Goal: Task Accomplishment & Management: Complete application form

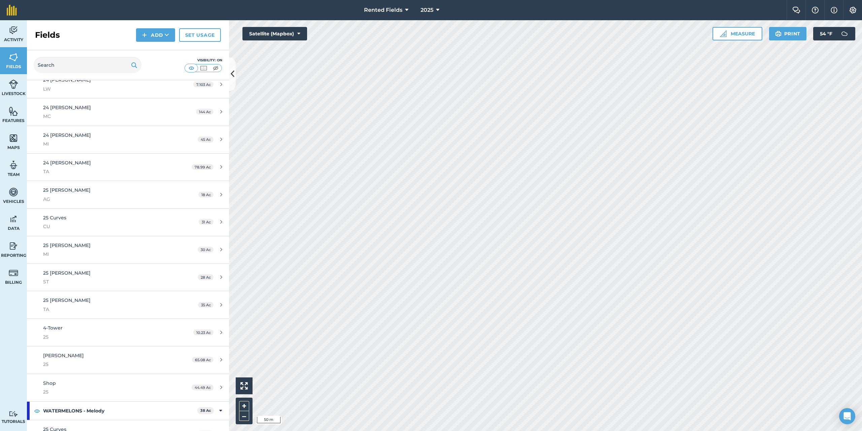
scroll to position [76, 0]
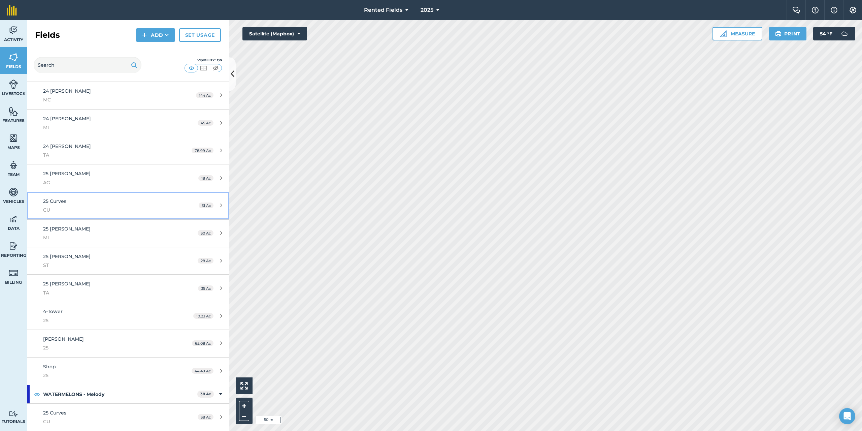
click at [60, 203] on span "25 Curves" at bounding box center [54, 201] width 23 height 6
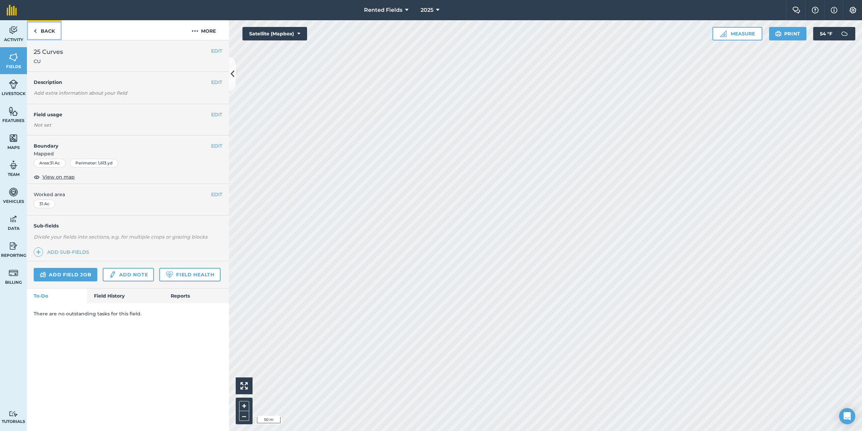
click at [39, 30] on link "Back" at bounding box center [44, 30] width 35 height 20
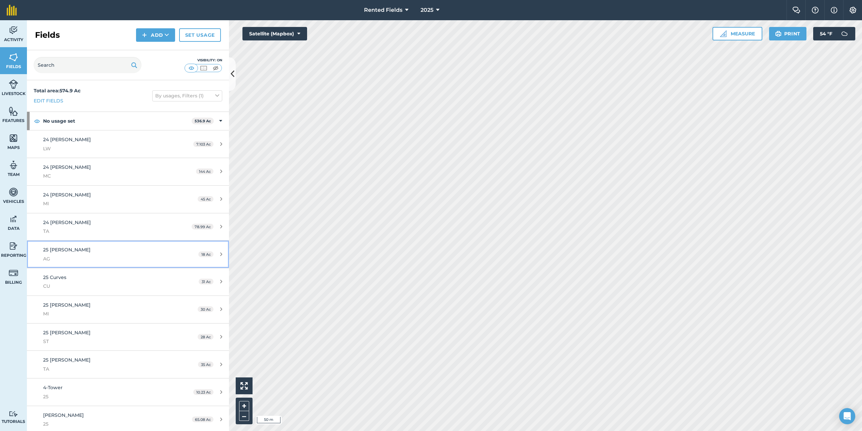
click at [57, 250] on span "25 [PERSON_NAME]" at bounding box center [66, 250] width 47 height 6
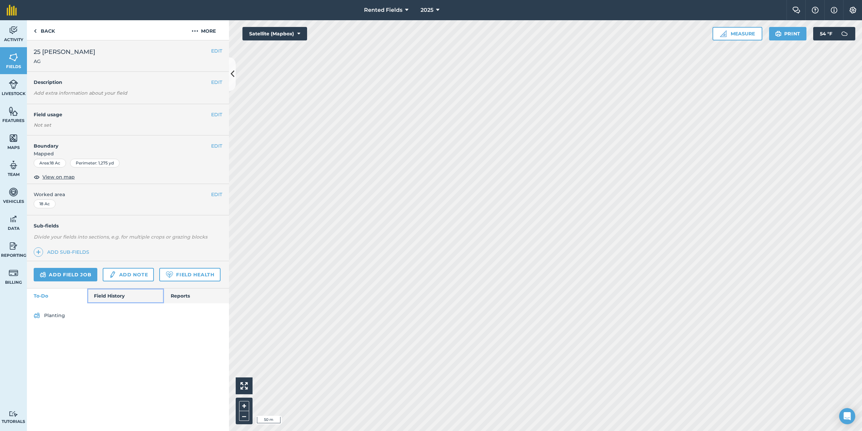
click at [112, 296] on link "Field History" at bounding box center [125, 295] width 76 height 15
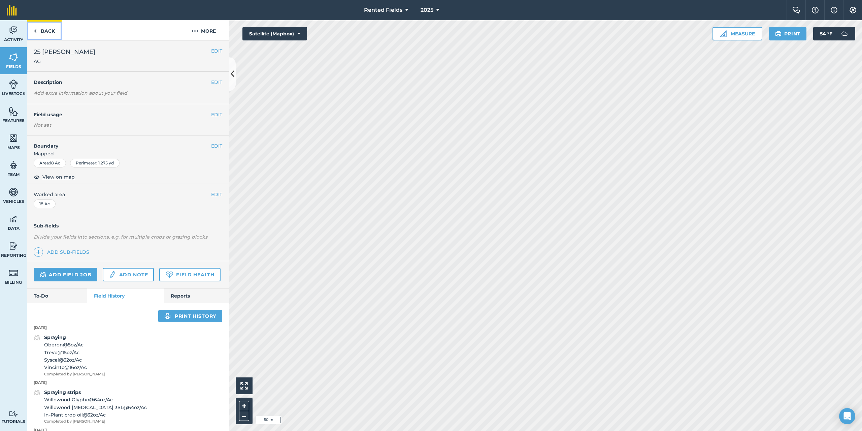
click at [38, 32] on link "Back" at bounding box center [44, 30] width 35 height 20
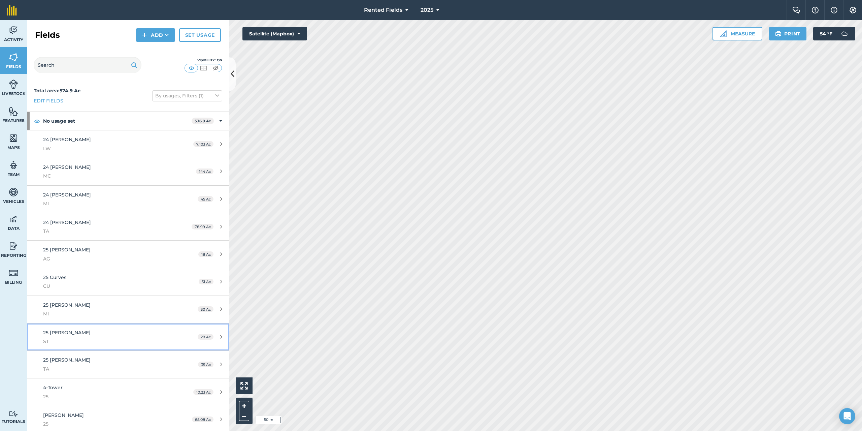
click at [59, 334] on span "25 [PERSON_NAME]" at bounding box center [66, 332] width 47 height 6
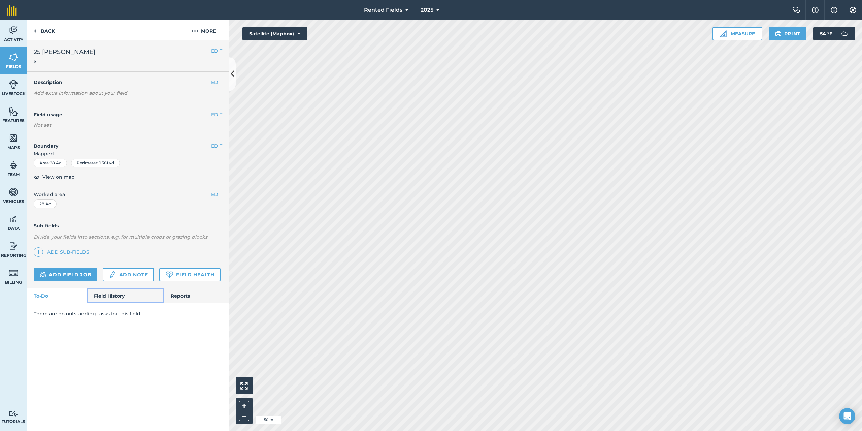
click at [114, 298] on link "Field History" at bounding box center [125, 295] width 76 height 15
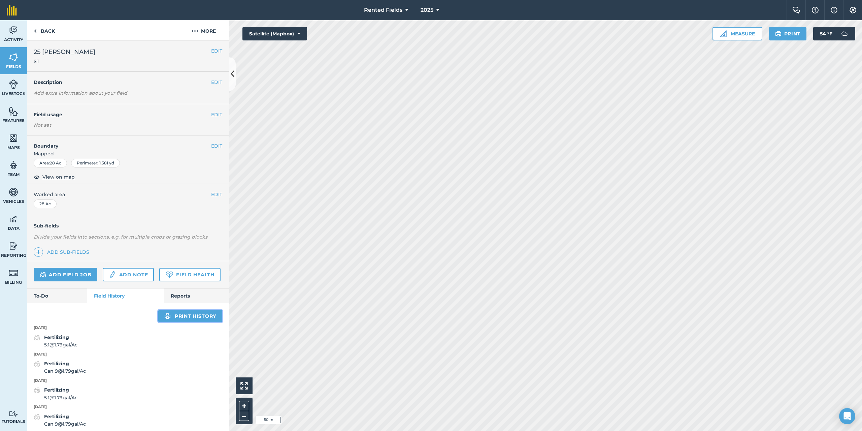
click at [185, 322] on link "Print history" at bounding box center [190, 316] width 64 height 12
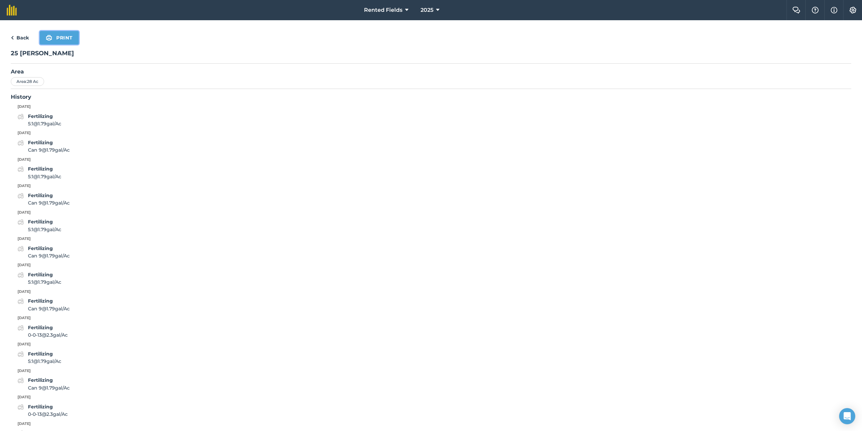
click at [56, 41] on button "Print" at bounding box center [59, 37] width 39 height 13
click at [72, 34] on button "Print" at bounding box center [59, 37] width 39 height 13
click at [20, 38] on link "Back" at bounding box center [20, 38] width 18 height 8
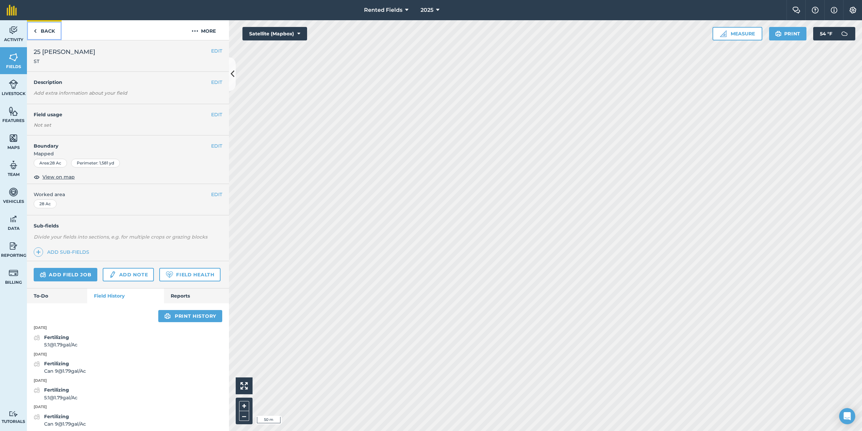
click at [50, 29] on link "Back" at bounding box center [44, 30] width 35 height 20
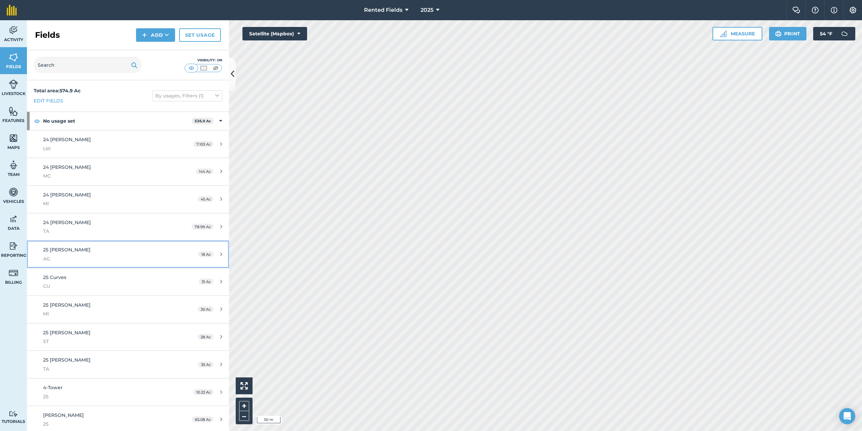
click at [58, 249] on span "25 [PERSON_NAME]" at bounding box center [66, 250] width 47 height 6
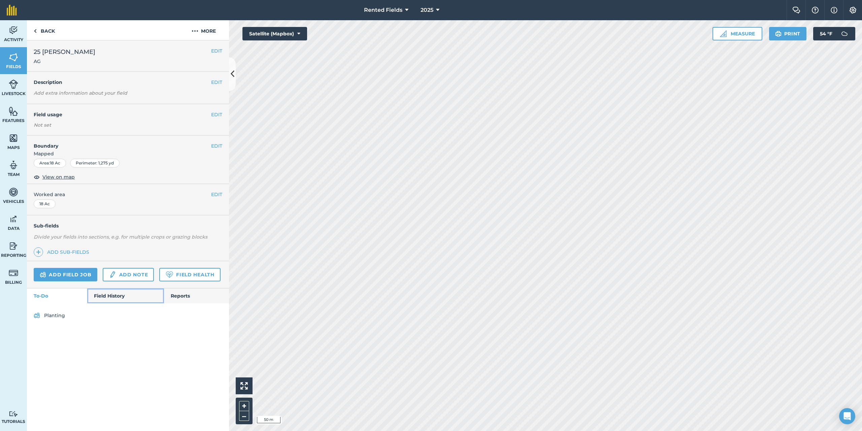
click at [106, 294] on link "Field History" at bounding box center [125, 295] width 76 height 15
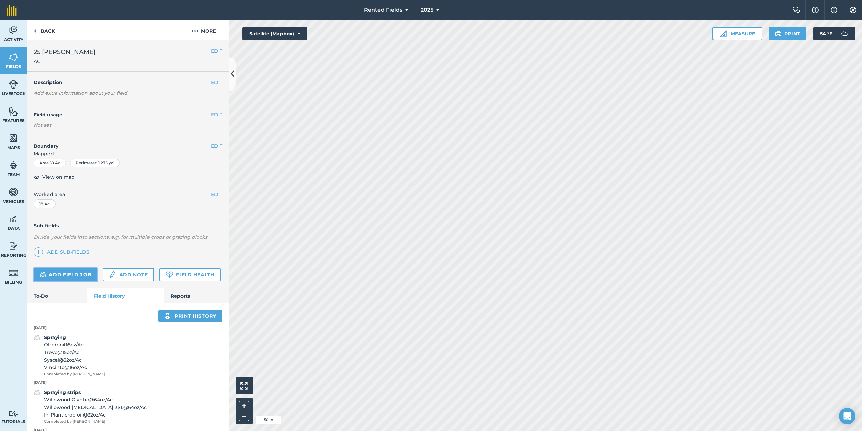
click at [79, 278] on link "Add field job" at bounding box center [66, 274] width 64 height 13
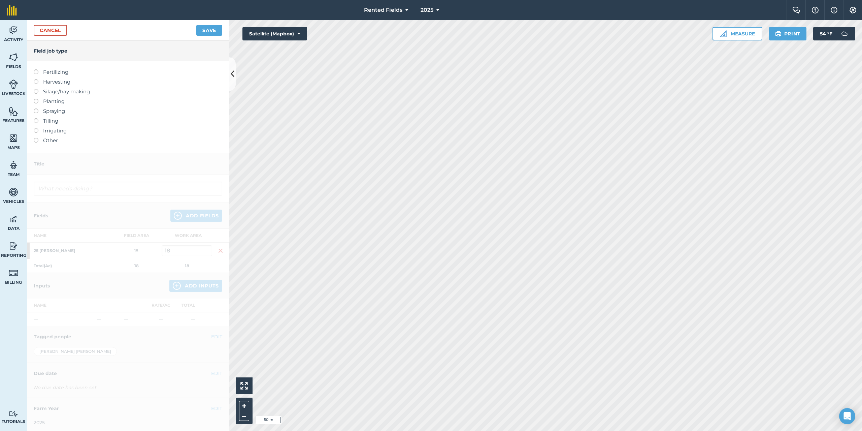
click at [37, 69] on label at bounding box center [38, 69] width 9 height 0
type input "Fertilizing"
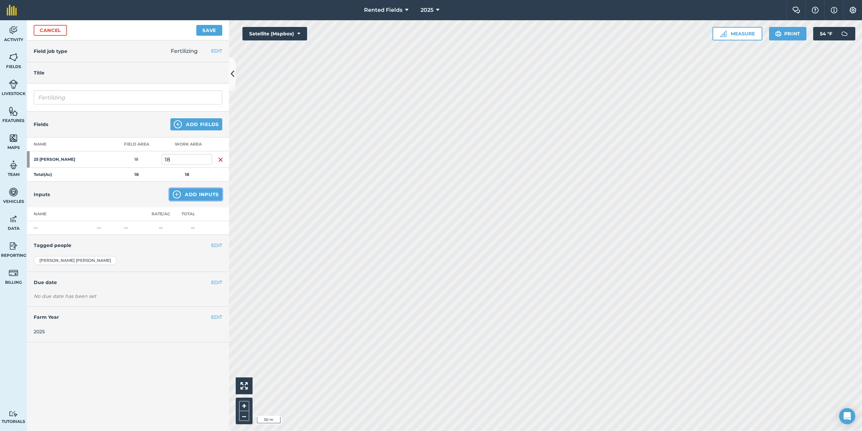
click at [200, 194] on button "Add Inputs" at bounding box center [195, 194] width 53 height 12
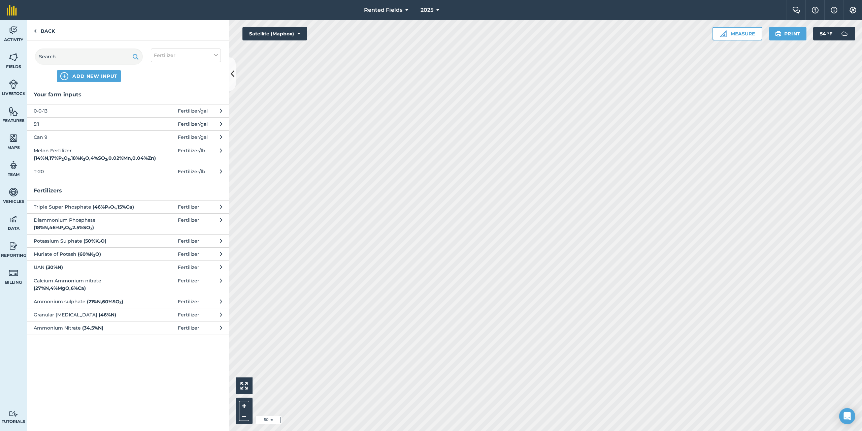
click at [40, 136] on span "Can 9" at bounding box center [89, 136] width 110 height 7
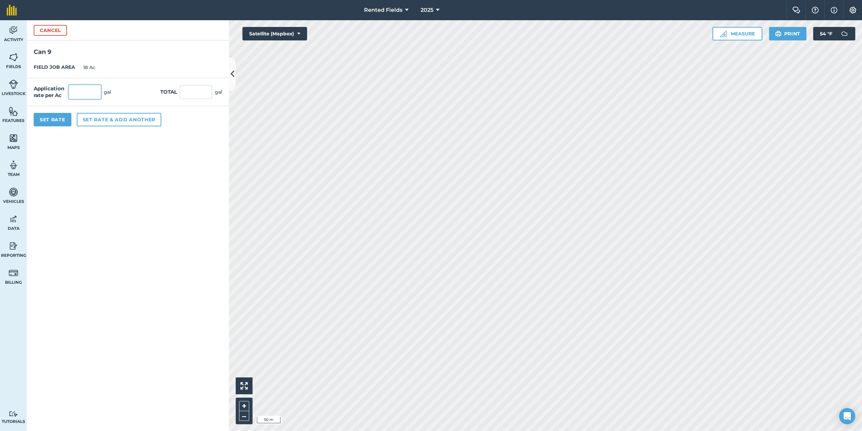
click at [77, 95] on input "text" at bounding box center [85, 92] width 32 height 14
type input "1.7"
type input "30.6"
click at [52, 126] on button "Set Rate" at bounding box center [53, 119] width 38 height 13
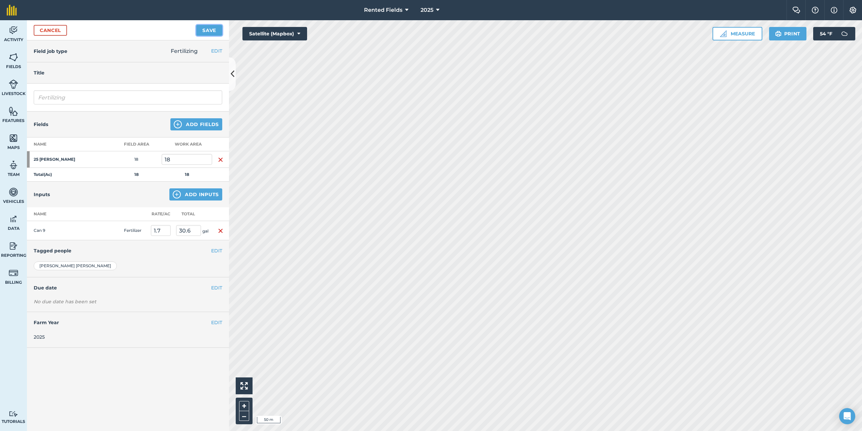
click at [208, 34] on button "Save" at bounding box center [209, 30] width 26 height 11
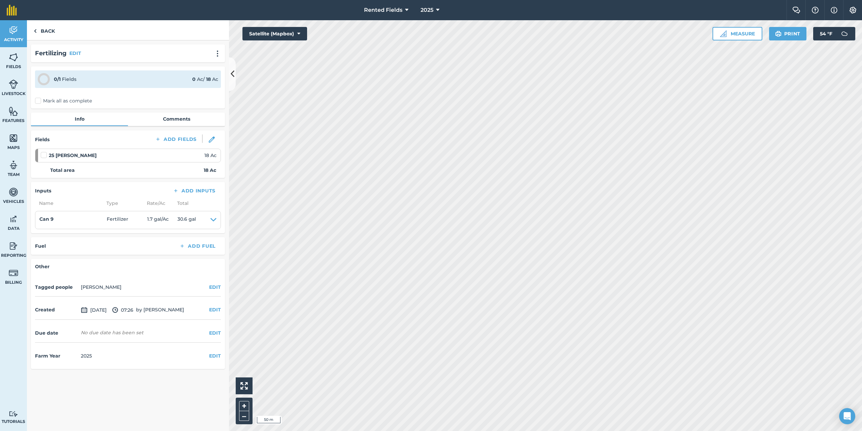
click at [41, 99] on label "Mark all as complete" at bounding box center [63, 100] width 57 height 7
click at [39, 99] on input "Mark all as complete" at bounding box center [37, 99] width 4 height 4
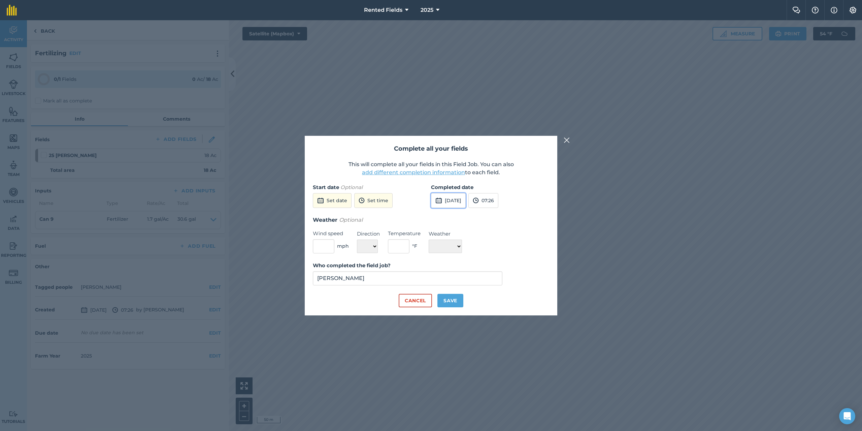
click at [459, 202] on button "[DATE]" at bounding box center [448, 200] width 35 height 15
click at [452, 216] on button "‹" at bounding box center [453, 215] width 15 height 15
click at [453, 215] on button "‹" at bounding box center [453, 215] width 15 height 15
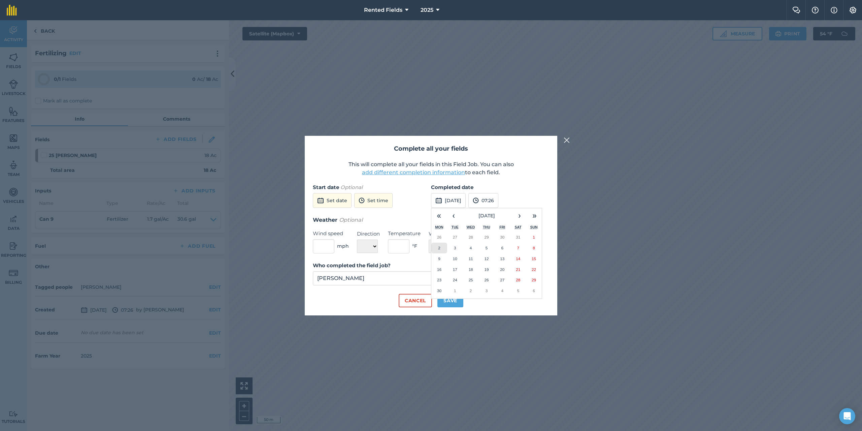
click at [440, 249] on abbr "2" at bounding box center [439, 248] width 2 height 4
click at [498, 203] on button "07:26" at bounding box center [484, 200] width 30 height 15
click at [498, 213] on button "00:00" at bounding box center [485, 213] width 32 height 11
click at [449, 300] on button "Save" at bounding box center [451, 300] width 26 height 13
checkbox input "true"
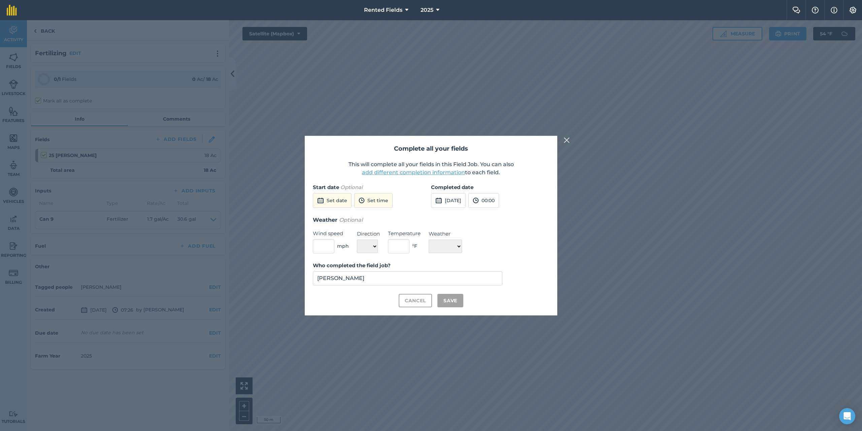
checkbox input "true"
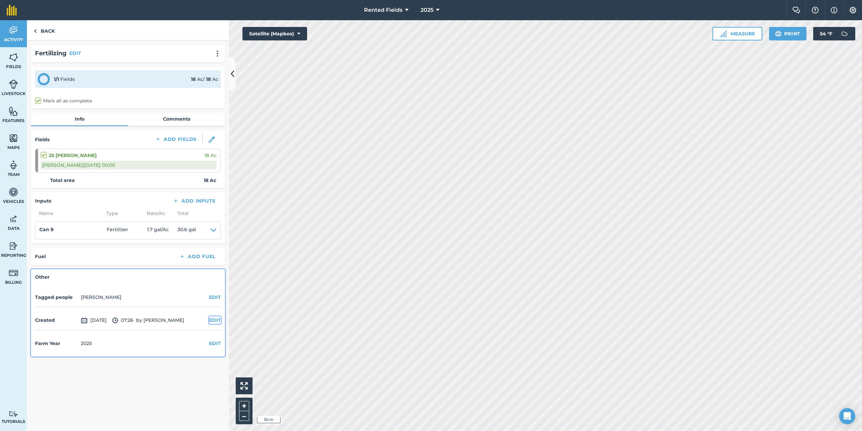
click at [211, 320] on button "EDIT" at bounding box center [215, 319] width 12 height 7
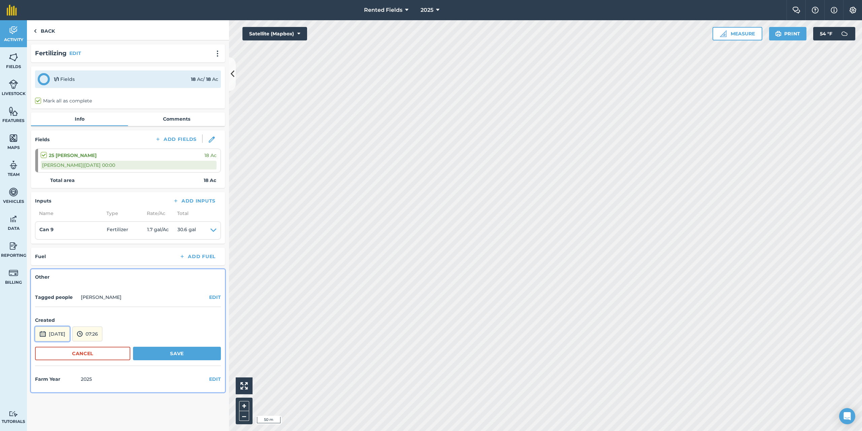
click at [66, 333] on button "[DATE]" at bounding box center [52, 333] width 35 height 15
click at [58, 244] on button "‹" at bounding box center [57, 243] width 15 height 15
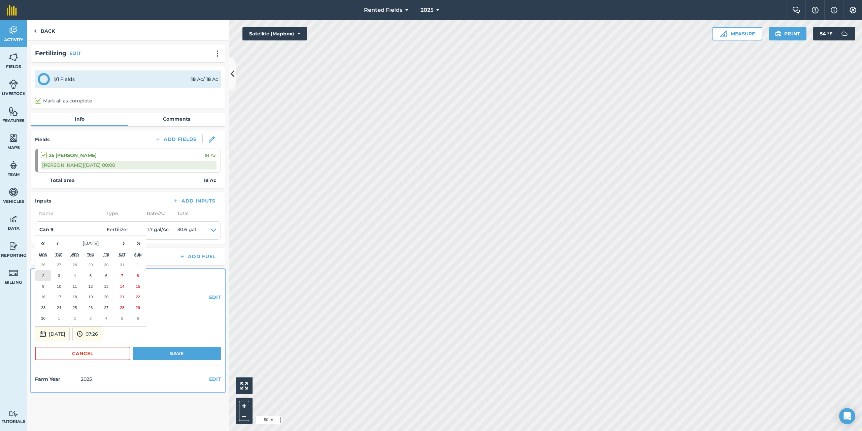
click at [43, 275] on abbr "2" at bounding box center [43, 275] width 2 height 4
click at [102, 334] on button "07:26" at bounding box center [87, 333] width 30 height 15
click at [101, 261] on button "00:00" at bounding box center [89, 262] width 32 height 11
click at [174, 350] on button "Save" at bounding box center [177, 353] width 88 height 13
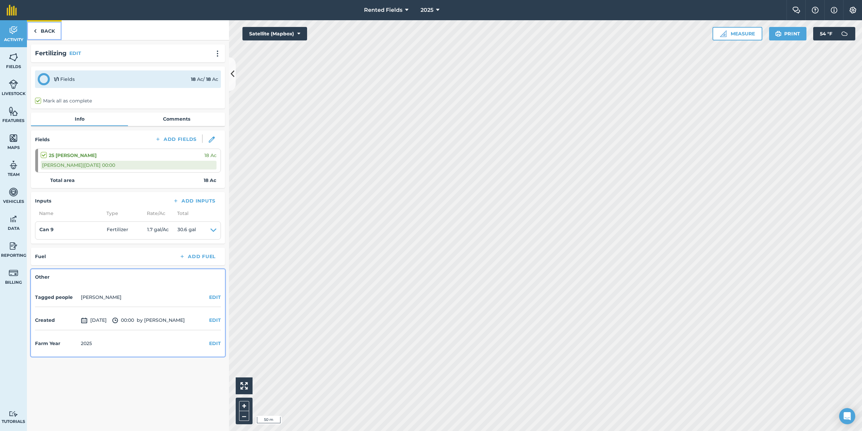
click at [37, 30] on link "Back" at bounding box center [44, 30] width 35 height 20
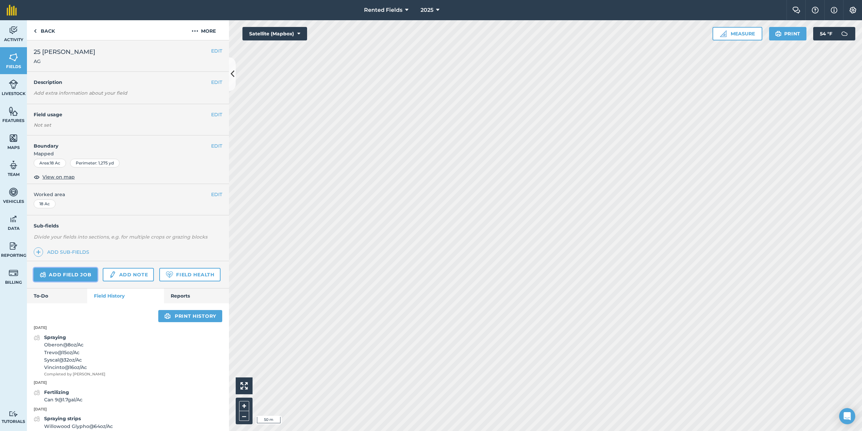
click at [83, 272] on link "Add field job" at bounding box center [66, 274] width 64 height 13
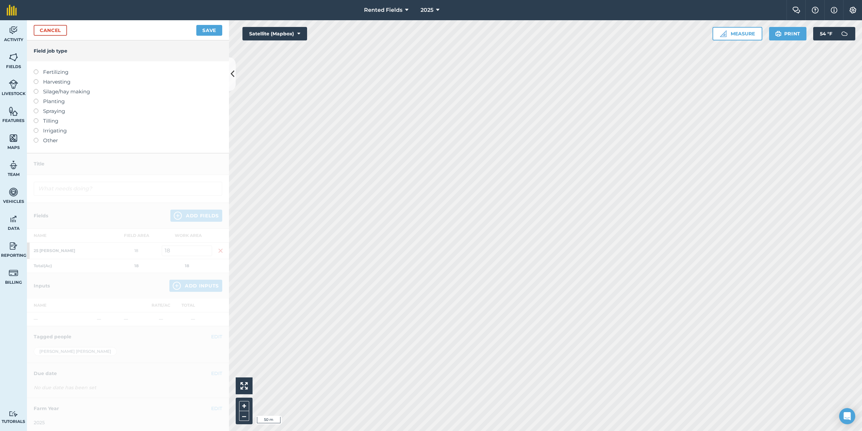
click at [35, 69] on label at bounding box center [38, 69] width 9 height 0
type input "Fertilizing"
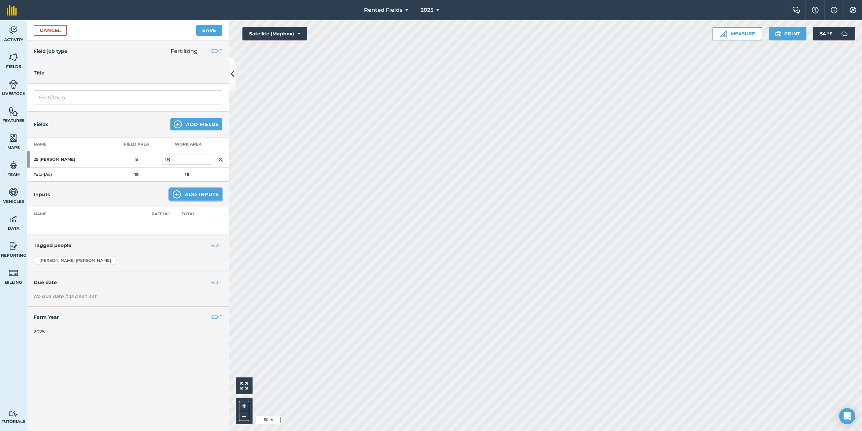
click at [203, 192] on button "Add Inputs" at bounding box center [195, 194] width 53 height 12
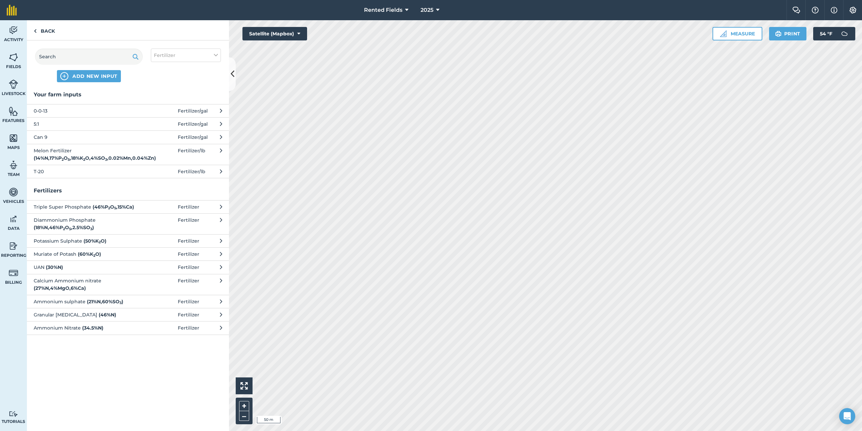
click at [44, 134] on span "Can 9" at bounding box center [89, 136] width 110 height 7
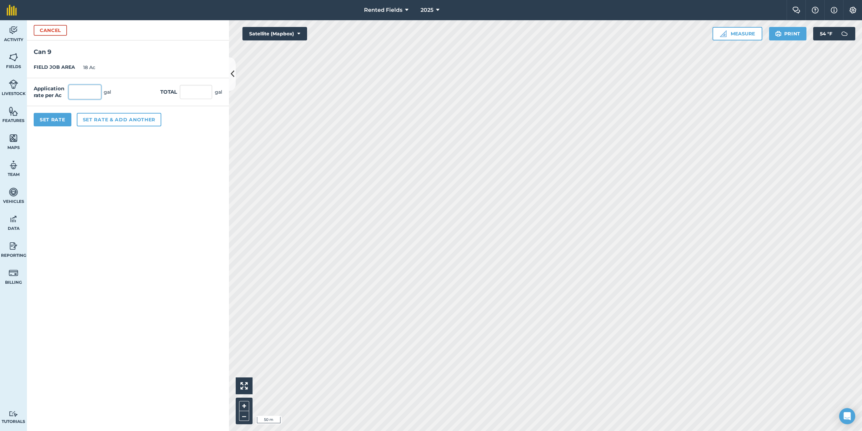
click at [84, 92] on input "text" at bounding box center [85, 92] width 32 height 14
type input "1.7"
type input "30.6"
click at [53, 117] on button "Set Rate" at bounding box center [53, 119] width 38 height 13
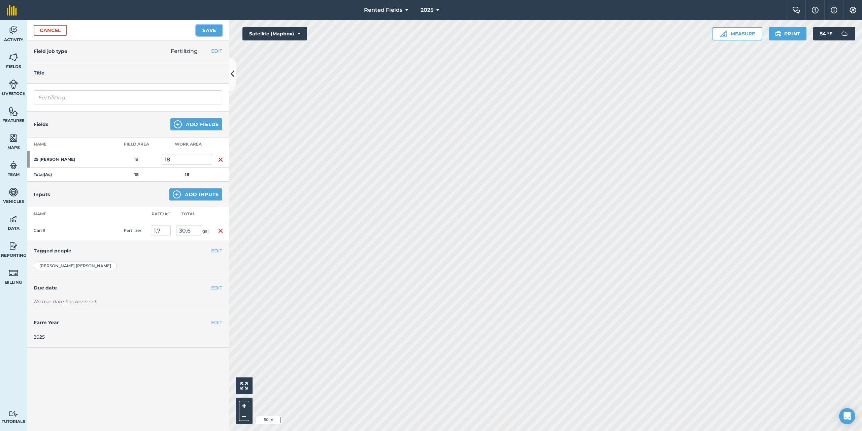
click at [208, 30] on button "Save" at bounding box center [209, 30] width 26 height 11
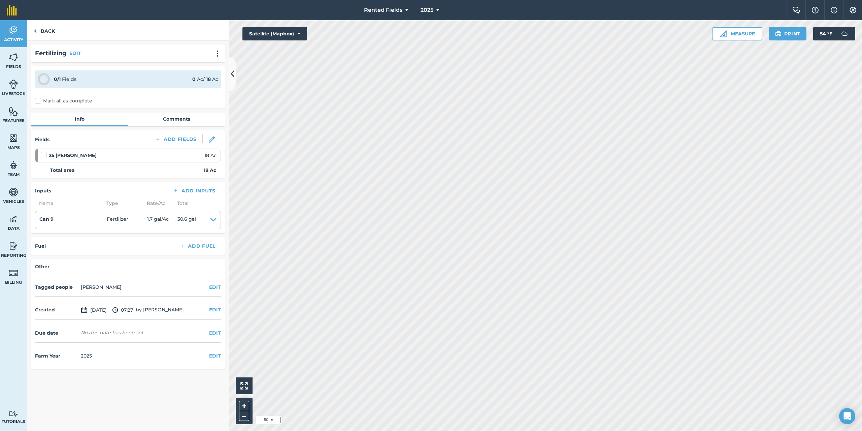
click at [39, 102] on label "Mark all as complete" at bounding box center [63, 100] width 57 height 7
click at [39, 102] on input "Mark all as complete" at bounding box center [37, 99] width 4 height 4
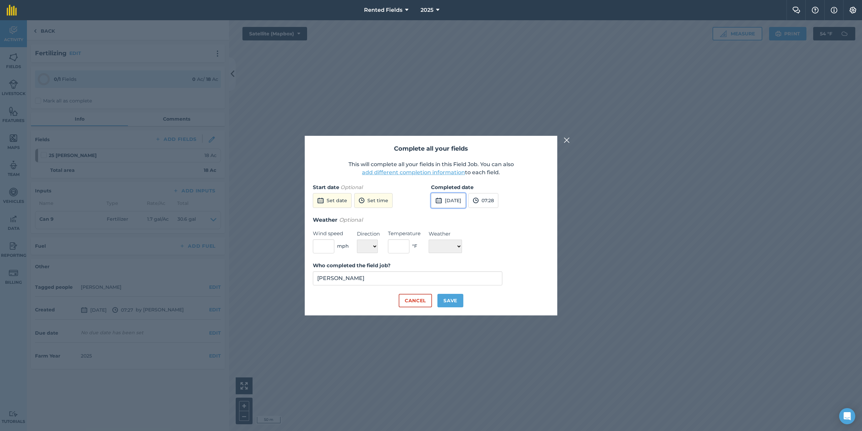
click at [459, 202] on button "[DATE]" at bounding box center [448, 200] width 35 height 15
click at [455, 216] on button "‹" at bounding box center [453, 215] width 15 height 15
click at [456, 216] on button "‹" at bounding box center [453, 215] width 15 height 15
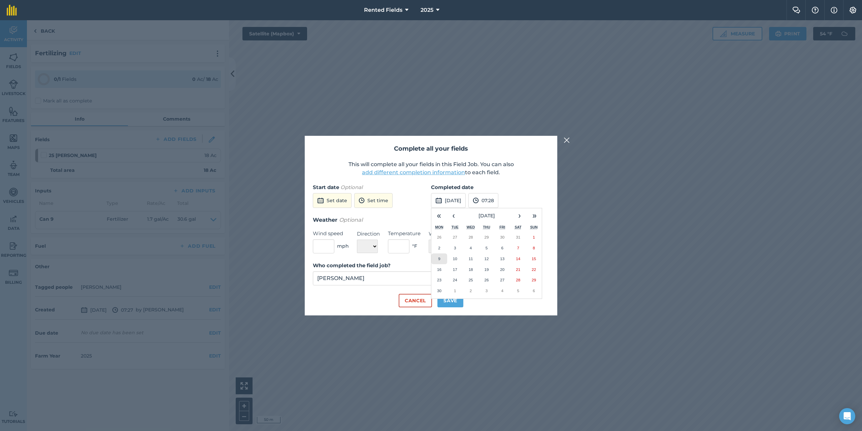
click at [440, 259] on abbr "9" at bounding box center [439, 258] width 2 height 4
click at [497, 203] on button "07:28" at bounding box center [484, 200] width 30 height 15
click at [496, 213] on button "00:00" at bounding box center [485, 213] width 32 height 11
click at [450, 304] on button "Save" at bounding box center [451, 300] width 26 height 13
checkbox input "true"
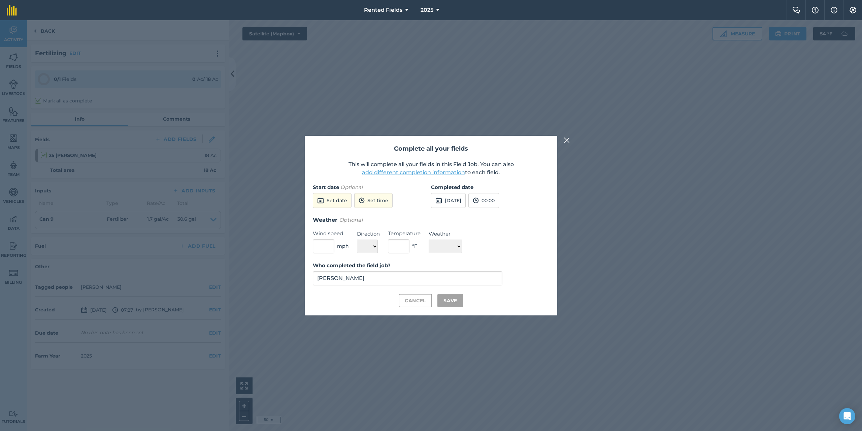
checkbox input "true"
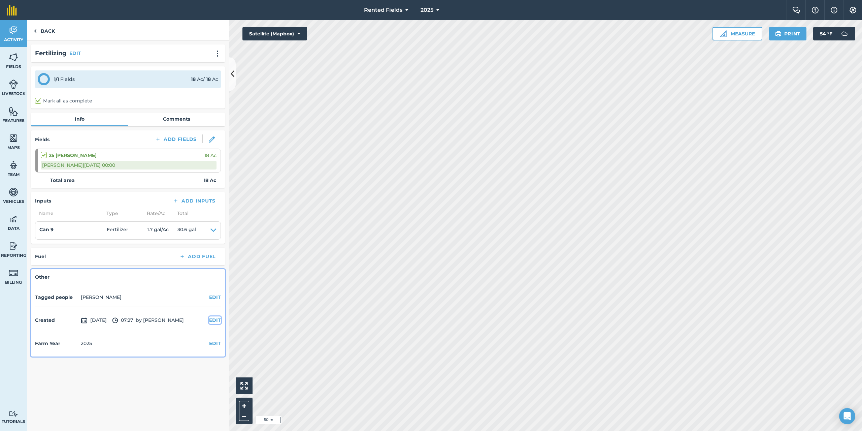
click at [214, 320] on button "EDIT" at bounding box center [215, 319] width 12 height 7
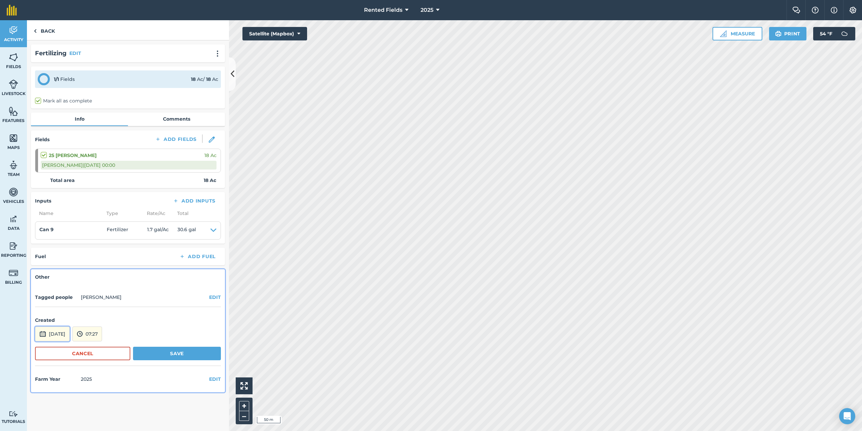
click at [59, 336] on button "[DATE]" at bounding box center [52, 333] width 35 height 15
click at [59, 243] on button "‹" at bounding box center [57, 243] width 15 height 15
click at [59, 242] on button "‹" at bounding box center [57, 243] width 15 height 15
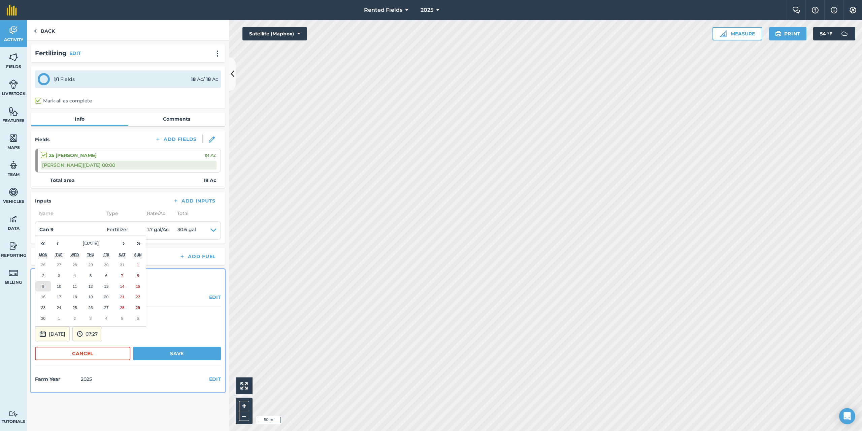
click at [43, 285] on abbr "9" at bounding box center [43, 286] width 2 height 4
click at [102, 329] on button "07:27" at bounding box center [87, 333] width 30 height 15
click at [95, 261] on button "00:00" at bounding box center [89, 262] width 32 height 11
click at [176, 352] on button "Save" at bounding box center [177, 353] width 88 height 13
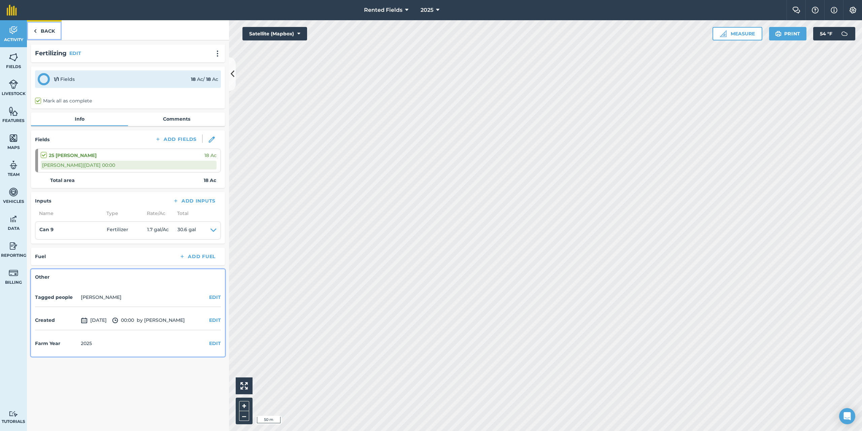
click at [41, 31] on link "Back" at bounding box center [44, 30] width 35 height 20
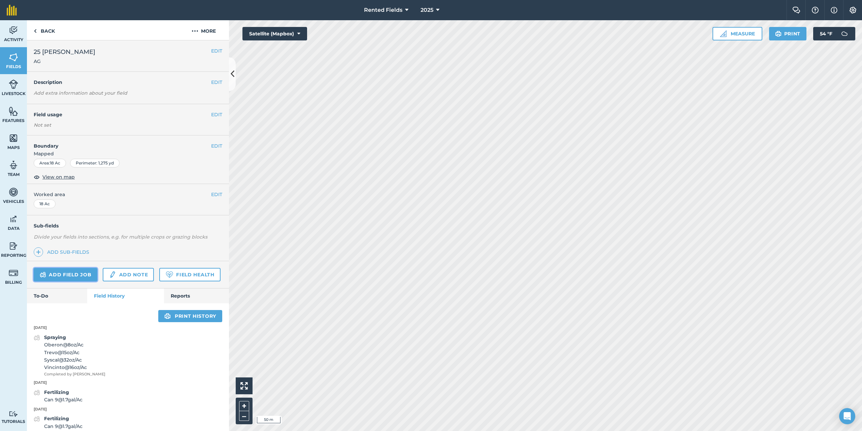
click at [87, 274] on link "Add field job" at bounding box center [66, 274] width 64 height 13
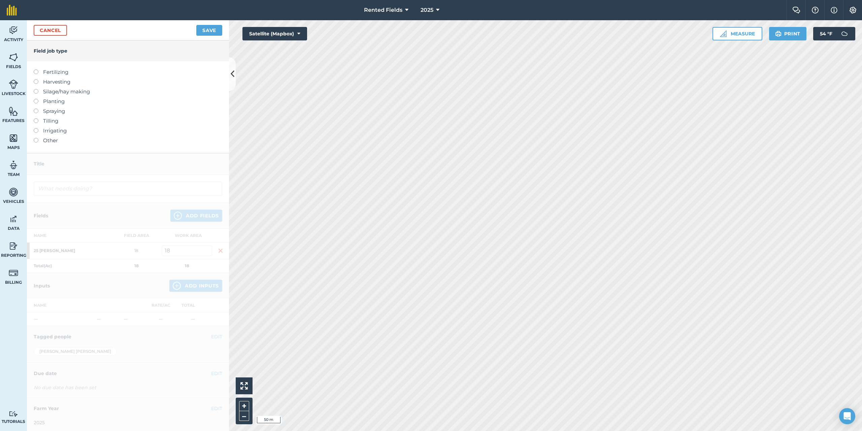
click at [37, 69] on label at bounding box center [38, 69] width 9 height 0
type input "Fertilizing"
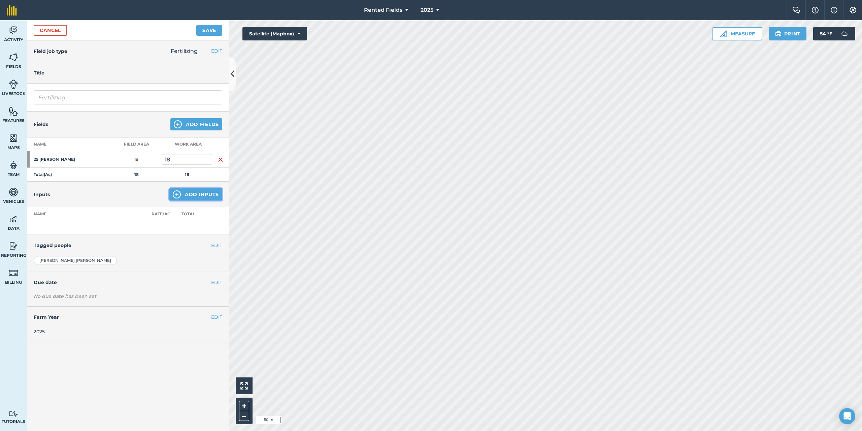
click at [193, 194] on button "Add Inputs" at bounding box center [195, 194] width 53 height 12
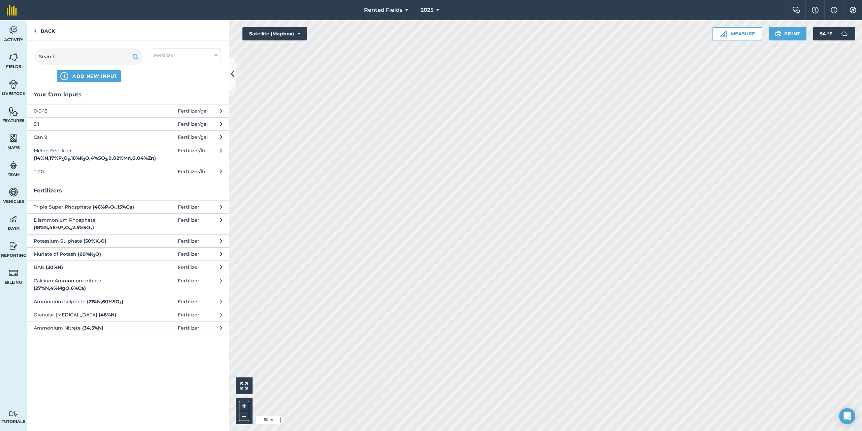
click at [41, 137] on span "Can 9" at bounding box center [89, 136] width 110 height 7
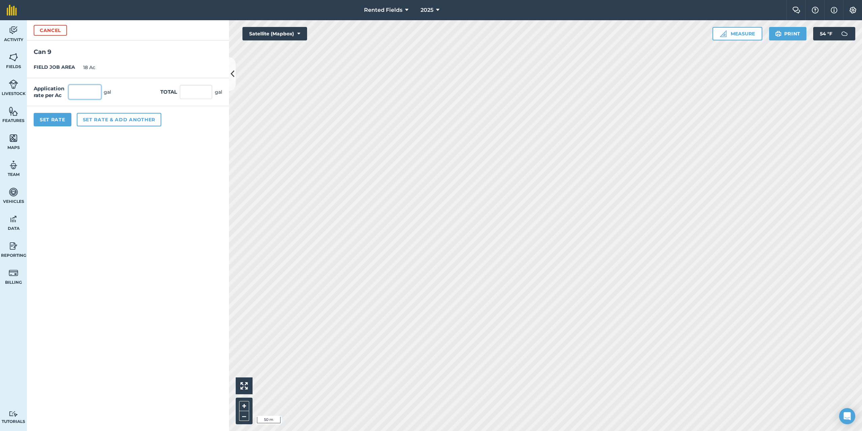
click at [75, 92] on input "text" at bounding box center [85, 92] width 32 height 14
type input "1.7"
type input "30.6"
click at [56, 122] on button "Set Rate" at bounding box center [53, 119] width 38 height 13
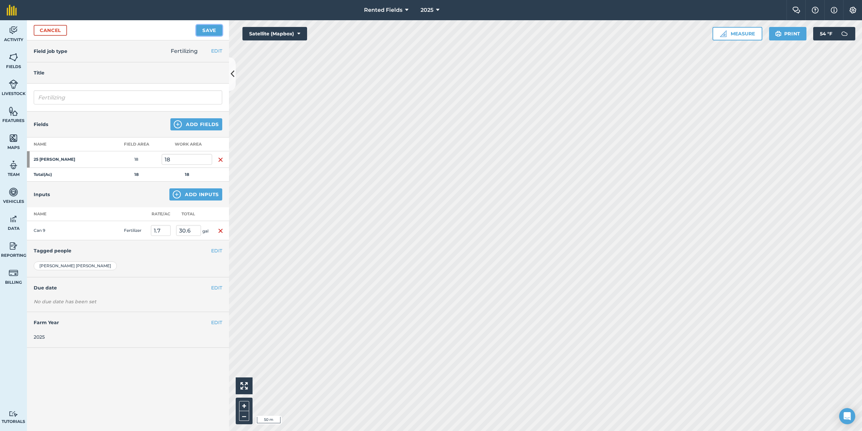
click at [207, 29] on button "Save" at bounding box center [209, 30] width 26 height 11
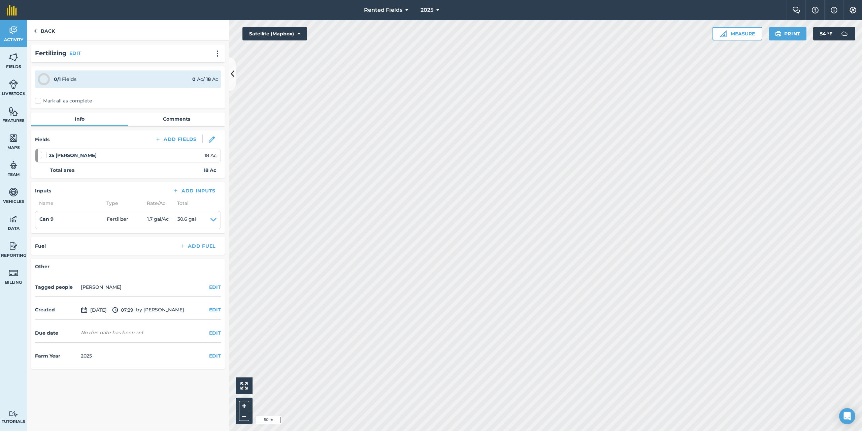
click at [39, 99] on label "Mark all as complete" at bounding box center [63, 100] width 57 height 7
click at [39, 99] on input "Mark all as complete" at bounding box center [37, 99] width 4 height 4
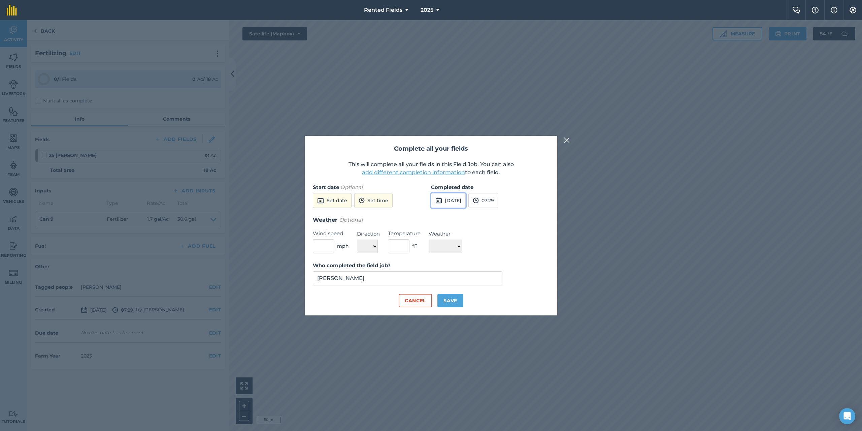
click at [466, 200] on button "[DATE]" at bounding box center [448, 200] width 35 height 15
click at [454, 214] on button "‹" at bounding box center [453, 215] width 15 height 15
click at [455, 213] on button "‹" at bounding box center [453, 215] width 15 height 15
click at [456, 212] on button "‹" at bounding box center [453, 215] width 15 height 15
click at [457, 212] on button "‹" at bounding box center [453, 215] width 15 height 15
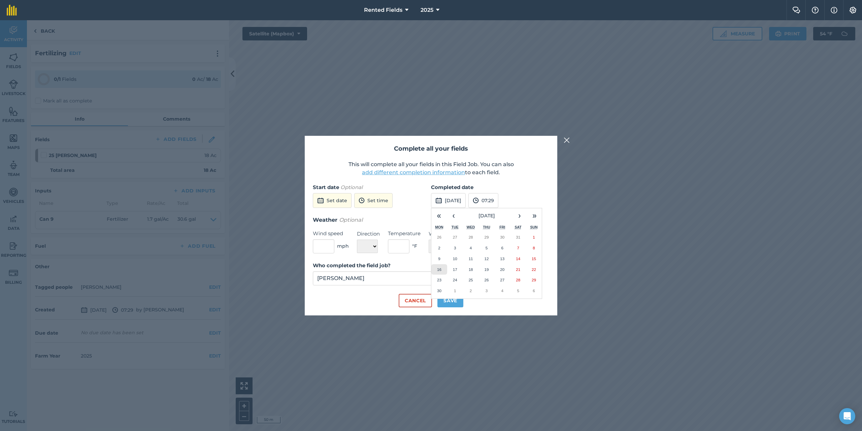
click at [439, 267] on abbr "16" at bounding box center [439, 269] width 4 height 4
click at [498, 205] on button "07:29" at bounding box center [484, 200] width 30 height 15
click at [499, 212] on button "00:00" at bounding box center [485, 213] width 32 height 11
click at [446, 299] on button "Save" at bounding box center [451, 300] width 26 height 13
checkbox input "true"
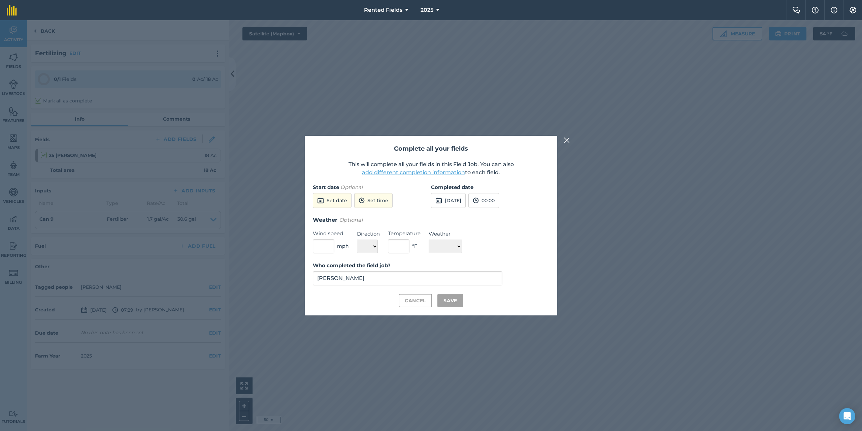
checkbox input "true"
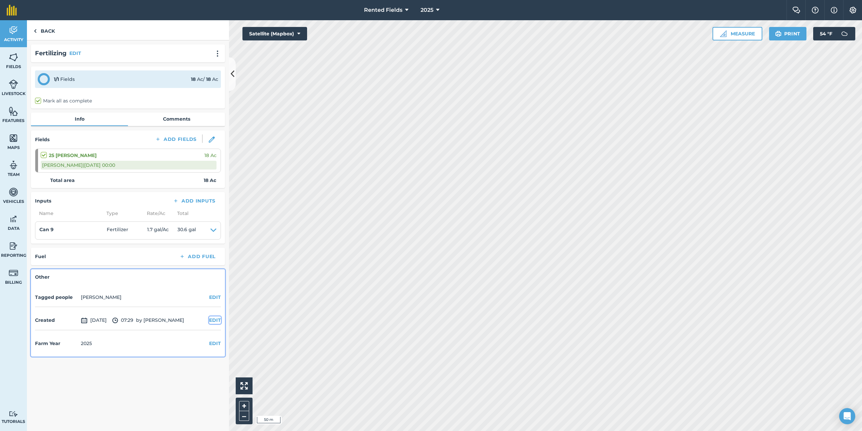
click at [216, 320] on button "EDIT" at bounding box center [215, 319] width 12 height 7
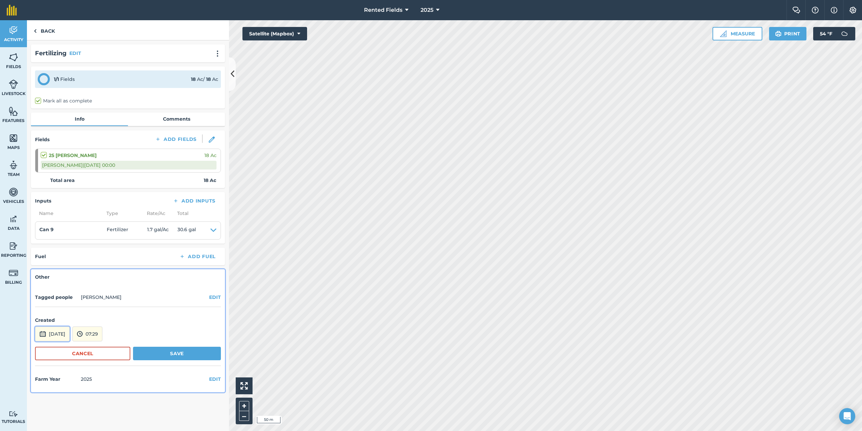
click at [70, 335] on button "[DATE]" at bounding box center [52, 333] width 35 height 15
click at [57, 243] on button "‹" at bounding box center [57, 243] width 15 height 15
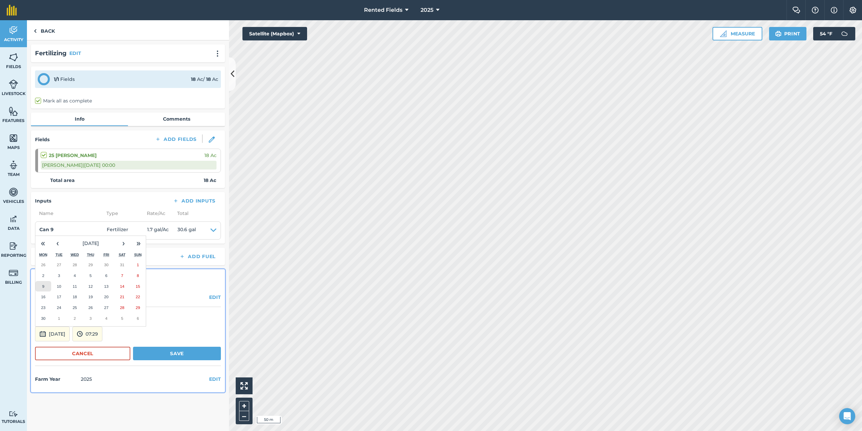
click at [44, 288] on button "9" at bounding box center [43, 286] width 16 height 11
click at [98, 332] on button "07:29" at bounding box center [87, 333] width 30 height 15
click at [103, 263] on button "00:00" at bounding box center [89, 262] width 32 height 11
click at [181, 360] on form "Created [DATE] 00:00 Cancel Save" at bounding box center [128, 338] width 186 height 55
click at [182, 357] on button "Save" at bounding box center [177, 353] width 88 height 13
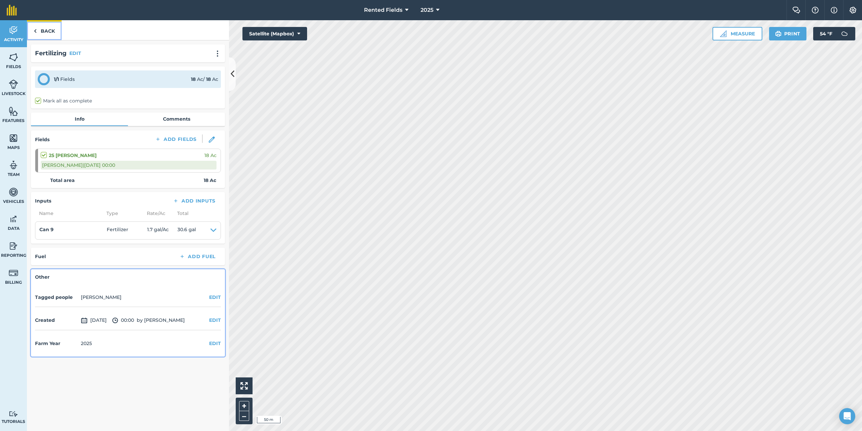
click at [35, 33] on img at bounding box center [35, 31] width 3 height 8
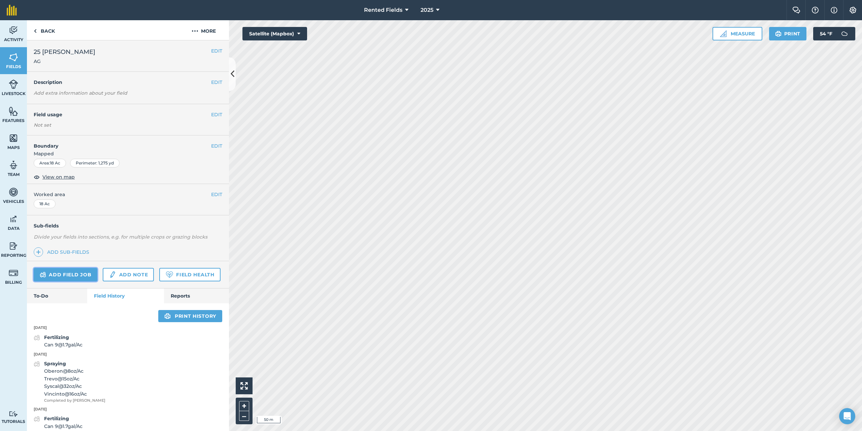
click at [85, 271] on link "Add field job" at bounding box center [66, 274] width 64 height 13
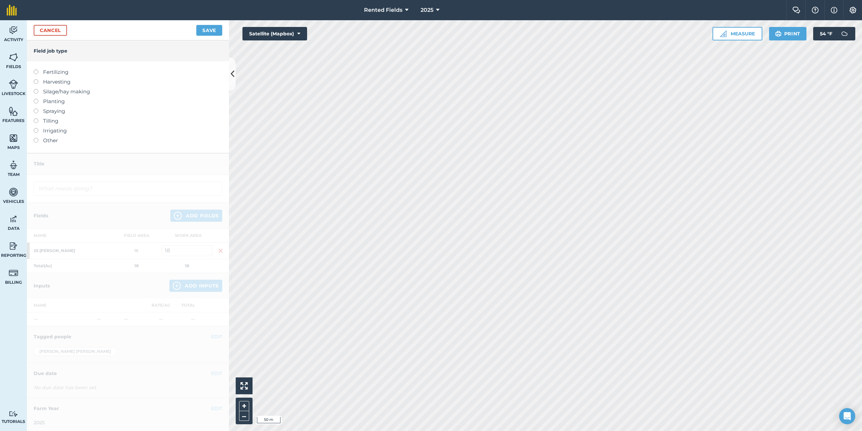
click at [35, 69] on label at bounding box center [38, 69] width 9 height 0
type input "Fertilizing"
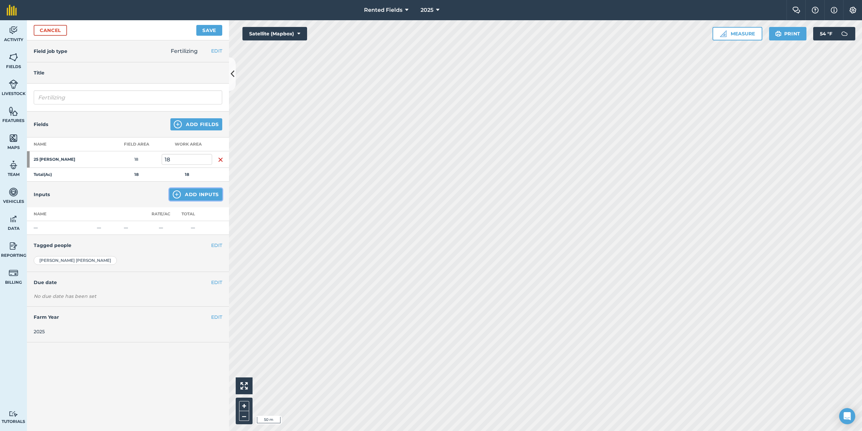
click at [209, 196] on button "Add Inputs" at bounding box center [195, 194] width 53 height 12
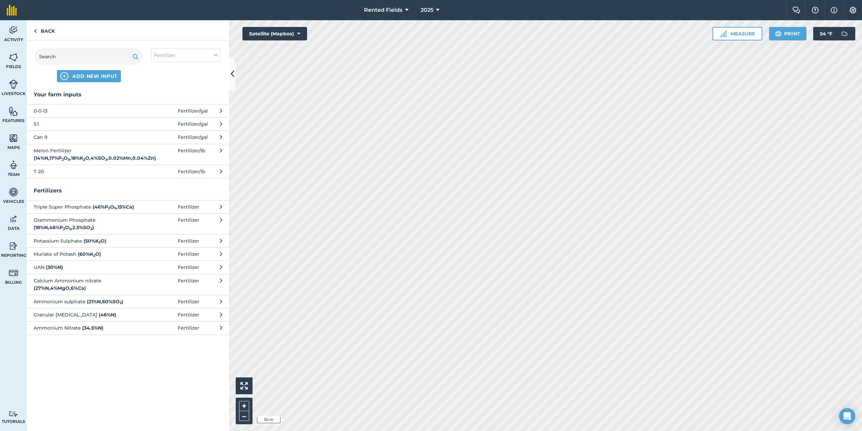
click at [43, 137] on span "Can 9" at bounding box center [89, 136] width 110 height 7
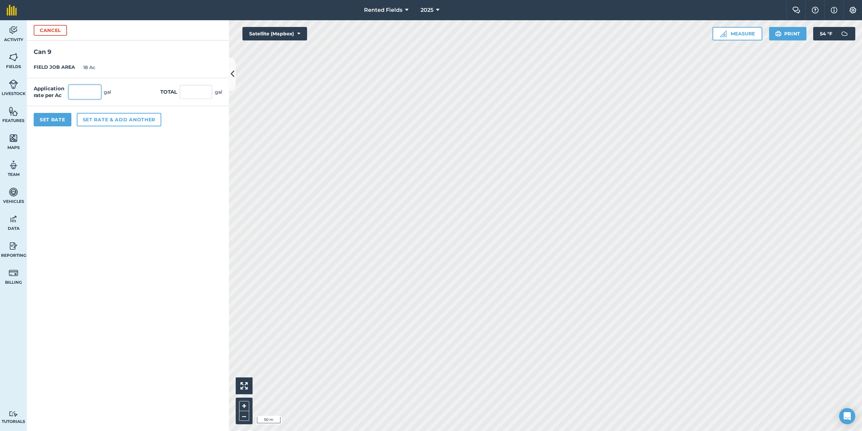
click at [82, 91] on input "text" at bounding box center [85, 92] width 32 height 14
type input "1.7"
type input "30.6"
click at [59, 118] on button "Set Rate" at bounding box center [53, 119] width 38 height 13
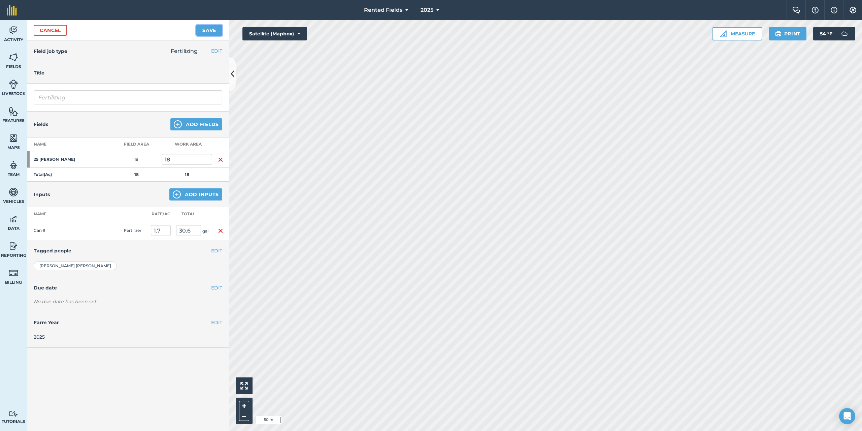
click at [207, 30] on button "Save" at bounding box center [209, 30] width 26 height 11
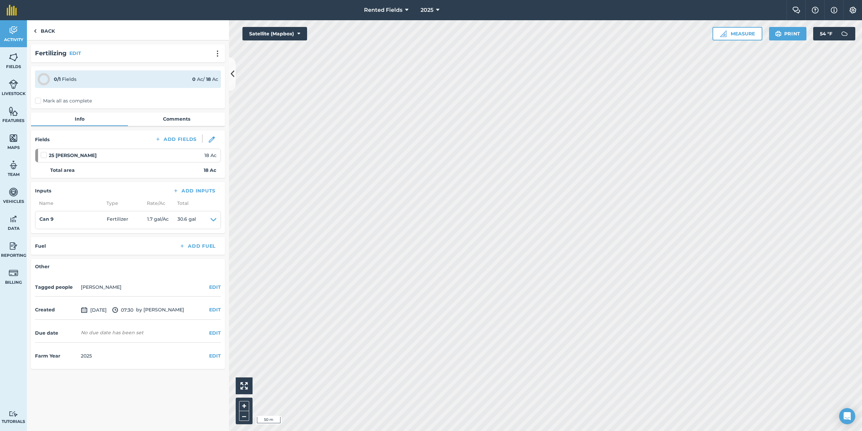
click at [39, 99] on label "Mark all as complete" at bounding box center [63, 100] width 57 height 7
click at [39, 99] on input "Mark all as complete" at bounding box center [37, 99] width 4 height 4
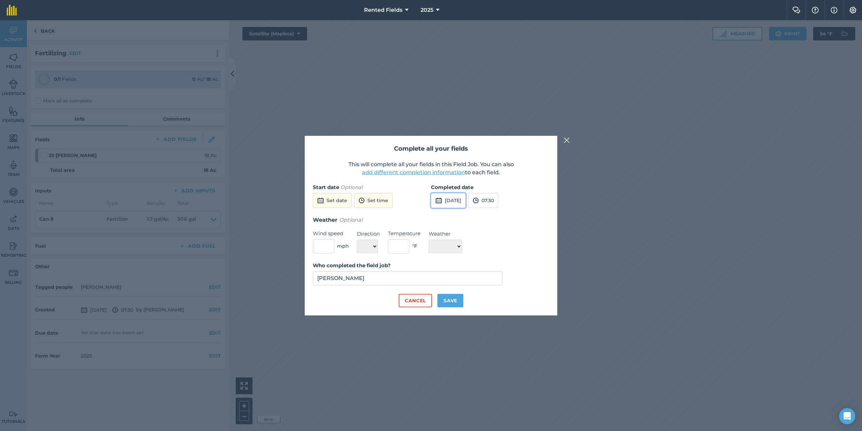
click at [466, 202] on button "[DATE]" at bounding box center [448, 200] width 35 height 15
click at [455, 216] on button "‹" at bounding box center [453, 215] width 15 height 15
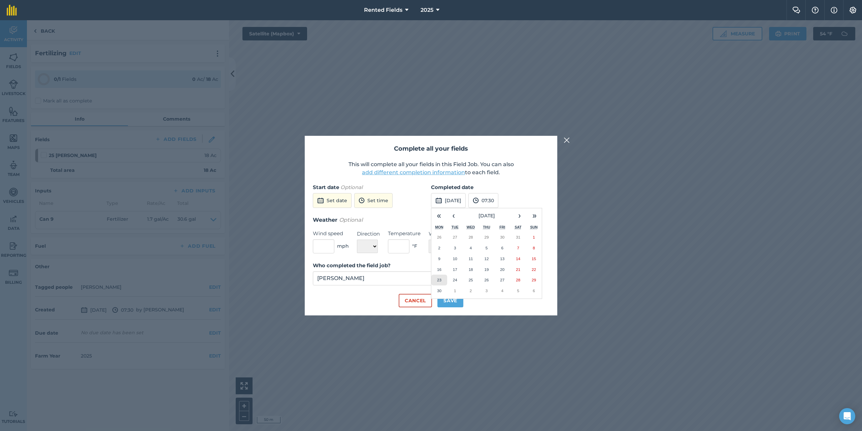
click at [437, 281] on abbr "23" at bounding box center [439, 280] width 4 height 4
click at [498, 200] on button "07:30" at bounding box center [484, 200] width 30 height 15
click at [497, 212] on button "00:00" at bounding box center [485, 213] width 32 height 11
click at [458, 296] on button "Save" at bounding box center [451, 300] width 26 height 13
checkbox input "true"
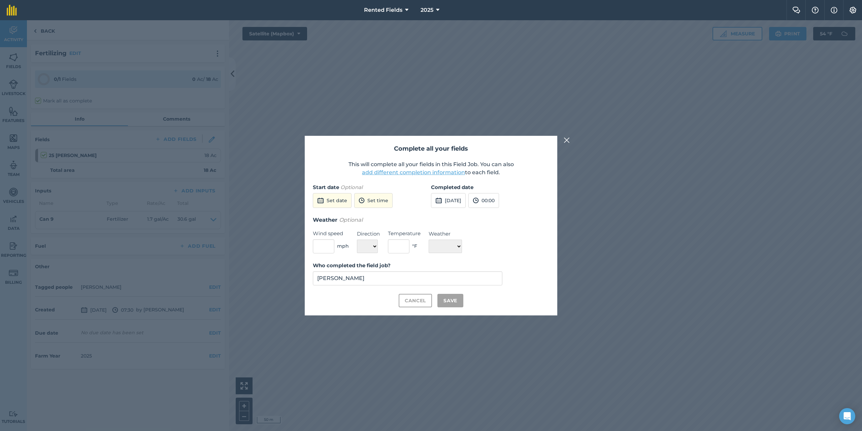
checkbox input "true"
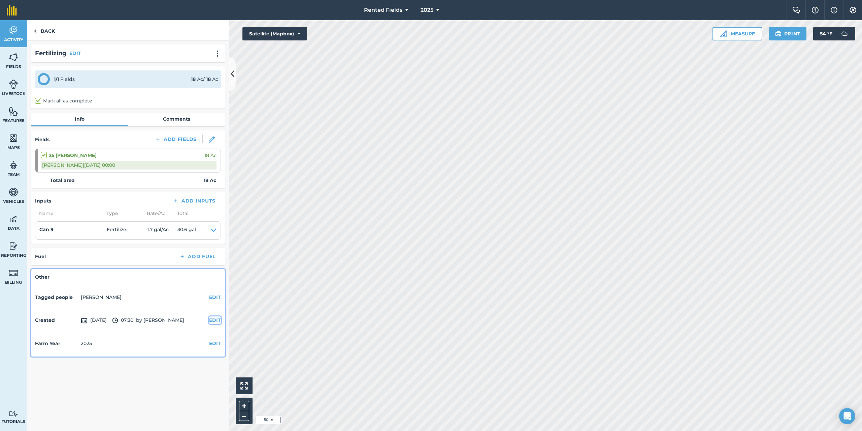
click at [217, 319] on button "EDIT" at bounding box center [215, 319] width 12 height 7
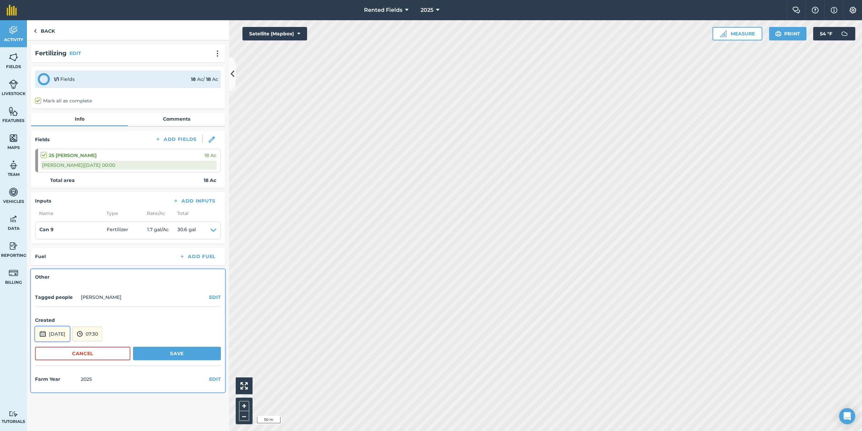
click at [70, 335] on button "[DATE]" at bounding box center [52, 333] width 35 height 15
click at [58, 241] on button "‹" at bounding box center [57, 243] width 15 height 15
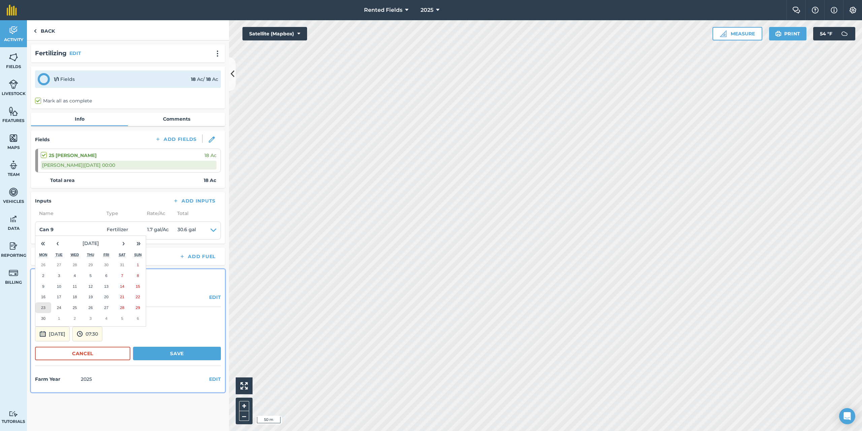
click at [42, 309] on abbr "23" at bounding box center [43, 307] width 4 height 4
click at [102, 333] on button "07:30" at bounding box center [87, 333] width 30 height 15
click at [103, 260] on button "00:00" at bounding box center [89, 262] width 32 height 11
click at [180, 354] on button "Save" at bounding box center [177, 353] width 88 height 13
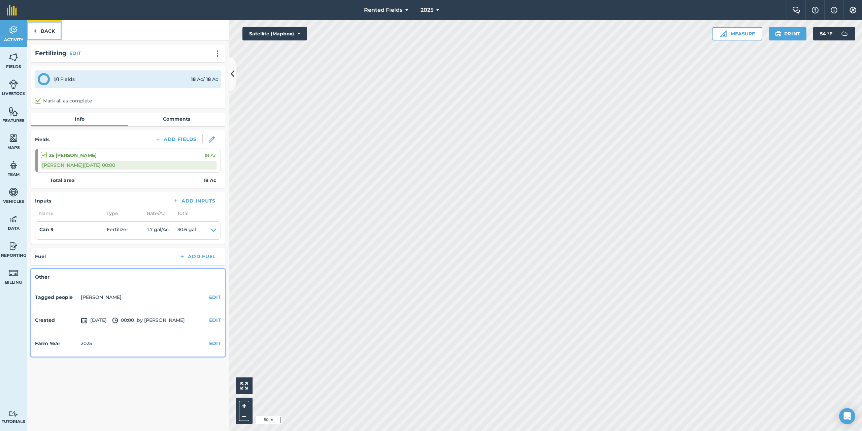
click at [35, 29] on img at bounding box center [35, 31] width 3 height 8
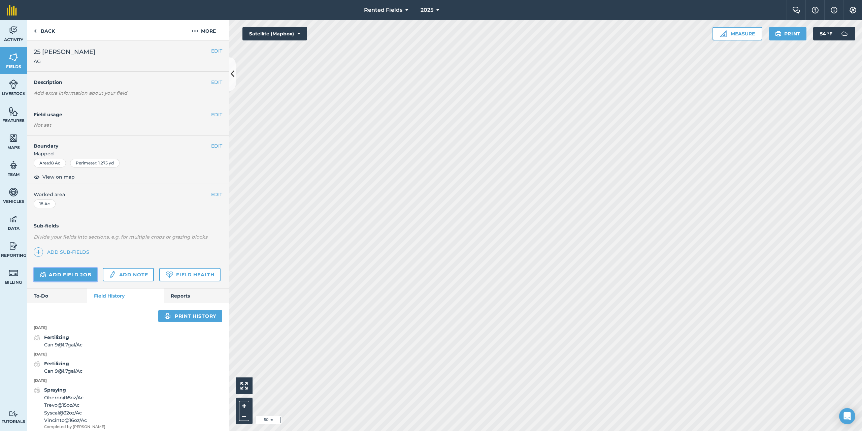
click at [89, 272] on link "Add field job" at bounding box center [66, 274] width 64 height 13
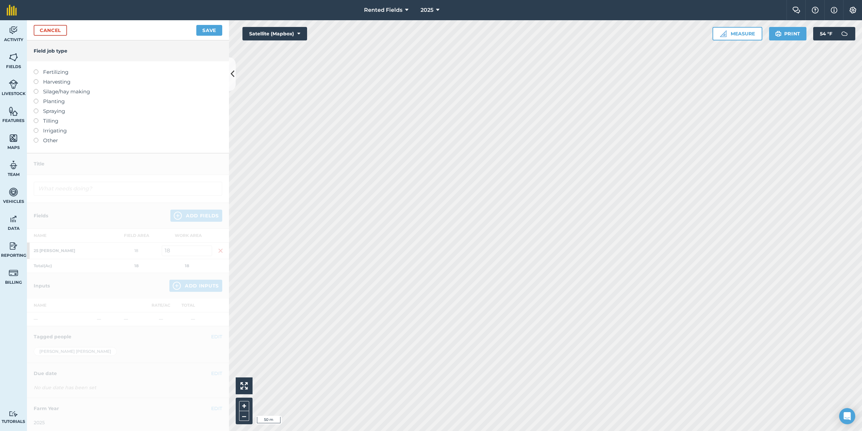
click at [34, 69] on label at bounding box center [38, 69] width 9 height 0
type input "Fertilizing"
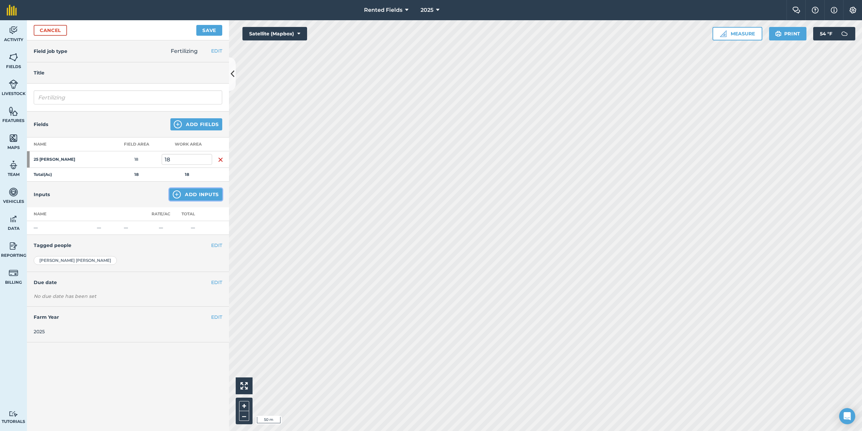
click at [195, 189] on button "Add Inputs" at bounding box center [195, 194] width 53 height 12
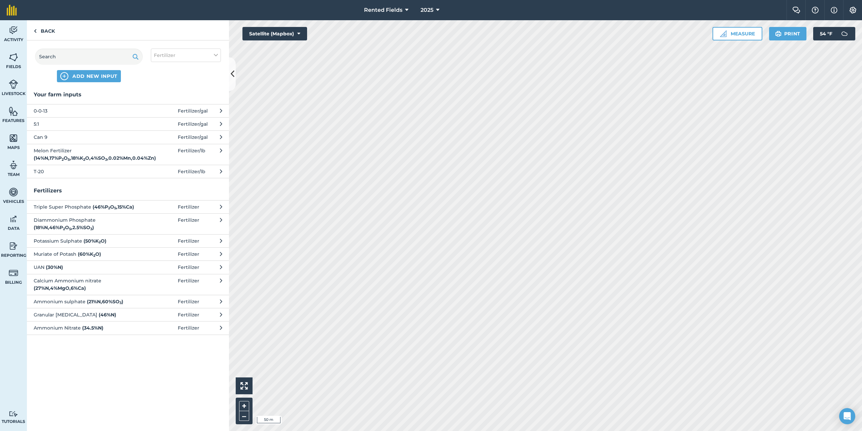
click at [41, 136] on span "Can 9" at bounding box center [89, 136] width 110 height 7
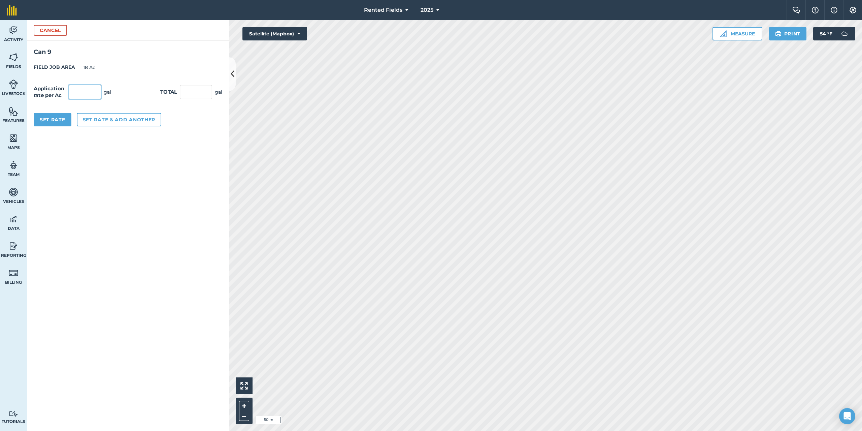
click at [74, 94] on input "text" at bounding box center [85, 92] width 32 height 14
type input "1.7"
type input "30.6"
click at [63, 120] on button "Set Rate" at bounding box center [53, 119] width 38 height 13
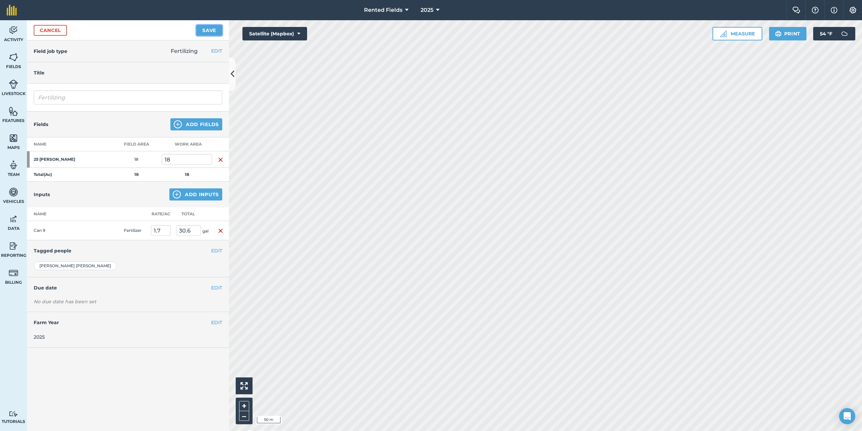
click at [210, 31] on button "Save" at bounding box center [209, 30] width 26 height 11
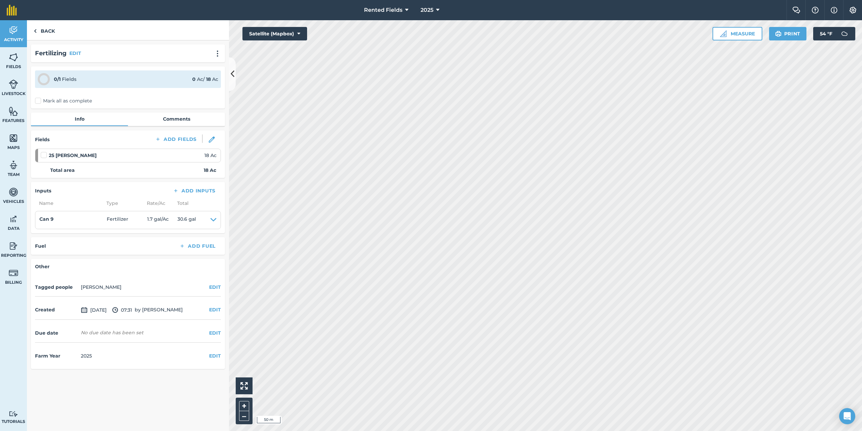
click at [38, 102] on label "Mark all as complete" at bounding box center [63, 100] width 57 height 7
click at [38, 102] on input "Mark all as complete" at bounding box center [37, 99] width 4 height 4
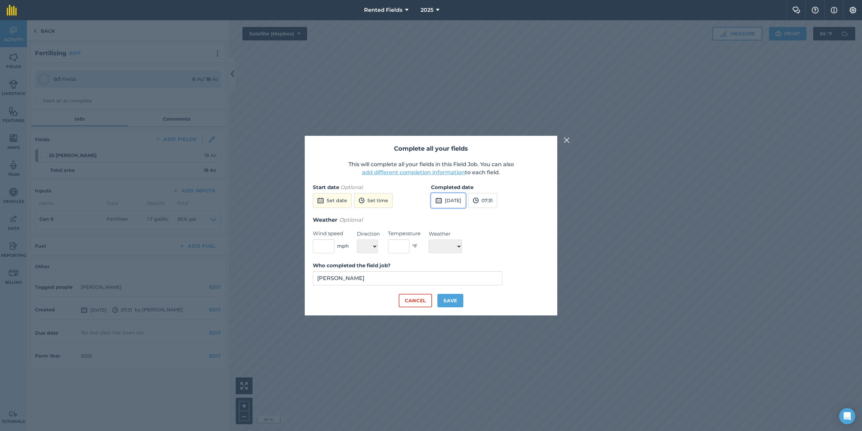
click at [453, 203] on button "[DATE]" at bounding box center [448, 200] width 35 height 15
click at [454, 218] on button "‹" at bounding box center [453, 215] width 15 height 15
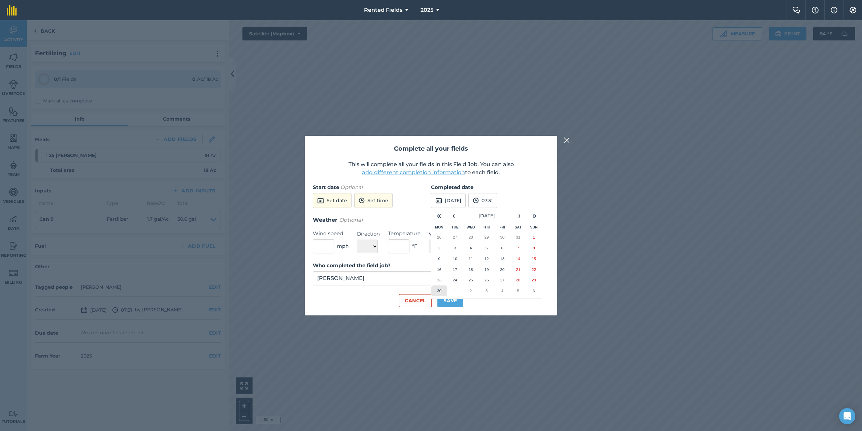
click at [438, 290] on abbr "30" at bounding box center [439, 290] width 4 height 4
click at [497, 201] on button "07:31" at bounding box center [483, 200] width 29 height 15
click at [495, 213] on button "00:00" at bounding box center [485, 213] width 32 height 11
click at [452, 297] on button "Save" at bounding box center [451, 300] width 26 height 13
checkbox input "true"
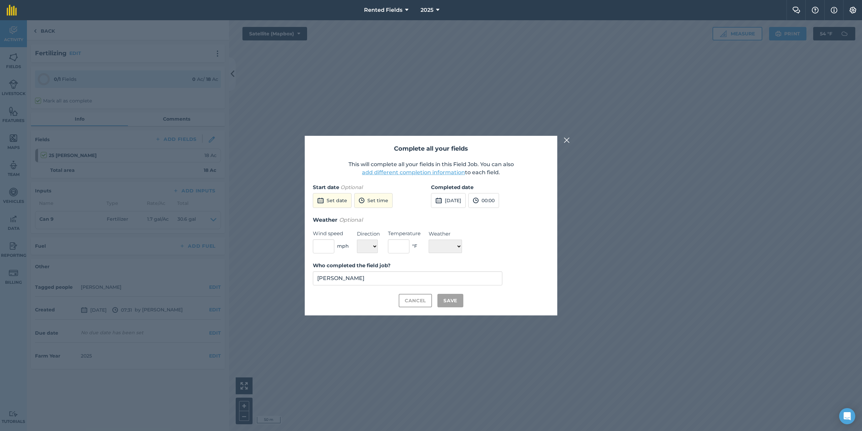
checkbox input "true"
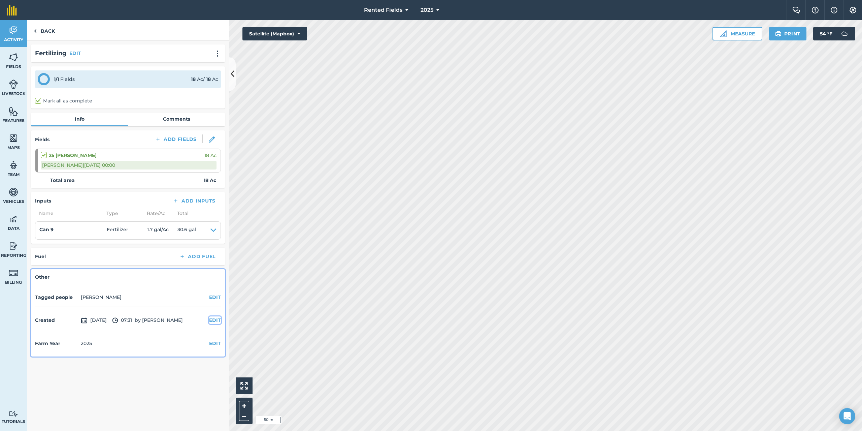
click at [219, 319] on button "EDIT" at bounding box center [215, 319] width 12 height 7
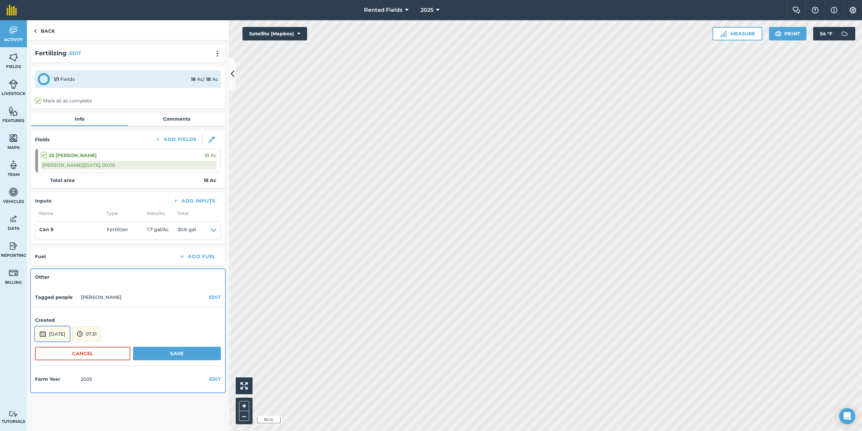
click at [61, 336] on button "[DATE]" at bounding box center [52, 333] width 35 height 15
click at [58, 243] on button "‹" at bounding box center [57, 243] width 15 height 15
click at [59, 241] on button "‹" at bounding box center [57, 243] width 15 height 15
click at [59, 242] on button "‹" at bounding box center [57, 243] width 15 height 15
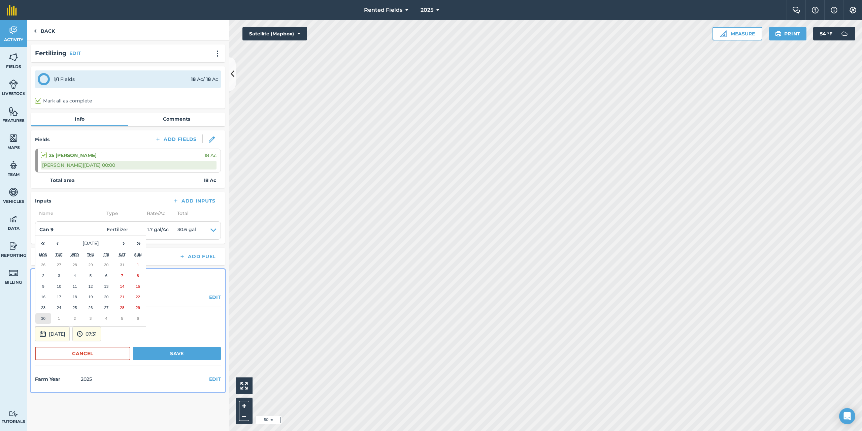
click at [44, 321] on button "30" at bounding box center [43, 318] width 16 height 11
click at [101, 334] on button "07:31" at bounding box center [86, 333] width 29 height 15
click at [102, 263] on button "00:00" at bounding box center [89, 262] width 32 height 11
click at [187, 355] on button "Save" at bounding box center [177, 353] width 88 height 13
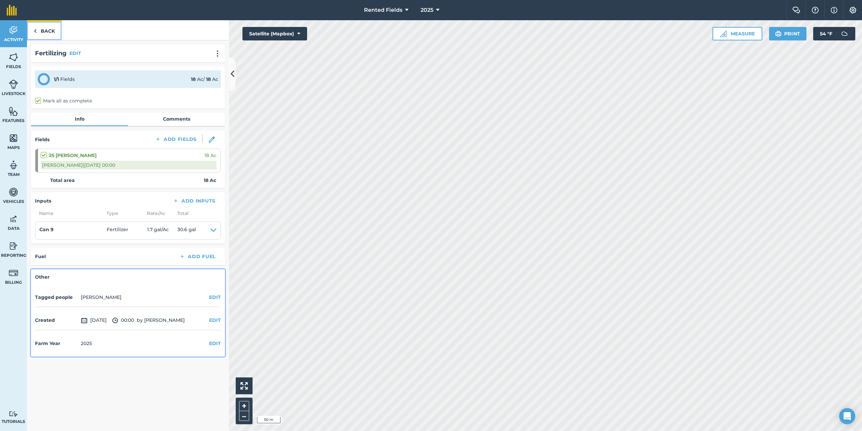
click at [37, 29] on link "Back" at bounding box center [44, 30] width 35 height 20
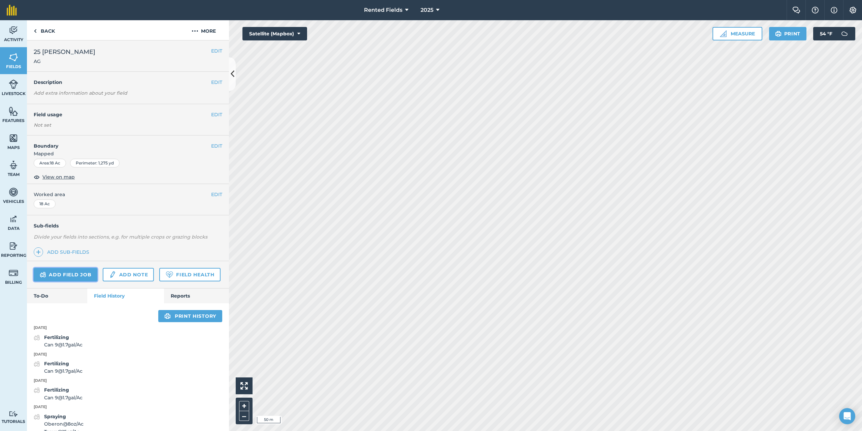
click at [83, 275] on link "Add field job" at bounding box center [66, 274] width 64 height 13
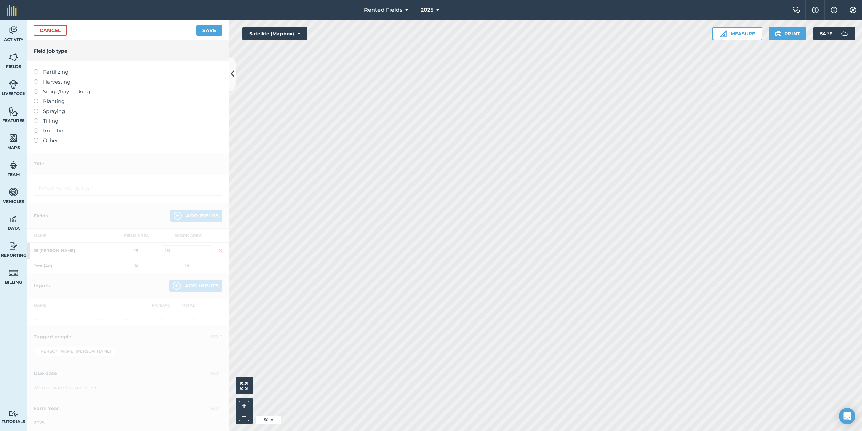
drag, startPoint x: 35, startPoint y: 73, endPoint x: 39, endPoint y: 83, distance: 10.7
click at [35, 69] on label at bounding box center [38, 69] width 9 height 0
type input "Fertilizing"
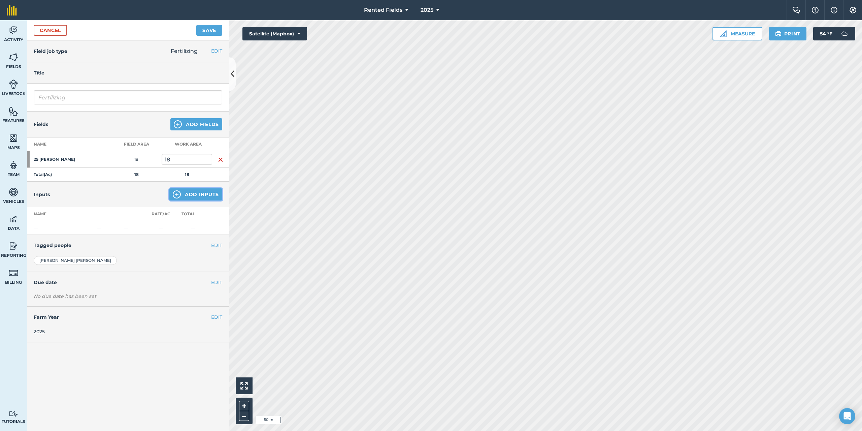
click at [202, 199] on button "Add Inputs" at bounding box center [195, 194] width 53 height 12
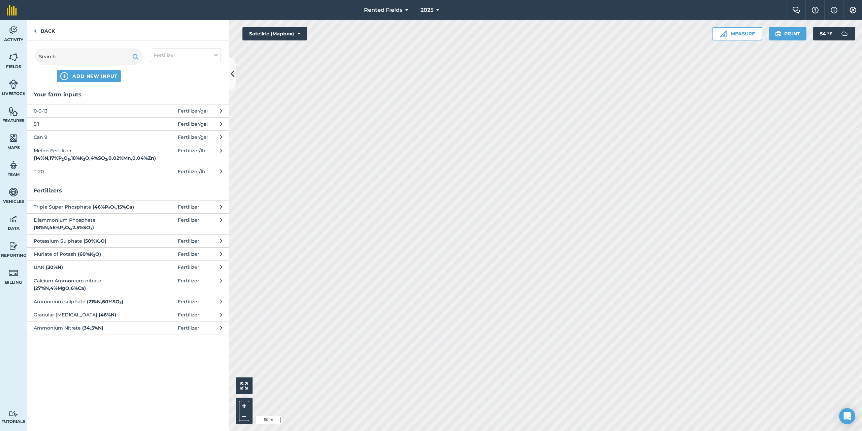
click at [40, 136] on span "Can 9" at bounding box center [89, 136] width 110 height 7
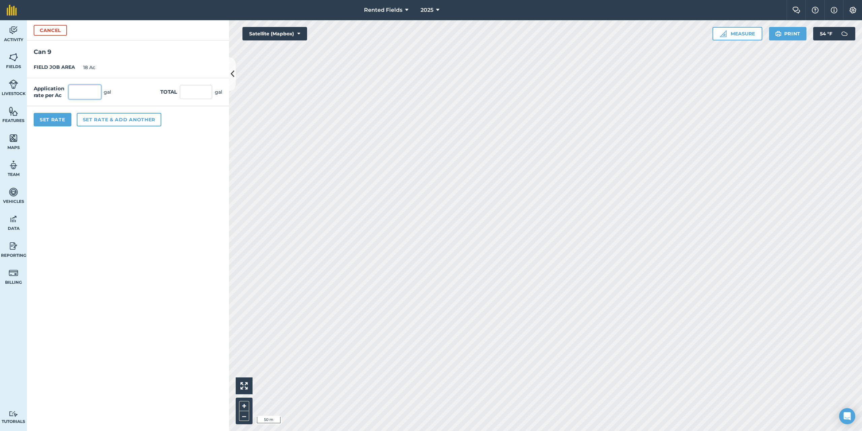
click at [84, 89] on input "text" at bounding box center [85, 92] width 32 height 14
type input "1.7"
type input "30.6"
click at [70, 120] on button "Set Rate" at bounding box center [53, 119] width 38 height 13
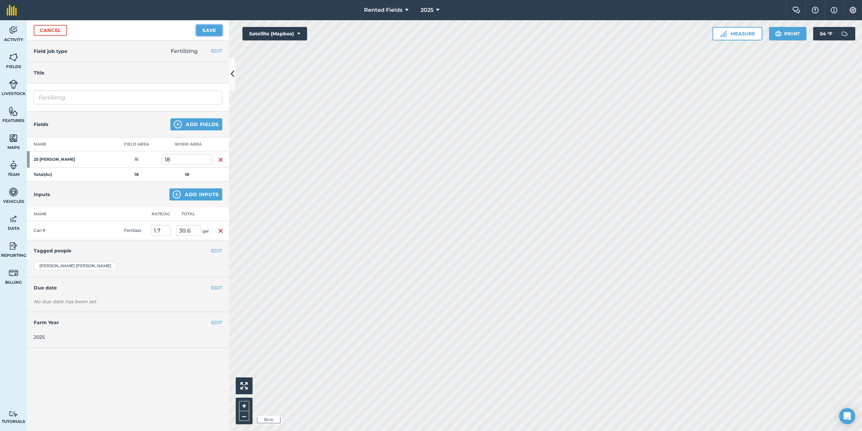
click at [201, 31] on button "Save" at bounding box center [209, 30] width 26 height 11
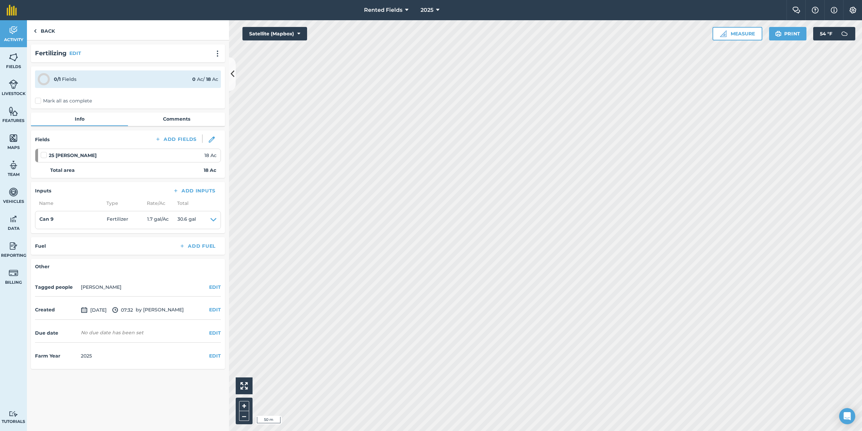
click at [38, 100] on label "Mark all as complete" at bounding box center [63, 100] width 57 height 7
click at [38, 100] on input "Mark all as complete" at bounding box center [37, 99] width 4 height 4
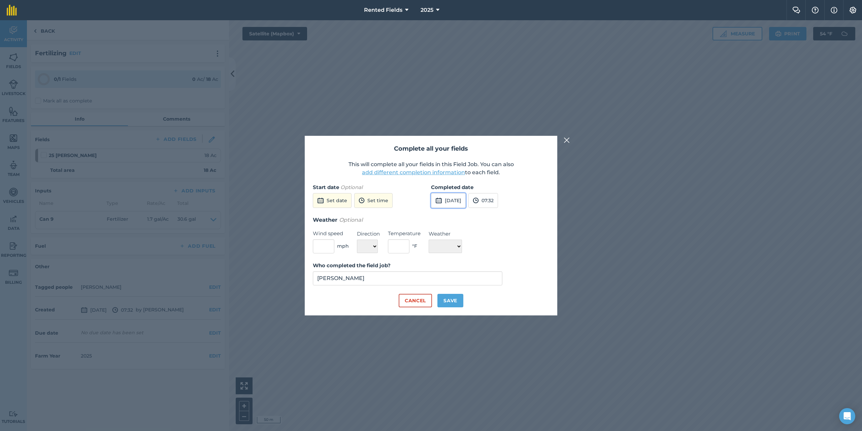
click at [458, 197] on button "[DATE]" at bounding box center [448, 200] width 35 height 15
click at [454, 216] on button "‹" at bounding box center [453, 215] width 15 height 15
click at [438, 248] on abbr "7" at bounding box center [439, 248] width 2 height 4
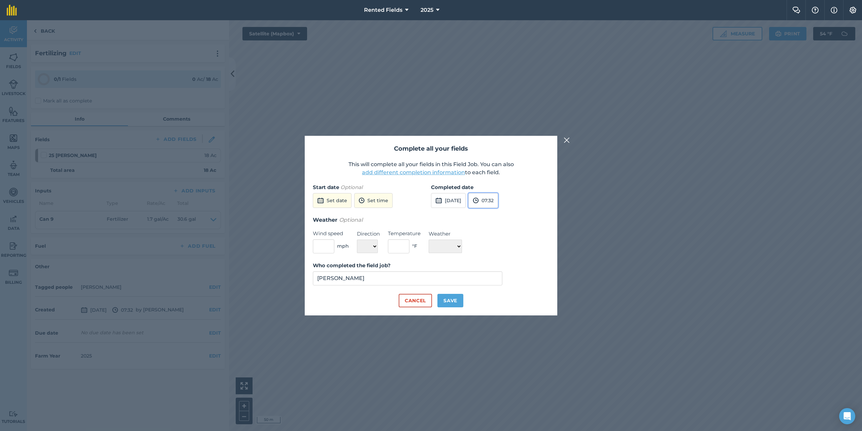
click at [498, 200] on button "07:32" at bounding box center [484, 200] width 30 height 15
click at [493, 214] on button "00:00" at bounding box center [485, 213] width 32 height 11
click at [451, 300] on button "Save" at bounding box center [451, 300] width 26 height 13
checkbox input "true"
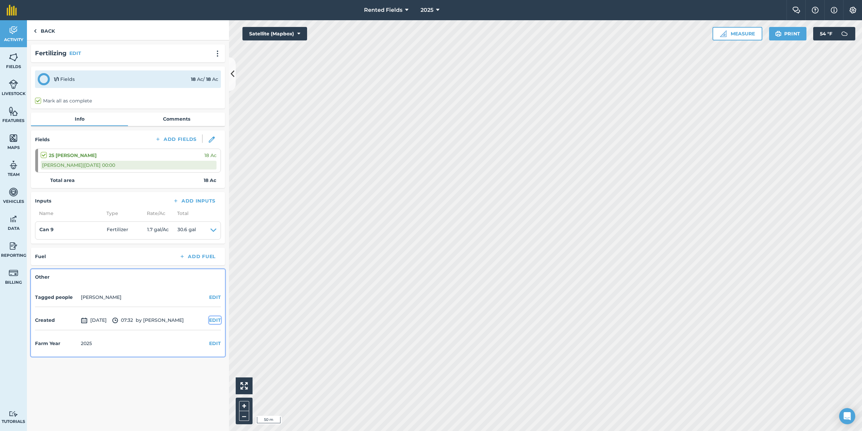
click at [215, 320] on button "EDIT" at bounding box center [215, 319] width 12 height 7
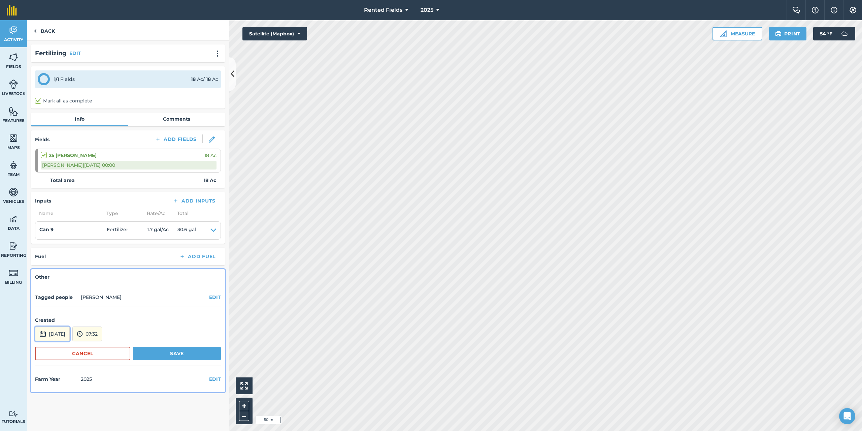
click at [61, 334] on button "[DATE]" at bounding box center [52, 333] width 35 height 15
click at [57, 244] on button "‹" at bounding box center [57, 243] width 15 height 15
click at [41, 275] on button "7" at bounding box center [43, 275] width 16 height 11
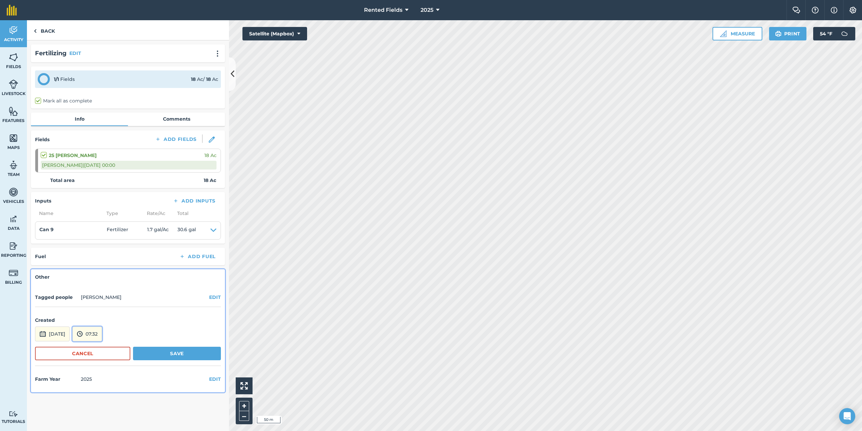
click at [102, 334] on button "07:32" at bounding box center [87, 333] width 30 height 15
click at [103, 260] on button "00:00" at bounding box center [89, 262] width 32 height 11
click at [180, 354] on button "Save" at bounding box center [177, 353] width 88 height 13
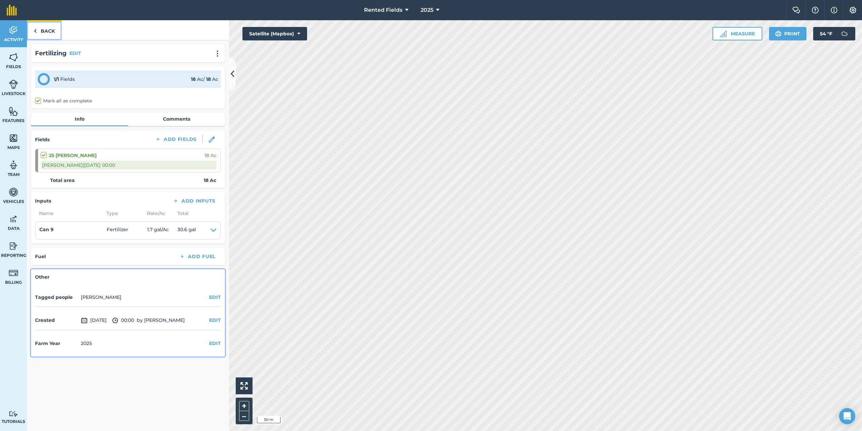
click at [36, 29] on img at bounding box center [35, 31] width 3 height 8
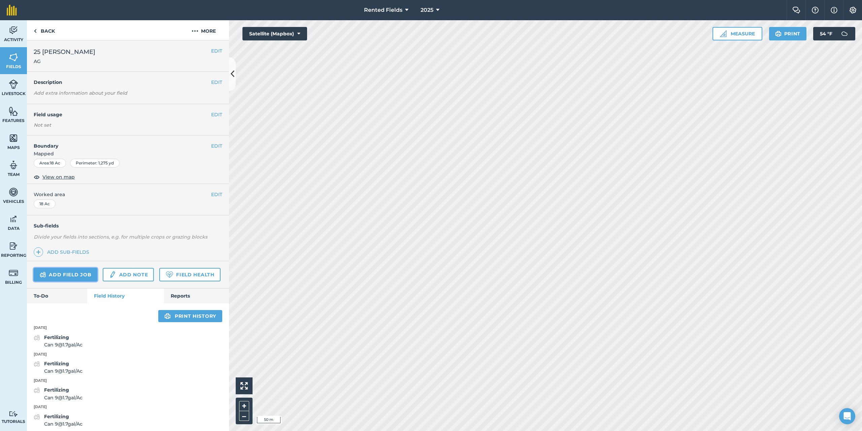
click at [88, 273] on link "Add field job" at bounding box center [66, 274] width 64 height 13
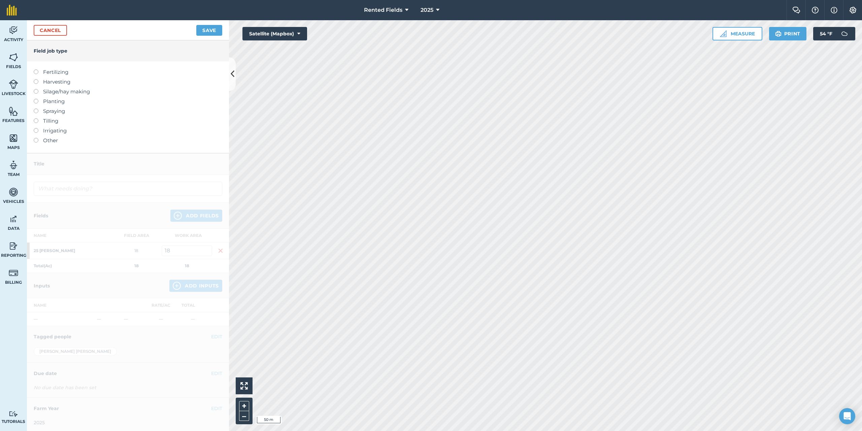
click at [36, 69] on label at bounding box center [38, 69] width 9 height 0
type input "Fertilizing"
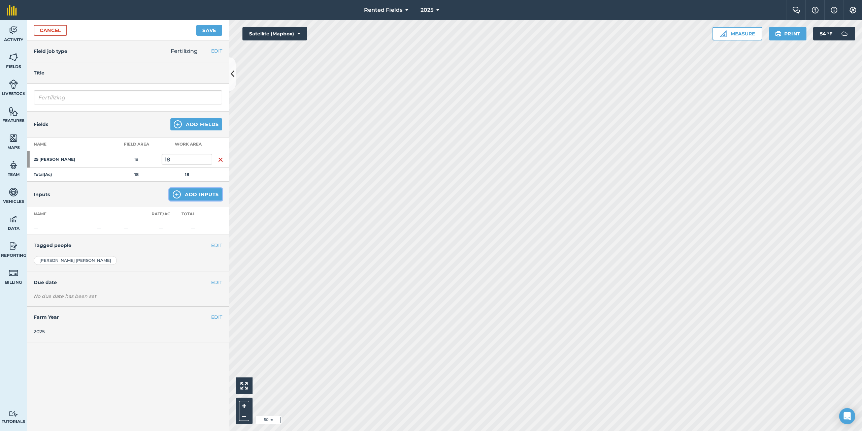
click at [201, 192] on button "Add Inputs" at bounding box center [195, 194] width 53 height 12
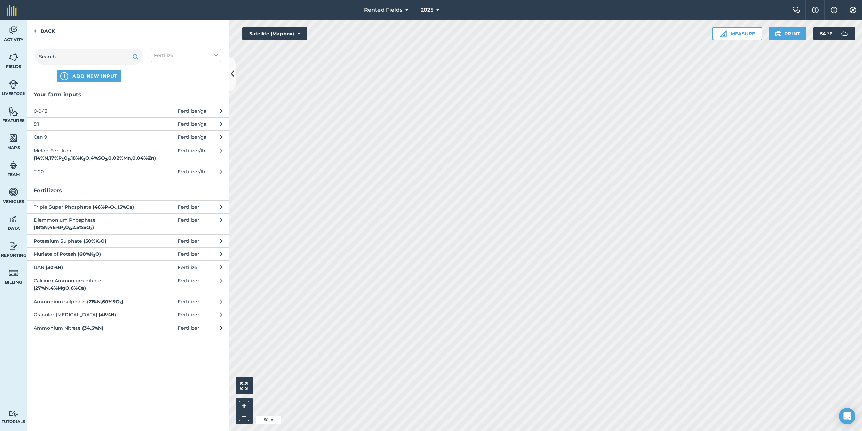
click at [40, 135] on span "Can 9" at bounding box center [89, 136] width 110 height 7
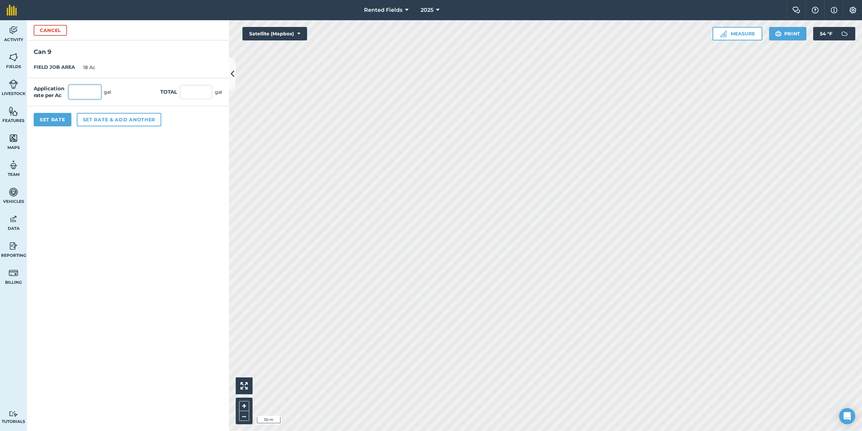
click at [83, 91] on input "text" at bounding box center [85, 92] width 32 height 14
type input "1.7"
type input "30.6"
click at [49, 121] on button "Set Rate" at bounding box center [53, 119] width 38 height 13
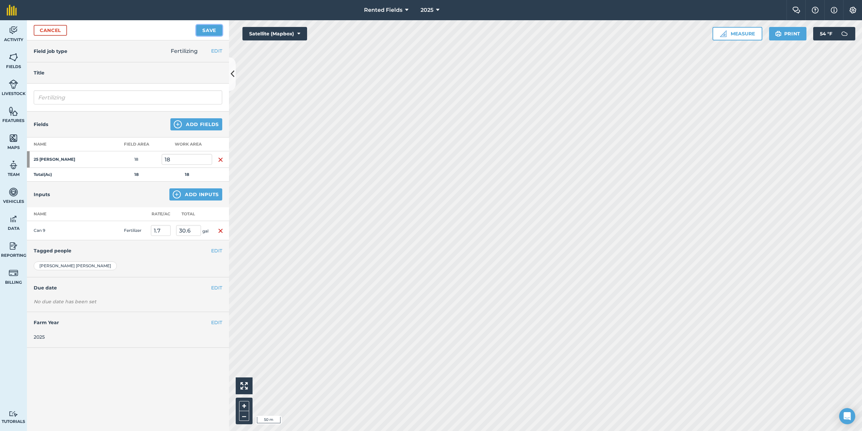
click at [211, 32] on button "Save" at bounding box center [209, 30] width 26 height 11
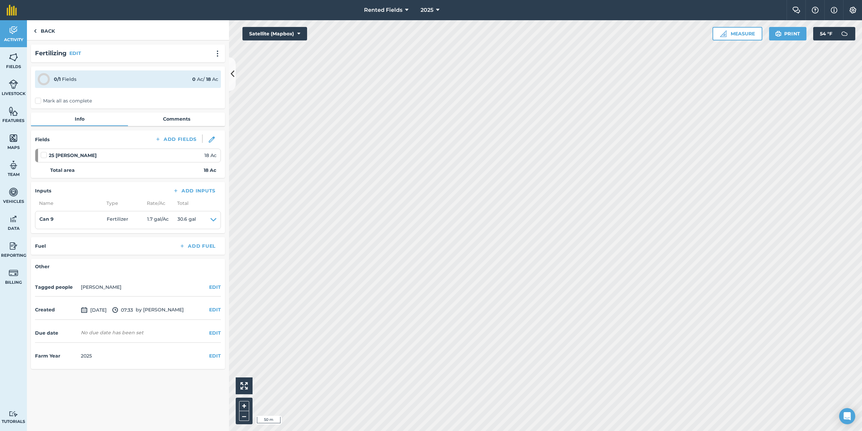
click at [38, 100] on label "Mark all as complete" at bounding box center [63, 100] width 57 height 7
click at [38, 100] on input "Mark all as complete" at bounding box center [37, 99] width 4 height 4
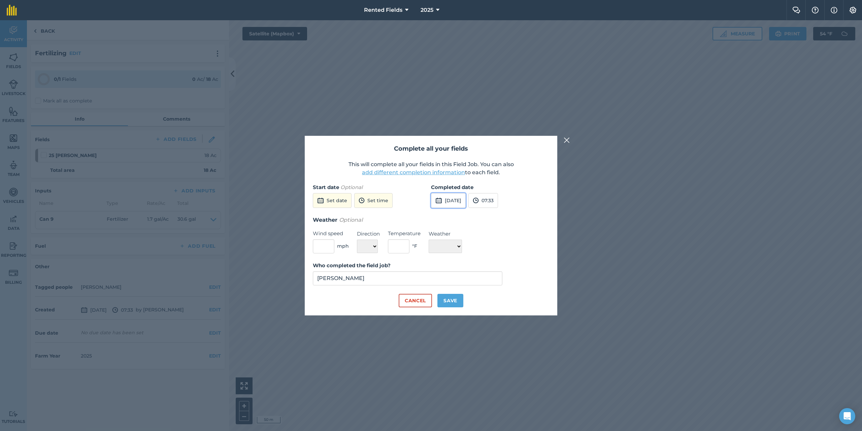
click at [449, 199] on button "[DATE]" at bounding box center [448, 200] width 35 height 15
click at [455, 217] on button "‹" at bounding box center [453, 215] width 15 height 15
click at [439, 260] on abbr "14" at bounding box center [439, 258] width 4 height 4
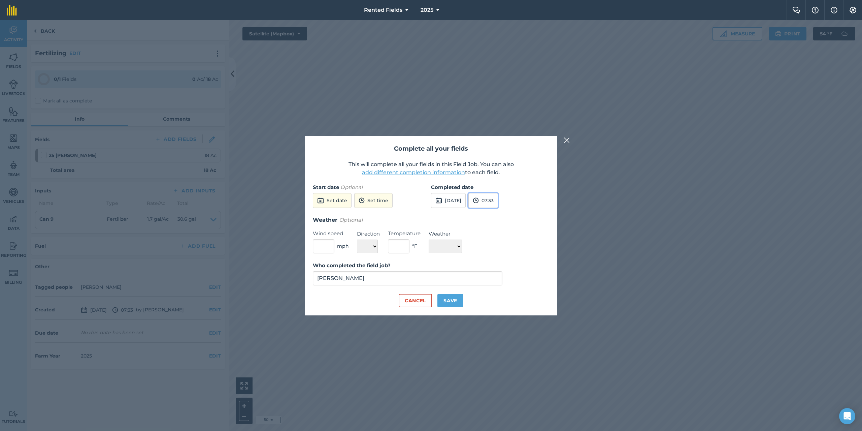
click at [498, 202] on button "07:33" at bounding box center [484, 200] width 30 height 15
click at [500, 211] on button "00:00" at bounding box center [485, 213] width 32 height 11
click at [459, 301] on button "Save" at bounding box center [451, 300] width 26 height 13
checkbox input "true"
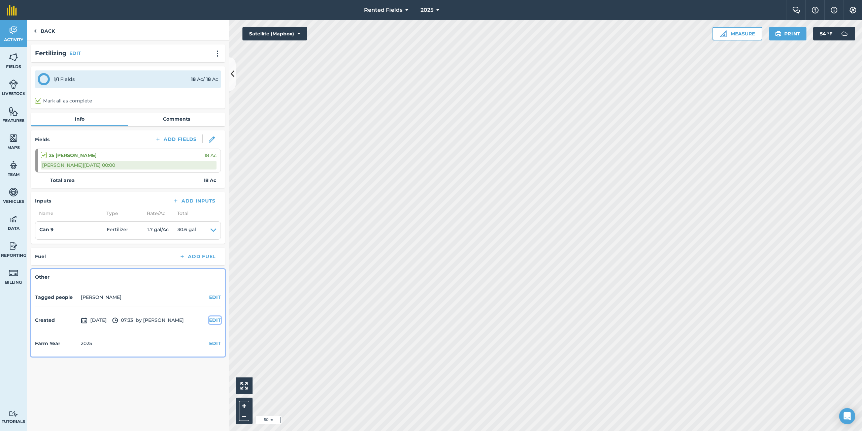
click at [215, 317] on button "EDIT" at bounding box center [215, 319] width 12 height 7
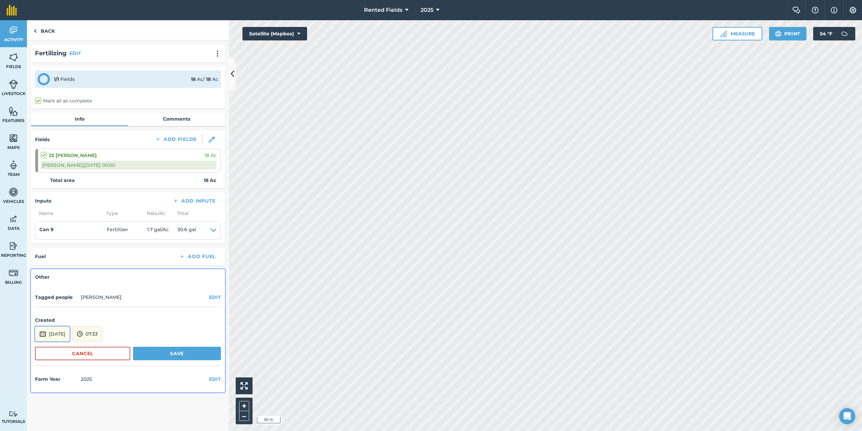
click at [64, 333] on button "[DATE]" at bounding box center [52, 333] width 35 height 15
click at [59, 242] on button "‹" at bounding box center [57, 243] width 15 height 15
click at [43, 287] on abbr "14" at bounding box center [43, 286] width 4 height 4
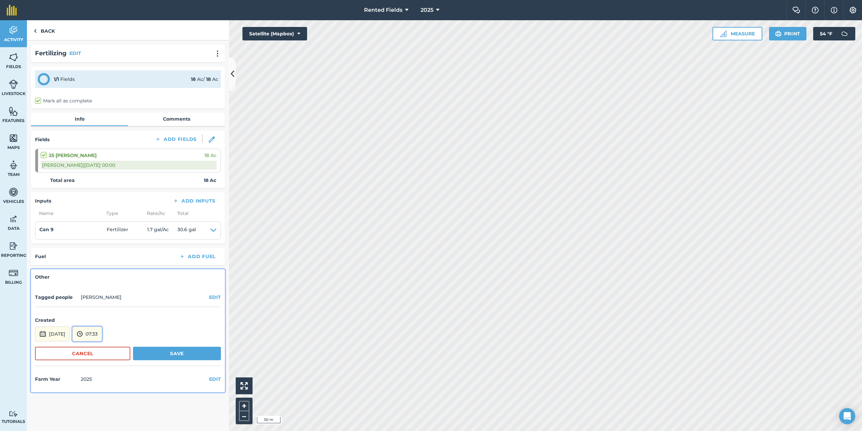
click at [98, 329] on button "07:33" at bounding box center [87, 333] width 30 height 15
click at [101, 260] on button "00:00" at bounding box center [89, 262] width 32 height 11
click at [172, 354] on button "Save" at bounding box center [177, 353] width 88 height 13
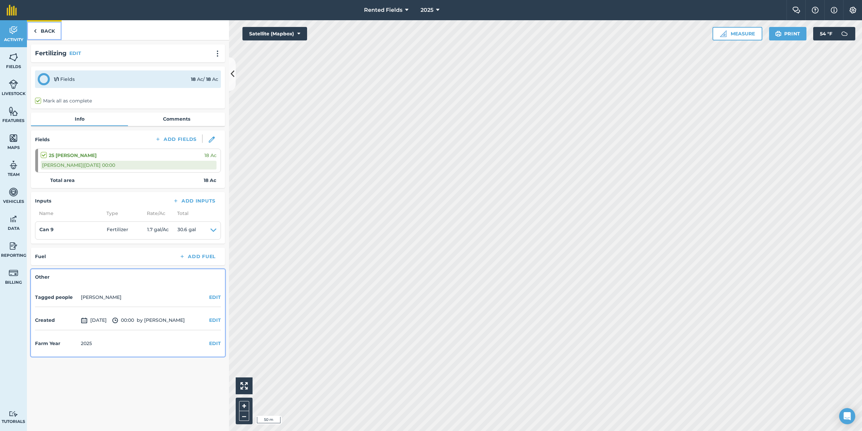
click at [40, 29] on link "Back" at bounding box center [44, 30] width 35 height 20
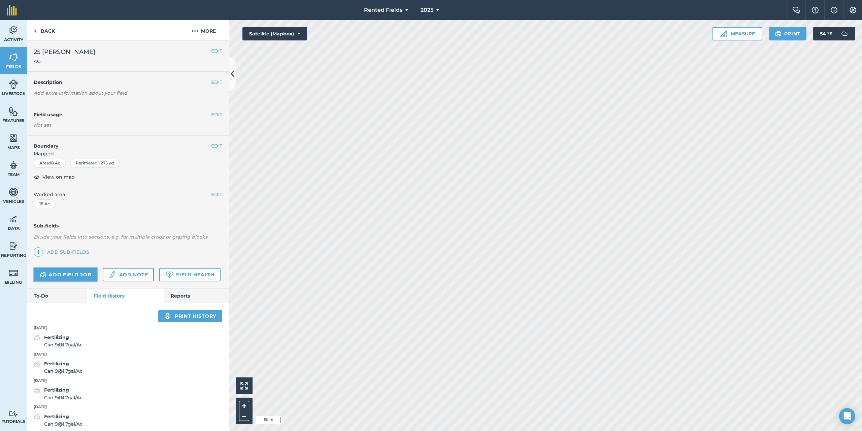
click at [86, 277] on link "Add field job" at bounding box center [66, 274] width 64 height 13
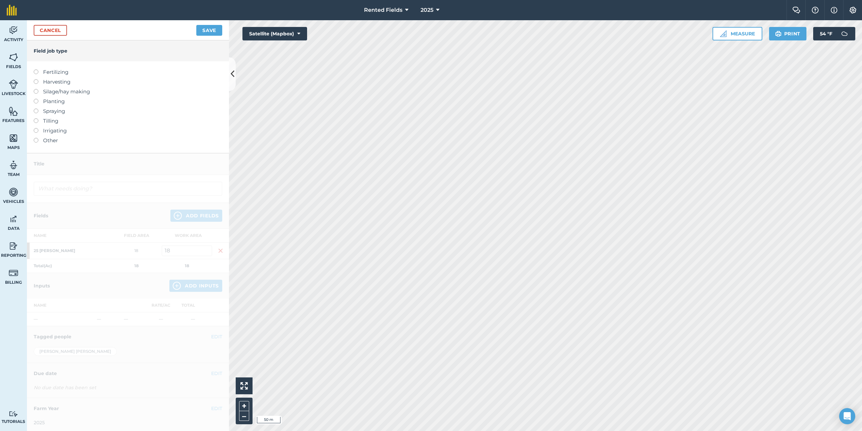
click at [37, 69] on label at bounding box center [38, 69] width 9 height 0
type input "Fertilizing"
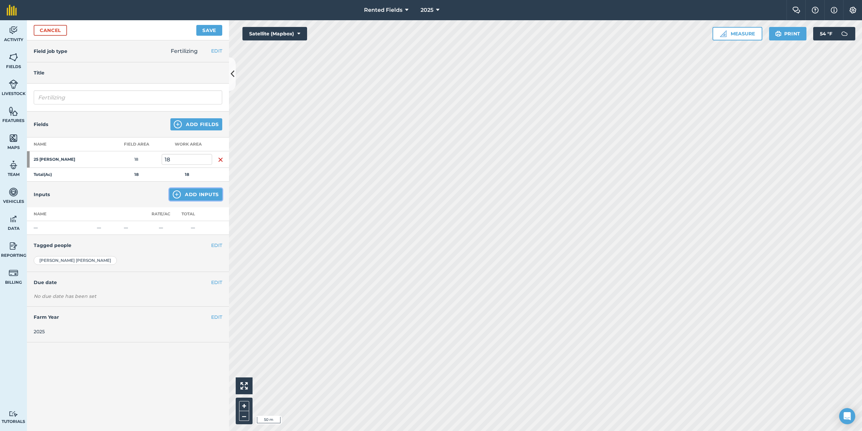
click at [202, 196] on button "Add Inputs" at bounding box center [195, 194] width 53 height 12
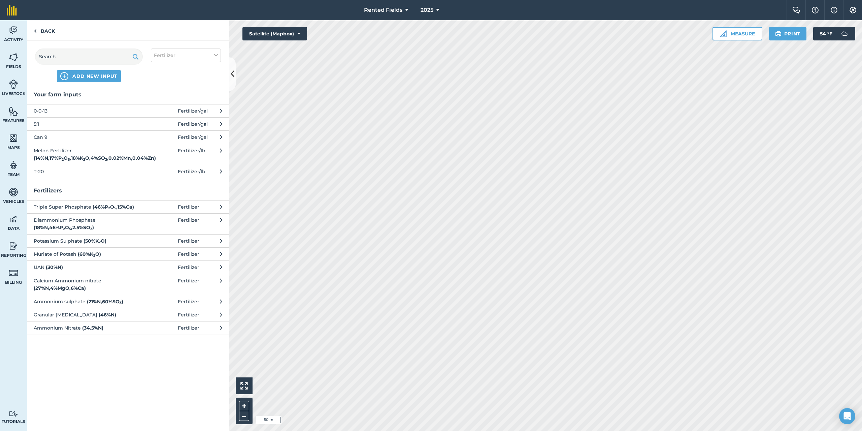
click at [33, 137] on button "Can 9 Fertilizer / gal" at bounding box center [128, 136] width 202 height 13
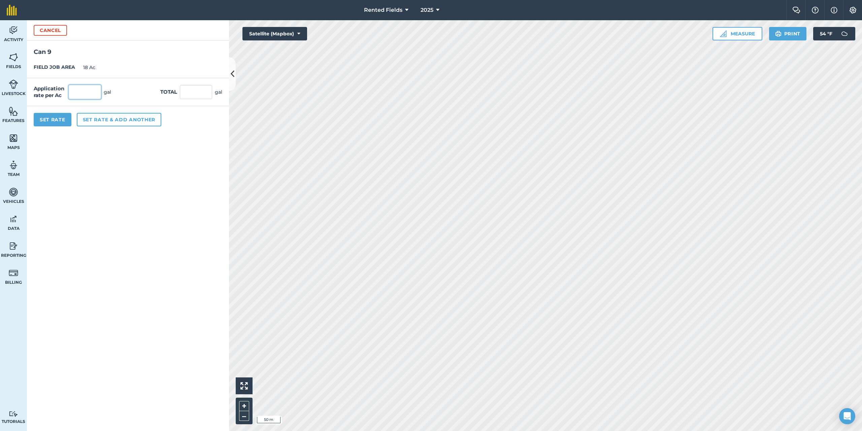
click at [81, 95] on input "text" at bounding box center [85, 92] width 32 height 14
type input "1.7"
type input "30.6"
click at [64, 120] on button "Set Rate" at bounding box center [53, 119] width 38 height 13
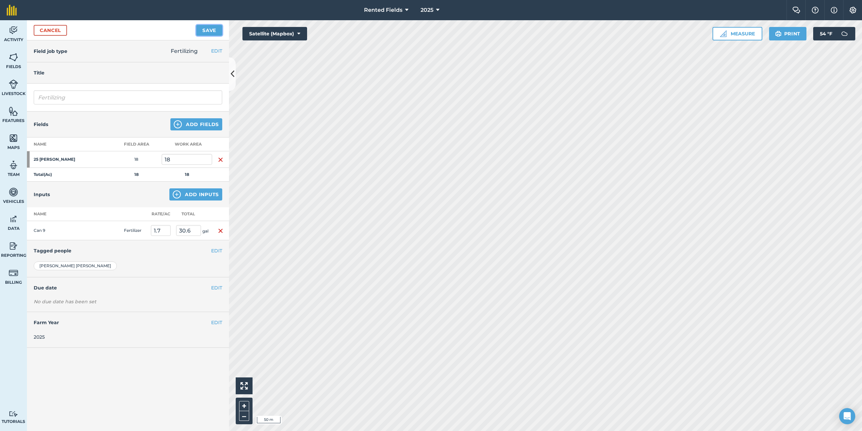
click at [208, 28] on button "Save" at bounding box center [209, 30] width 26 height 11
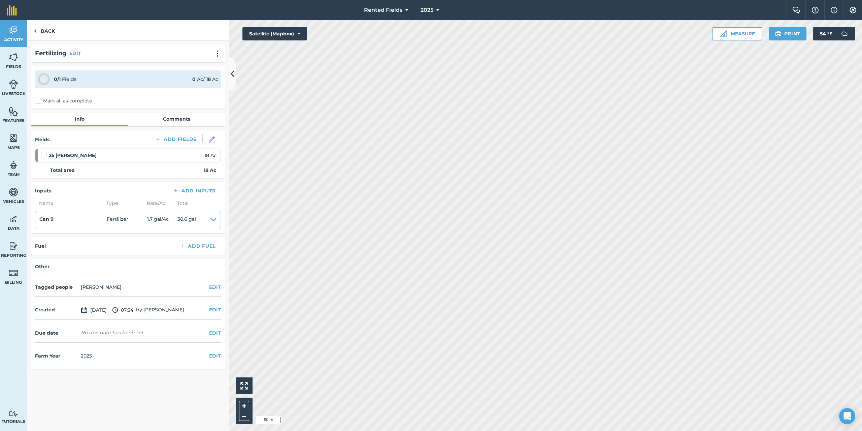
click at [39, 98] on label "Mark all as complete" at bounding box center [63, 100] width 57 height 7
click at [39, 98] on input "Mark all as complete" at bounding box center [37, 99] width 4 height 4
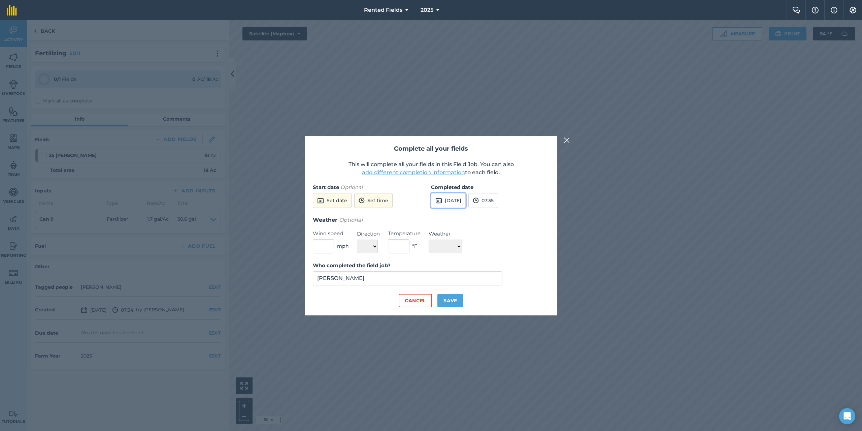
click at [447, 202] on button "[DATE]" at bounding box center [448, 200] width 35 height 15
click at [455, 214] on button "‹" at bounding box center [453, 215] width 15 height 15
click at [453, 214] on button "‹" at bounding box center [453, 215] width 15 height 15
click at [441, 270] on abbr "21" at bounding box center [439, 269] width 4 height 4
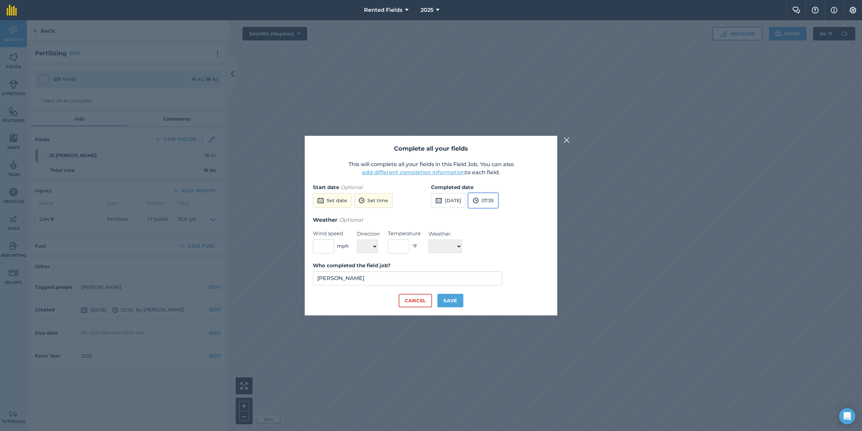
click at [498, 200] on button "07:35" at bounding box center [484, 200] width 30 height 15
click at [491, 211] on button "00:00" at bounding box center [485, 213] width 32 height 11
click at [455, 301] on button "Save" at bounding box center [451, 300] width 26 height 13
checkbox input "true"
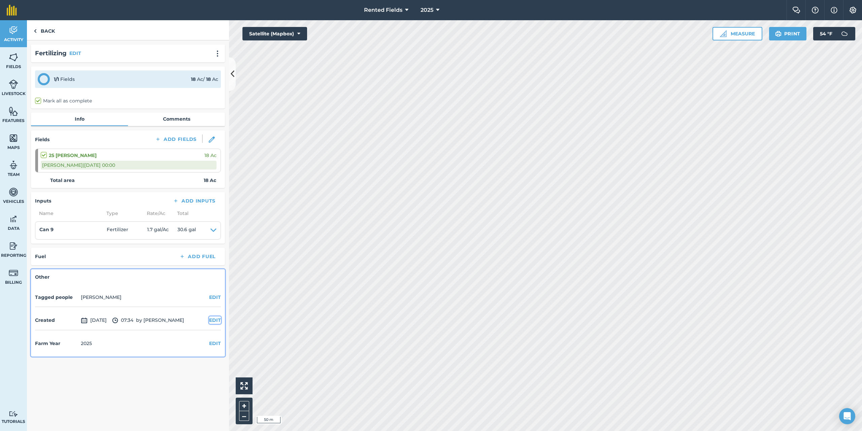
click at [213, 318] on button "EDIT" at bounding box center [215, 319] width 12 height 7
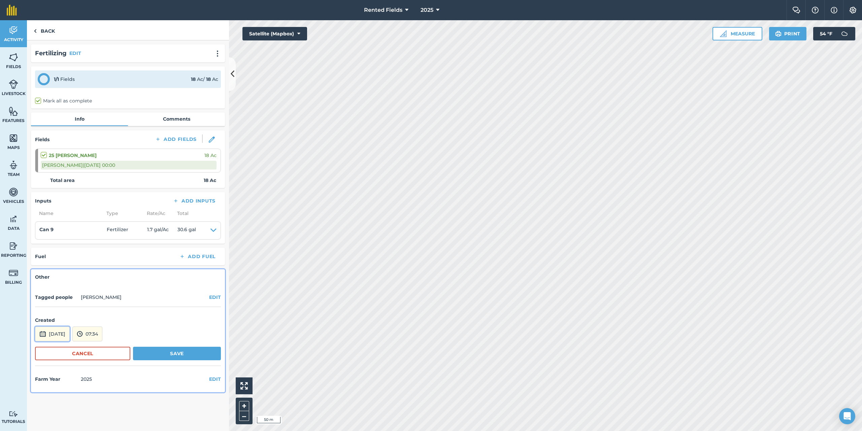
click at [60, 334] on button "[DATE]" at bounding box center [52, 333] width 35 height 15
click at [57, 244] on button "‹" at bounding box center [57, 243] width 15 height 15
click at [42, 296] on abbr "21" at bounding box center [43, 296] width 4 height 4
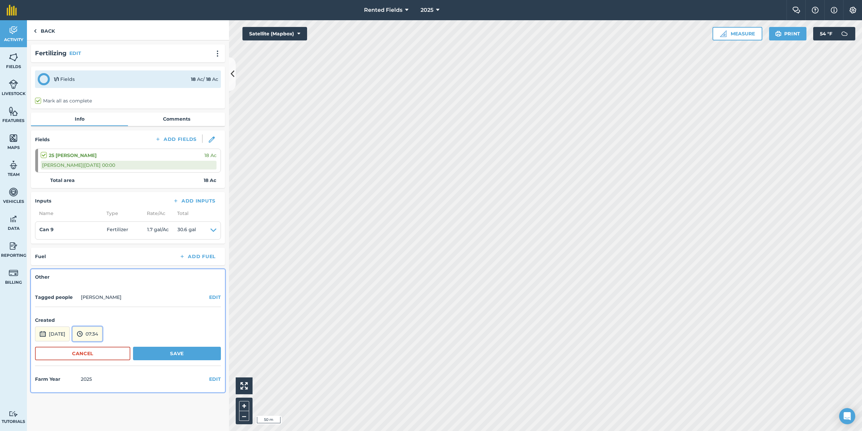
click at [97, 335] on button "07:34" at bounding box center [87, 333] width 30 height 15
click at [100, 262] on button "00:00" at bounding box center [89, 262] width 32 height 11
click at [181, 353] on button "Save" at bounding box center [177, 353] width 88 height 13
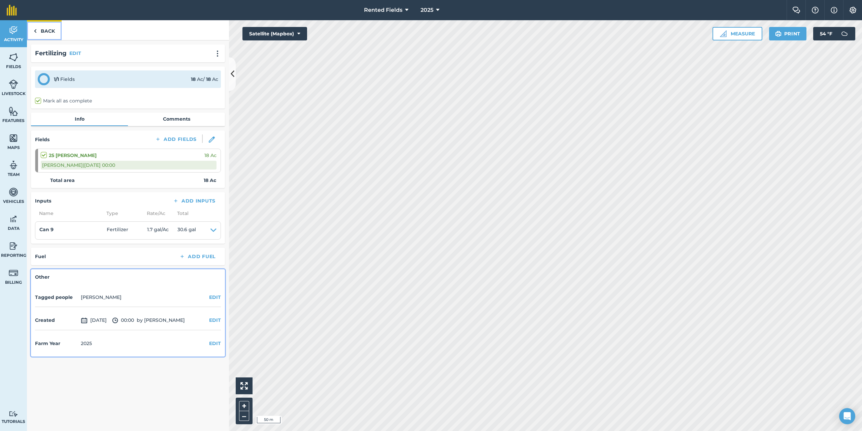
click at [35, 31] on img at bounding box center [35, 31] width 3 height 8
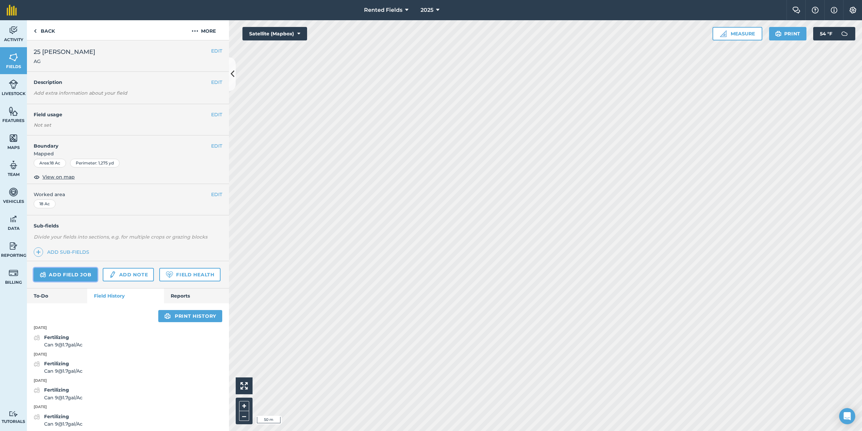
click at [71, 273] on link "Add field job" at bounding box center [66, 274] width 64 height 13
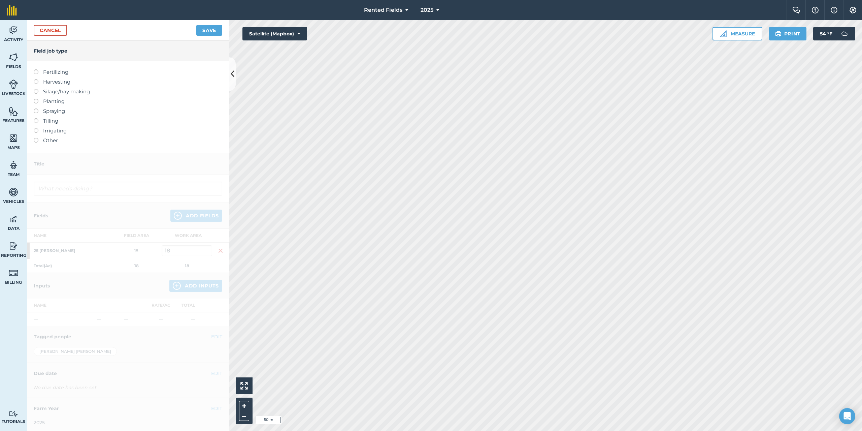
click at [37, 69] on label at bounding box center [38, 69] width 9 height 0
type input "Fertilizing"
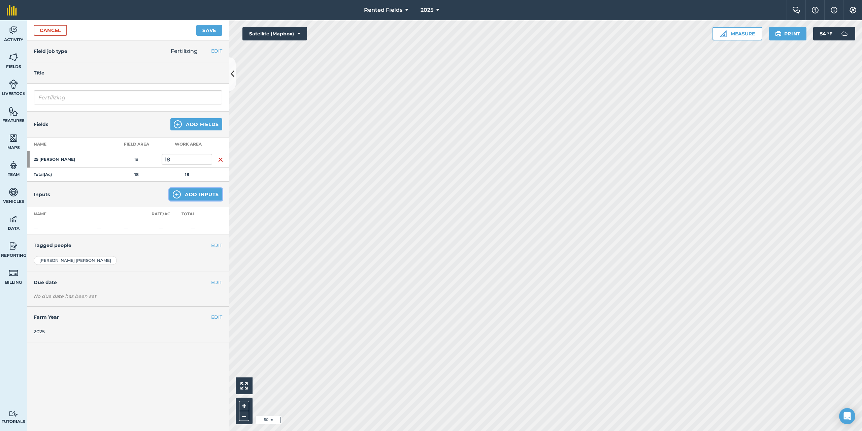
click at [193, 197] on button "Add Inputs" at bounding box center [195, 194] width 53 height 12
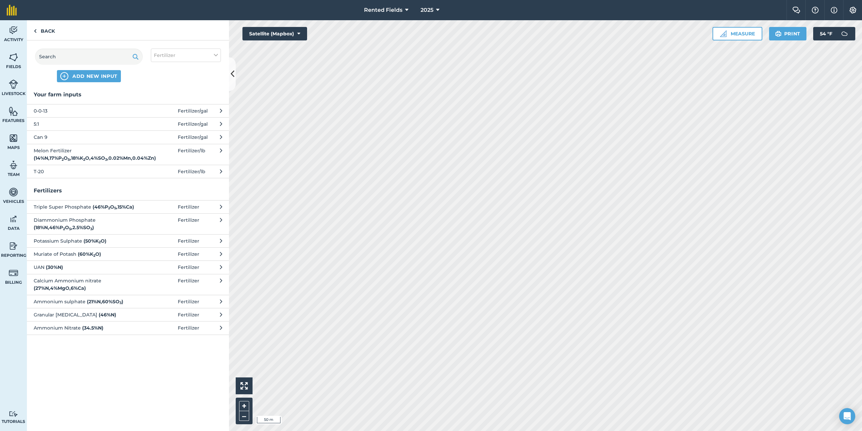
click at [43, 134] on span "Can 9" at bounding box center [89, 136] width 110 height 7
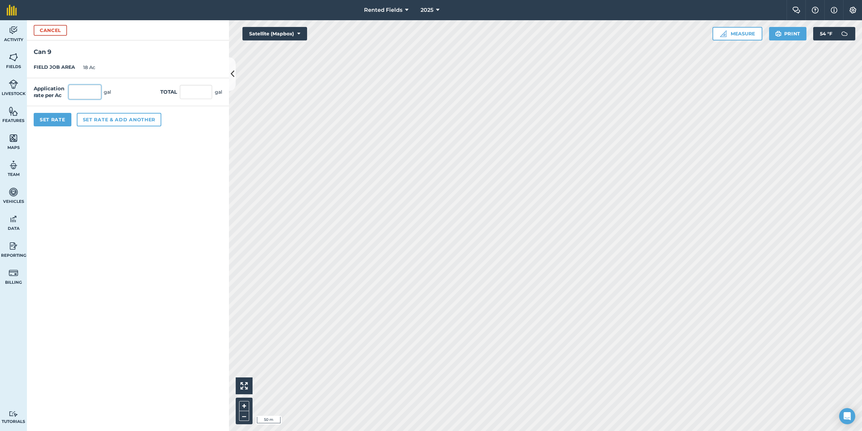
click at [73, 89] on input "text" at bounding box center [85, 92] width 32 height 14
type input "1.7"
type input "30.6"
click at [49, 119] on button "Set Rate" at bounding box center [53, 119] width 38 height 13
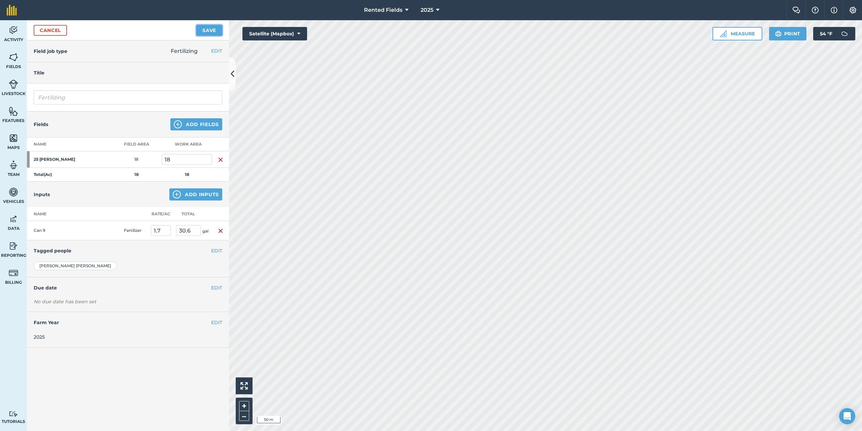
click at [212, 30] on button "Save" at bounding box center [209, 30] width 26 height 11
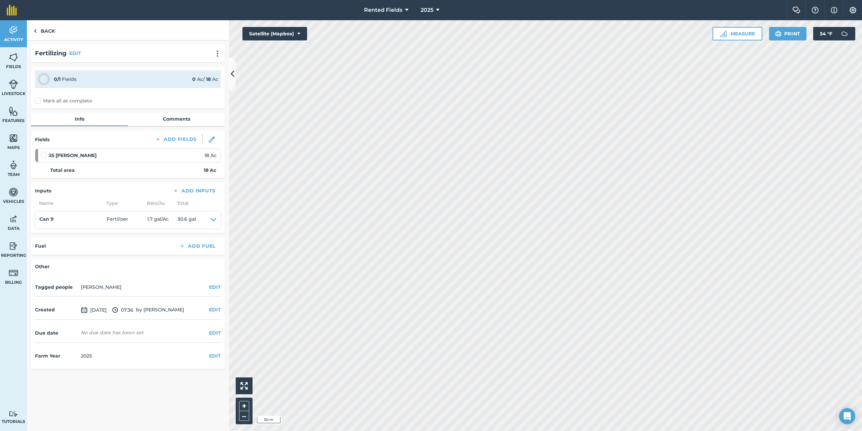
click at [40, 101] on label "Mark all as complete" at bounding box center [63, 100] width 57 height 7
click at [39, 101] on input "Mark all as complete" at bounding box center [37, 99] width 4 height 4
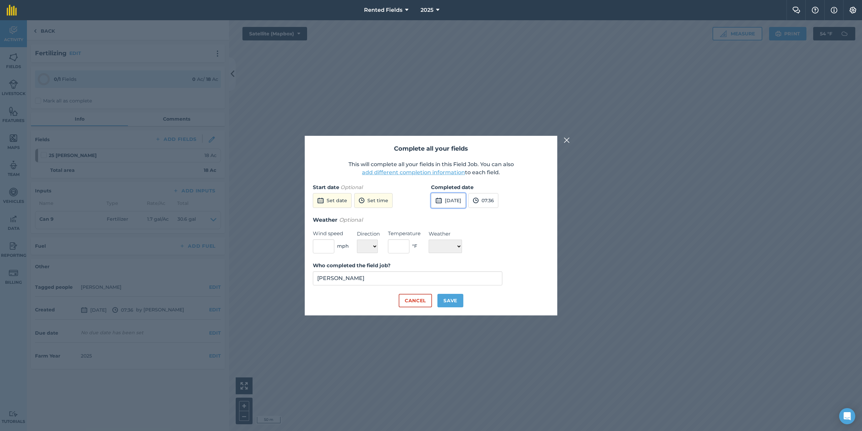
click at [459, 200] on button "[DATE]" at bounding box center [448, 200] width 35 height 15
click at [454, 217] on button "‹" at bounding box center [453, 215] width 15 height 15
click at [455, 217] on button "‹" at bounding box center [453, 215] width 15 height 15
click at [442, 281] on button "28" at bounding box center [439, 280] width 16 height 11
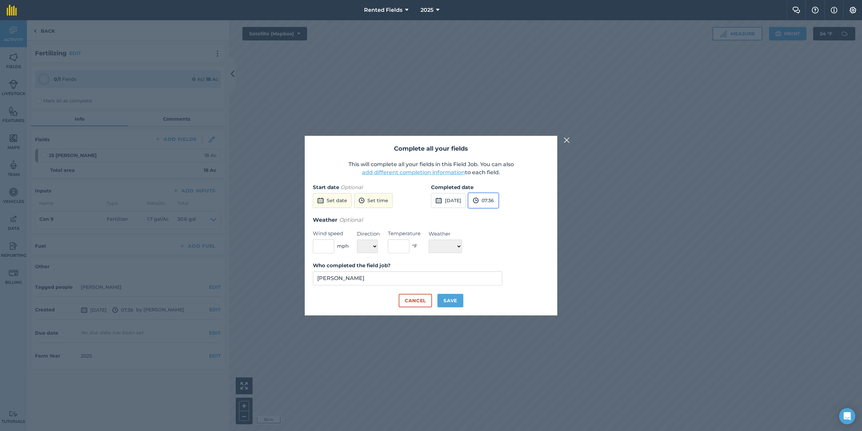
click at [494, 203] on button "07:36" at bounding box center [484, 200] width 30 height 15
click at [498, 211] on button "00:00" at bounding box center [485, 213] width 32 height 11
click at [456, 305] on button "Save" at bounding box center [451, 300] width 26 height 13
checkbox input "true"
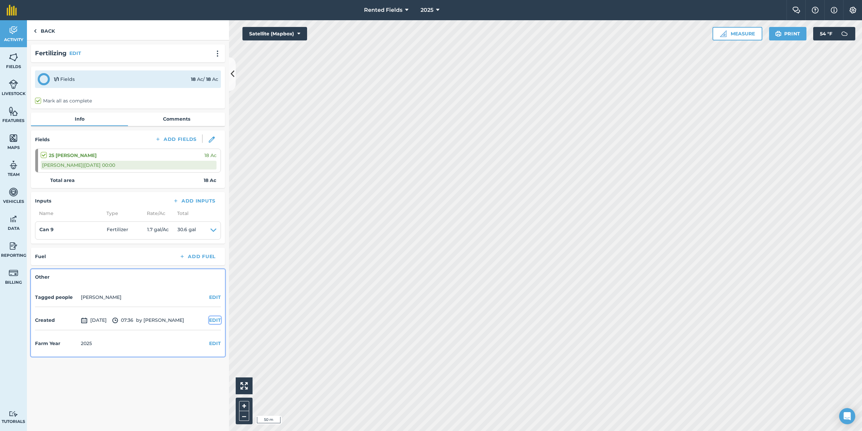
click at [216, 319] on button "EDIT" at bounding box center [215, 319] width 12 height 7
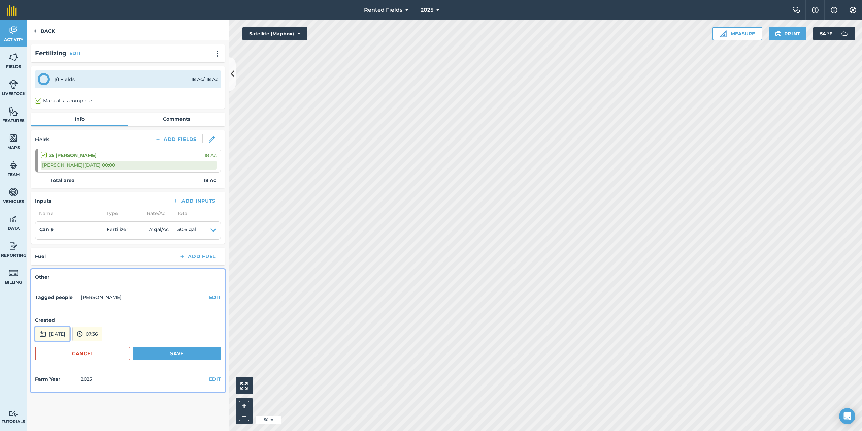
click at [67, 329] on button "[DATE]" at bounding box center [52, 333] width 35 height 15
click at [59, 244] on button "‹" at bounding box center [57, 243] width 15 height 15
click at [43, 307] on abbr "28" at bounding box center [43, 307] width 4 height 4
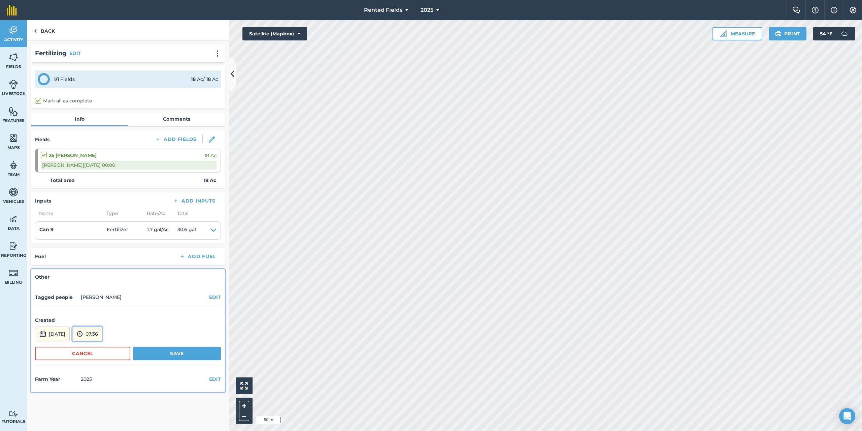
click at [102, 332] on button "07:36" at bounding box center [87, 333] width 30 height 15
click at [100, 261] on button "00:00" at bounding box center [89, 262] width 32 height 11
click at [175, 353] on button "Save" at bounding box center [177, 353] width 88 height 13
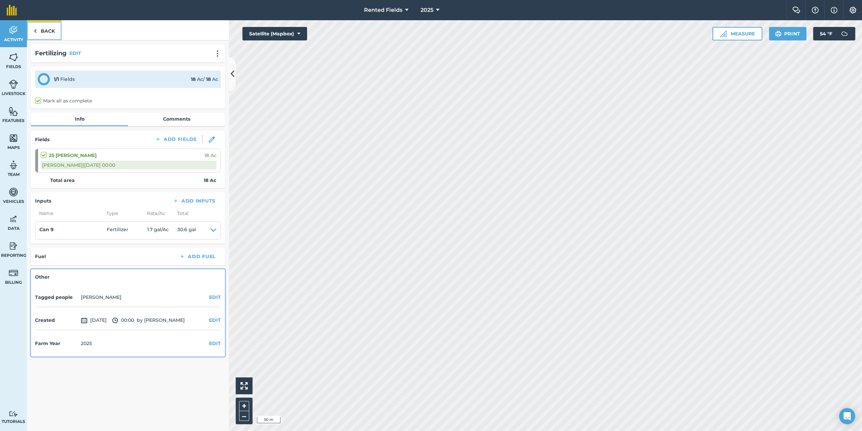
click at [36, 31] on img at bounding box center [35, 31] width 3 height 8
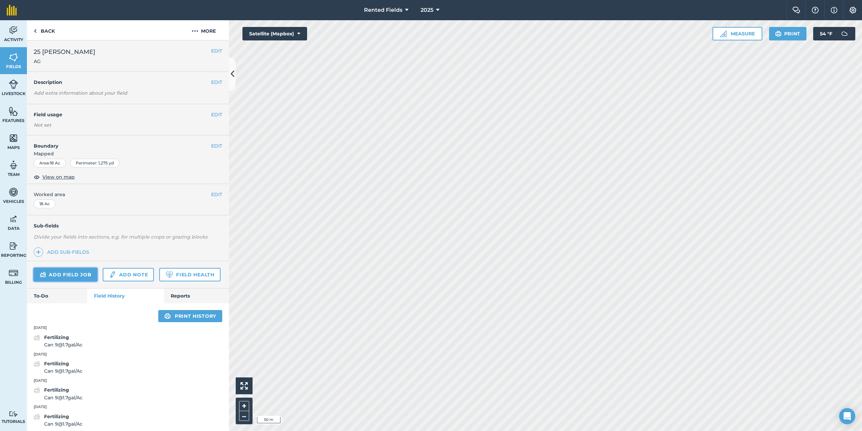
click at [74, 271] on link "Add field job" at bounding box center [66, 274] width 64 height 13
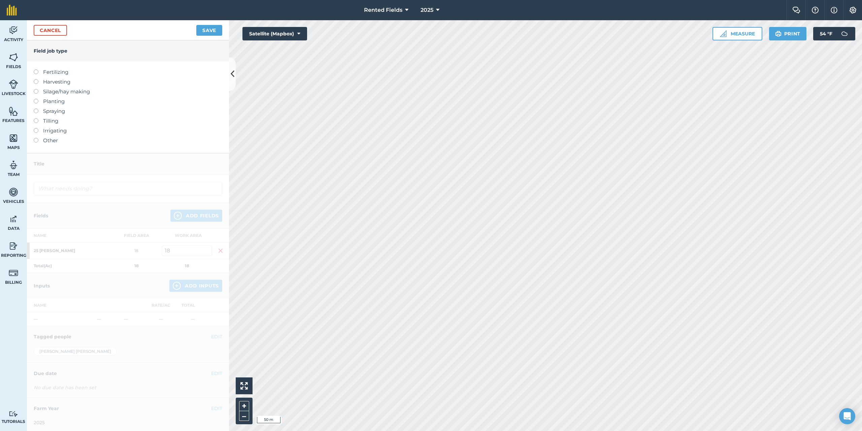
click at [37, 69] on label at bounding box center [38, 69] width 9 height 0
type input "Fertilizing"
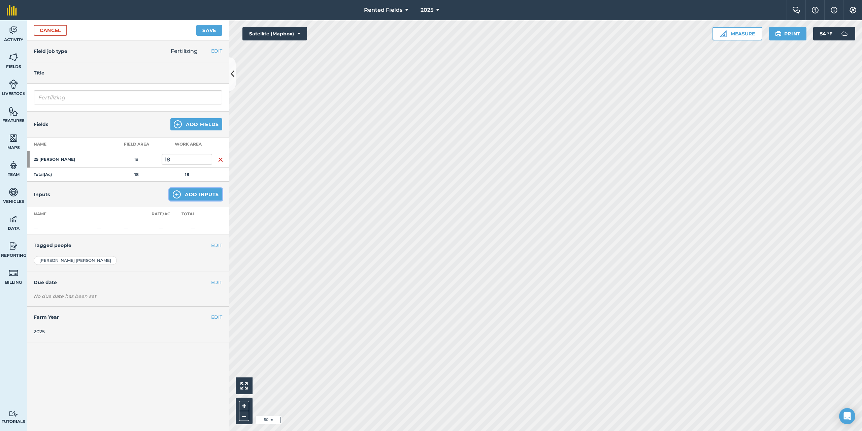
click at [201, 197] on button "Add Inputs" at bounding box center [195, 194] width 53 height 12
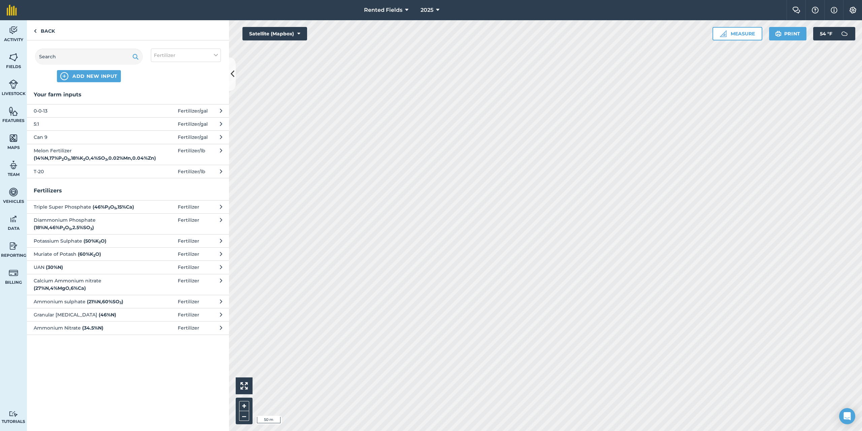
click at [39, 139] on span "Can 9" at bounding box center [89, 136] width 110 height 7
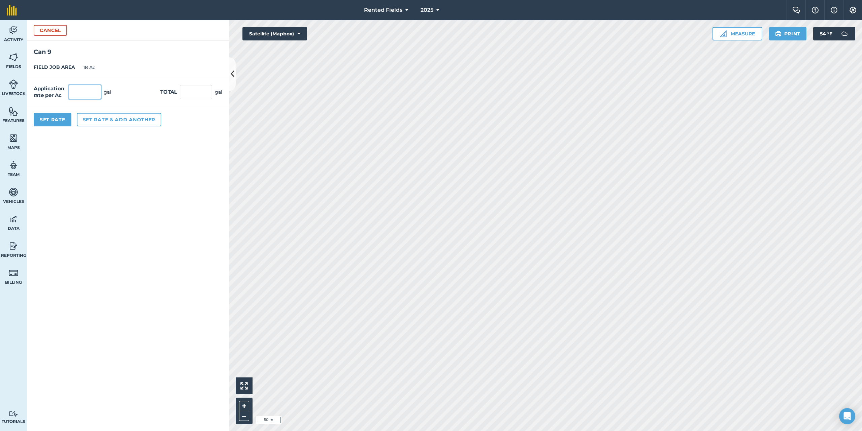
click at [87, 93] on input "text" at bounding box center [85, 92] width 32 height 14
type input "1.7"
type input "30.6"
click at [51, 121] on button "Set Rate" at bounding box center [53, 119] width 38 height 13
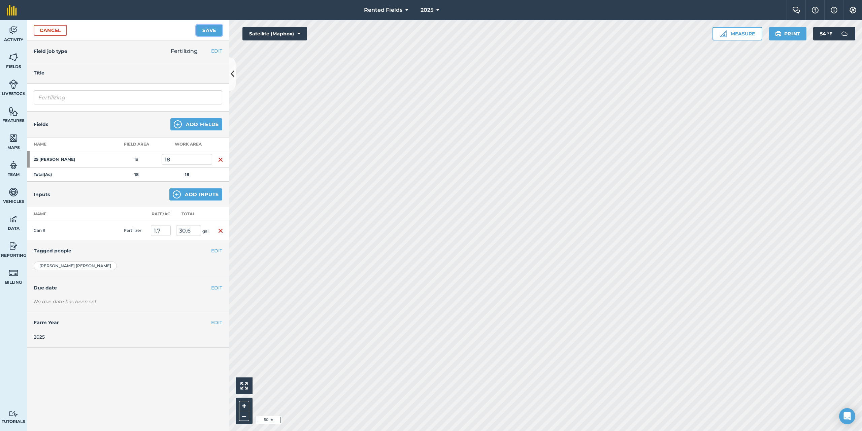
click at [210, 32] on button "Save" at bounding box center [209, 30] width 26 height 11
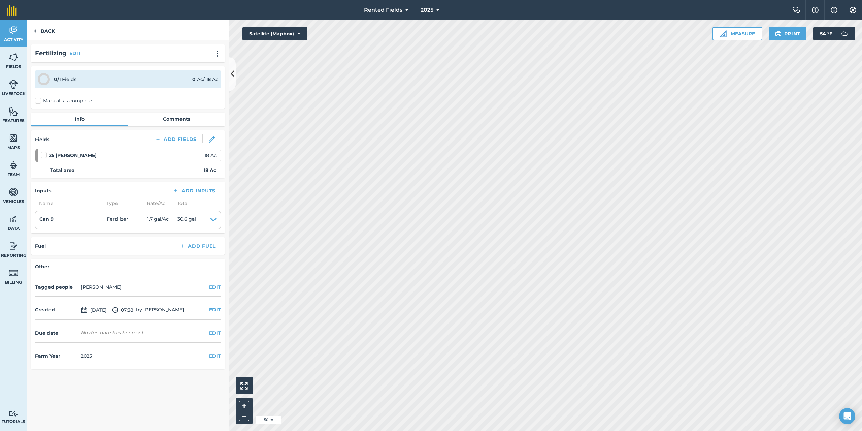
click at [38, 101] on label "Mark all as complete" at bounding box center [63, 100] width 57 height 7
click at [38, 101] on input "Mark all as complete" at bounding box center [37, 99] width 4 height 4
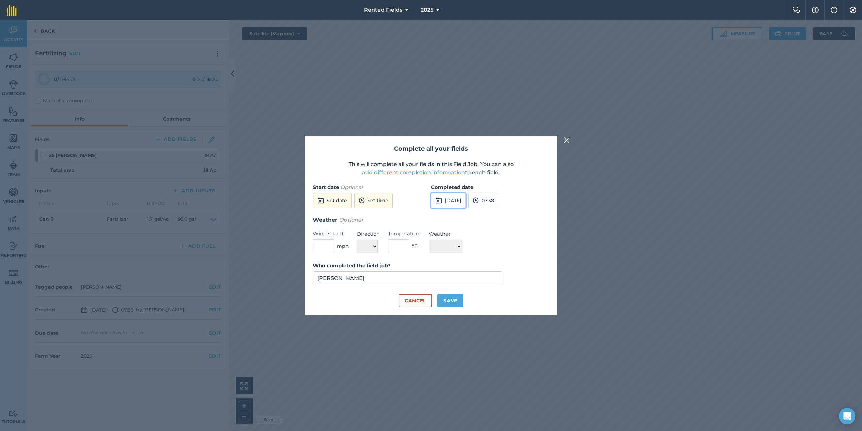
click at [460, 198] on button "[DATE]" at bounding box center [448, 200] width 35 height 15
click at [453, 215] on button "‹" at bounding box center [453, 215] width 15 height 15
click at [439, 259] on abbr "11" at bounding box center [439, 258] width 4 height 4
click at [498, 200] on button "07:38" at bounding box center [484, 200] width 30 height 15
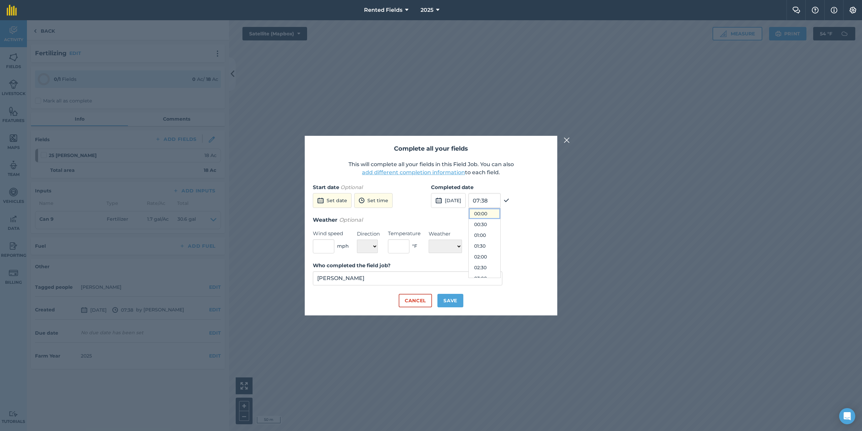
click at [498, 213] on button "00:00" at bounding box center [485, 213] width 32 height 11
click at [456, 298] on button "Save" at bounding box center [451, 300] width 26 height 13
checkbox input "true"
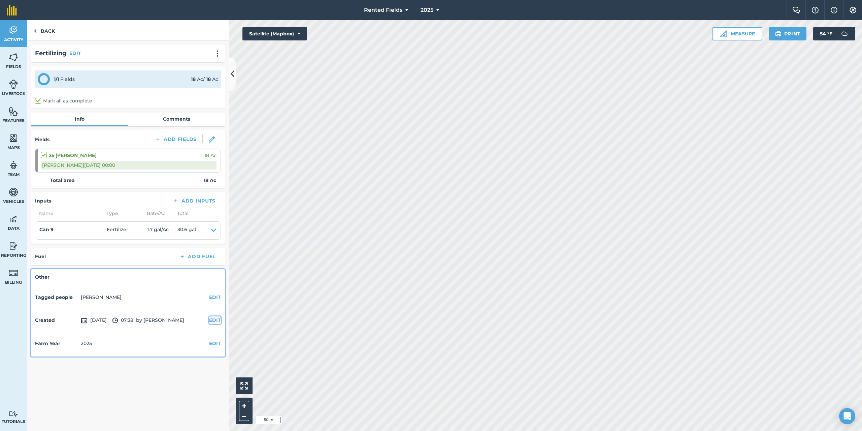
click at [213, 320] on button "EDIT" at bounding box center [215, 319] width 12 height 7
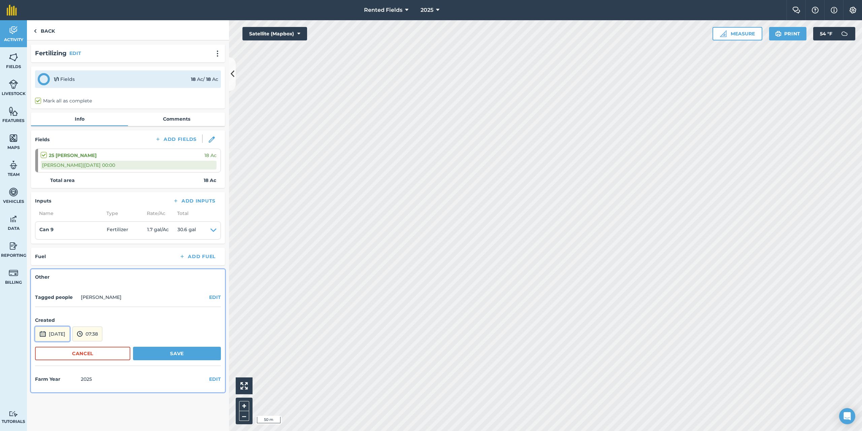
click at [51, 335] on button "[DATE]" at bounding box center [52, 333] width 35 height 15
click at [58, 243] on button "‹" at bounding box center [57, 243] width 15 height 15
click at [42, 284] on abbr "11" at bounding box center [43, 286] width 4 height 4
click at [102, 331] on button "07:38" at bounding box center [87, 333] width 30 height 15
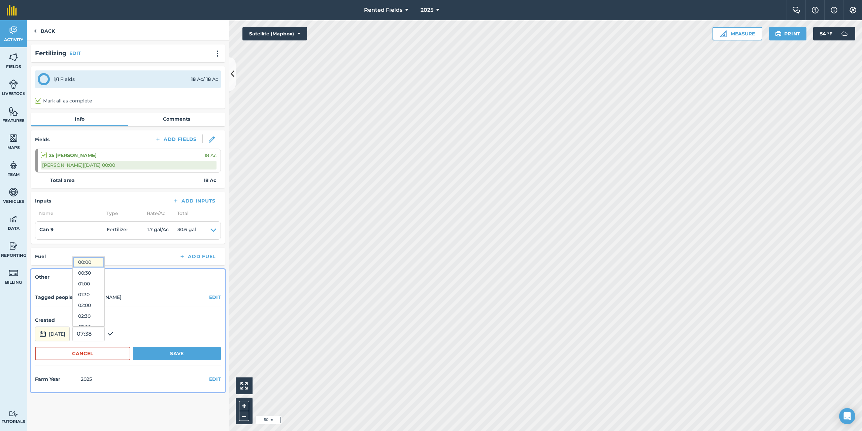
click at [98, 262] on button "00:00" at bounding box center [89, 262] width 32 height 11
click at [172, 352] on button "Save" at bounding box center [177, 353] width 88 height 13
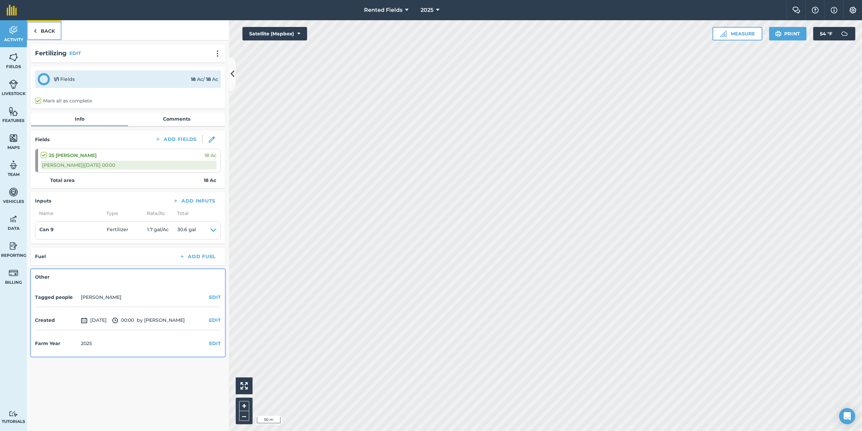
click at [35, 29] on img at bounding box center [35, 31] width 3 height 8
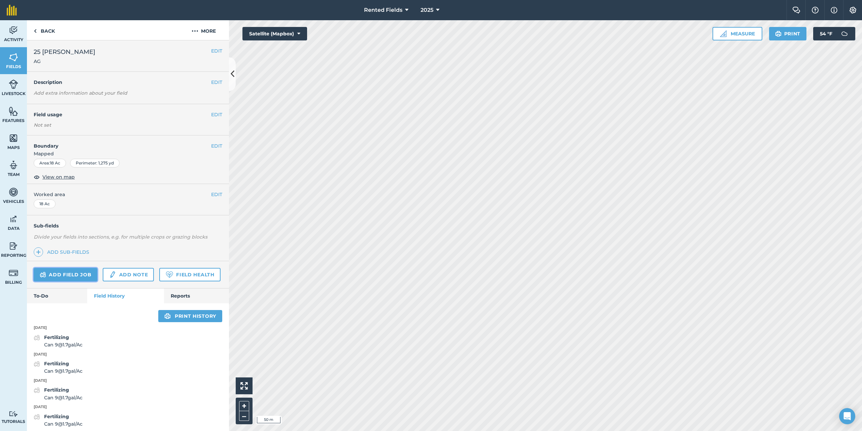
click at [74, 275] on link "Add field job" at bounding box center [66, 274] width 64 height 13
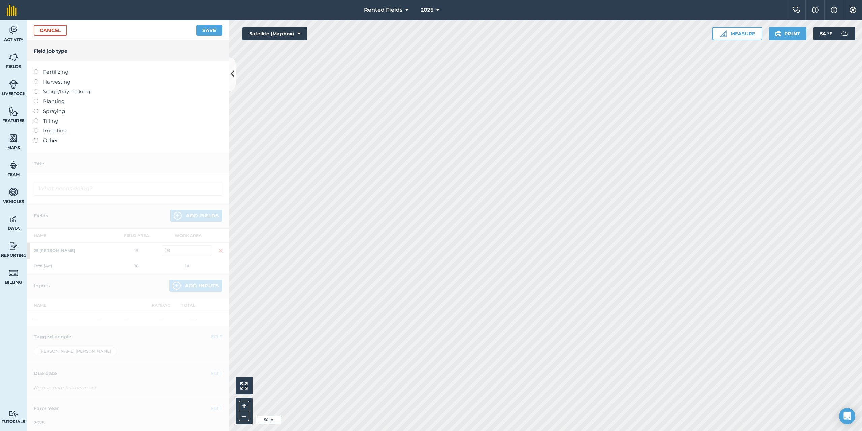
click at [37, 69] on label at bounding box center [38, 69] width 9 height 0
type input "Fertilizing"
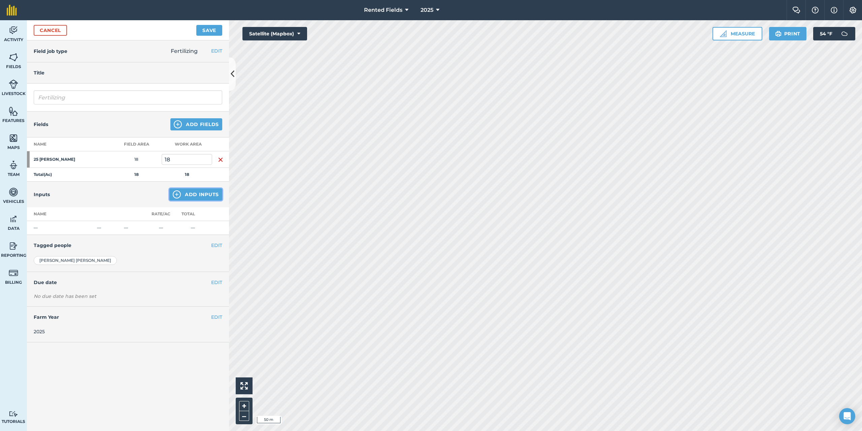
click at [199, 198] on button "Add Inputs" at bounding box center [195, 194] width 53 height 12
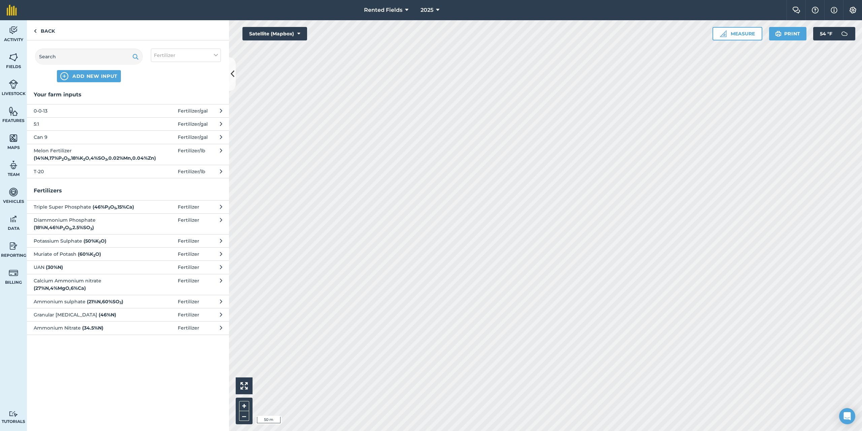
click at [56, 139] on span "Can 9" at bounding box center [89, 136] width 110 height 7
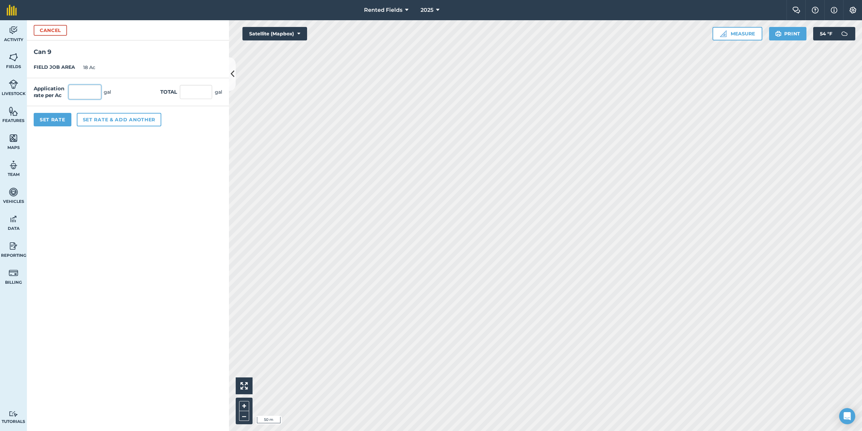
click at [77, 96] on input "text" at bounding box center [85, 92] width 32 height 14
type input "1.7"
type input "30.6"
click at [48, 120] on button "Set Rate" at bounding box center [53, 119] width 38 height 13
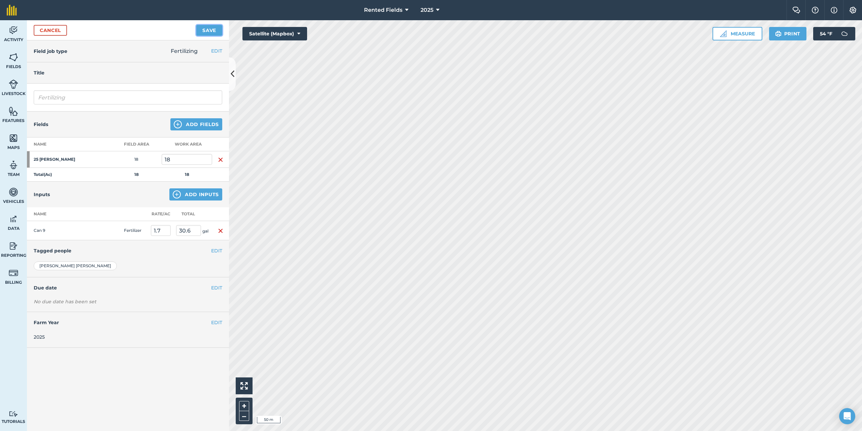
click at [202, 30] on button "Save" at bounding box center [209, 30] width 26 height 11
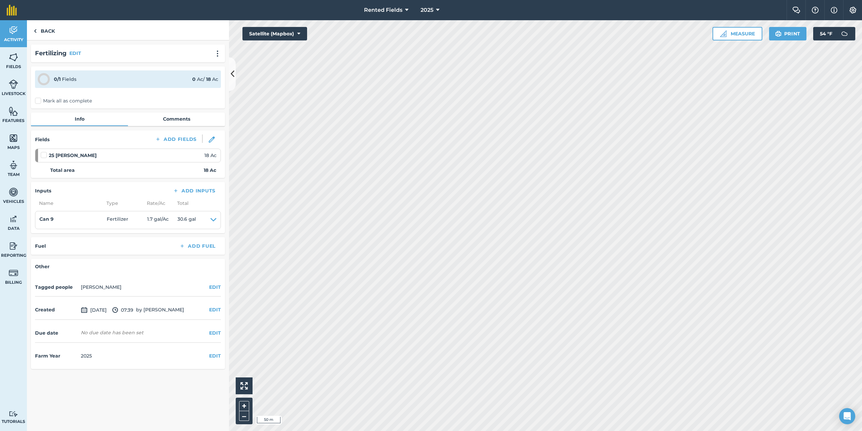
click at [40, 101] on label "Mark all as complete" at bounding box center [63, 100] width 57 height 7
click at [39, 101] on input "Mark all as complete" at bounding box center [37, 99] width 4 height 4
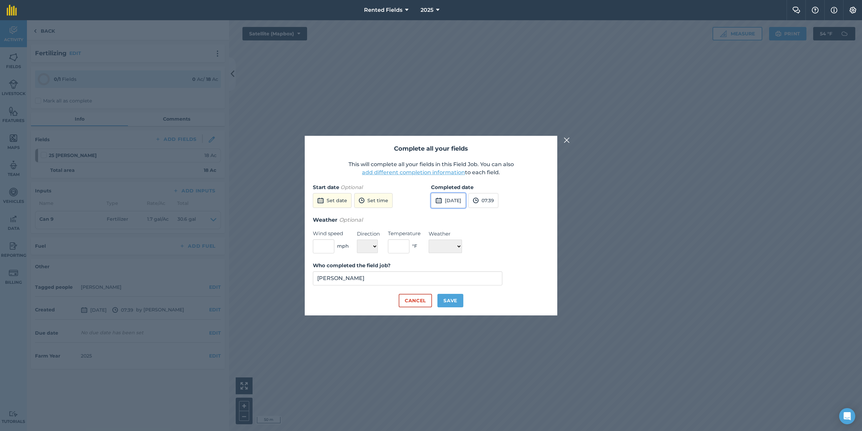
drag, startPoint x: 462, startPoint y: 196, endPoint x: 457, endPoint y: 195, distance: 4.8
click at [460, 195] on button "[DATE]" at bounding box center [448, 200] width 35 height 15
click at [456, 214] on button "‹" at bounding box center [453, 215] width 15 height 15
click at [452, 214] on button "‹" at bounding box center [453, 215] width 15 height 15
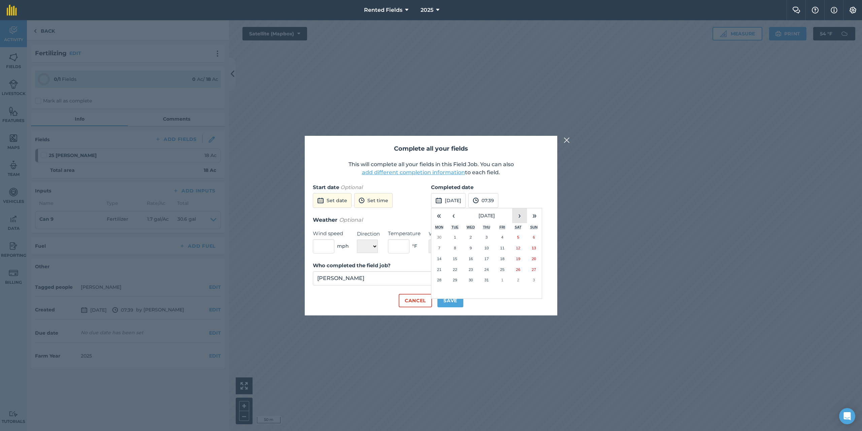
click at [519, 216] on button "›" at bounding box center [519, 215] width 15 height 15
click at [441, 267] on abbr "18" at bounding box center [439, 269] width 4 height 4
click at [497, 200] on button "07:39" at bounding box center [484, 200] width 30 height 15
click at [500, 213] on button "00:00" at bounding box center [485, 213] width 32 height 11
click at [457, 298] on button "Save" at bounding box center [451, 300] width 26 height 13
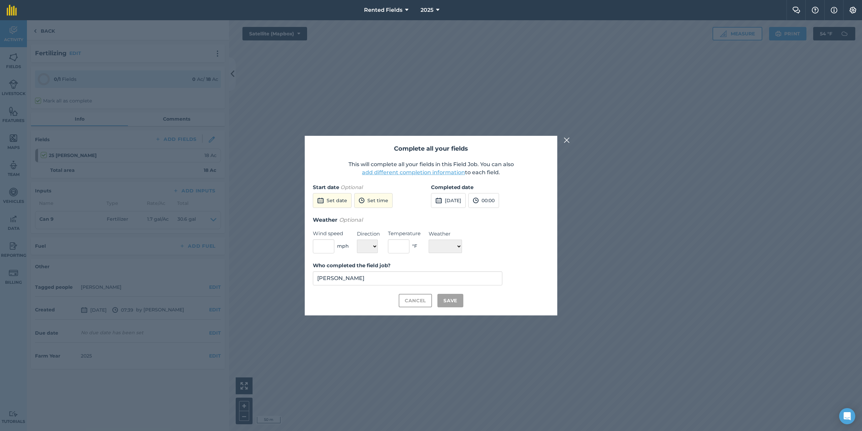
checkbox input "true"
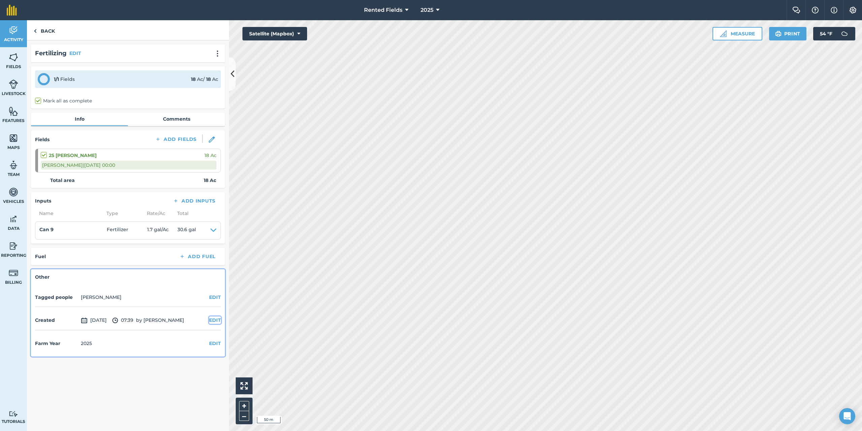
click at [217, 319] on button "EDIT" at bounding box center [215, 319] width 12 height 7
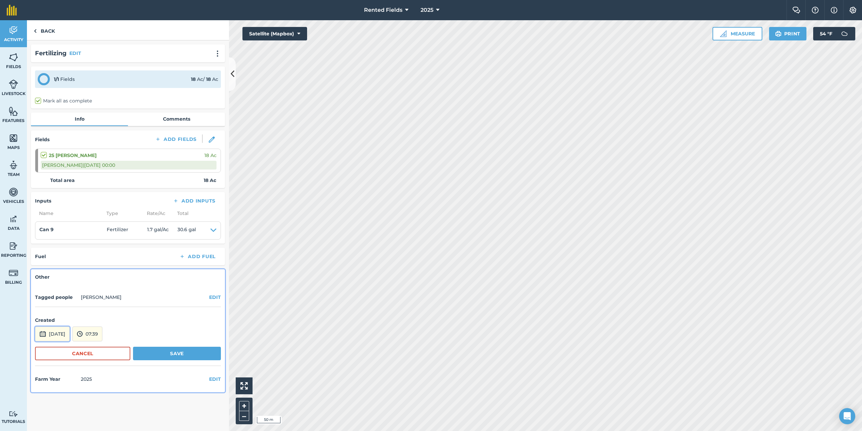
click at [70, 335] on button "[DATE]" at bounding box center [52, 333] width 35 height 15
click at [58, 245] on button "‹" at bounding box center [57, 243] width 15 height 15
click at [42, 286] on abbr "11" at bounding box center [43, 286] width 4 height 4
click at [102, 335] on button "07:39" at bounding box center [87, 333] width 30 height 15
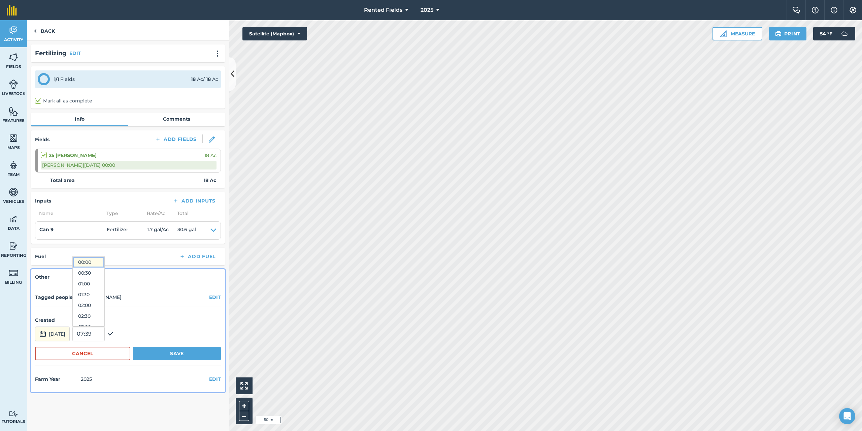
click at [103, 262] on button "00:00" at bounding box center [89, 262] width 32 height 11
click at [173, 356] on button "Save" at bounding box center [177, 353] width 88 height 13
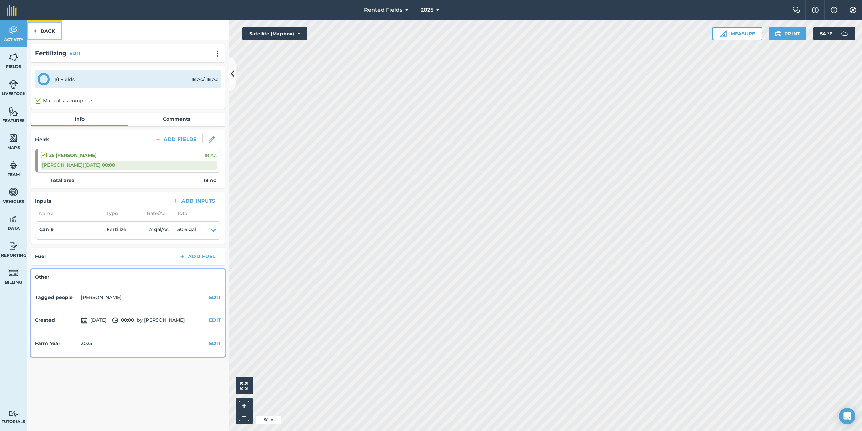
click at [34, 30] on img at bounding box center [35, 31] width 3 height 8
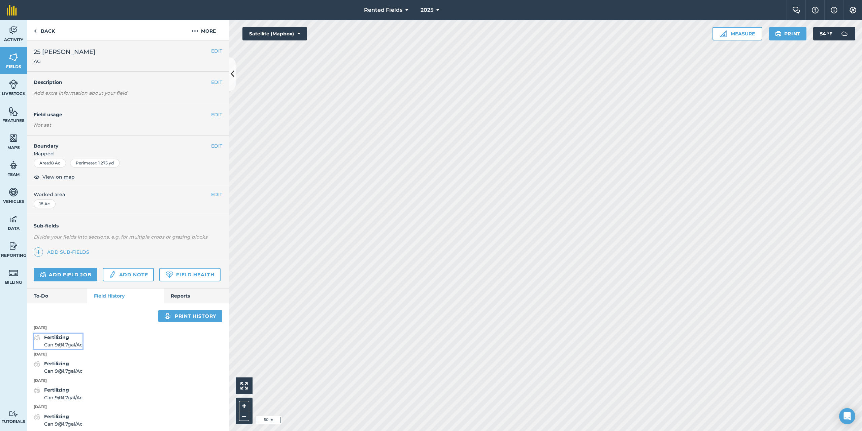
click at [65, 340] on strong "Fertilizing" at bounding box center [56, 337] width 25 height 6
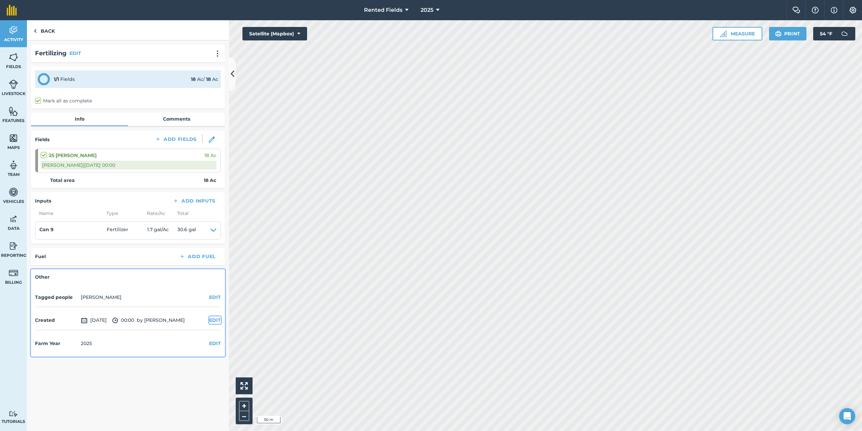
click at [217, 318] on button "EDIT" at bounding box center [215, 319] width 12 height 7
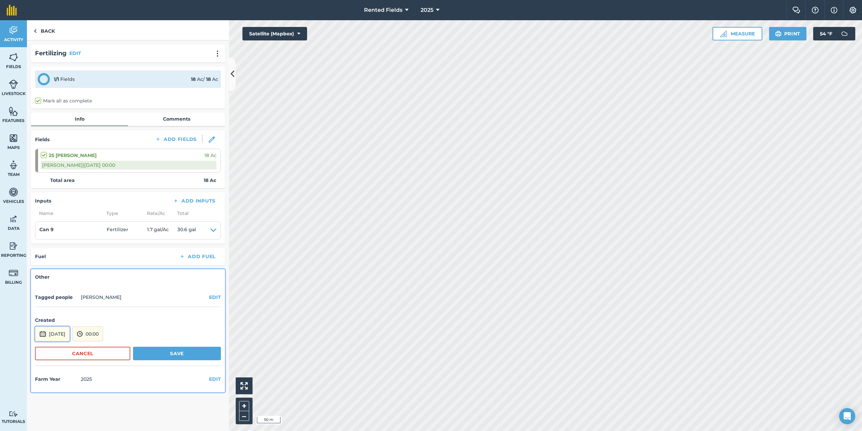
click at [68, 335] on button "[DATE]" at bounding box center [52, 333] width 35 height 15
click at [42, 296] on abbr "18" at bounding box center [43, 296] width 4 height 4
click at [161, 351] on button "Save" at bounding box center [177, 353] width 88 height 13
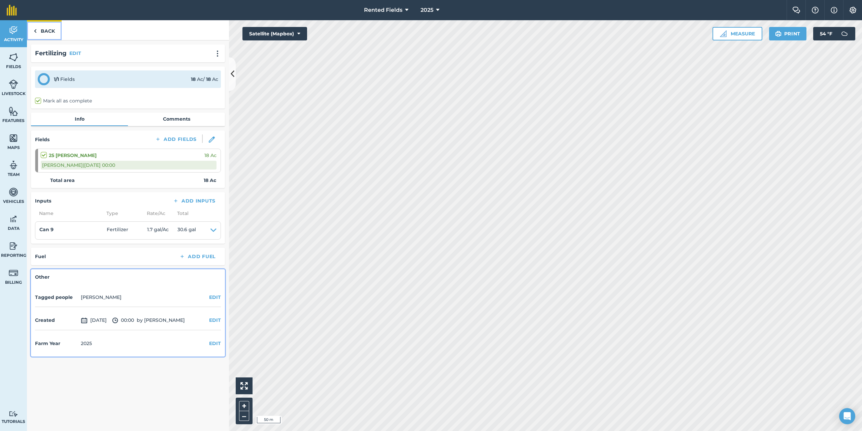
click at [49, 27] on link "Back" at bounding box center [44, 30] width 35 height 20
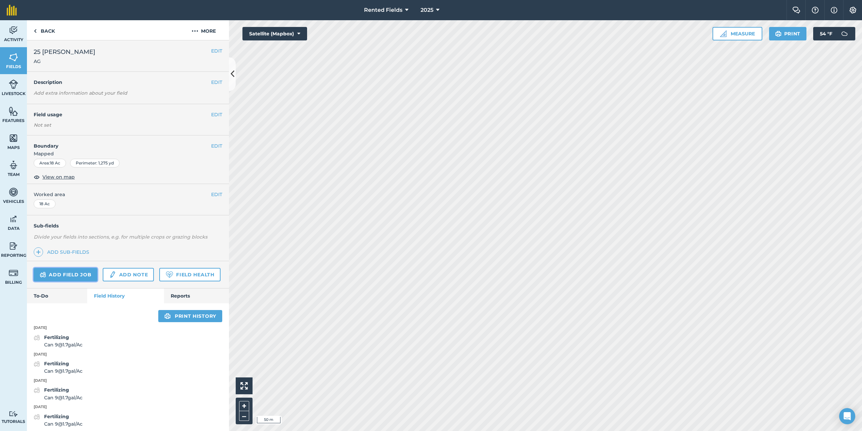
click at [73, 272] on link "Add field job" at bounding box center [66, 274] width 64 height 13
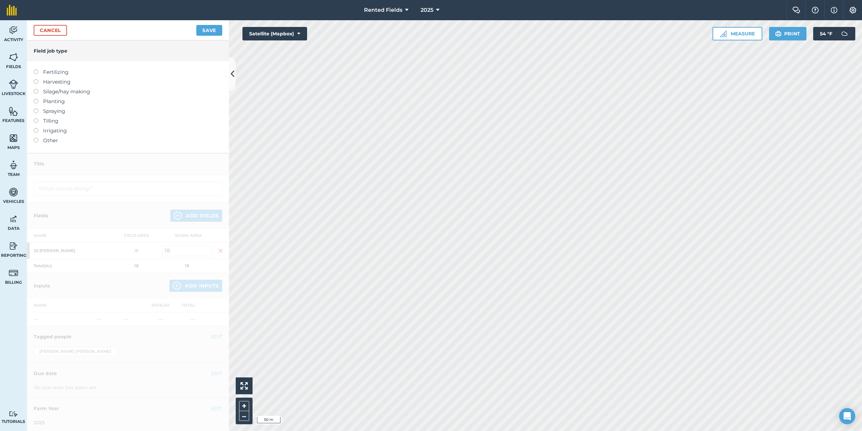
click at [36, 69] on label at bounding box center [38, 69] width 9 height 0
type input "Fertilizing"
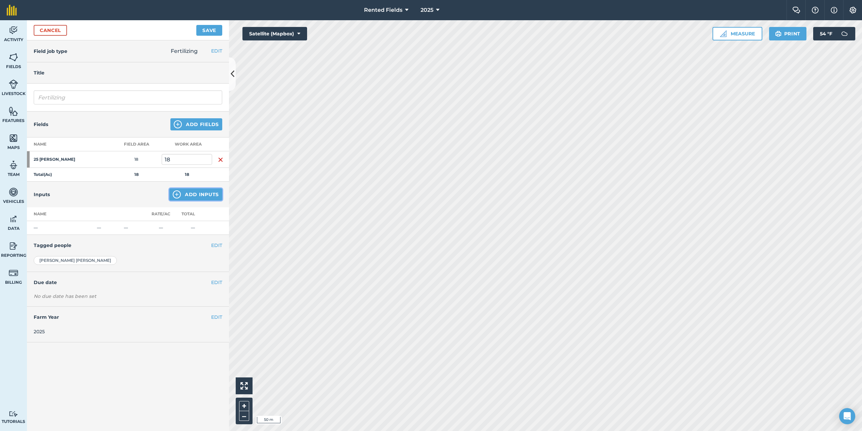
click at [192, 195] on button "Add Inputs" at bounding box center [195, 194] width 53 height 12
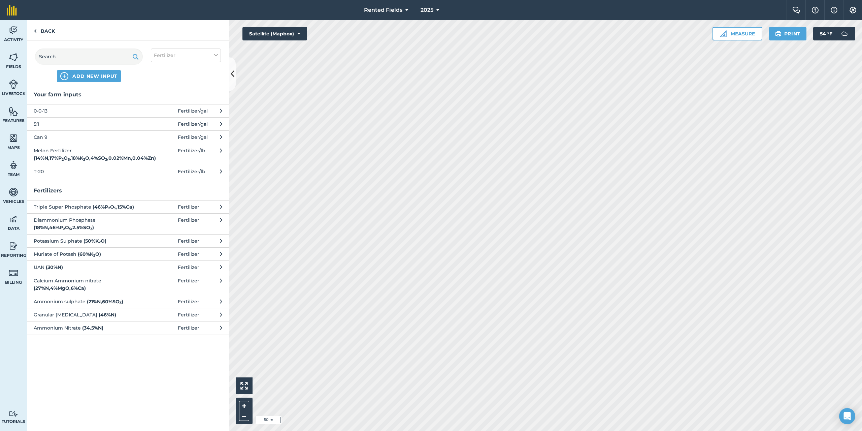
click at [39, 136] on span "Can 9" at bounding box center [89, 136] width 110 height 7
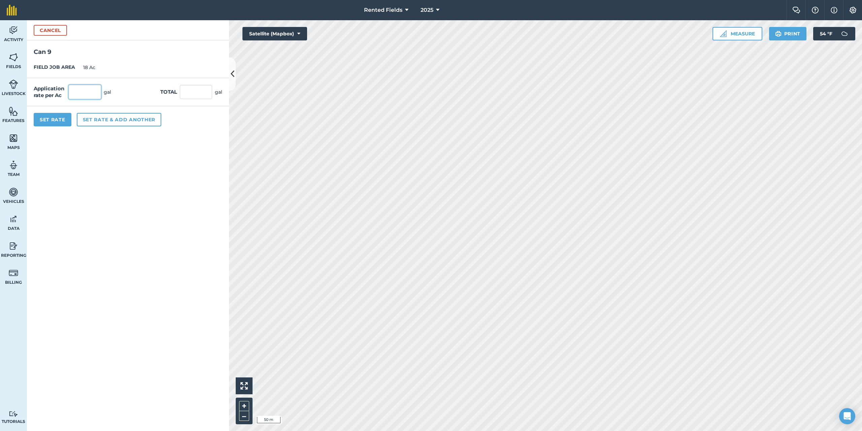
click at [78, 92] on input "text" at bounding box center [85, 92] width 32 height 14
type input "1.7"
type input "30.6"
click at [52, 121] on button "Set Rate" at bounding box center [53, 119] width 38 height 13
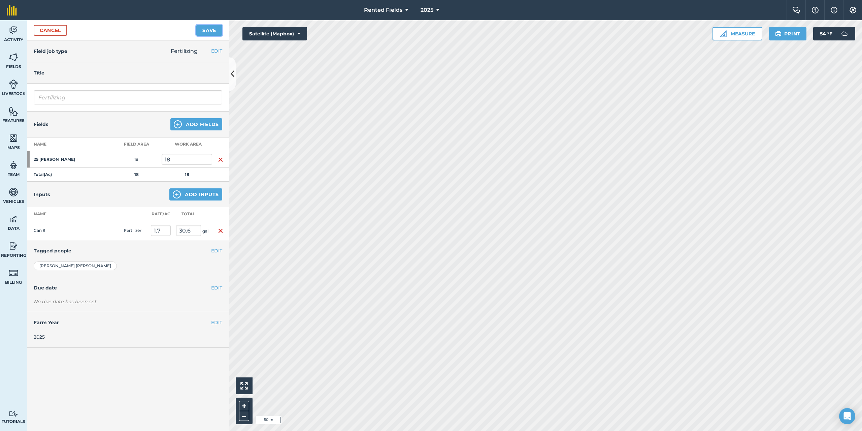
click at [200, 28] on button "Save" at bounding box center [209, 30] width 26 height 11
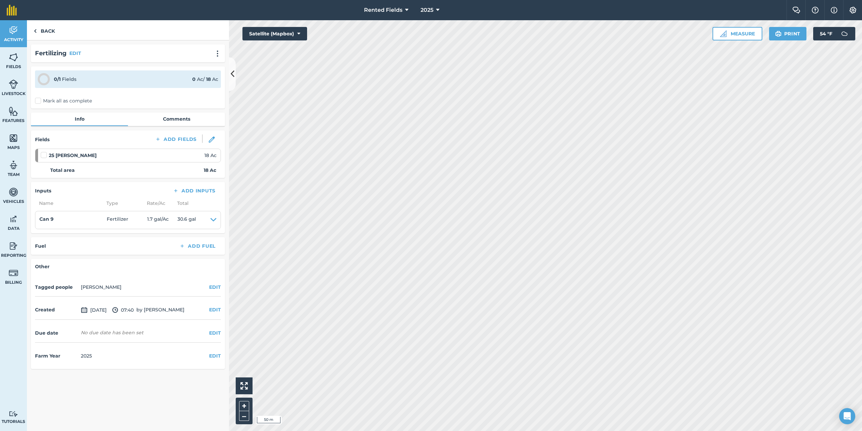
click at [39, 100] on label "Mark all as complete" at bounding box center [63, 100] width 57 height 7
click at [39, 100] on input "Mark all as complete" at bounding box center [37, 99] width 4 height 4
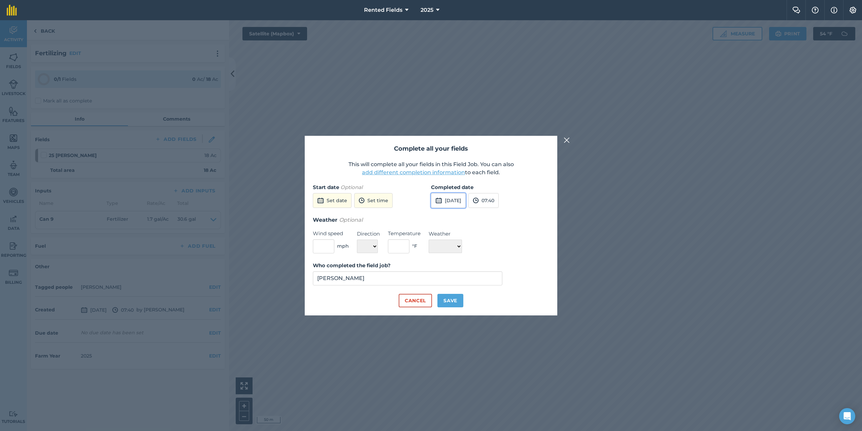
click at [456, 197] on button "[DATE]" at bounding box center [448, 200] width 35 height 15
click at [452, 214] on button "‹" at bounding box center [453, 215] width 15 height 15
click at [442, 279] on button "25" at bounding box center [439, 280] width 16 height 11
click at [499, 199] on button "07:40" at bounding box center [484, 200] width 30 height 15
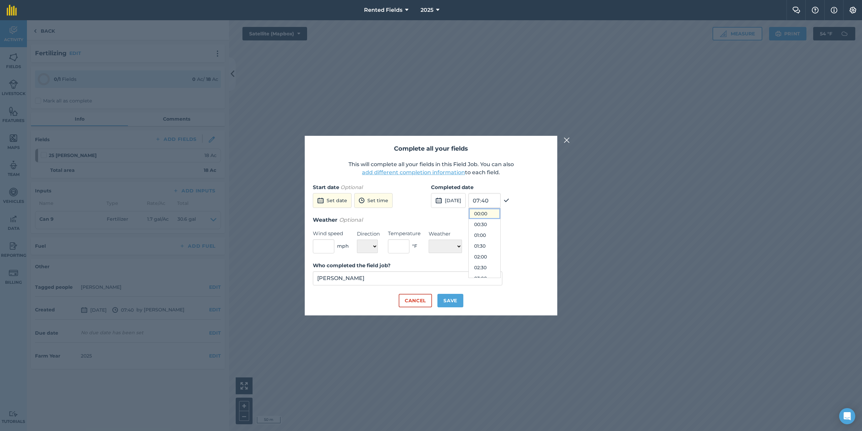
click at [501, 212] on button "00:00" at bounding box center [485, 213] width 32 height 11
click at [455, 301] on button "Save" at bounding box center [451, 300] width 26 height 13
checkbox input "true"
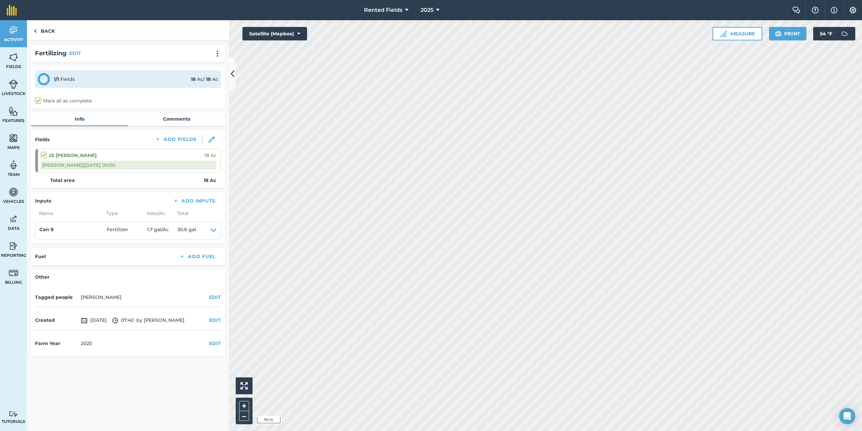
click at [103, 321] on span "[DATE]" at bounding box center [94, 320] width 26 height 8
click at [215, 322] on button "EDIT" at bounding box center [215, 319] width 12 height 7
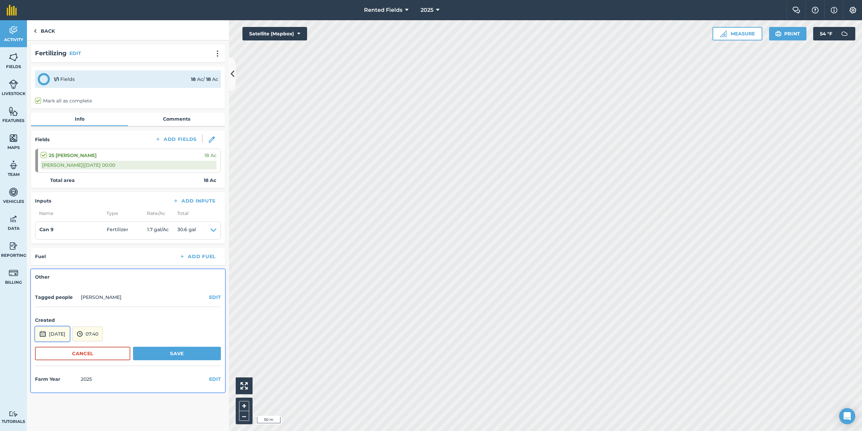
click at [70, 334] on button "[DATE]" at bounding box center [52, 333] width 35 height 15
click at [55, 243] on button "‹" at bounding box center [57, 243] width 15 height 15
click at [42, 307] on abbr "25" at bounding box center [43, 307] width 4 height 4
click at [103, 330] on button "07:40" at bounding box center [87, 333] width 30 height 15
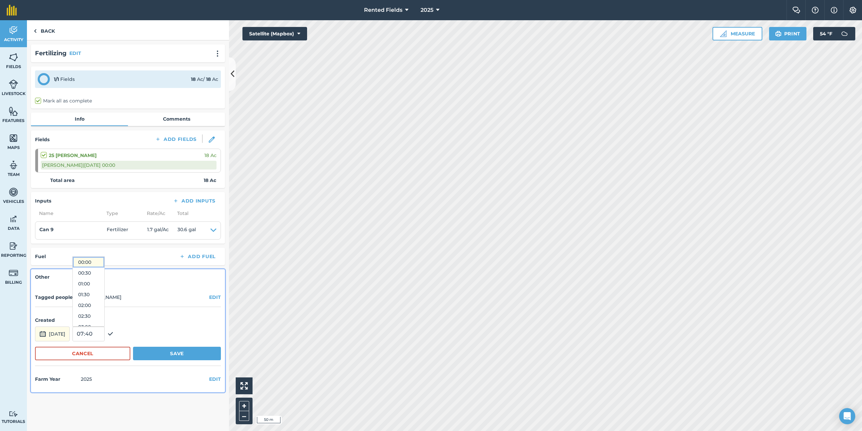
click at [99, 262] on button "00:00" at bounding box center [89, 262] width 32 height 11
click at [177, 352] on button "Save" at bounding box center [177, 353] width 88 height 13
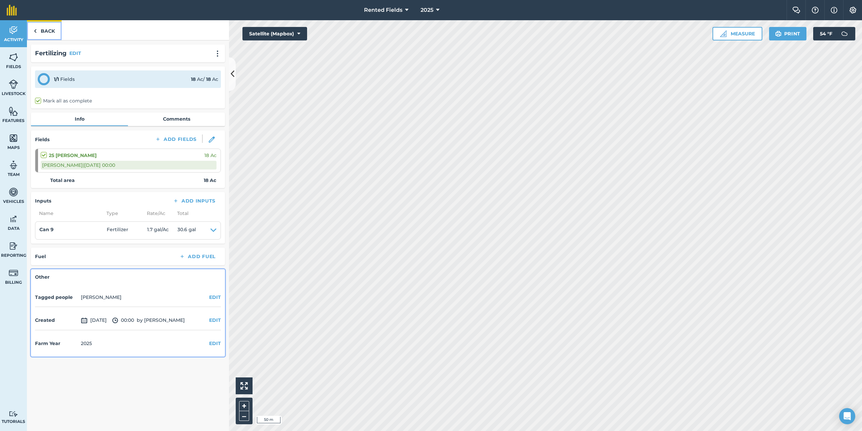
click at [43, 28] on link "Back" at bounding box center [44, 30] width 35 height 20
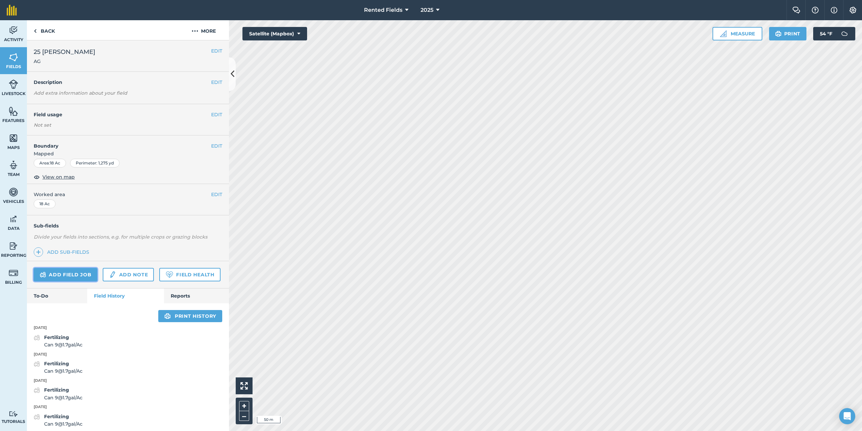
click at [71, 274] on link "Add field job" at bounding box center [66, 274] width 64 height 13
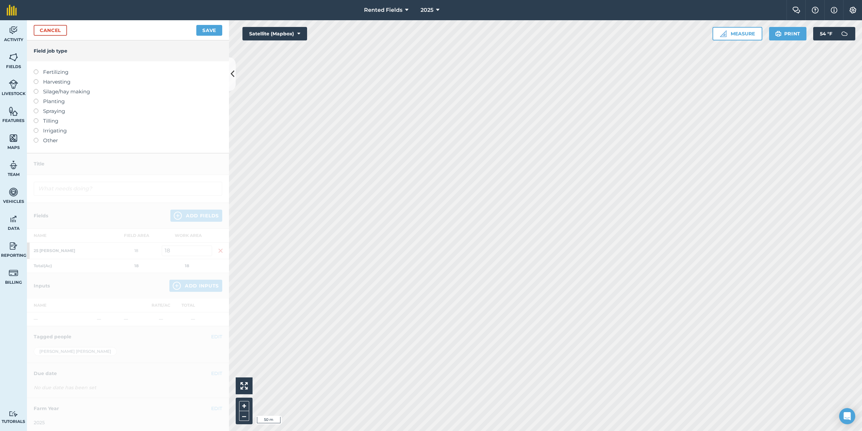
drag, startPoint x: 35, startPoint y: 72, endPoint x: 33, endPoint y: 80, distance: 8.7
click at [34, 69] on label at bounding box center [38, 69] width 9 height 0
type input "Fertilizing"
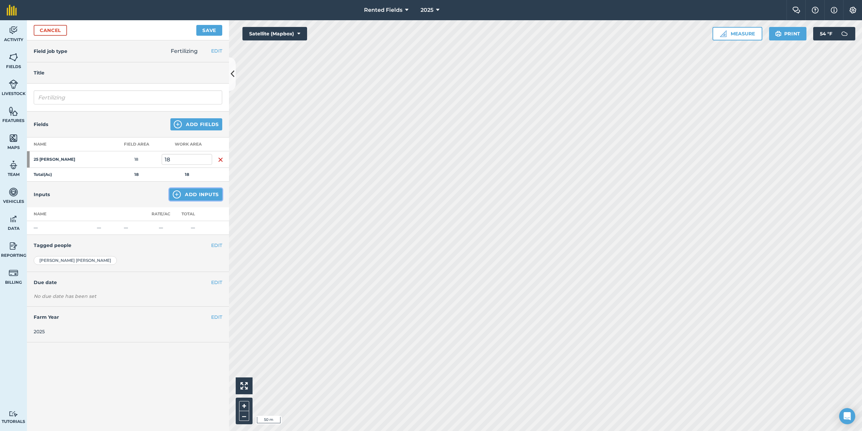
click at [196, 196] on button "Add Inputs" at bounding box center [195, 194] width 53 height 12
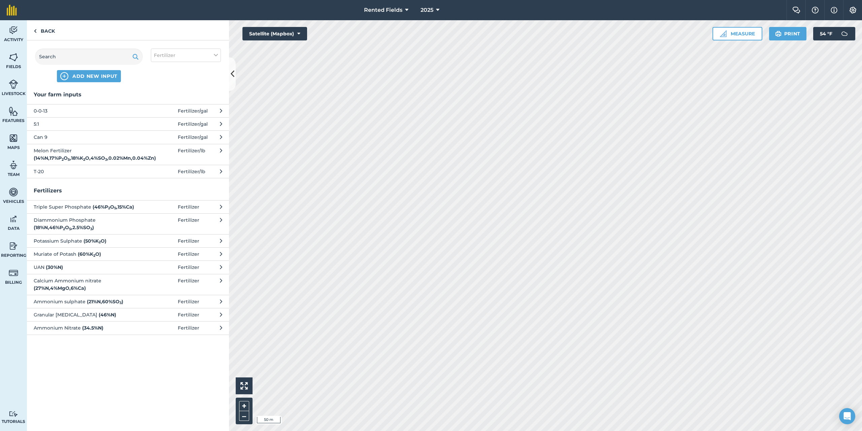
click at [35, 122] on span "5:1" at bounding box center [89, 123] width 110 height 7
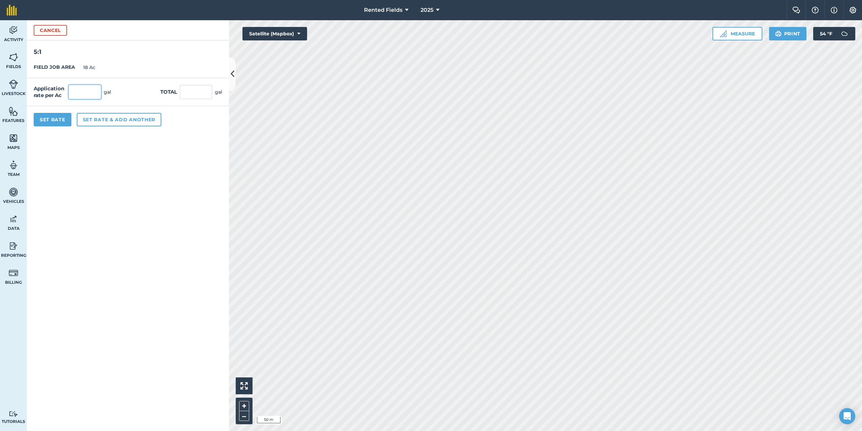
click at [81, 97] on input "text" at bounding box center [85, 92] width 32 height 14
type input "1.7"
type input "30.6"
click at [64, 121] on button "Set Rate" at bounding box center [53, 119] width 38 height 13
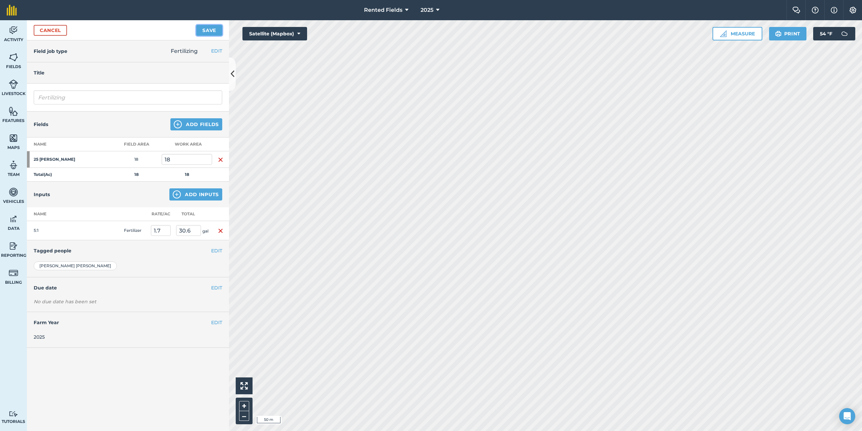
click at [209, 29] on button "Save" at bounding box center [209, 30] width 26 height 11
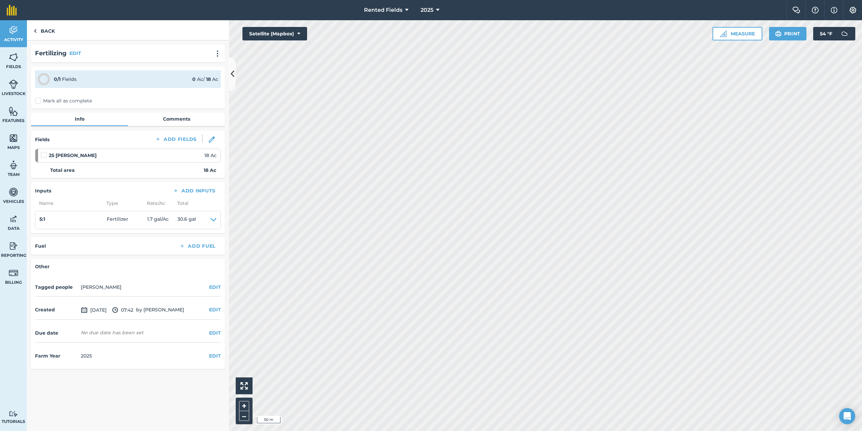
click at [38, 101] on label "Mark all as complete" at bounding box center [63, 100] width 57 height 7
click at [38, 101] on input "Mark all as complete" at bounding box center [37, 99] width 4 height 4
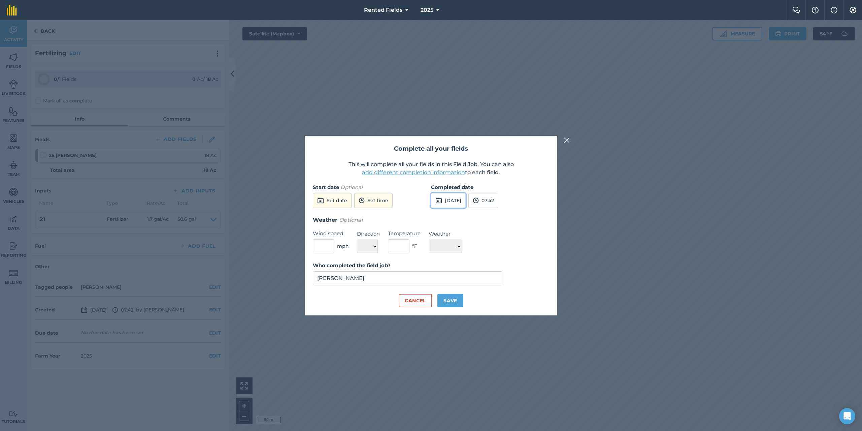
click at [450, 199] on button "[DATE]" at bounding box center [448, 200] width 35 height 15
click at [455, 215] on button "‹" at bounding box center [453, 215] width 15 height 15
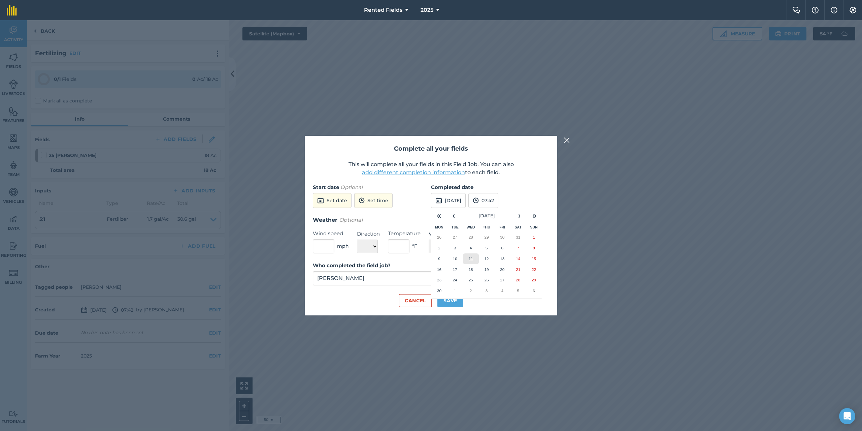
click at [471, 260] on abbr "11" at bounding box center [471, 258] width 4 height 4
click at [502, 208] on div "Completed date [DATE] 07:42" at bounding box center [490, 199] width 118 height 32
click at [498, 199] on button "07:42" at bounding box center [484, 200] width 30 height 15
click at [497, 214] on button "00:00" at bounding box center [485, 213] width 32 height 11
click at [451, 301] on button "Save" at bounding box center [451, 300] width 26 height 13
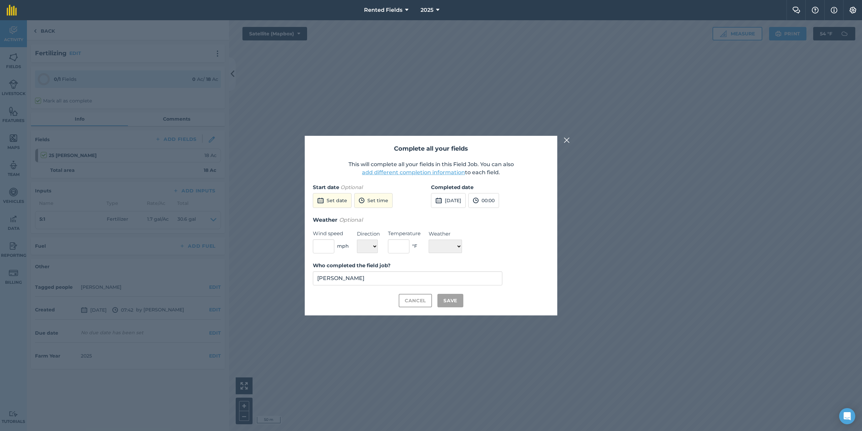
checkbox input "true"
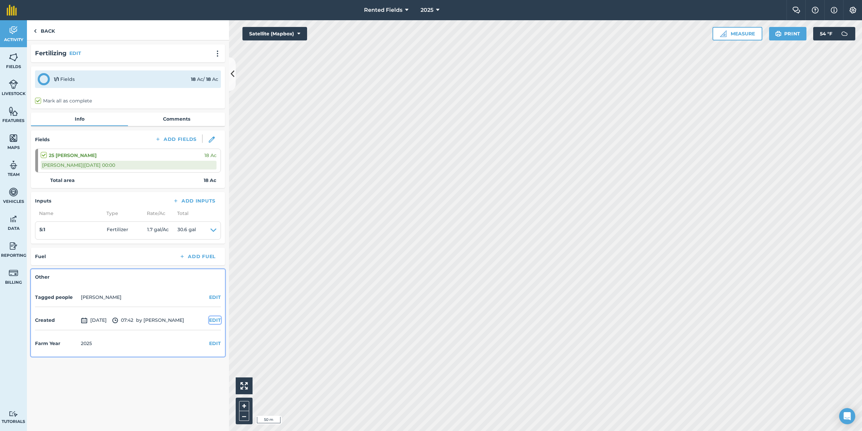
click at [213, 320] on button "EDIT" at bounding box center [215, 319] width 12 height 7
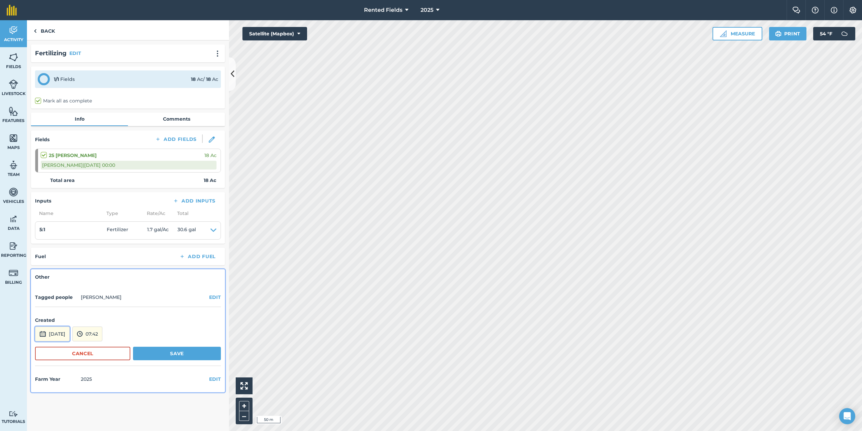
click at [51, 332] on button "[DATE]" at bounding box center [52, 333] width 35 height 15
click at [56, 243] on button "‹" at bounding box center [57, 243] width 15 height 15
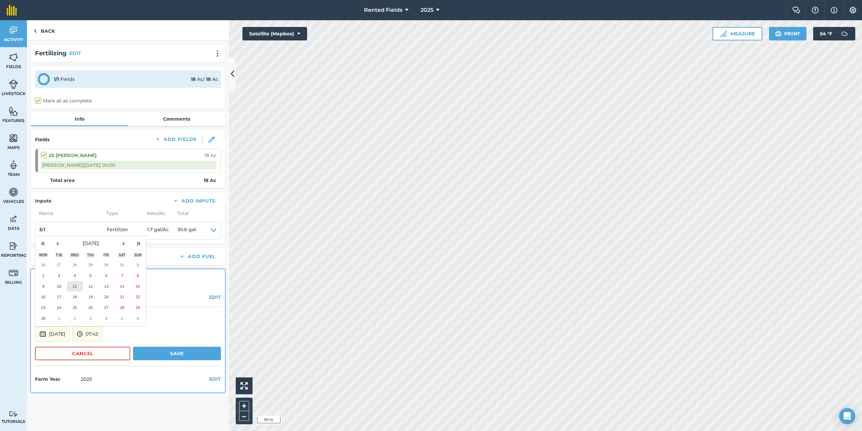
click at [74, 284] on abbr "11" at bounding box center [75, 286] width 4 height 4
click at [102, 332] on button "07:42" at bounding box center [87, 333] width 30 height 15
click at [100, 259] on button "00:00" at bounding box center [89, 262] width 32 height 11
click at [164, 353] on button "Save" at bounding box center [177, 353] width 88 height 13
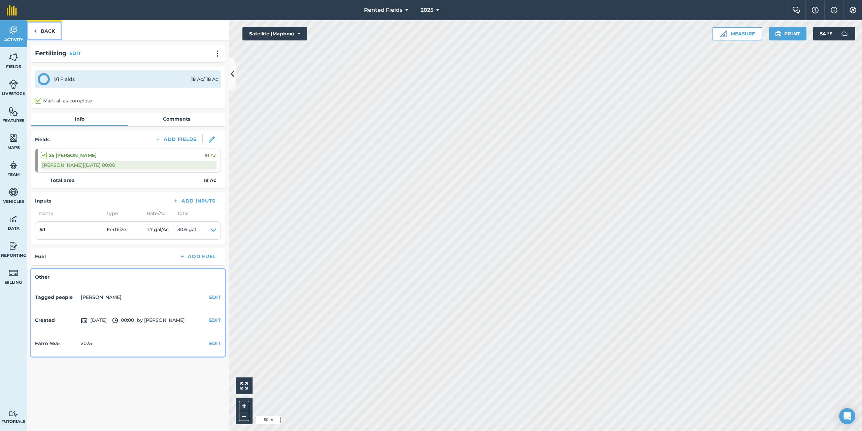
click at [46, 28] on link "Back" at bounding box center [44, 30] width 35 height 20
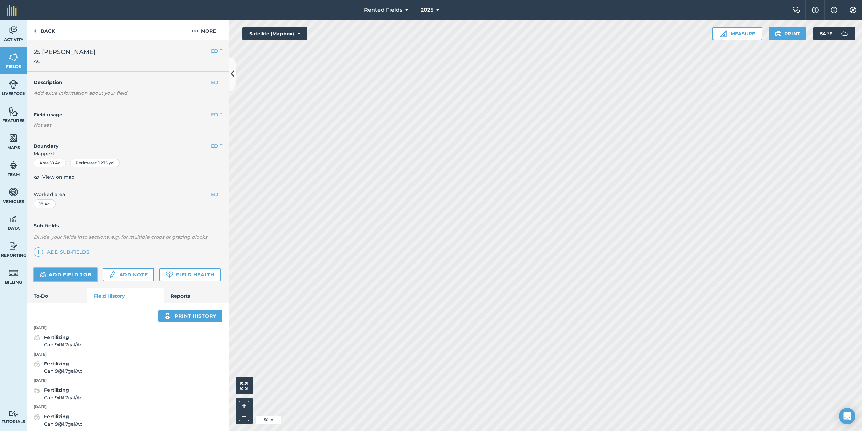
click at [85, 274] on link "Add field job" at bounding box center [66, 274] width 64 height 13
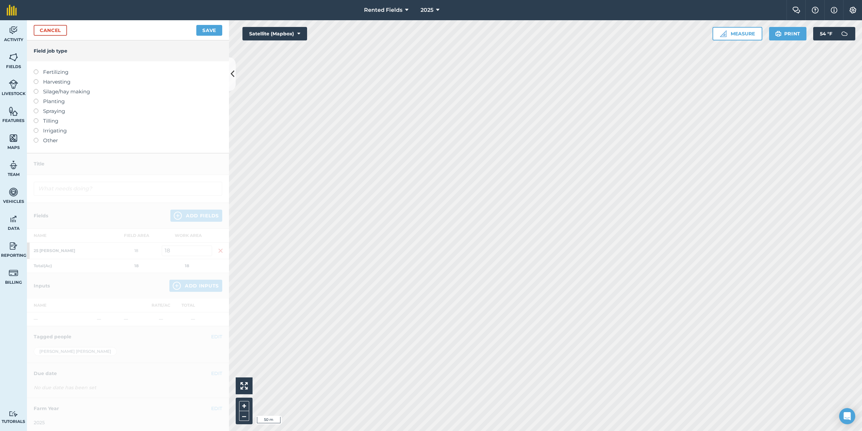
click at [35, 69] on label at bounding box center [38, 69] width 9 height 0
type input "Fertilizing"
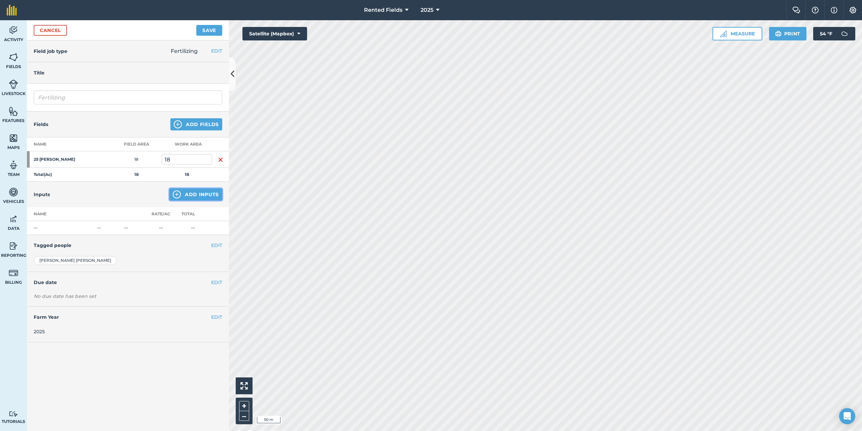
click at [185, 192] on button "Add Inputs" at bounding box center [195, 194] width 53 height 12
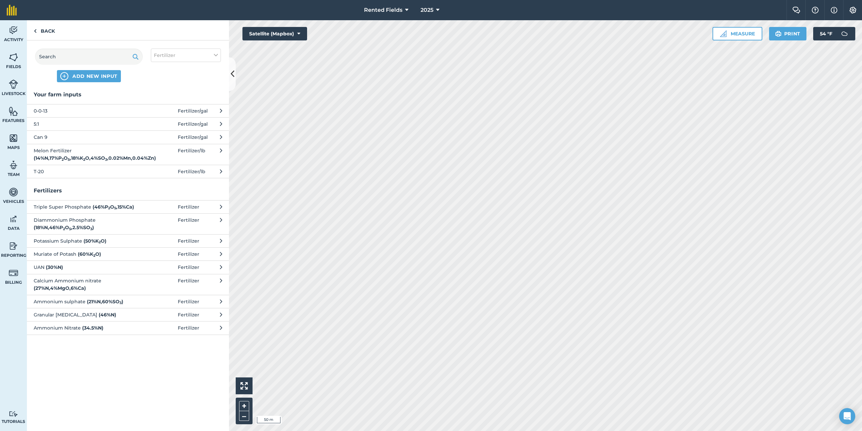
click at [43, 124] on span "5:1" at bounding box center [89, 123] width 110 height 7
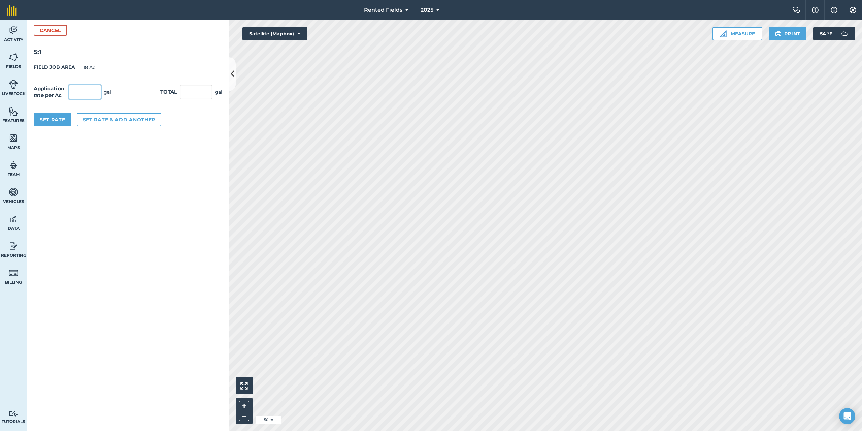
click at [77, 91] on input "text" at bounding box center [85, 92] width 32 height 14
type input "1.7"
type input "30.6"
click at [58, 117] on button "Set Rate" at bounding box center [53, 119] width 38 height 13
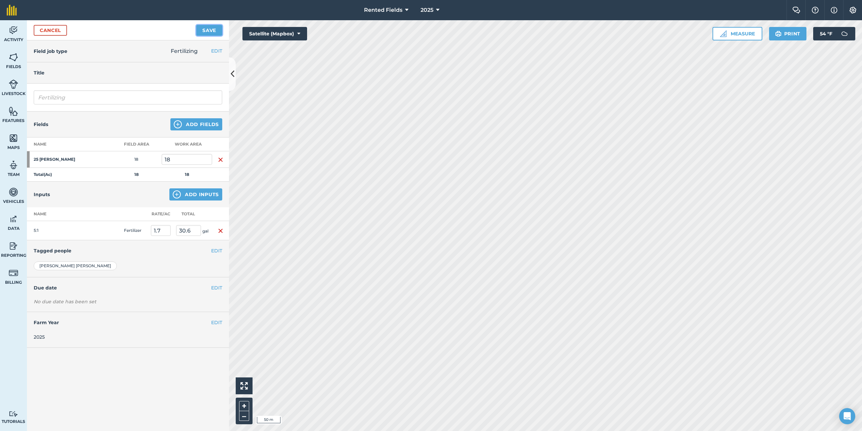
click at [211, 29] on button "Save" at bounding box center [209, 30] width 26 height 11
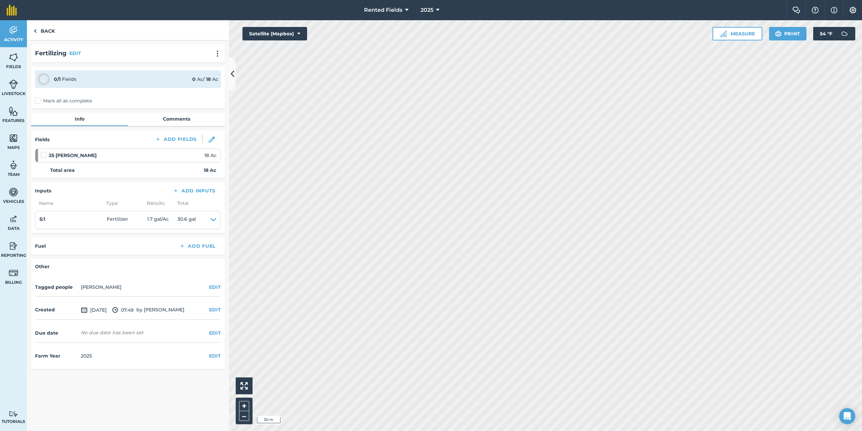
click at [38, 99] on label "Mark all as complete" at bounding box center [63, 100] width 57 height 7
click at [38, 99] on input "Mark all as complete" at bounding box center [37, 99] width 4 height 4
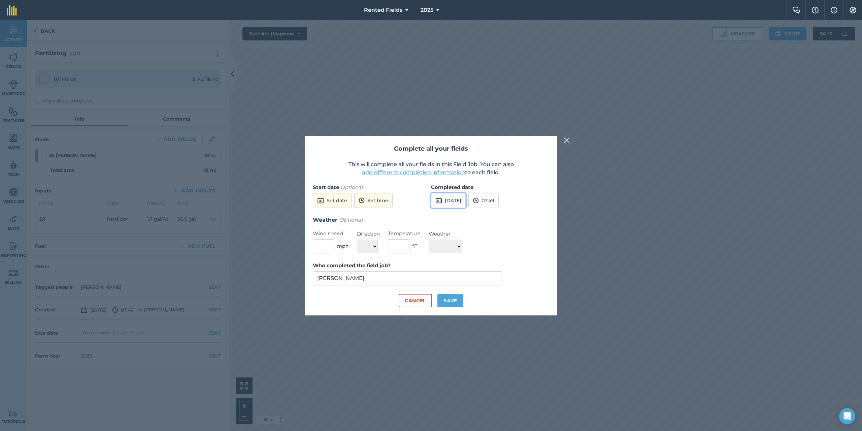
click at [455, 199] on button "[DATE]" at bounding box center [448, 200] width 35 height 15
click at [454, 216] on button "‹" at bounding box center [453, 215] width 15 height 15
click at [452, 213] on button "‹" at bounding box center [453, 215] width 15 height 15
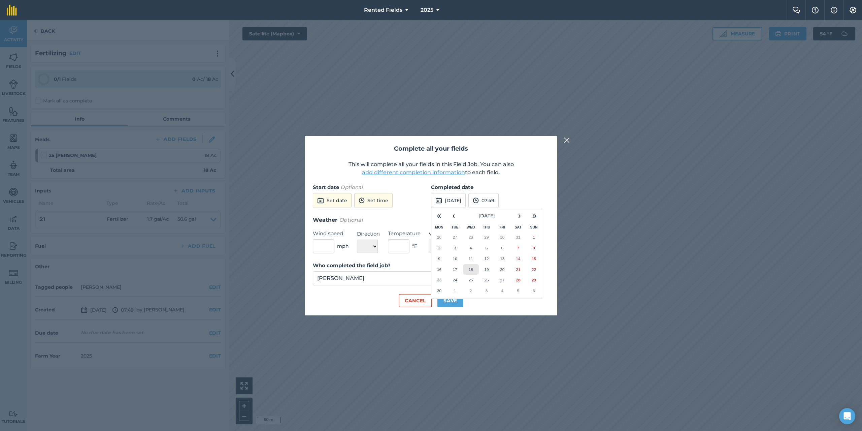
click at [472, 270] on abbr "18" at bounding box center [471, 269] width 4 height 4
click at [499, 202] on button "07:49" at bounding box center [484, 200] width 30 height 15
click at [501, 213] on button "00:00" at bounding box center [485, 213] width 32 height 11
click at [455, 300] on button "Save" at bounding box center [451, 300] width 26 height 13
checkbox input "true"
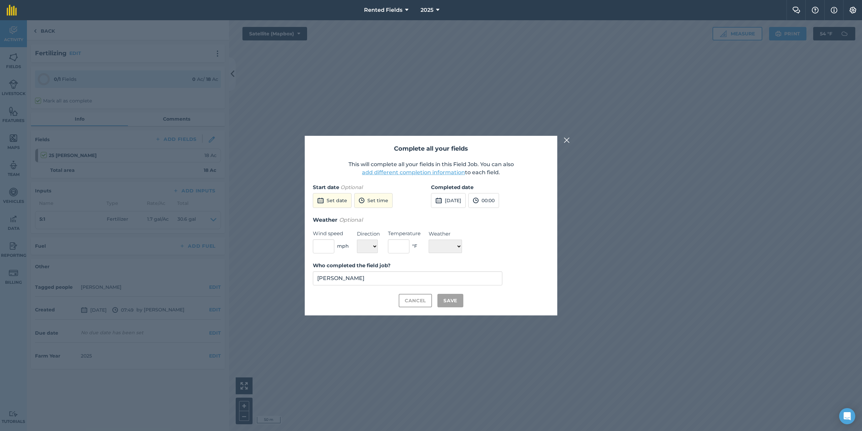
checkbox input "true"
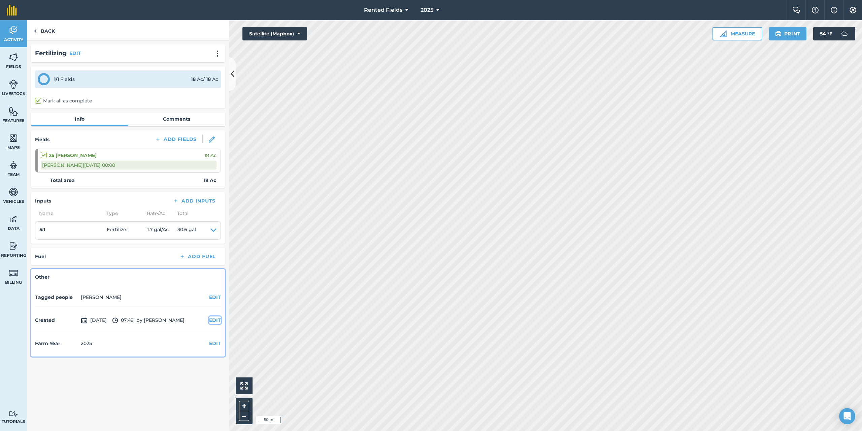
click at [217, 320] on button "EDIT" at bounding box center [215, 319] width 12 height 7
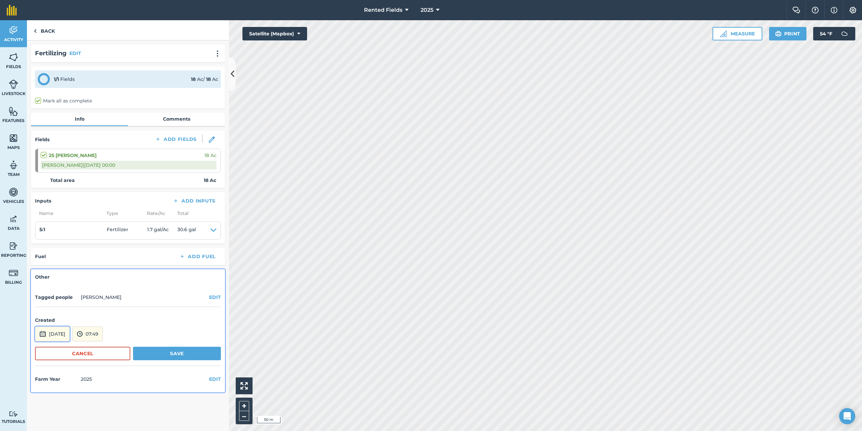
drag, startPoint x: 59, startPoint y: 334, endPoint x: 63, endPoint y: 331, distance: 4.6
click at [59, 333] on button "[DATE]" at bounding box center [52, 333] width 35 height 15
click at [59, 242] on button "‹" at bounding box center [57, 243] width 15 height 15
click at [59, 243] on button "‹" at bounding box center [57, 243] width 15 height 15
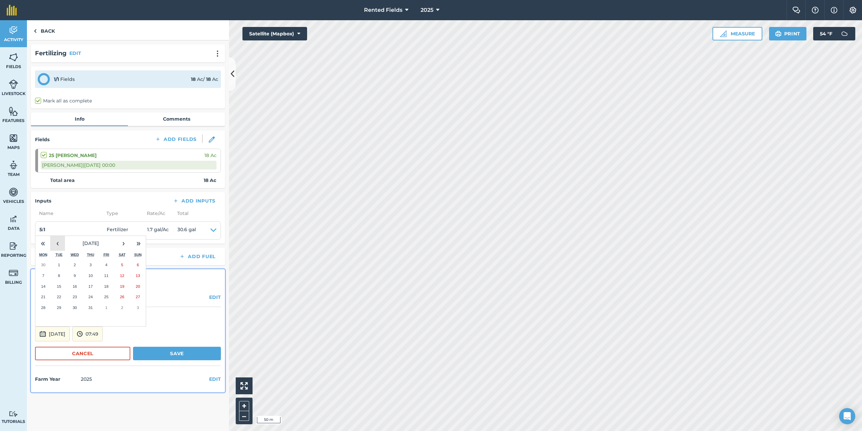
click at [60, 242] on button "‹" at bounding box center [57, 243] width 15 height 15
click at [75, 295] on abbr "18" at bounding box center [75, 296] width 4 height 4
click at [102, 330] on button "07:49" at bounding box center [87, 333] width 30 height 15
click at [104, 263] on button "00:00" at bounding box center [89, 262] width 32 height 11
click at [182, 353] on button "Save" at bounding box center [177, 353] width 88 height 13
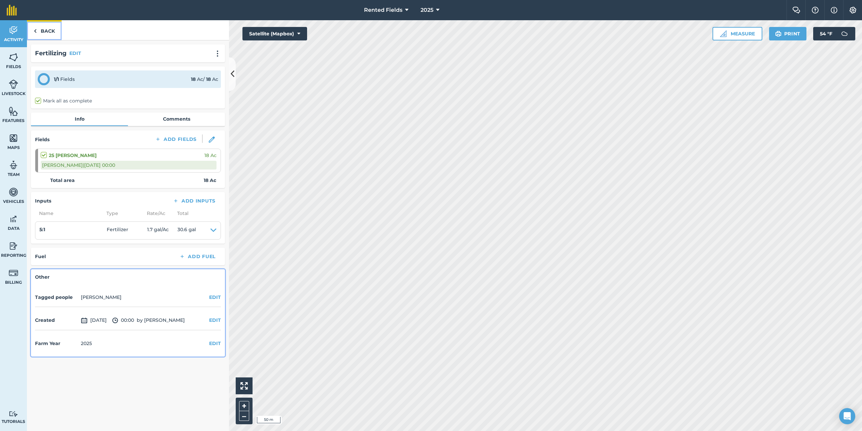
click at [35, 29] on img at bounding box center [35, 31] width 3 height 8
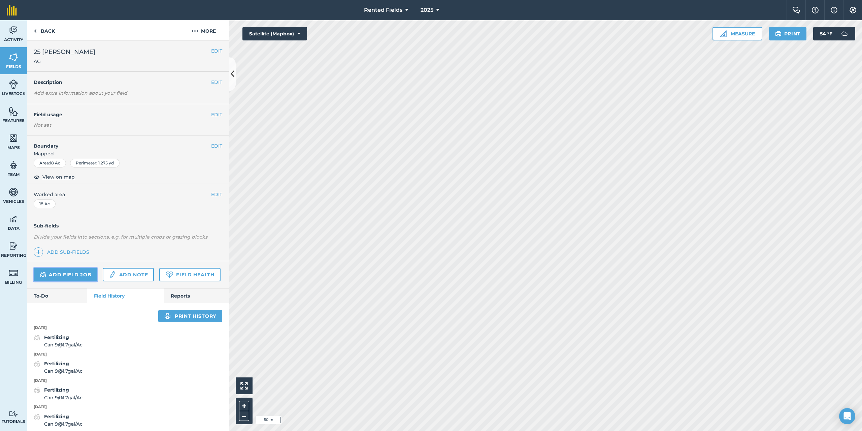
click at [81, 274] on link "Add field job" at bounding box center [66, 274] width 64 height 13
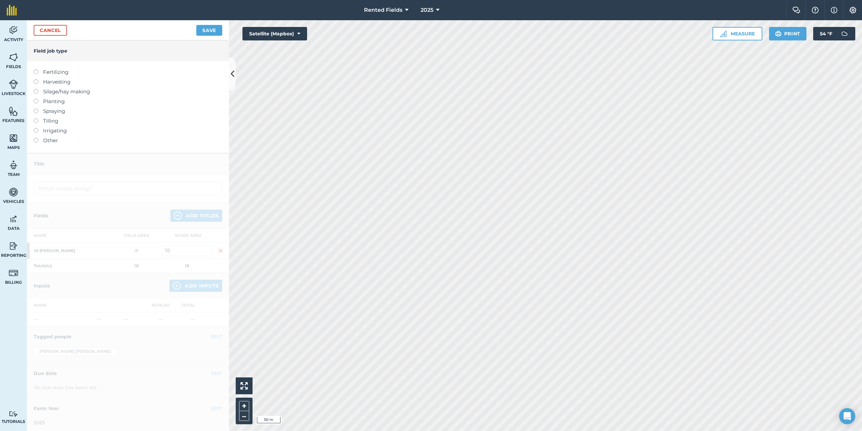
click at [36, 69] on label at bounding box center [38, 69] width 9 height 0
type input "Fertilizing"
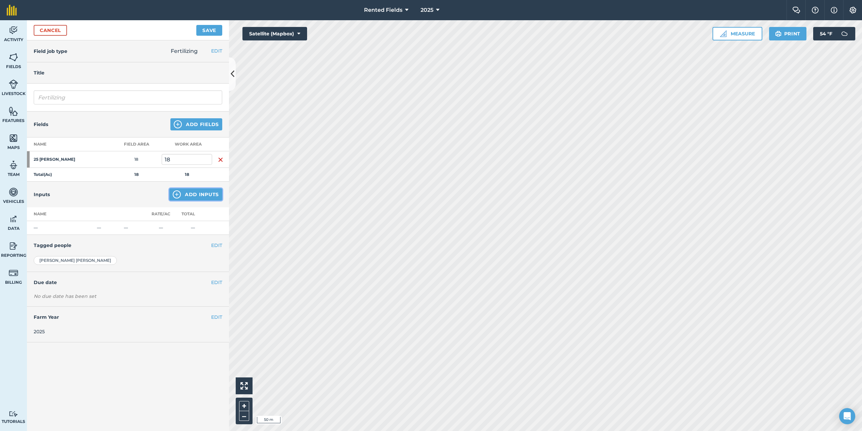
click at [206, 198] on button "Add Inputs" at bounding box center [195, 194] width 53 height 12
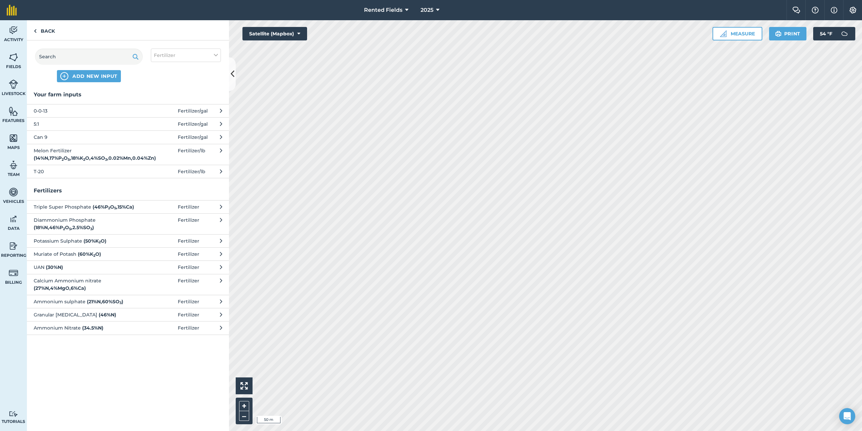
click at [35, 125] on span "5:1" at bounding box center [89, 123] width 110 height 7
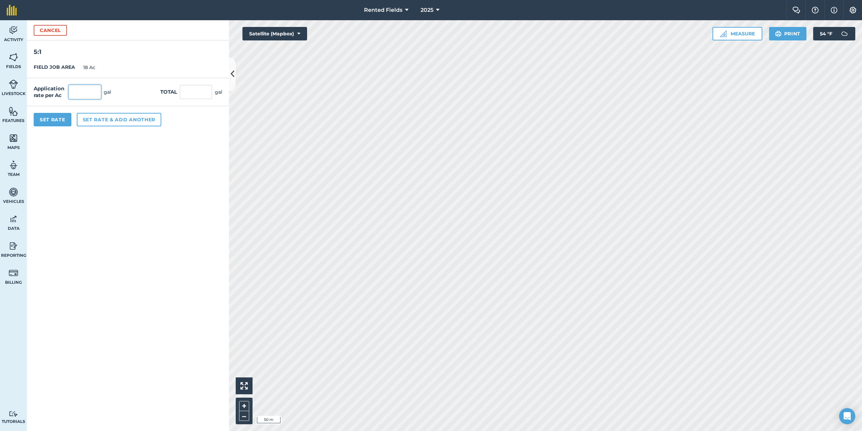
click at [95, 93] on input "text" at bounding box center [85, 92] width 32 height 14
type input "1.7"
type input "30.6"
click at [46, 117] on button "Set Rate" at bounding box center [53, 119] width 38 height 13
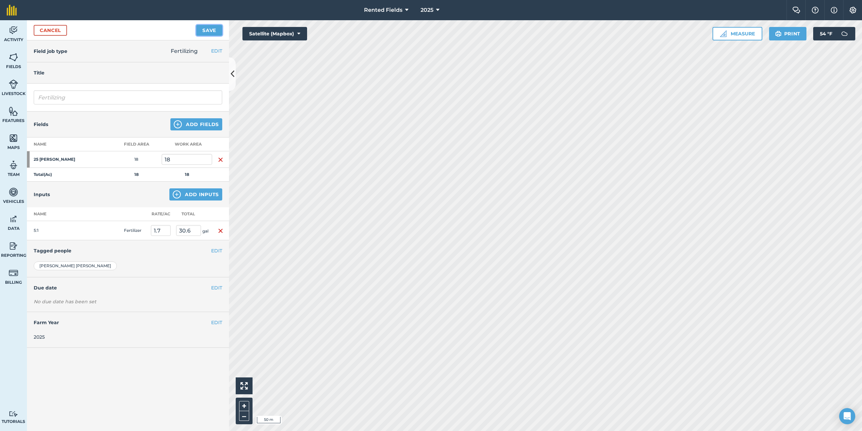
click at [208, 29] on button "Save" at bounding box center [209, 30] width 26 height 11
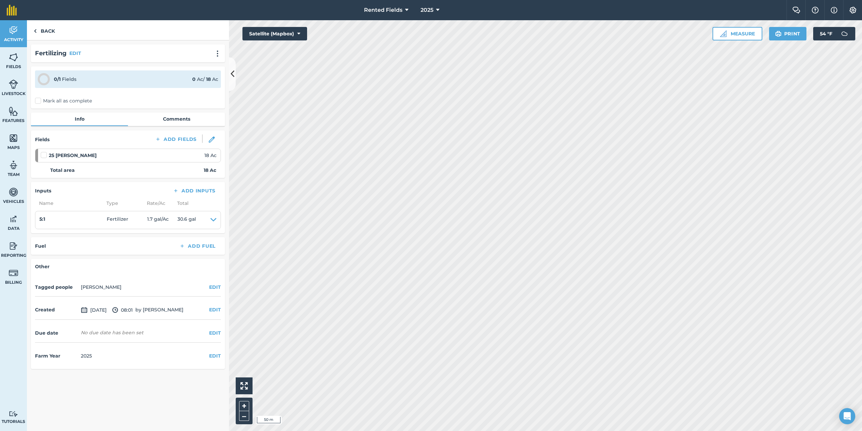
click at [39, 102] on label "Mark all as complete" at bounding box center [63, 100] width 57 height 7
click at [39, 102] on input "Mark all as complete" at bounding box center [37, 99] width 4 height 4
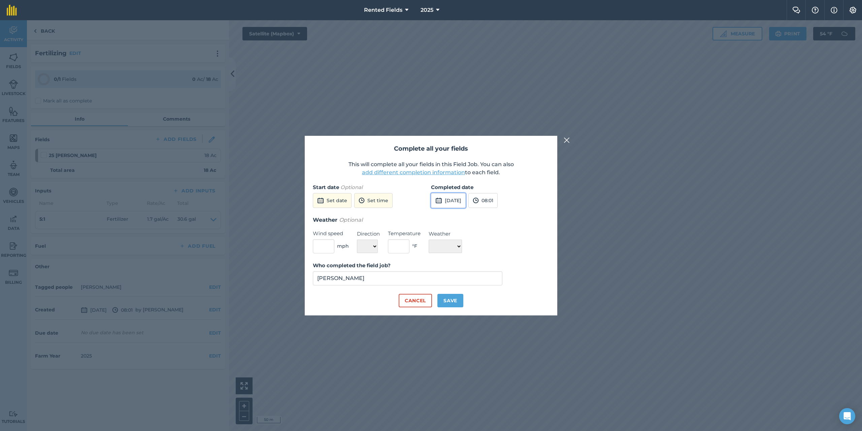
click at [464, 195] on button "[DATE]" at bounding box center [448, 200] width 35 height 15
click at [455, 217] on button "‹" at bounding box center [453, 215] width 15 height 15
click at [474, 239] on button "2" at bounding box center [471, 237] width 16 height 11
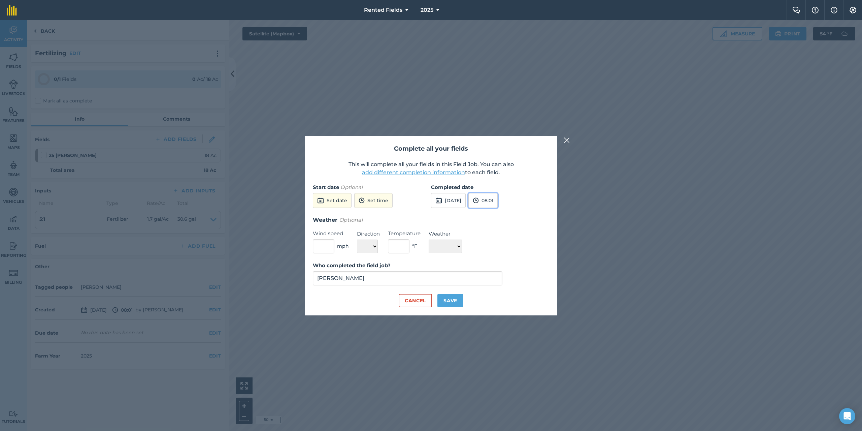
click at [479, 200] on img at bounding box center [476, 200] width 6 height 8
click at [496, 215] on button "00:00" at bounding box center [485, 213] width 32 height 11
drag, startPoint x: 456, startPoint y: 299, endPoint x: 429, endPoint y: 298, distance: 27.3
click at [456, 298] on button "Save" at bounding box center [451, 300] width 26 height 13
checkbox input "true"
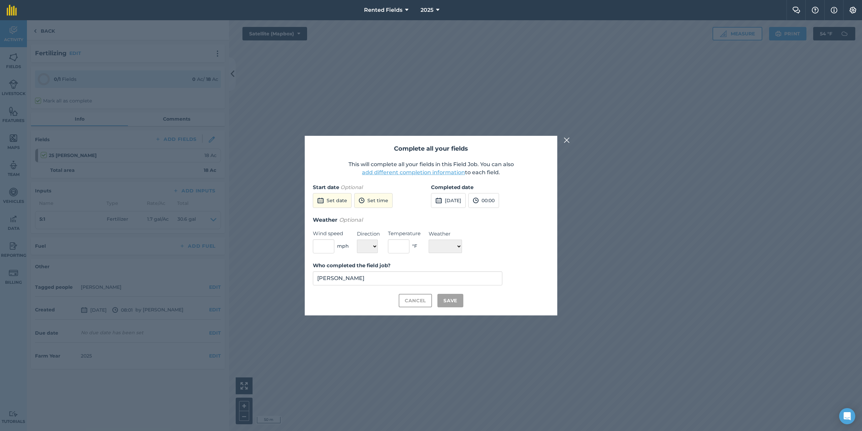
checkbox input "true"
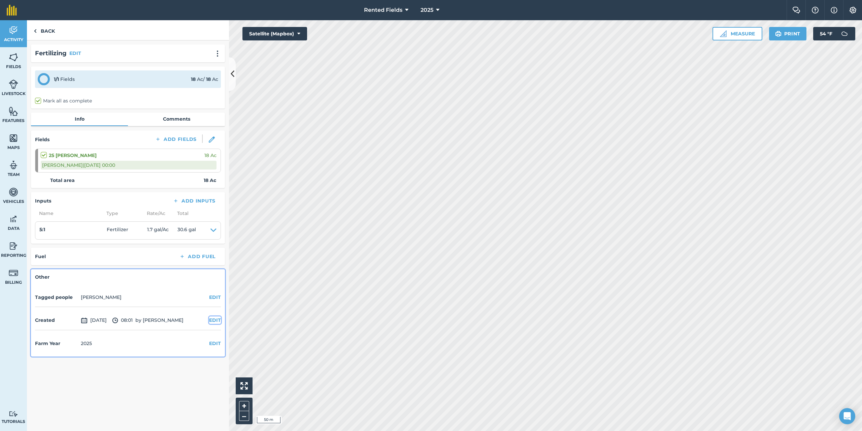
click at [214, 320] on button "EDIT" at bounding box center [215, 319] width 12 height 7
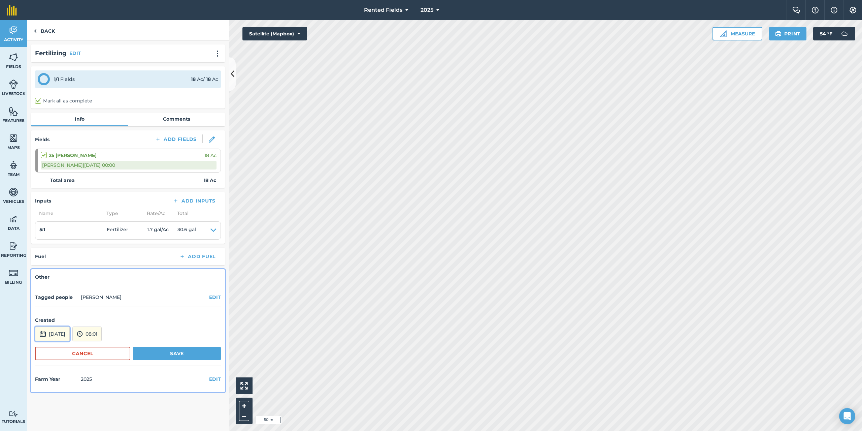
click at [60, 331] on button "[DATE]" at bounding box center [52, 333] width 35 height 15
click at [56, 243] on button "‹" at bounding box center [57, 243] width 15 height 15
click at [74, 265] on abbr "2" at bounding box center [75, 264] width 2 height 4
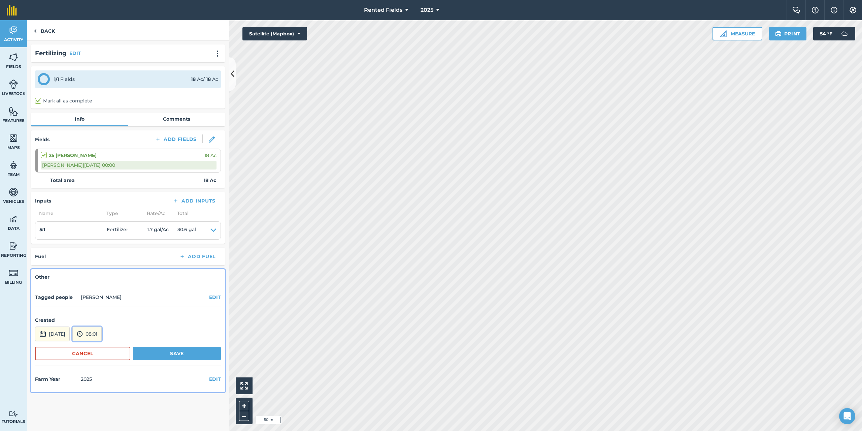
click at [102, 334] on button "08:01" at bounding box center [86, 333] width 29 height 15
click at [96, 261] on button "00:00" at bounding box center [89, 262] width 32 height 11
click at [176, 353] on button "Save" at bounding box center [177, 353] width 88 height 13
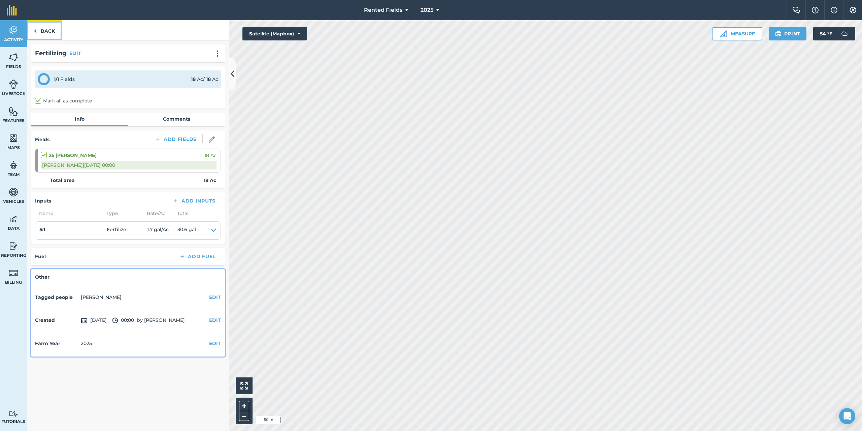
click at [36, 31] on img at bounding box center [35, 31] width 3 height 8
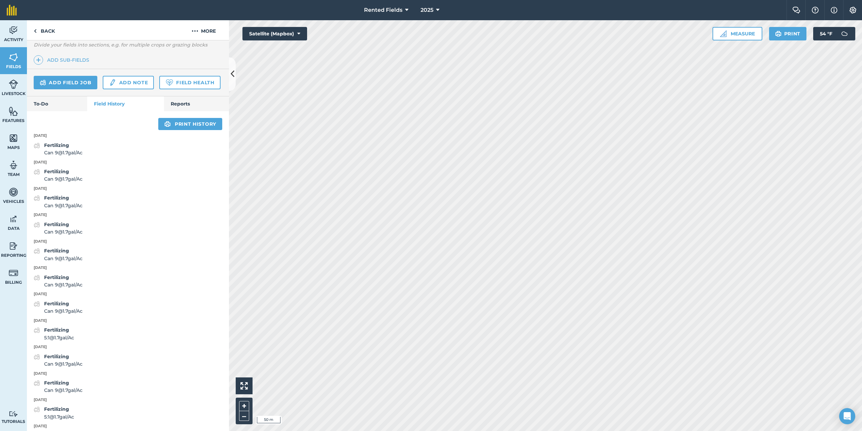
scroll to position [202, 0]
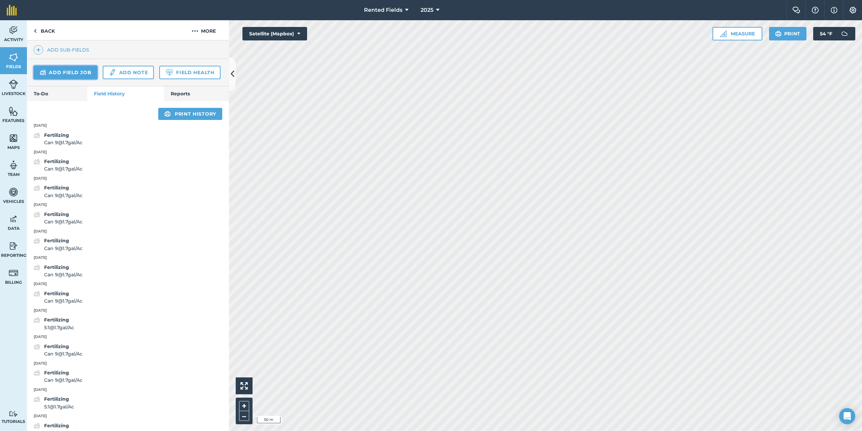
click at [67, 67] on link "Add field job" at bounding box center [66, 72] width 64 height 13
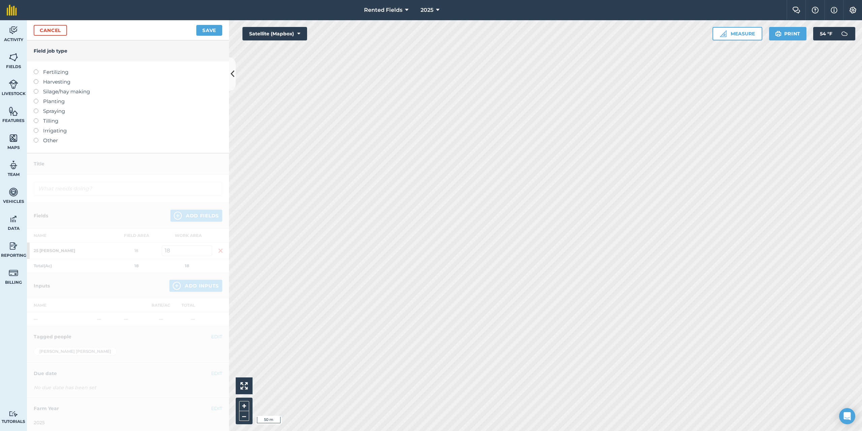
click at [36, 69] on label at bounding box center [38, 69] width 9 height 0
type input "Fertilizing"
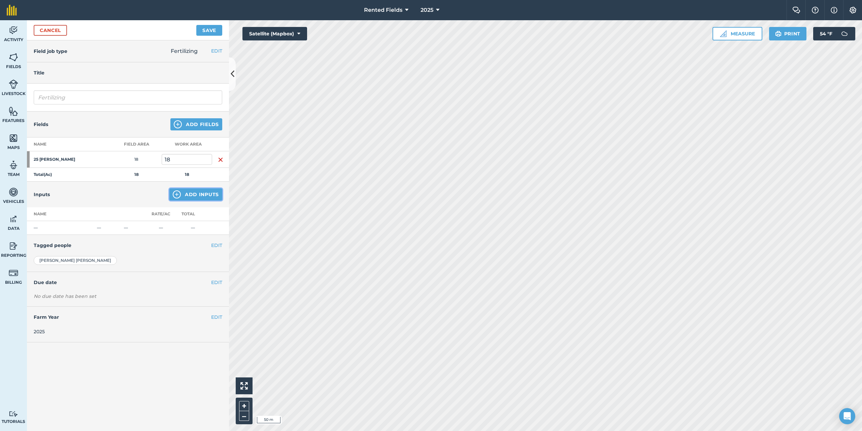
click at [207, 195] on button "Add Inputs" at bounding box center [195, 194] width 53 height 12
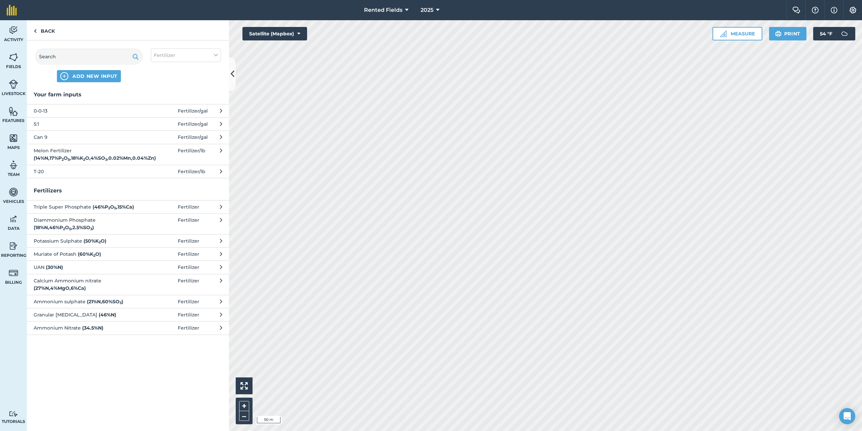
click at [38, 125] on span "5:1" at bounding box center [89, 123] width 110 height 7
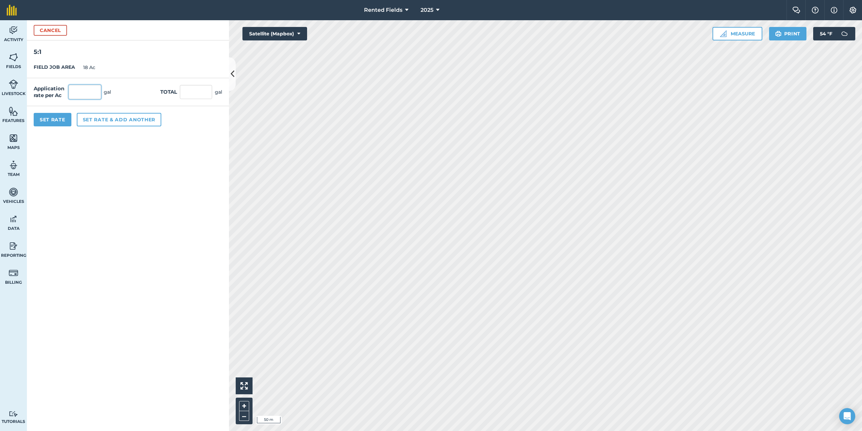
click at [78, 95] on input "text" at bounding box center [85, 92] width 32 height 14
type input "1.7"
type input "30.6"
click at [52, 115] on button "Set Rate" at bounding box center [53, 119] width 38 height 13
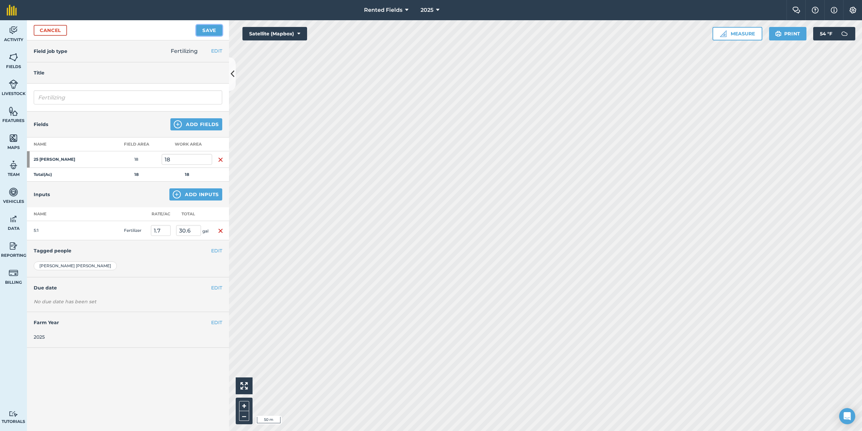
click at [205, 29] on button "Save" at bounding box center [209, 30] width 26 height 11
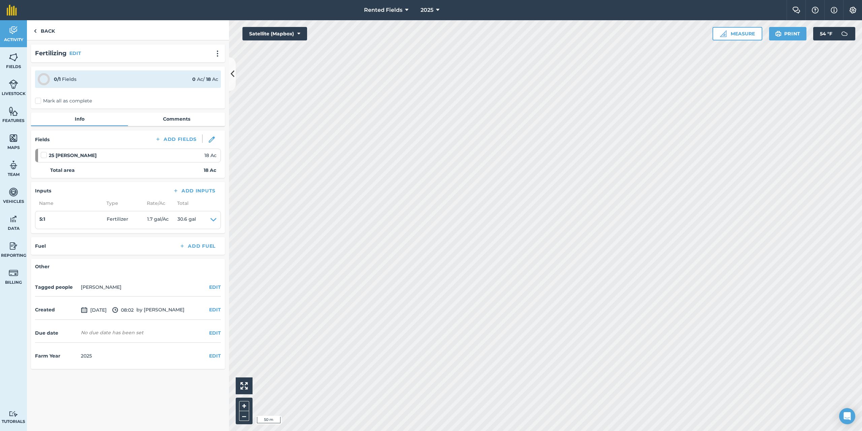
click at [39, 101] on label "Mark all as complete" at bounding box center [63, 100] width 57 height 7
click at [39, 101] on input "Mark all as complete" at bounding box center [37, 99] width 4 height 4
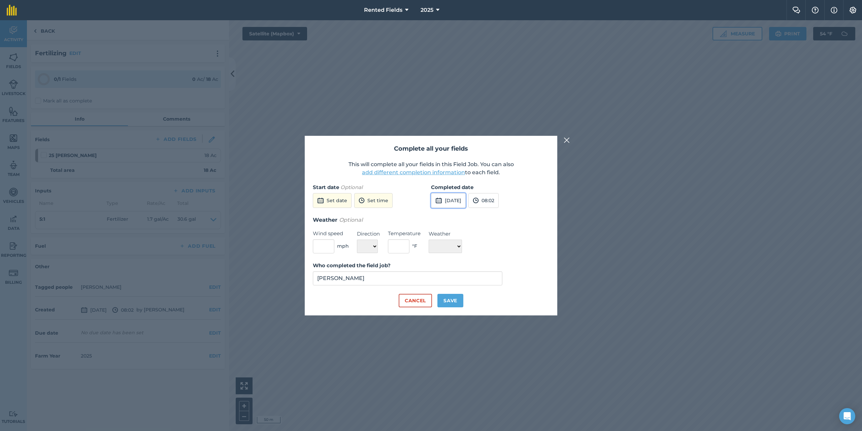
click at [445, 201] on button "[DATE]" at bounding box center [448, 200] width 35 height 15
click at [454, 215] on button "‹" at bounding box center [453, 215] width 15 height 15
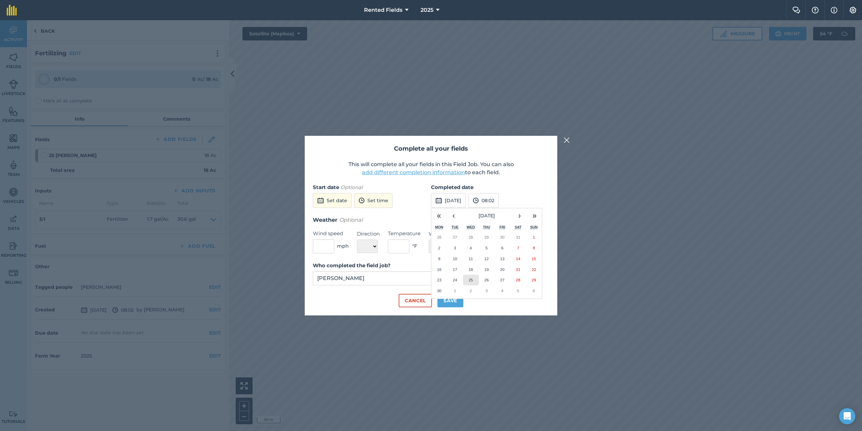
click at [470, 279] on abbr "25" at bounding box center [471, 280] width 4 height 4
click at [499, 200] on button "08:02" at bounding box center [484, 200] width 30 height 15
click at [500, 215] on button "00:00" at bounding box center [485, 213] width 32 height 11
click at [454, 300] on button "Save" at bounding box center [451, 300] width 26 height 13
checkbox input "true"
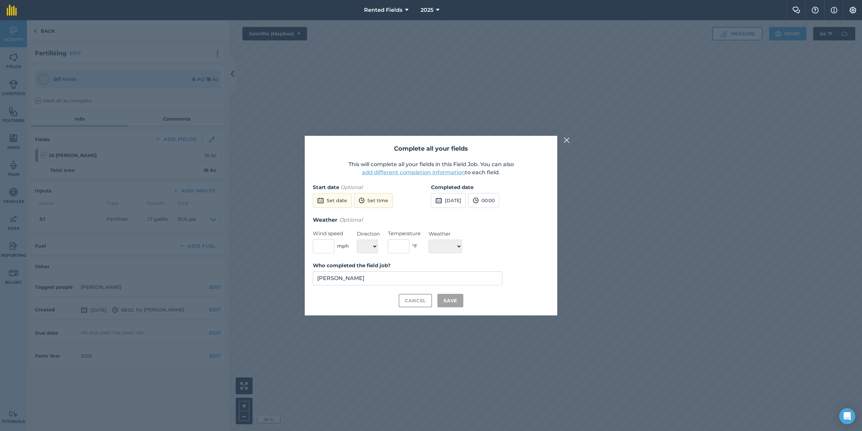
checkbox input "true"
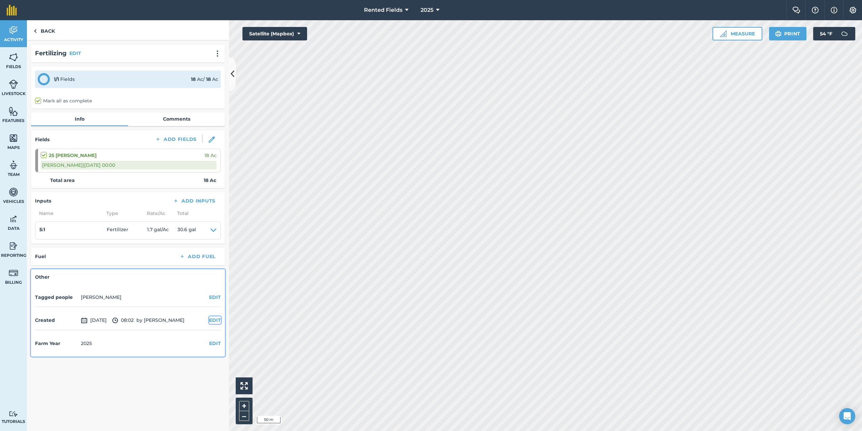
click at [214, 320] on button "EDIT" at bounding box center [215, 319] width 12 height 7
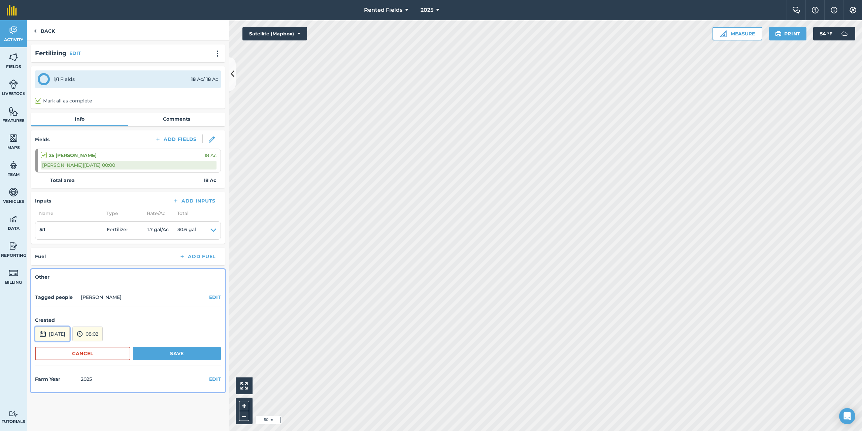
click at [70, 331] on button "[DATE]" at bounding box center [52, 333] width 35 height 15
click at [57, 243] on button "‹" at bounding box center [57, 243] width 15 height 15
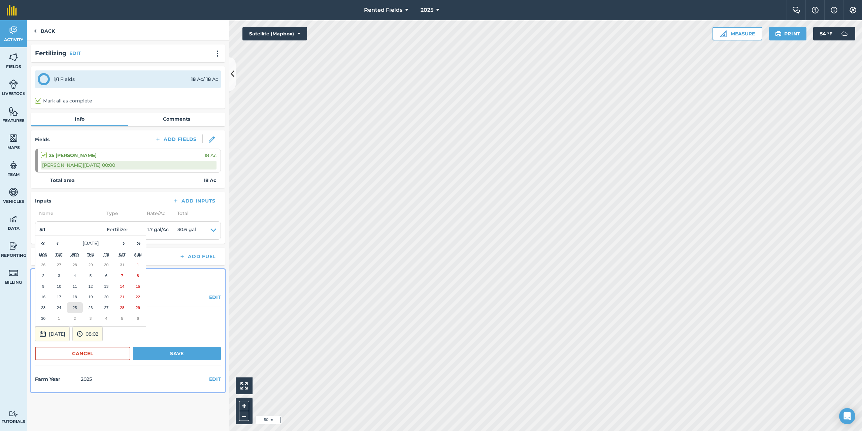
click at [75, 305] on abbr "25" at bounding box center [75, 307] width 4 height 4
click at [103, 338] on button "08:02" at bounding box center [87, 333] width 30 height 15
click at [103, 261] on button "00:00" at bounding box center [89, 262] width 32 height 11
click at [195, 352] on button "Save" at bounding box center [177, 353] width 88 height 13
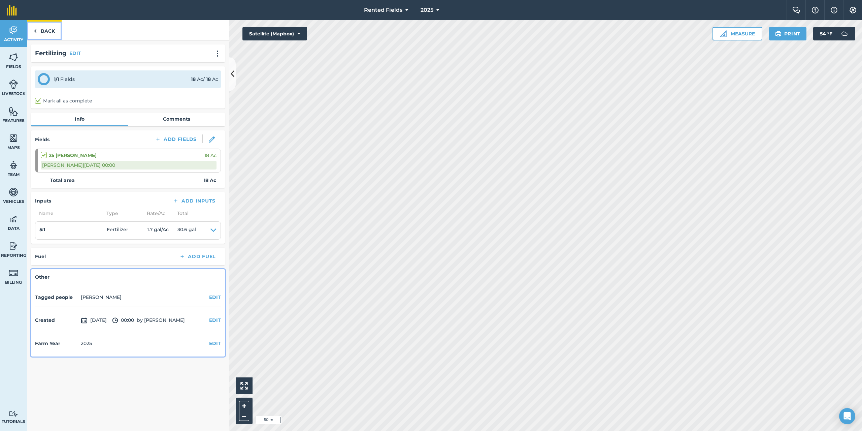
click at [33, 31] on link "Back" at bounding box center [44, 30] width 35 height 20
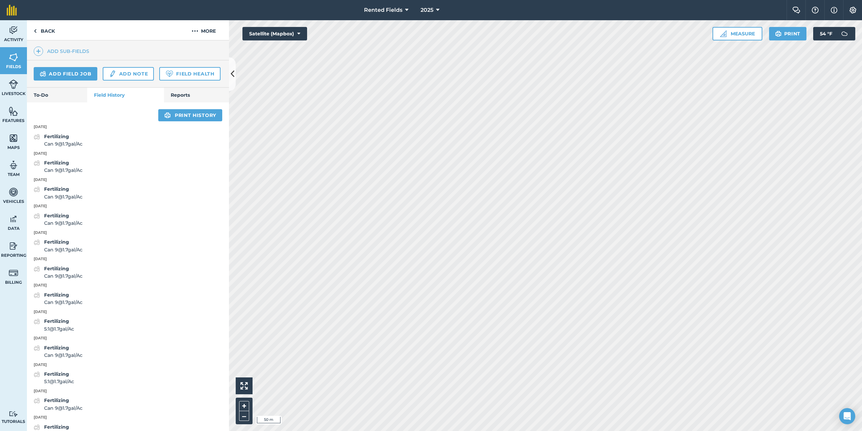
scroll to position [202, 0]
click at [66, 72] on link "Add field job" at bounding box center [66, 72] width 64 height 13
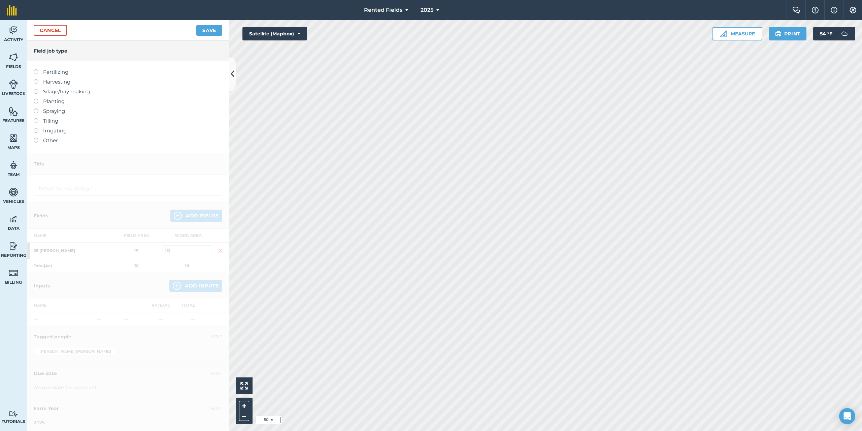
click at [38, 69] on div at bounding box center [38, 68] width 9 height 1
click at [38, 73] on label "Fertilizing" at bounding box center [128, 72] width 189 height 8
type input "Fertilizing"
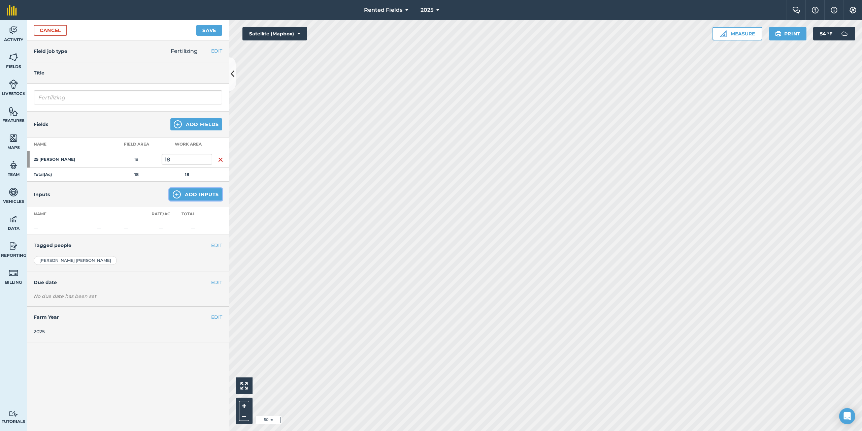
click at [204, 190] on button "Add Inputs" at bounding box center [195, 194] width 53 height 12
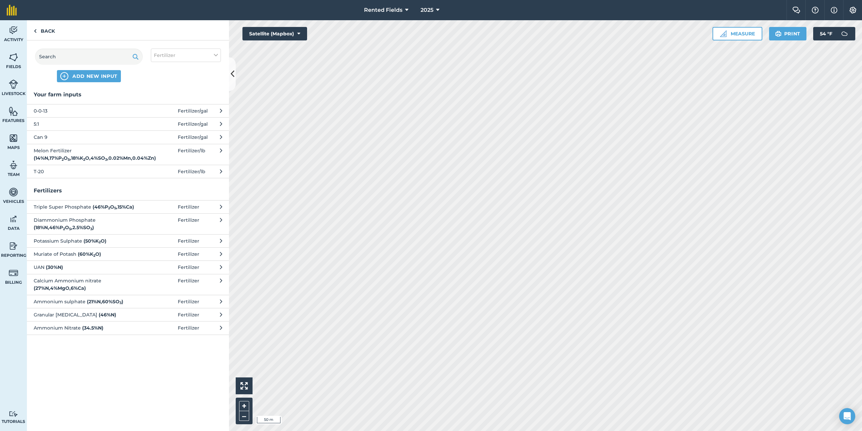
click at [38, 120] on span "5:1" at bounding box center [89, 123] width 110 height 7
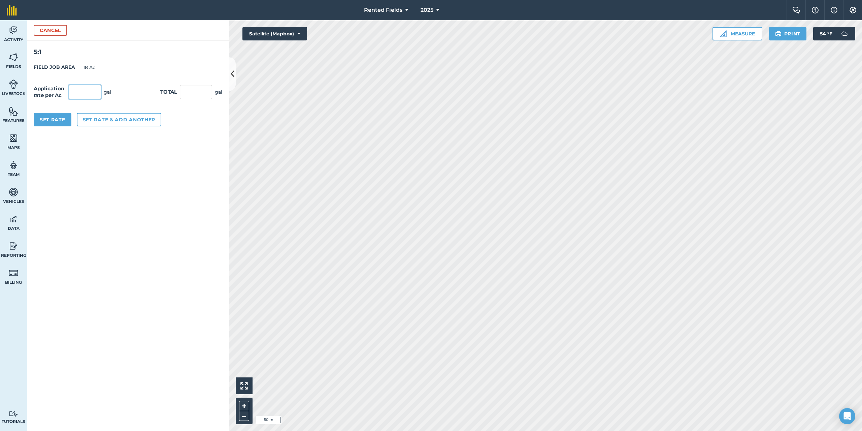
click at [77, 95] on input "text" at bounding box center [85, 92] width 32 height 14
type input "1.7"
type input "30.6"
click at [56, 121] on button "Set Rate" at bounding box center [53, 119] width 38 height 13
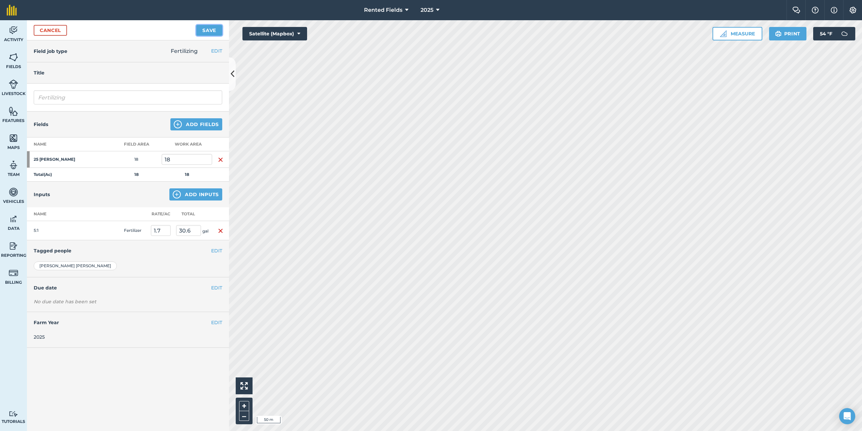
click at [210, 30] on button "Save" at bounding box center [209, 30] width 26 height 11
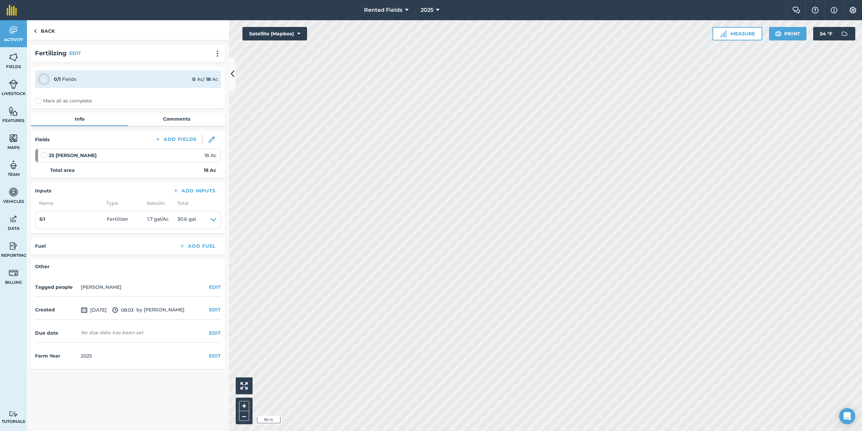
click at [39, 99] on label "Mark all as complete" at bounding box center [63, 100] width 57 height 7
click at [39, 99] on input "Mark all as complete" at bounding box center [37, 99] width 4 height 4
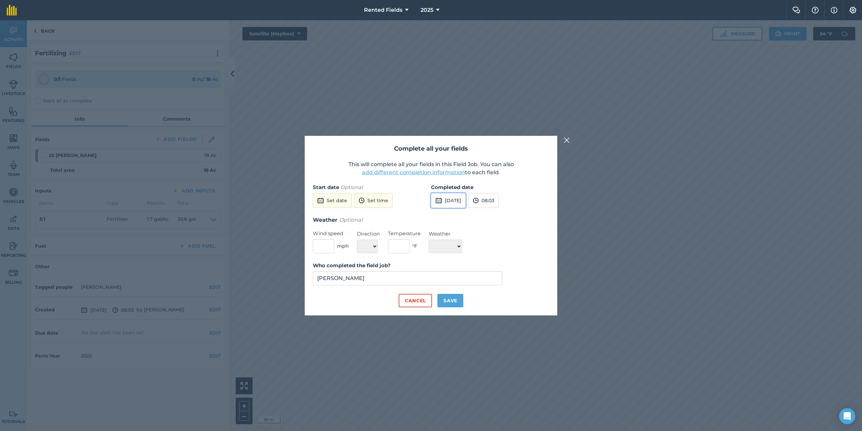
click at [463, 202] on button "[DATE]" at bounding box center [448, 200] width 35 height 15
click at [454, 214] on button "‹" at bounding box center [453, 215] width 15 height 15
click at [471, 249] on abbr "9" at bounding box center [471, 248] width 2 height 4
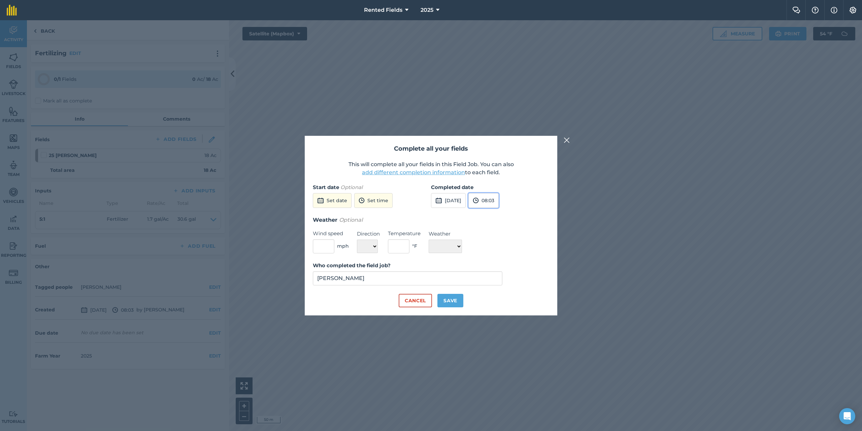
click at [492, 201] on button "08:03" at bounding box center [484, 200] width 30 height 15
click at [493, 213] on button "00:00" at bounding box center [485, 213] width 32 height 11
click at [458, 301] on button "Save" at bounding box center [451, 300] width 26 height 13
checkbox input "true"
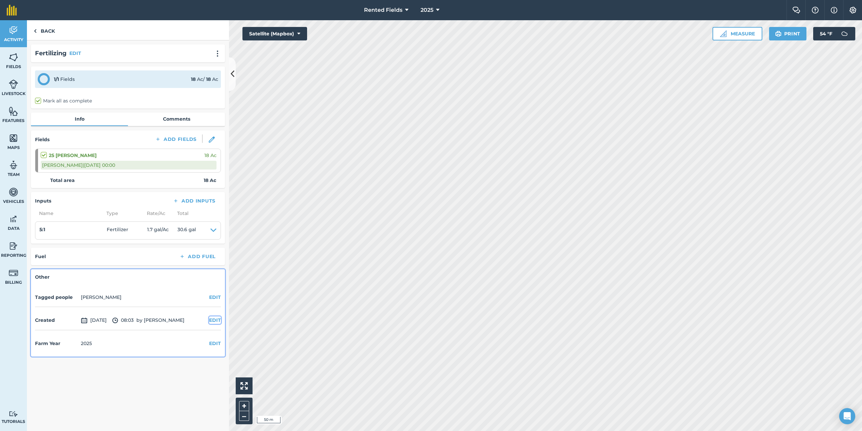
click at [217, 319] on button "EDIT" at bounding box center [215, 319] width 12 height 7
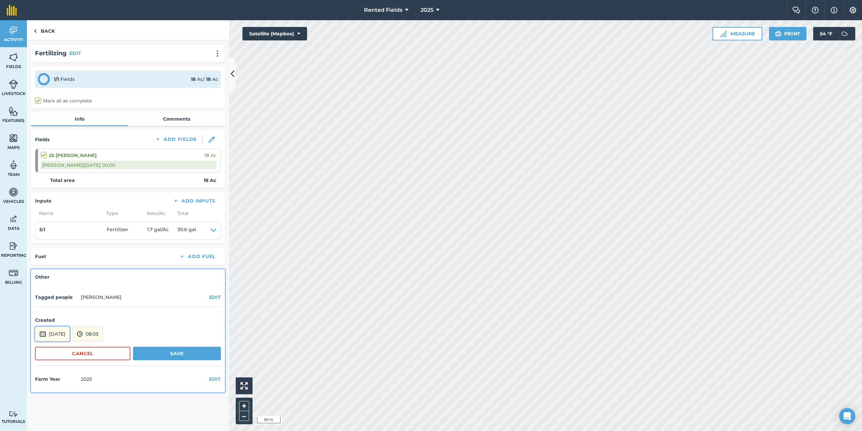
click at [70, 332] on button "[DATE]" at bounding box center [52, 333] width 35 height 15
click at [56, 243] on button "‹" at bounding box center [57, 243] width 15 height 15
click at [74, 272] on button "9" at bounding box center [75, 275] width 16 height 11
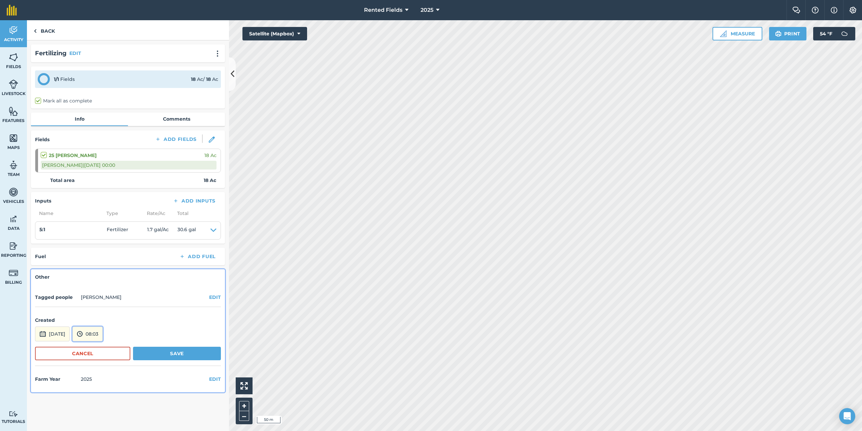
click at [100, 339] on button "08:03" at bounding box center [87, 333] width 30 height 15
click at [98, 261] on button "00:00" at bounding box center [89, 262] width 32 height 11
click at [169, 355] on button "Save" at bounding box center [177, 353] width 88 height 13
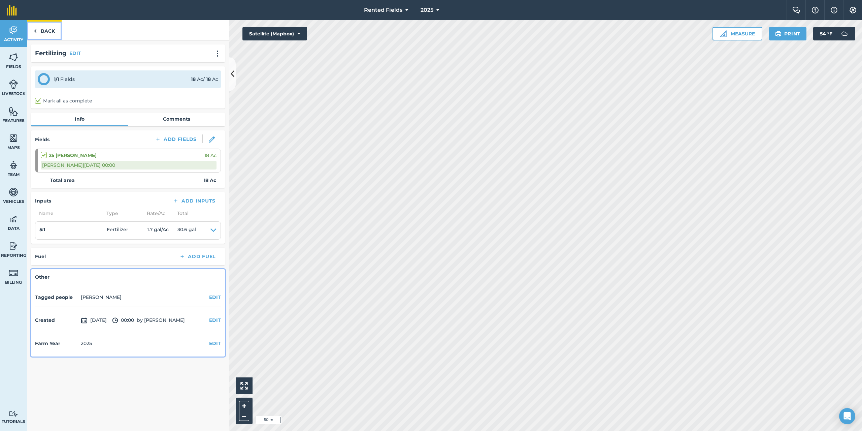
click at [52, 34] on link "Back" at bounding box center [44, 30] width 35 height 20
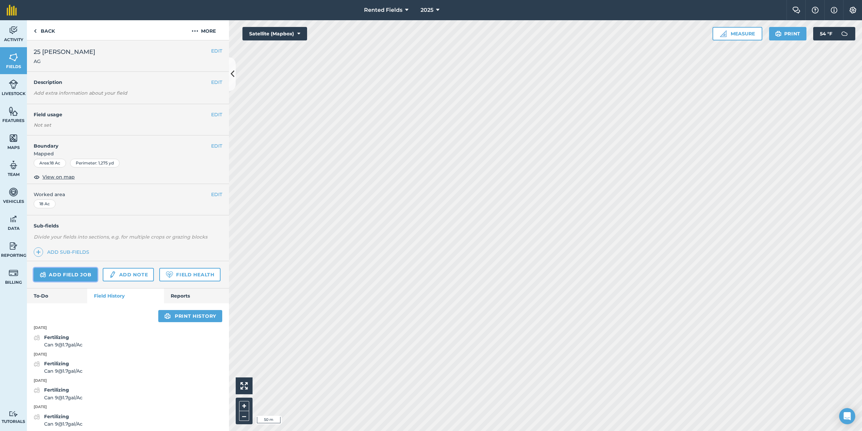
click at [80, 271] on link "Add field job" at bounding box center [66, 274] width 64 height 13
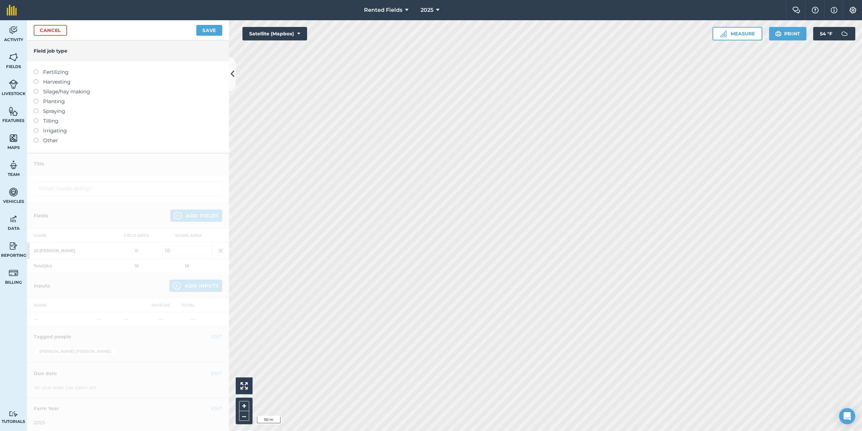
click at [37, 69] on label at bounding box center [38, 69] width 9 height 0
type input "Fertilizing"
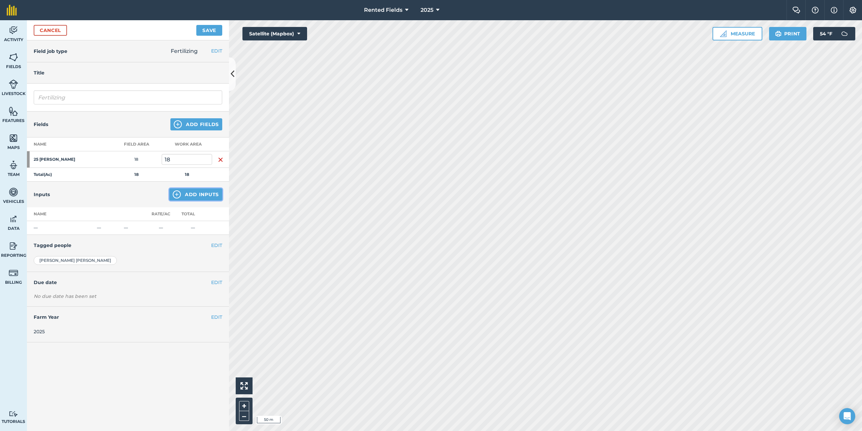
click at [199, 190] on button "Add Inputs" at bounding box center [195, 194] width 53 height 12
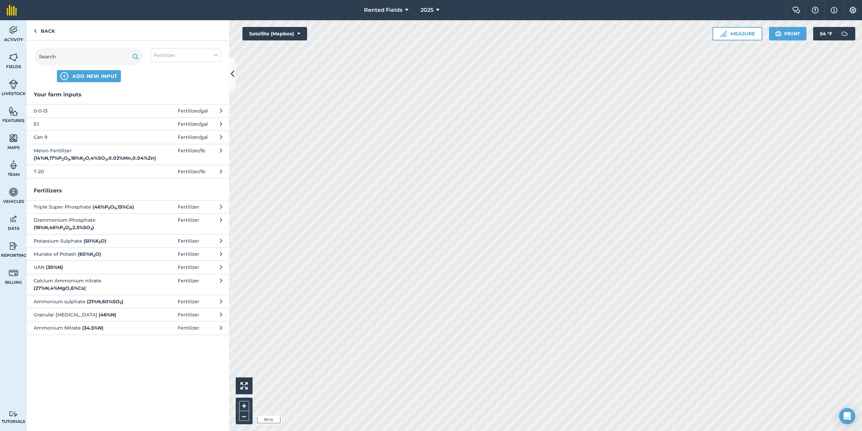
click at [39, 121] on span "5:1" at bounding box center [89, 123] width 110 height 7
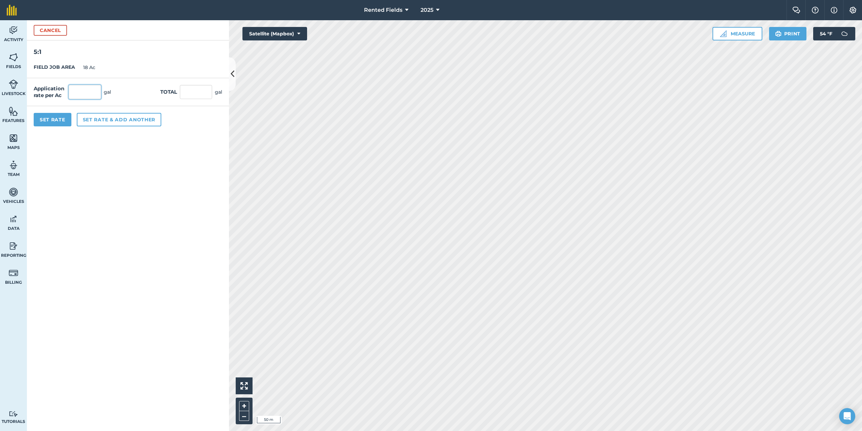
click at [77, 90] on input "text" at bounding box center [85, 92] width 32 height 14
type input "1.7"
type input "30.6"
click at [60, 118] on button "Set Rate" at bounding box center [53, 119] width 38 height 13
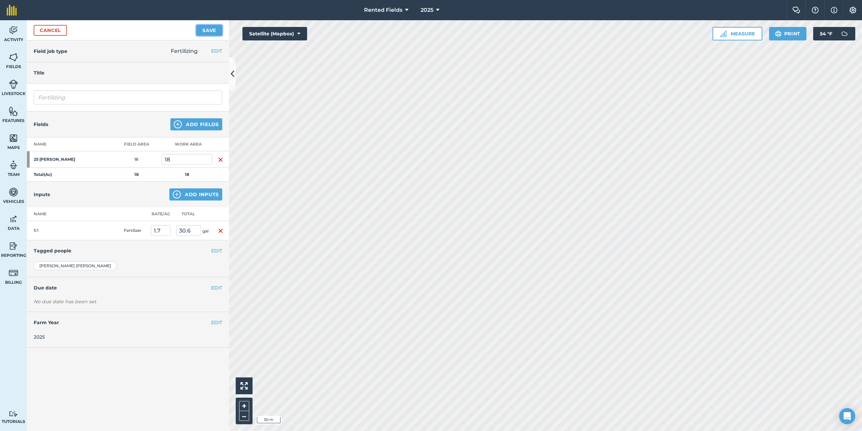
click at [210, 30] on button "Save" at bounding box center [209, 30] width 26 height 11
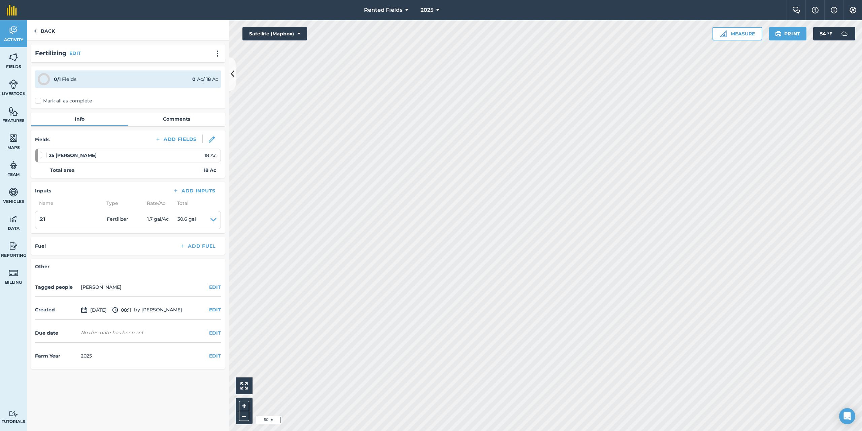
click at [36, 102] on label "Mark all as complete" at bounding box center [63, 100] width 57 height 7
click at [36, 102] on input "Mark all as complete" at bounding box center [37, 99] width 4 height 4
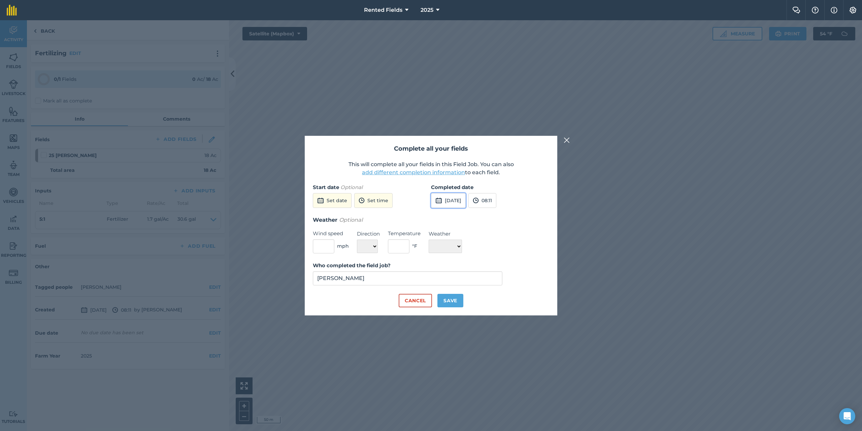
click at [453, 202] on button "[DATE]" at bounding box center [448, 200] width 35 height 15
click at [453, 213] on button "‹" at bounding box center [453, 215] width 15 height 15
click at [472, 258] on abbr "16" at bounding box center [471, 258] width 4 height 4
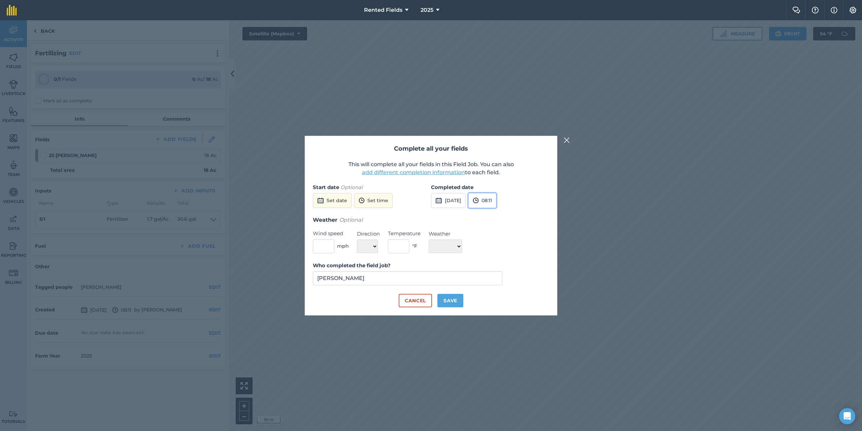
click at [496, 196] on button "08:11" at bounding box center [483, 200] width 28 height 15
click at [495, 212] on button "00:00" at bounding box center [485, 213] width 32 height 11
click at [457, 304] on button "Save" at bounding box center [451, 300] width 26 height 13
checkbox input "true"
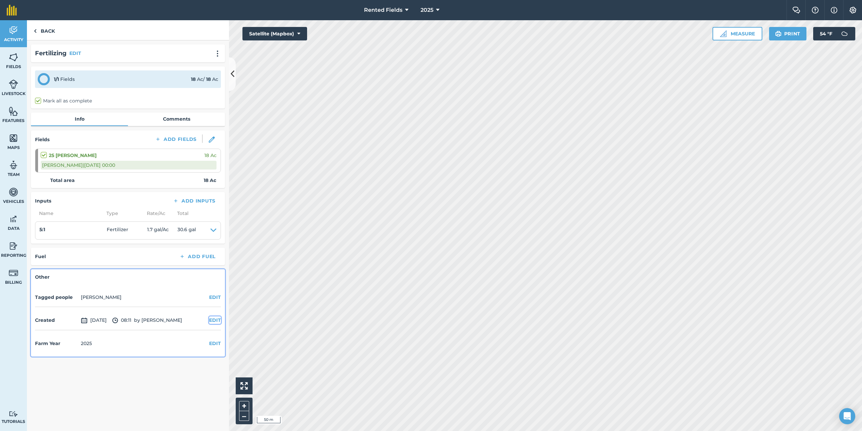
click at [214, 318] on button "EDIT" at bounding box center [215, 319] width 12 height 7
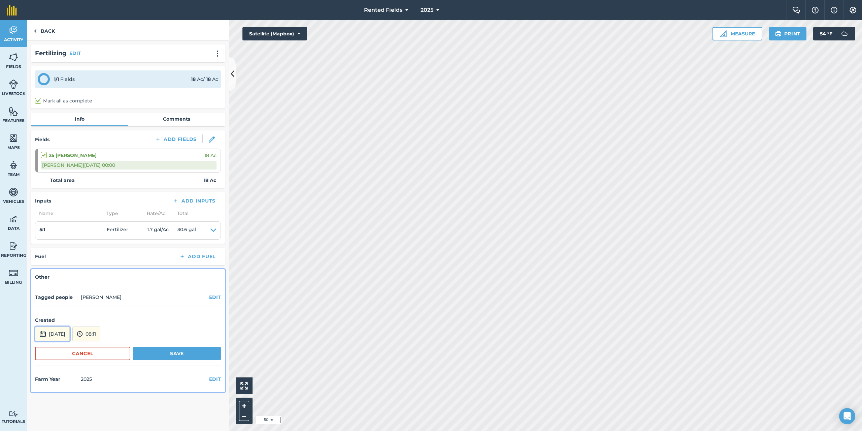
click at [70, 335] on button "[DATE]" at bounding box center [52, 333] width 35 height 15
click at [59, 243] on button "‹" at bounding box center [57, 243] width 15 height 15
click at [76, 288] on button "16" at bounding box center [75, 286] width 16 height 11
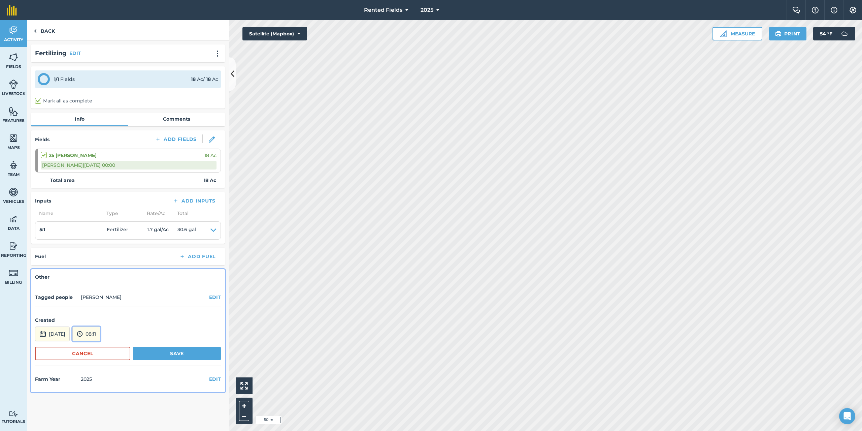
click at [100, 333] on button "08:11" at bounding box center [86, 333] width 28 height 15
click at [100, 262] on button "00:00" at bounding box center [89, 262] width 32 height 11
click at [166, 353] on button "Save" at bounding box center [177, 353] width 88 height 13
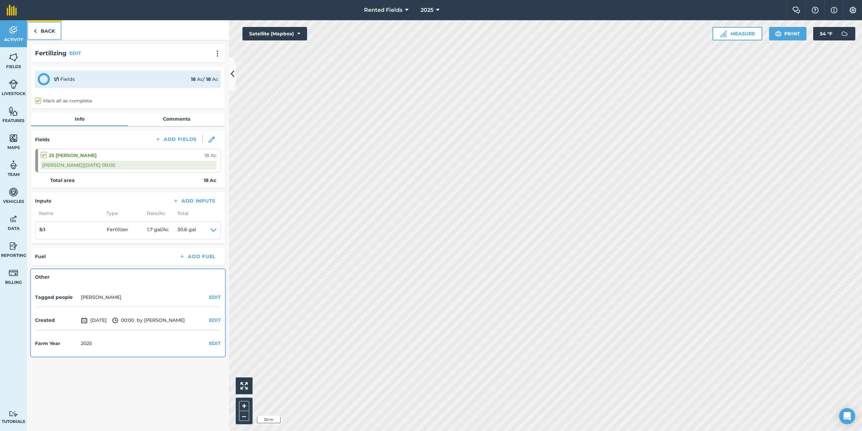
click at [48, 32] on link "Back" at bounding box center [44, 30] width 35 height 20
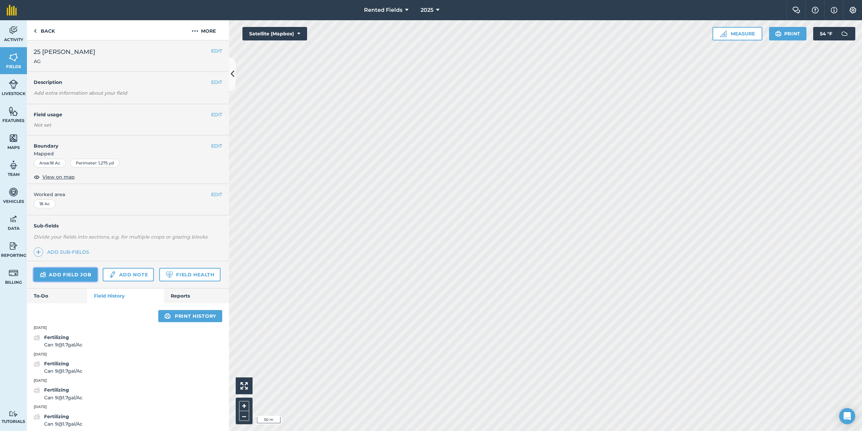
click at [86, 275] on link "Add field job" at bounding box center [66, 274] width 64 height 13
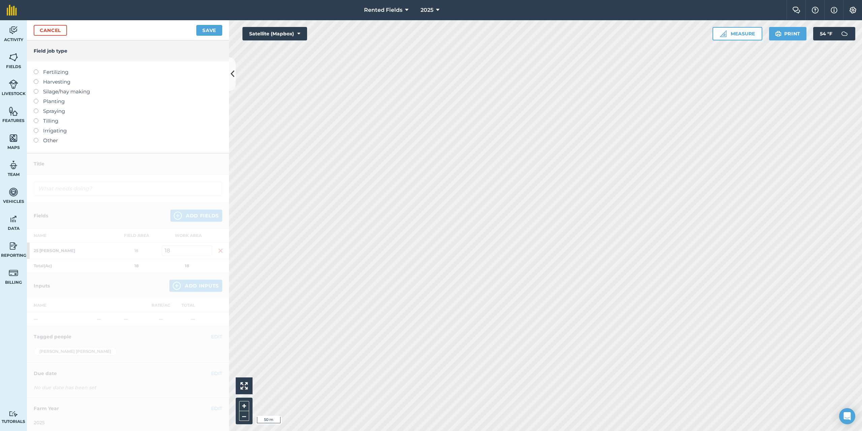
click at [38, 69] on label at bounding box center [38, 69] width 9 height 0
type input "Fertilizing"
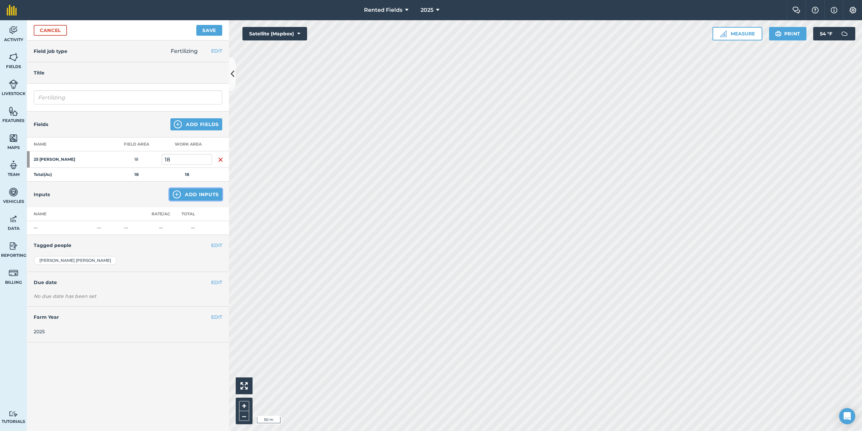
click at [191, 197] on button "Add Inputs" at bounding box center [195, 194] width 53 height 12
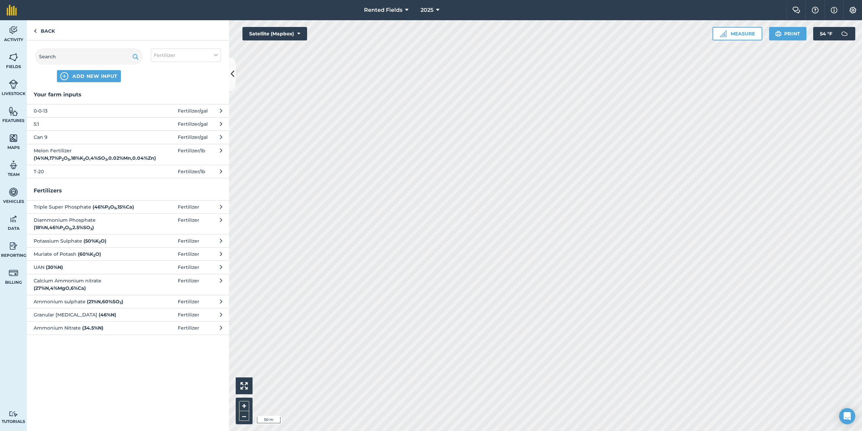
click at [43, 121] on span "5:1" at bounding box center [89, 123] width 110 height 7
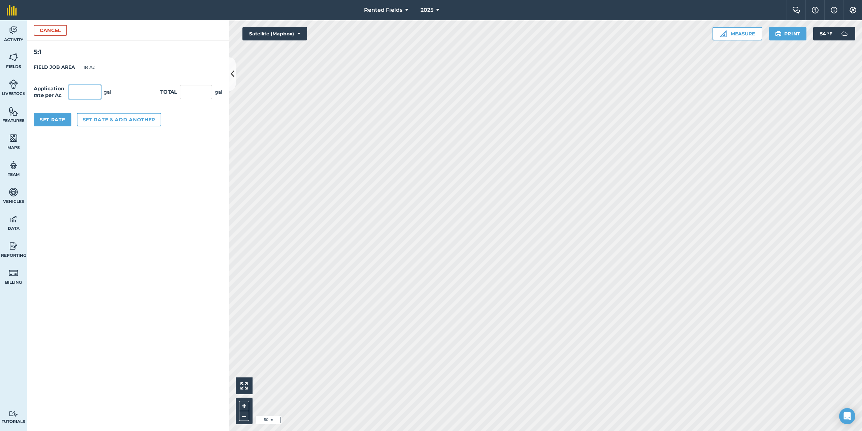
click at [94, 87] on input "text" at bounding box center [85, 92] width 32 height 14
type input "1.7"
type input "30.6"
click at [53, 121] on button "Set Rate" at bounding box center [53, 119] width 38 height 13
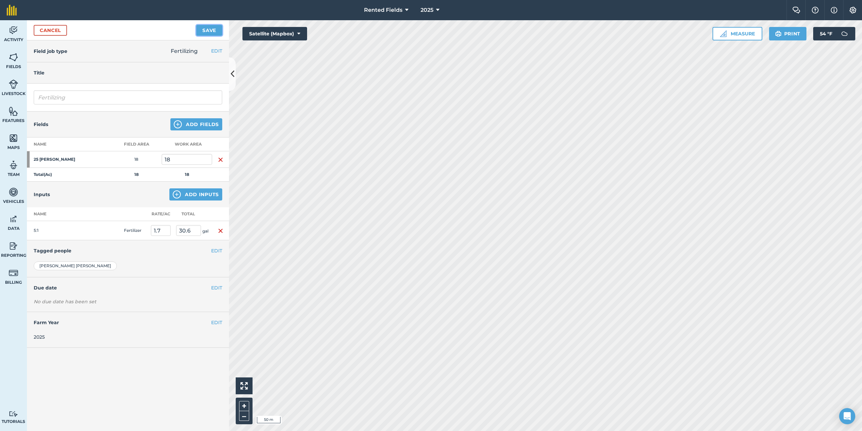
click at [207, 30] on button "Save" at bounding box center [209, 30] width 26 height 11
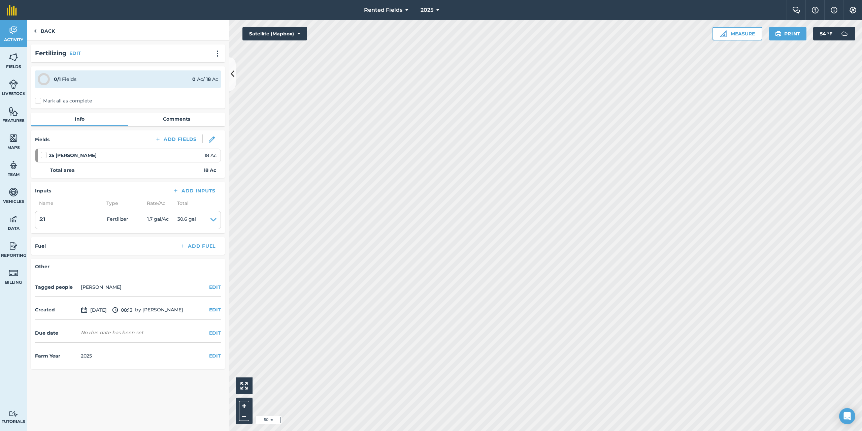
click at [36, 100] on label "Mark all as complete" at bounding box center [63, 100] width 57 height 7
click at [36, 100] on input "Mark all as complete" at bounding box center [37, 99] width 4 height 4
checkbox input "false"
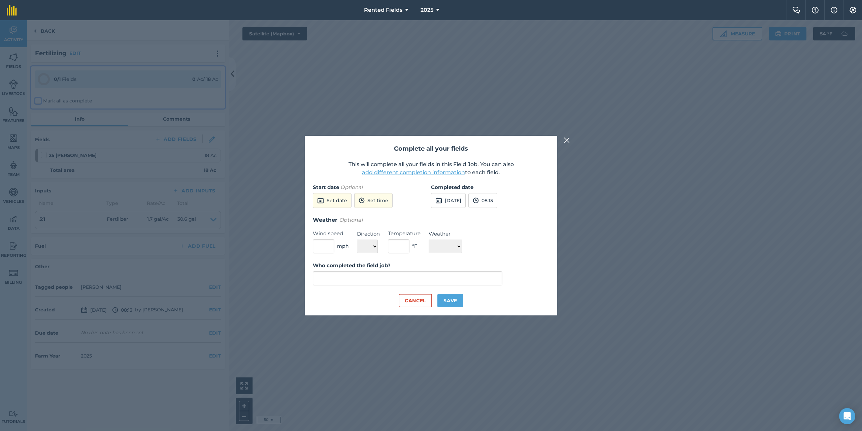
type input "[PERSON_NAME]"
click at [447, 204] on button "[DATE]" at bounding box center [448, 200] width 35 height 15
click at [453, 217] on button "‹" at bounding box center [453, 215] width 15 height 15
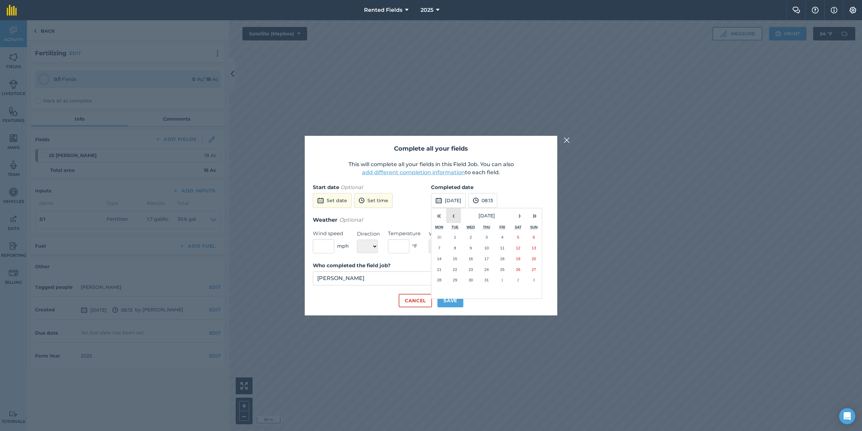
click at [453, 217] on button "‹" at bounding box center [453, 215] width 15 height 15
click at [519, 216] on button "›" at bounding box center [519, 215] width 15 height 15
click at [470, 268] on abbr "23" at bounding box center [471, 269] width 4 height 4
click at [497, 199] on button "08:13" at bounding box center [483, 200] width 29 height 15
click at [496, 215] on button "00:00" at bounding box center [485, 213] width 32 height 11
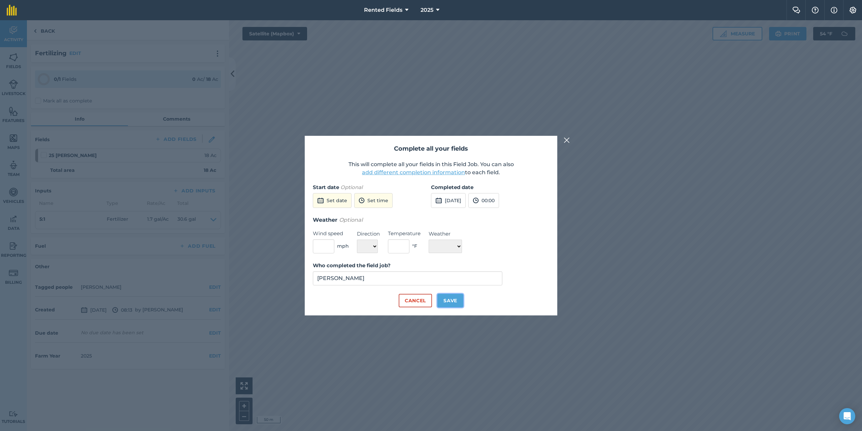
click at [456, 301] on button "Save" at bounding box center [451, 300] width 26 height 13
checkbox input "true"
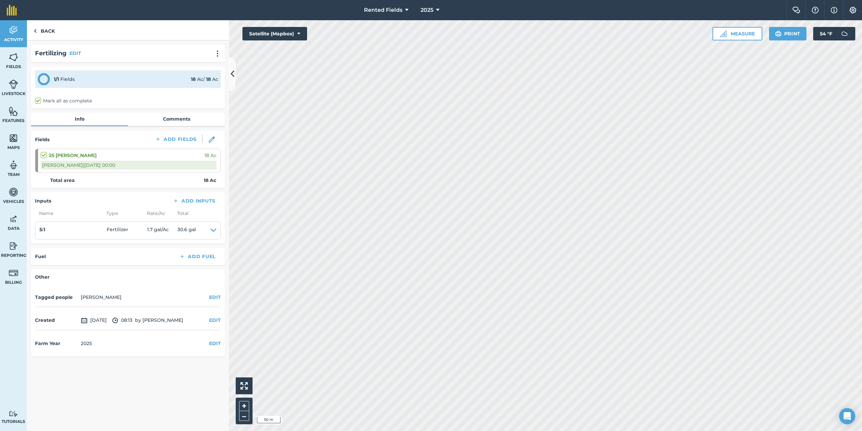
click at [100, 323] on span "[DATE]" at bounding box center [94, 320] width 26 height 8
click at [215, 319] on button "EDIT" at bounding box center [215, 319] width 12 height 7
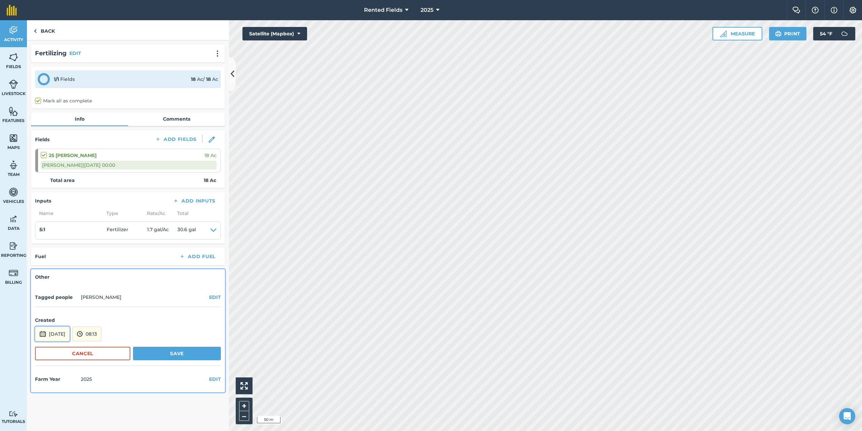
click at [70, 333] on button "[DATE]" at bounding box center [52, 333] width 35 height 15
click at [56, 244] on button "‹" at bounding box center [57, 243] width 15 height 15
click at [74, 296] on abbr "23" at bounding box center [75, 296] width 4 height 4
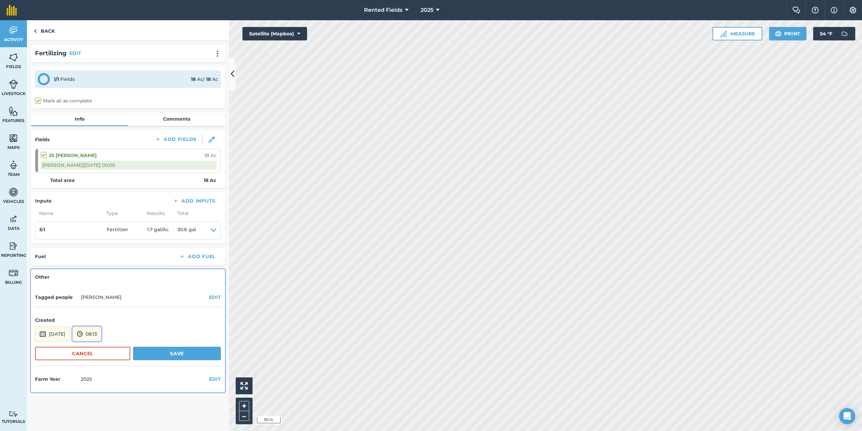
click at [100, 332] on button "08:13" at bounding box center [86, 333] width 29 height 15
click at [104, 262] on button "00:00" at bounding box center [89, 262] width 32 height 11
click at [170, 351] on button "Save" at bounding box center [177, 353] width 88 height 13
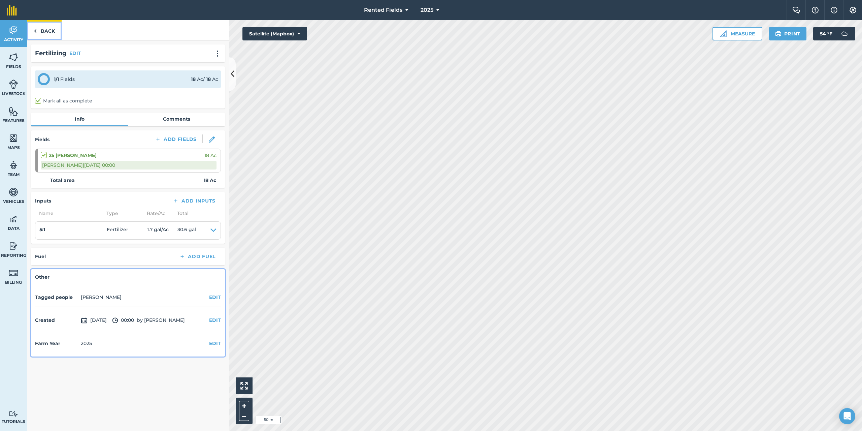
click at [37, 28] on link "Back" at bounding box center [44, 30] width 35 height 20
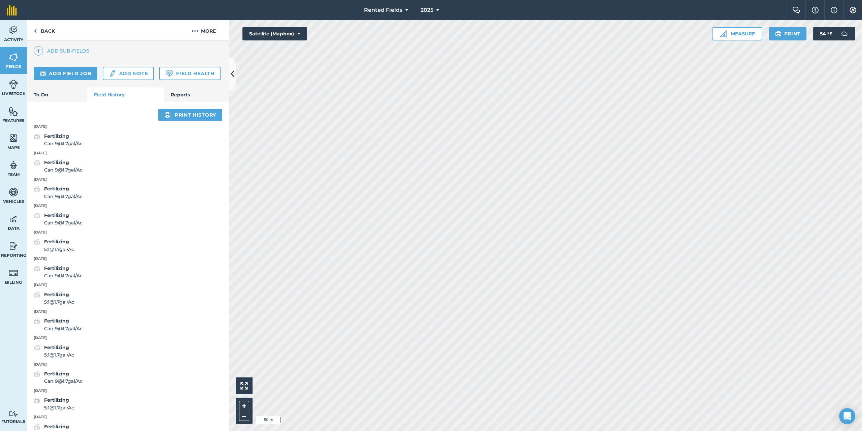
scroll to position [202, 0]
click at [68, 70] on link "Add field job" at bounding box center [66, 72] width 64 height 13
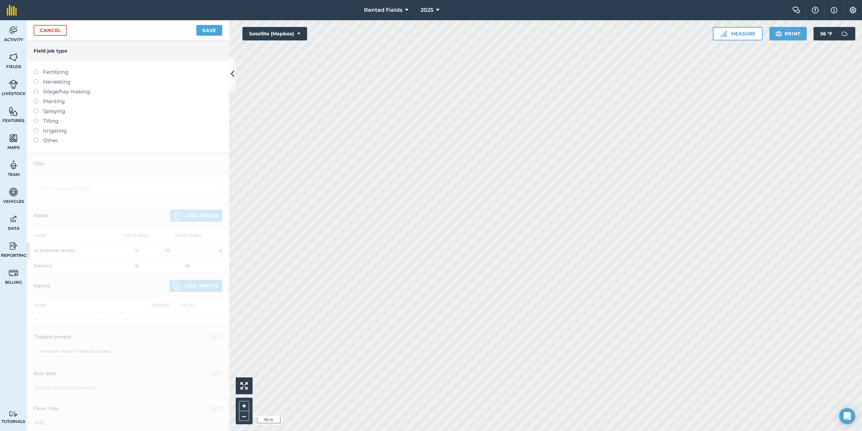
click at [36, 69] on label at bounding box center [38, 69] width 9 height 0
type input "Fertilizing"
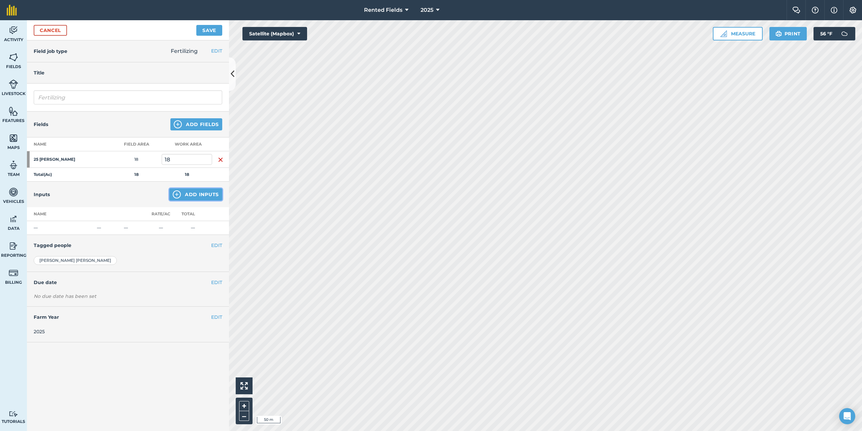
click at [196, 193] on button "Add Inputs" at bounding box center [195, 194] width 53 height 12
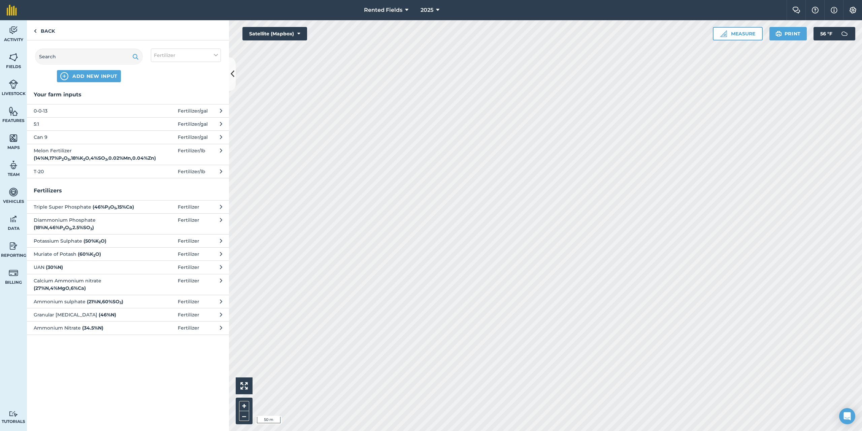
click at [36, 123] on span "5:1" at bounding box center [89, 123] width 110 height 7
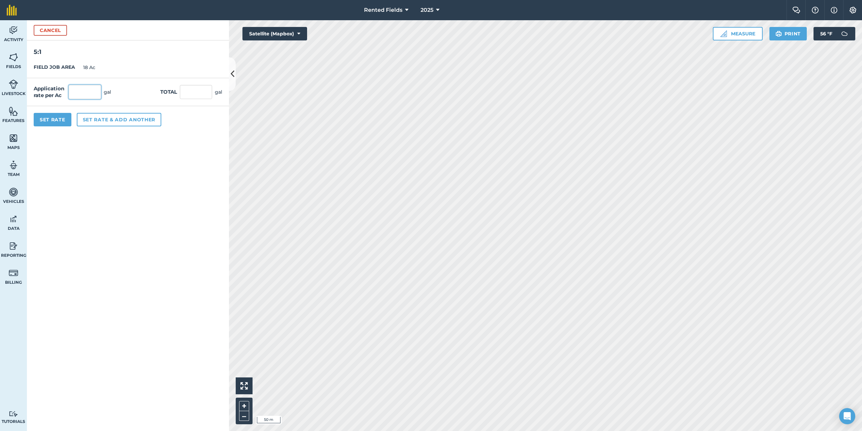
click at [78, 91] on input "text" at bounding box center [85, 92] width 32 height 14
type input "1.7"
type input "30.6"
click at [51, 120] on button "Set Rate" at bounding box center [53, 119] width 38 height 13
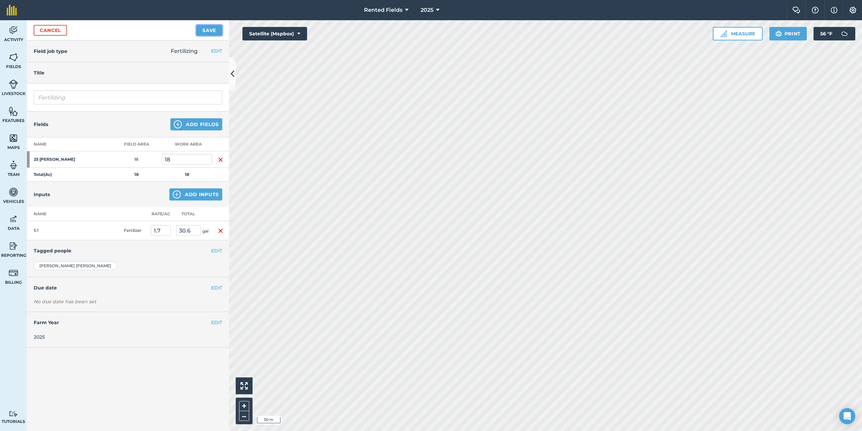
click at [208, 27] on button "Save" at bounding box center [209, 30] width 26 height 11
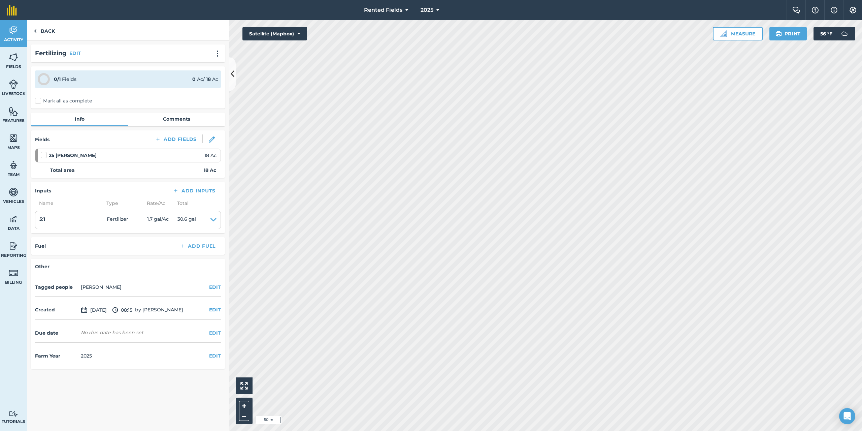
click at [40, 101] on label "Mark all as complete" at bounding box center [63, 100] width 57 height 7
click at [39, 101] on input "Mark all as complete" at bounding box center [37, 99] width 4 height 4
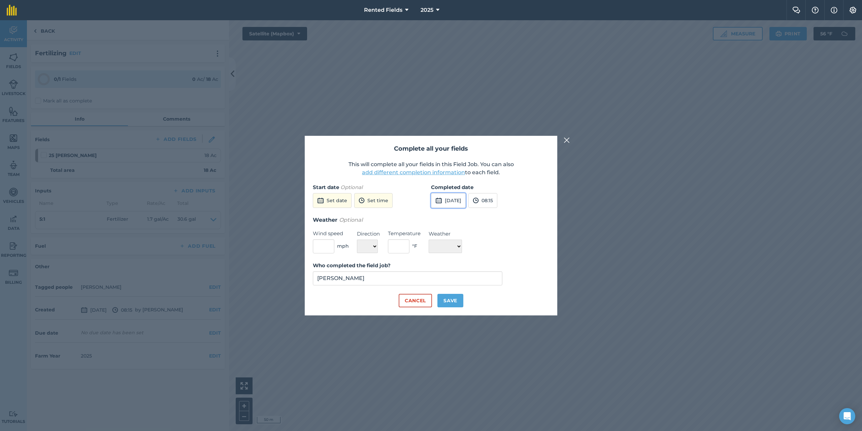
click at [463, 199] on button "[DATE]" at bounding box center [448, 200] width 35 height 15
click at [453, 216] on button "‹" at bounding box center [453, 215] width 15 height 15
click at [472, 278] on abbr "30" at bounding box center [471, 280] width 4 height 4
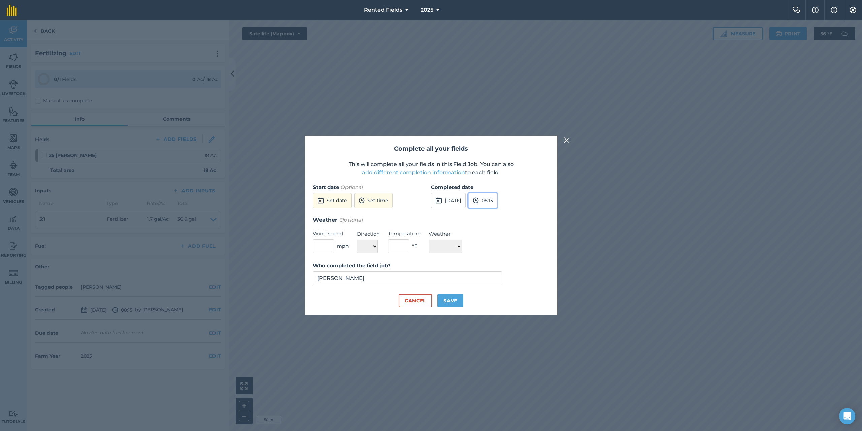
click at [497, 199] on button "08:15" at bounding box center [483, 200] width 29 height 15
click at [497, 214] on button "00:00" at bounding box center [485, 213] width 32 height 11
click at [449, 304] on button "Save" at bounding box center [451, 300] width 26 height 13
checkbox input "true"
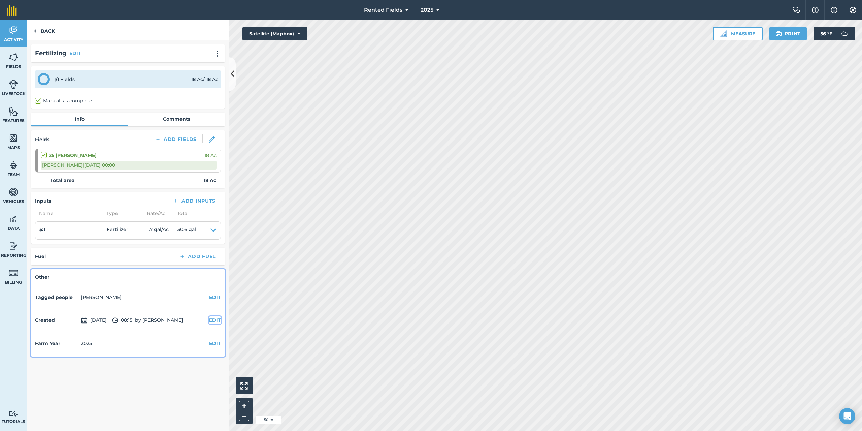
click at [216, 320] on button "EDIT" at bounding box center [215, 319] width 12 height 7
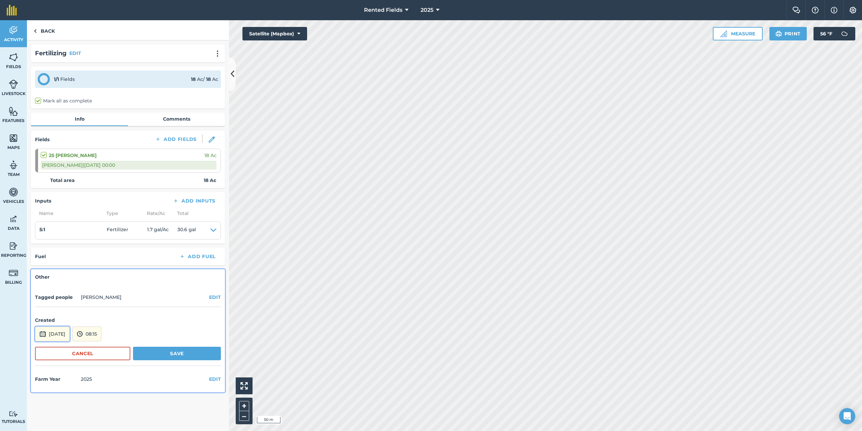
click at [70, 329] on button "[DATE]" at bounding box center [52, 333] width 35 height 15
click at [59, 242] on button "‹" at bounding box center [57, 243] width 15 height 15
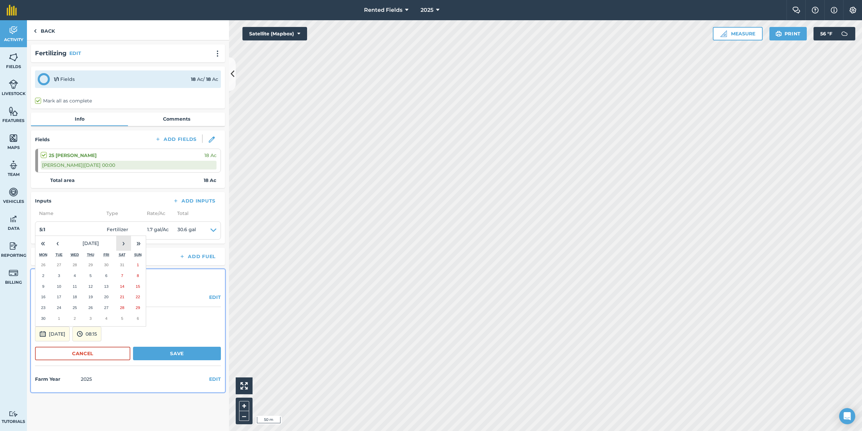
click at [124, 242] on button "›" at bounding box center [123, 243] width 15 height 15
click at [76, 307] on abbr "30" at bounding box center [75, 307] width 4 height 4
click at [101, 333] on button "08:15" at bounding box center [86, 333] width 29 height 15
click at [99, 261] on button "00:00" at bounding box center [89, 262] width 32 height 11
click at [166, 356] on button "Save" at bounding box center [177, 353] width 88 height 13
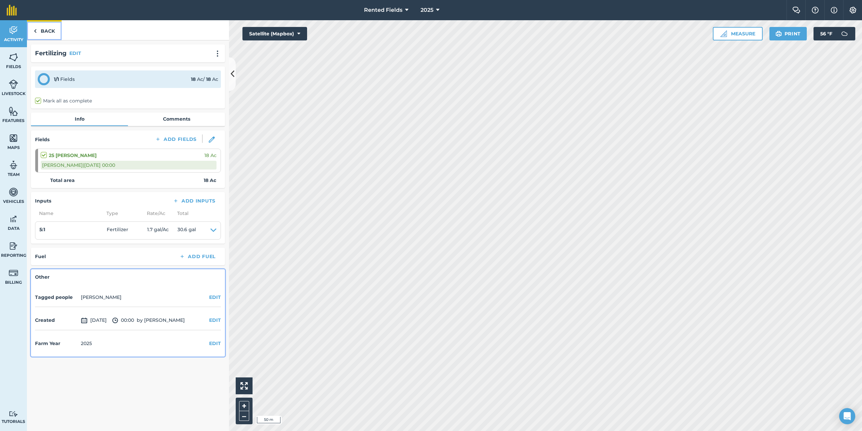
click at [39, 31] on link "Back" at bounding box center [44, 30] width 35 height 20
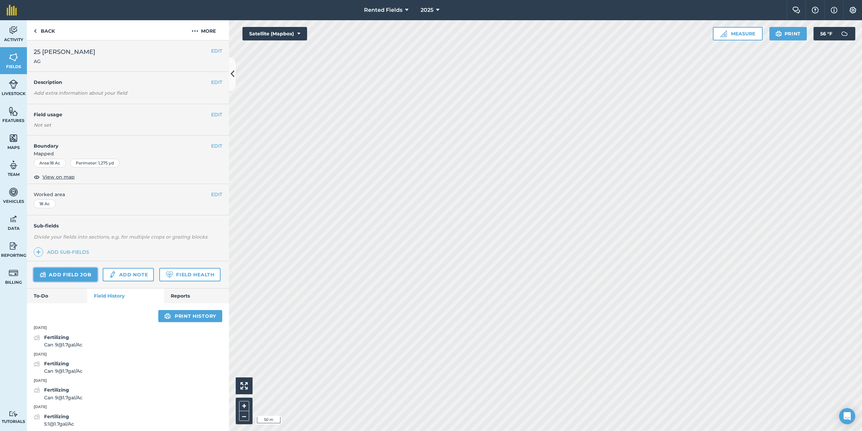
click at [70, 272] on link "Add field job" at bounding box center [66, 274] width 64 height 13
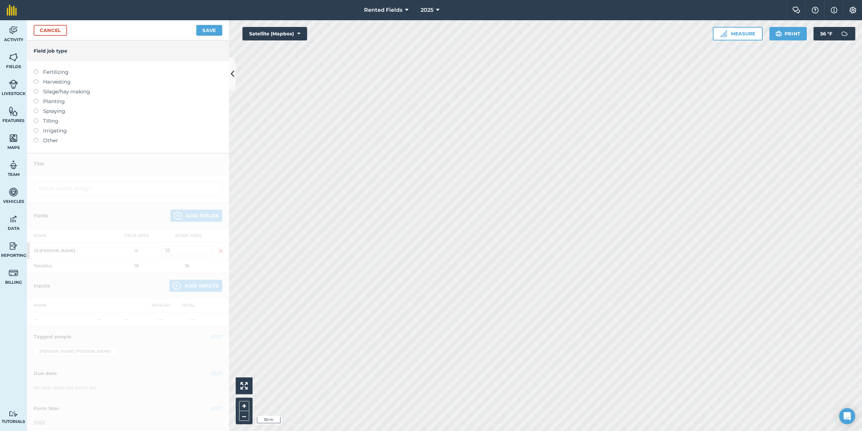
click at [37, 69] on div at bounding box center [38, 68] width 9 height 1
click at [36, 69] on label at bounding box center [38, 69] width 9 height 0
type input "Fertilizing"
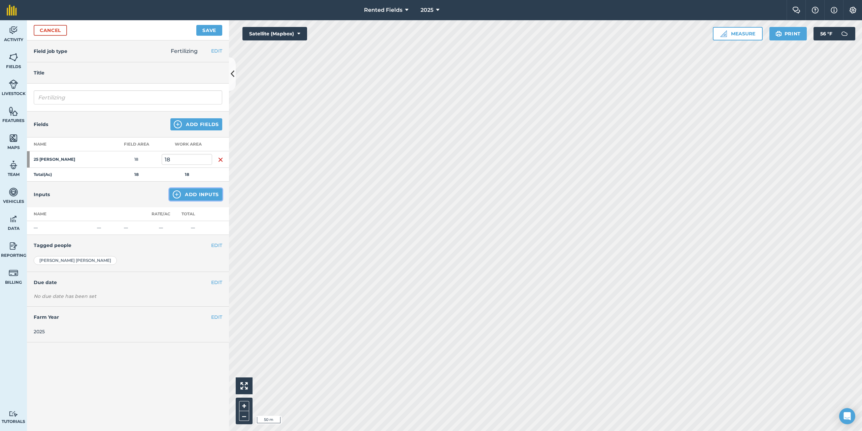
click at [192, 196] on button "Add Inputs" at bounding box center [195, 194] width 53 height 12
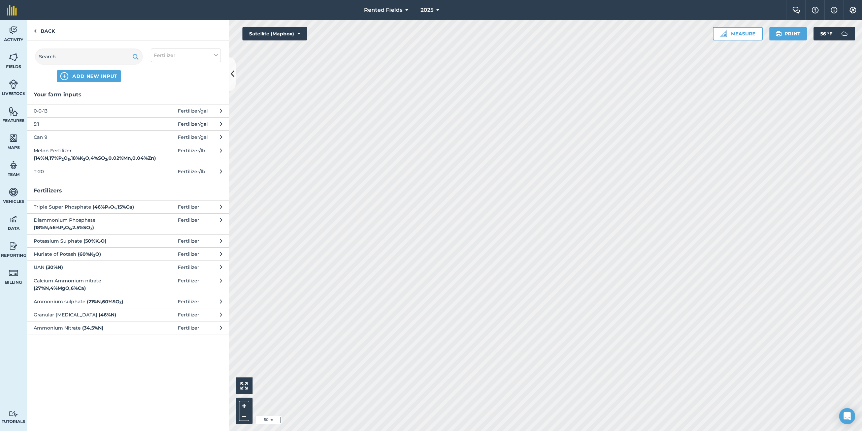
click at [42, 123] on span "5:1" at bounding box center [89, 123] width 110 height 7
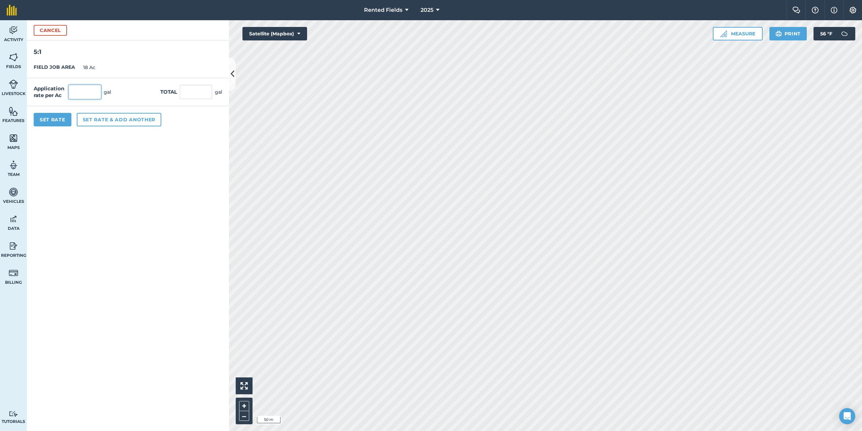
click at [85, 89] on input "text" at bounding box center [85, 92] width 32 height 14
type input "1.7"
type input "30.6"
click at [48, 120] on button "Set Rate" at bounding box center [53, 119] width 38 height 13
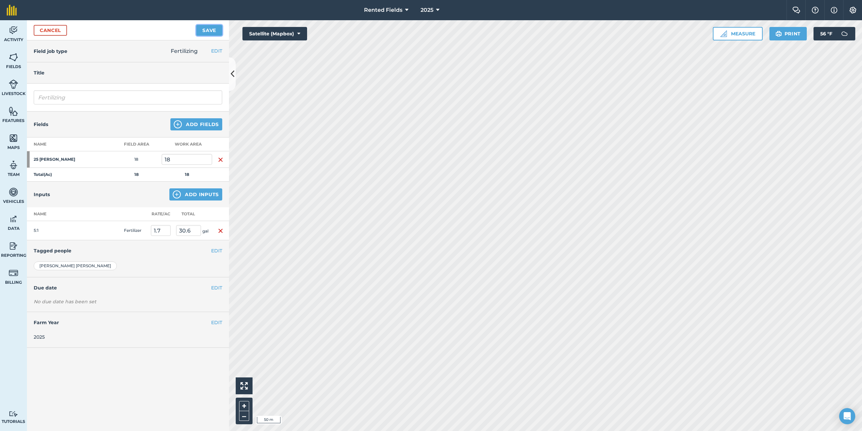
click at [201, 31] on button "Save" at bounding box center [209, 30] width 26 height 11
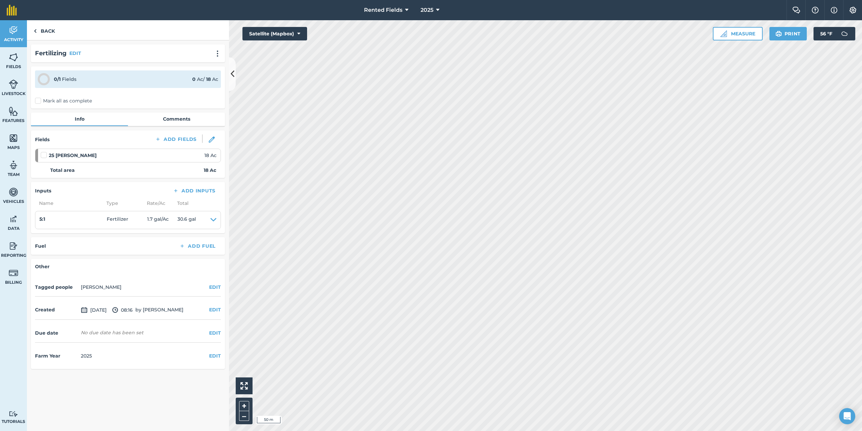
click at [38, 101] on label "Mark all as complete" at bounding box center [63, 100] width 57 height 7
click at [38, 101] on input "Mark all as complete" at bounding box center [37, 99] width 4 height 4
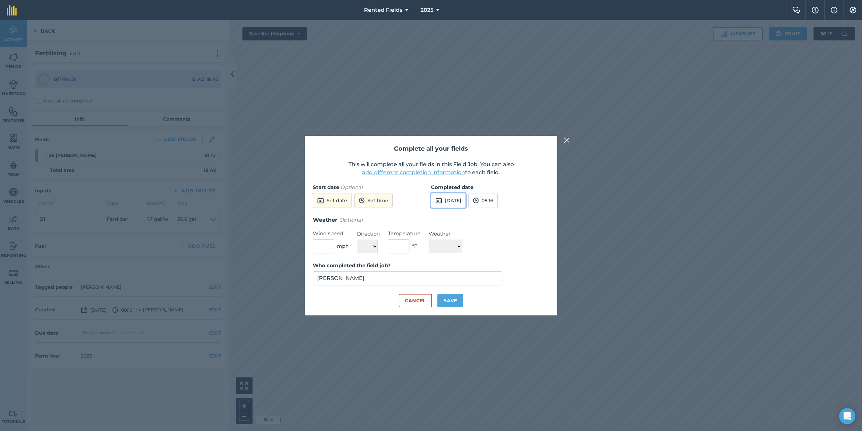
click at [466, 200] on button "[DATE]" at bounding box center [448, 200] width 35 height 15
click at [454, 216] on button "‹" at bounding box center [453, 215] width 15 height 15
click at [472, 258] on abbr "13" at bounding box center [471, 258] width 4 height 4
click at [496, 201] on button "08:16" at bounding box center [483, 200] width 29 height 15
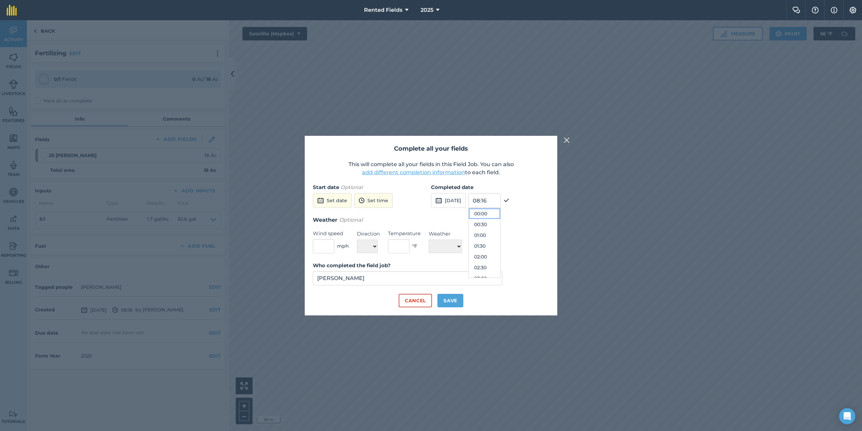
click at [500, 212] on button "00:00" at bounding box center [485, 213] width 32 height 11
click at [450, 297] on button "Save" at bounding box center [451, 300] width 26 height 13
checkbox input "true"
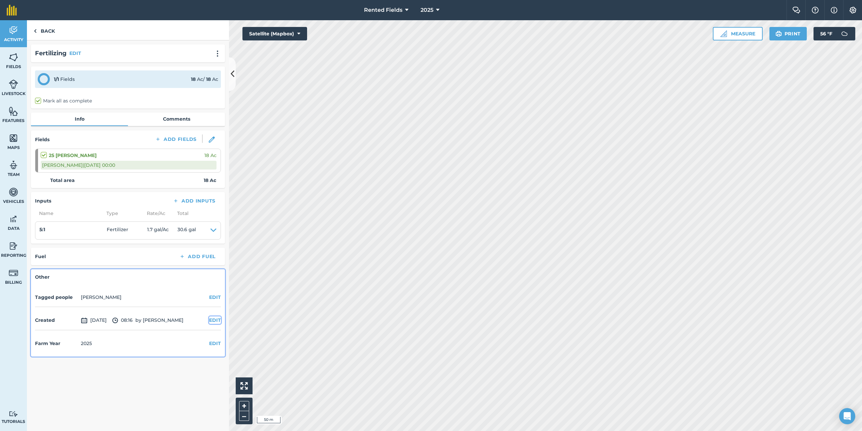
click at [215, 323] on button "EDIT" at bounding box center [215, 319] width 12 height 7
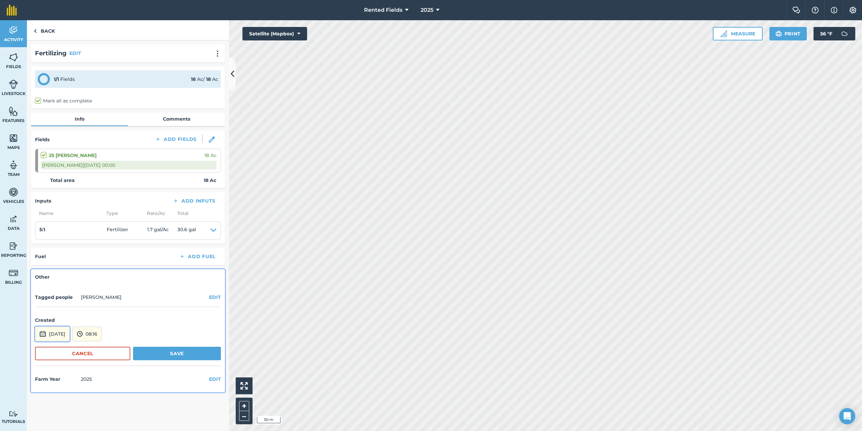
click at [56, 332] on button "[DATE]" at bounding box center [52, 333] width 35 height 15
click at [58, 244] on button "‹" at bounding box center [57, 243] width 15 height 15
click at [73, 284] on abbr "13" at bounding box center [75, 286] width 4 height 4
click at [100, 335] on button "08:16" at bounding box center [86, 333] width 29 height 15
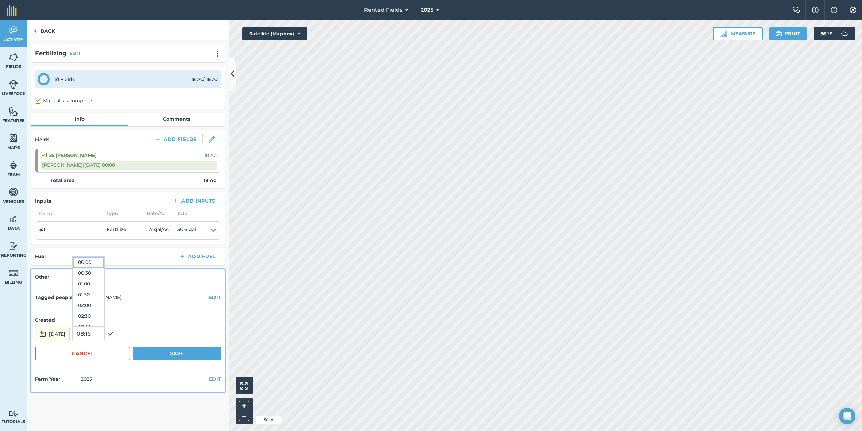
click at [99, 263] on button "00:00" at bounding box center [89, 262] width 32 height 11
click at [180, 355] on button "Save" at bounding box center [177, 353] width 88 height 13
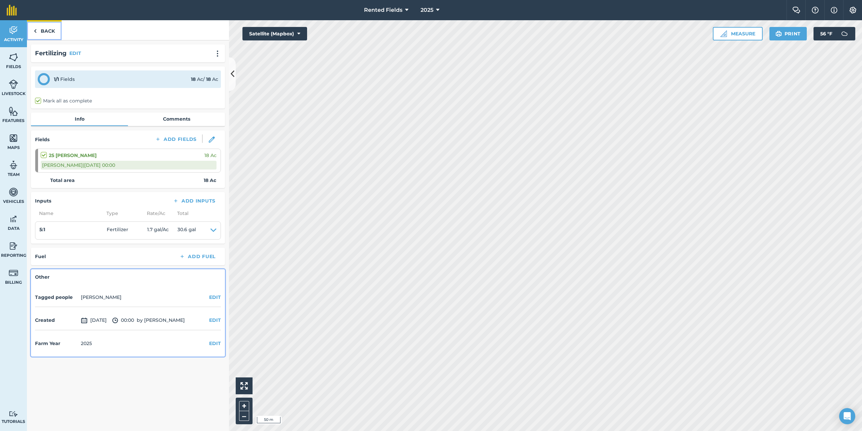
click at [35, 30] on img at bounding box center [35, 31] width 3 height 8
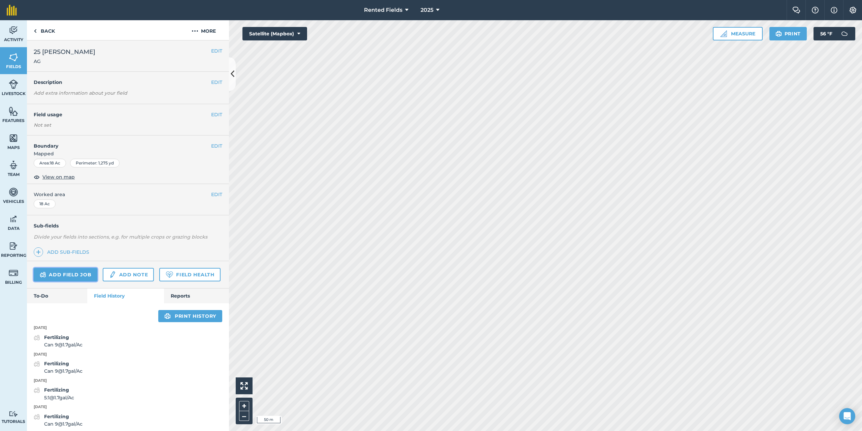
click at [83, 272] on link "Add field job" at bounding box center [66, 274] width 64 height 13
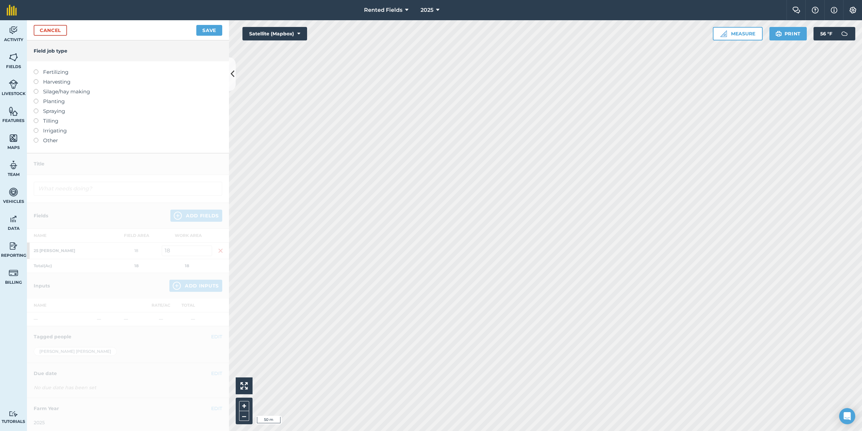
click at [34, 69] on label at bounding box center [38, 69] width 9 height 0
type input "Fertilizing"
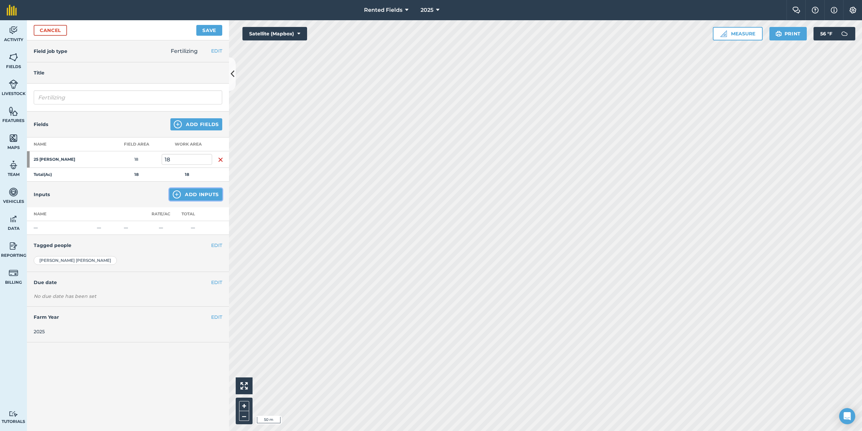
click at [205, 195] on button "Add Inputs" at bounding box center [195, 194] width 53 height 12
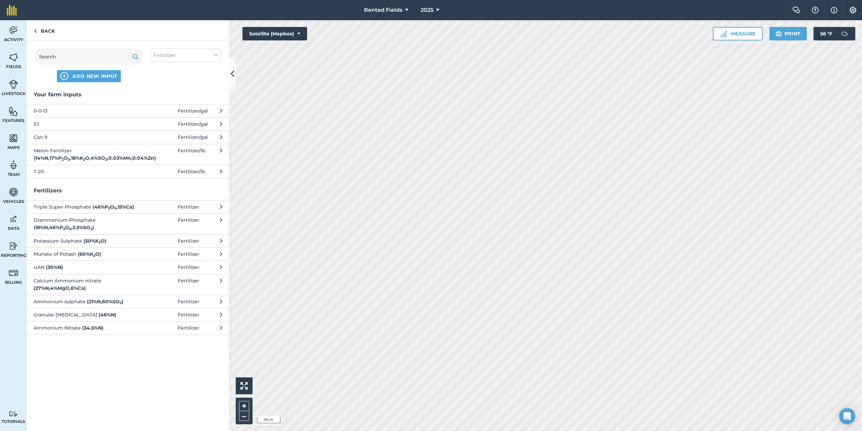
click at [37, 126] on span "5:1" at bounding box center [89, 123] width 110 height 7
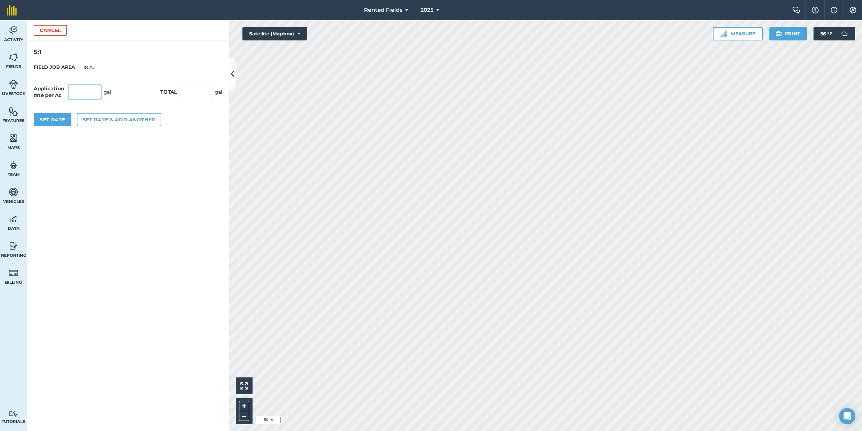
click at [82, 92] on input "text" at bounding box center [85, 92] width 32 height 14
type input "1.7"
type input "30.6"
click at [66, 118] on button "Set Rate" at bounding box center [53, 119] width 38 height 13
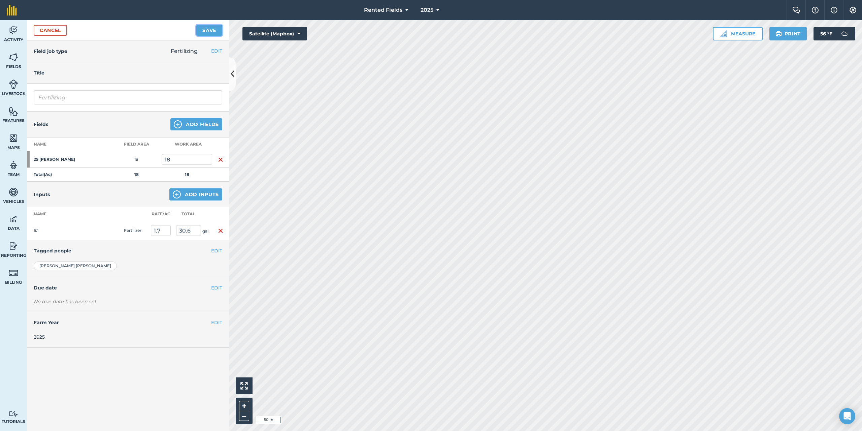
click at [205, 27] on button "Save" at bounding box center [209, 30] width 26 height 11
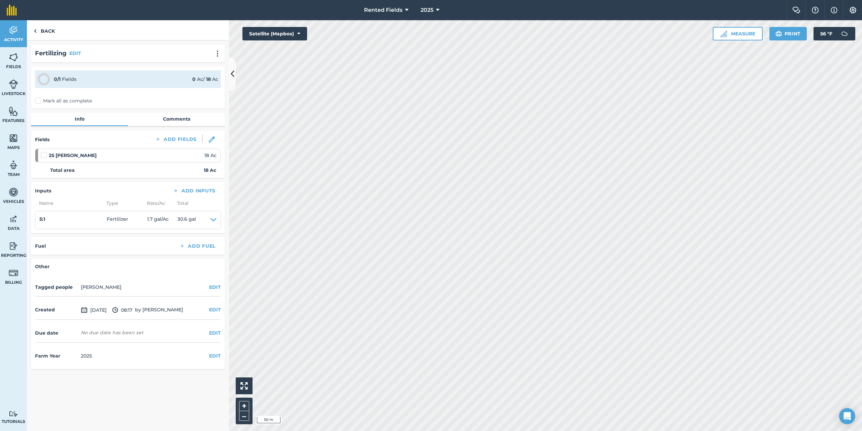
click at [37, 96] on div "0 / 1 Fields 0 Ac / 18 Ac Mark all as complete" at bounding box center [128, 87] width 194 height 42
click at [39, 103] on label "Mark all as complete" at bounding box center [63, 100] width 57 height 7
click at [39, 102] on input "Mark all as complete" at bounding box center [37, 99] width 4 height 4
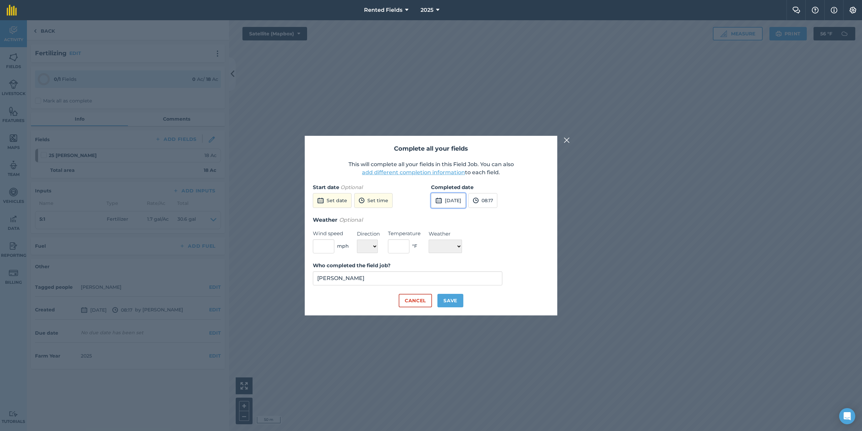
click at [452, 199] on button "[DATE]" at bounding box center [448, 200] width 35 height 15
click at [454, 217] on button "‹" at bounding box center [453, 215] width 15 height 15
click at [474, 268] on button "20" at bounding box center [471, 269] width 16 height 11
click at [479, 204] on img at bounding box center [476, 200] width 6 height 8
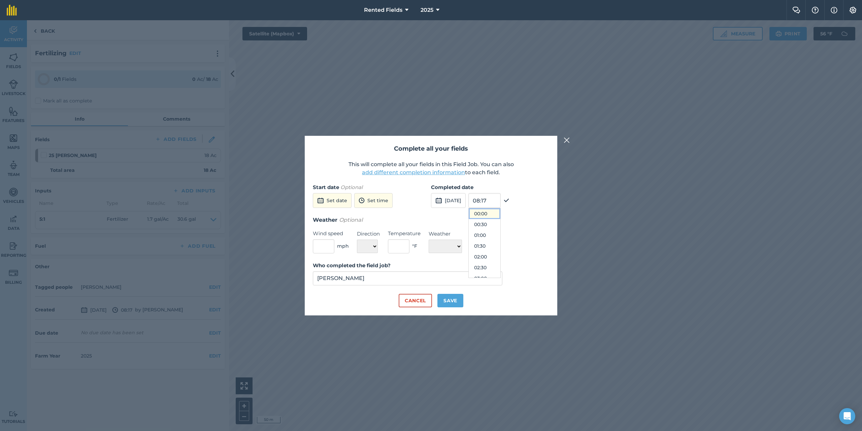
click at [498, 214] on button "00:00" at bounding box center [485, 213] width 32 height 11
click at [455, 297] on button "Save" at bounding box center [451, 300] width 26 height 13
checkbox input "true"
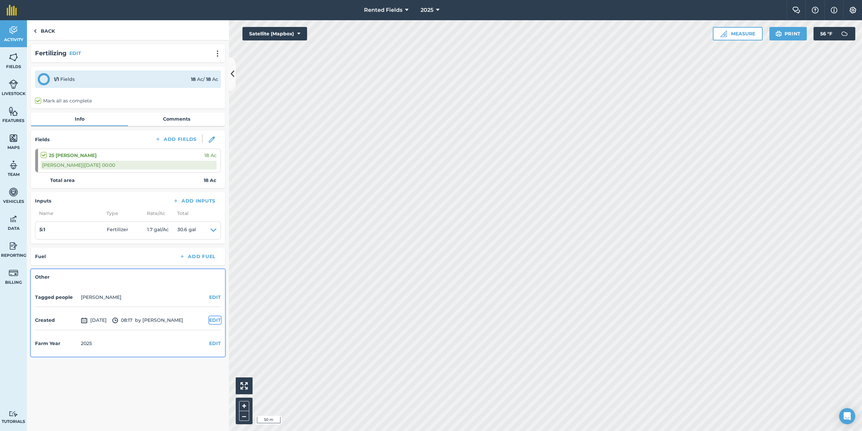
click at [216, 319] on button "EDIT" at bounding box center [215, 319] width 12 height 7
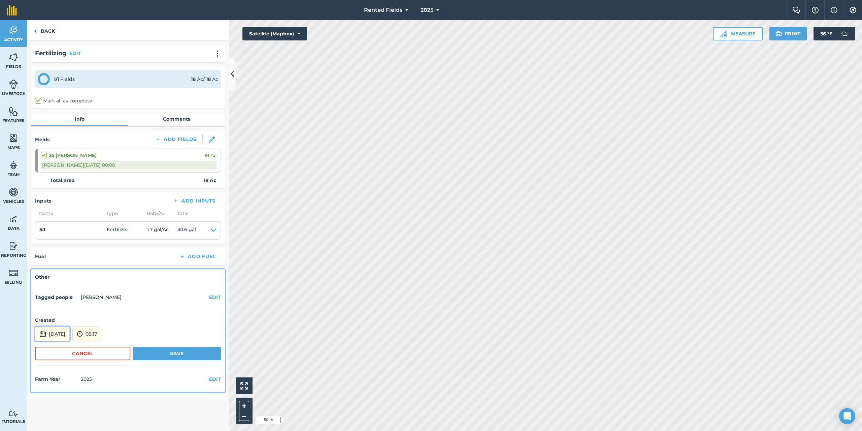
click at [70, 337] on button "[DATE]" at bounding box center [52, 333] width 35 height 15
click at [57, 242] on button "‹" at bounding box center [57, 243] width 15 height 15
click at [57, 243] on button "‹" at bounding box center [57, 243] width 15 height 15
click at [73, 296] on abbr "20" at bounding box center [75, 296] width 4 height 4
click at [101, 338] on button "08:17" at bounding box center [86, 333] width 29 height 15
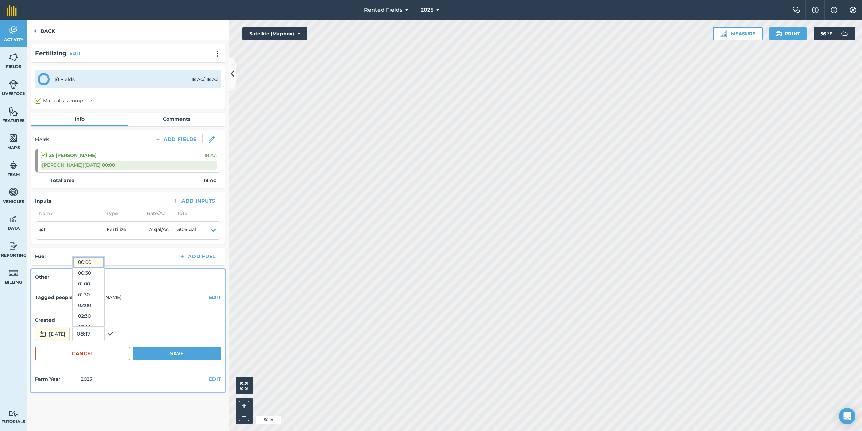
click at [103, 261] on button "00:00" at bounding box center [89, 262] width 32 height 11
click at [181, 355] on button "Save" at bounding box center [177, 353] width 88 height 13
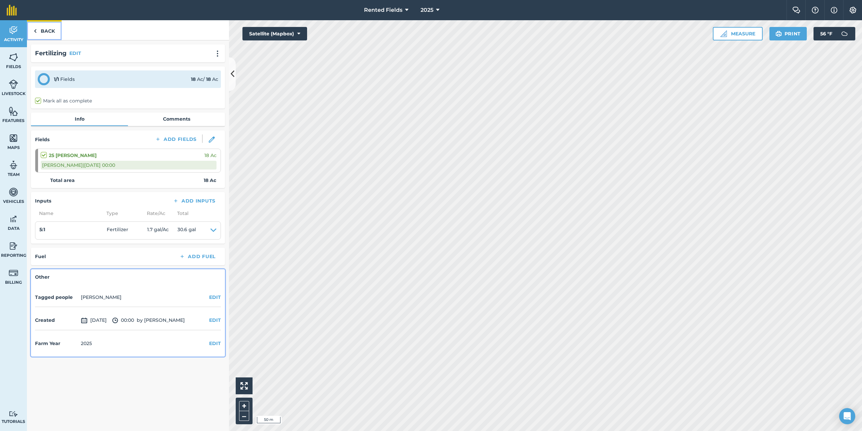
click at [35, 32] on img at bounding box center [35, 31] width 3 height 8
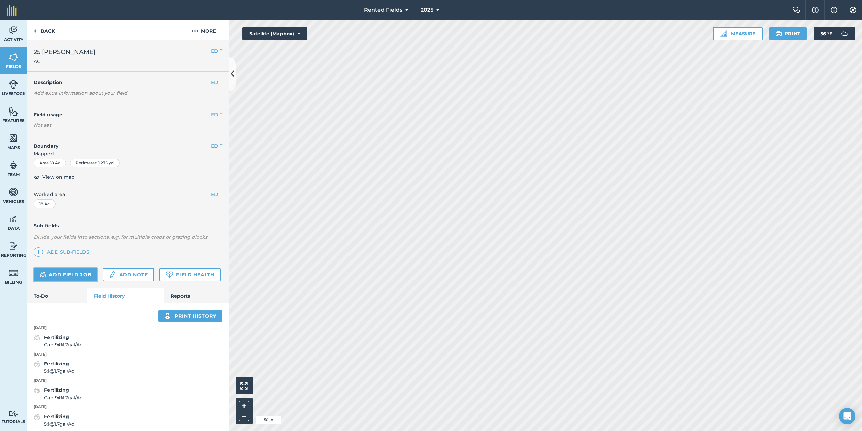
click at [83, 276] on link "Add field job" at bounding box center [66, 274] width 64 height 13
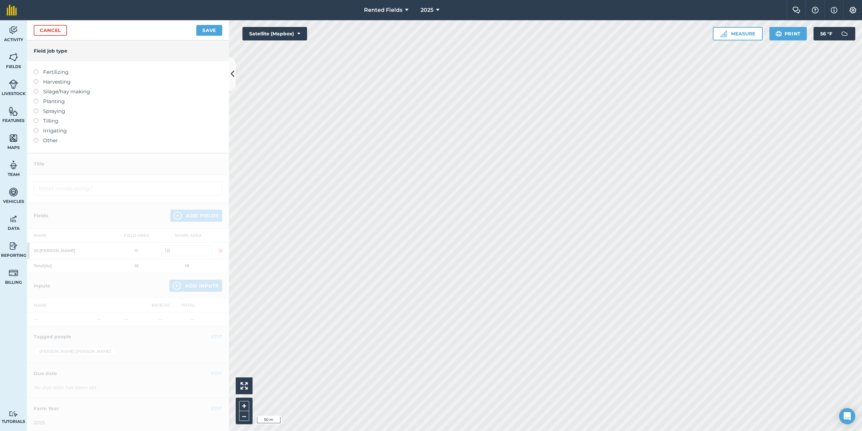
click at [35, 69] on label at bounding box center [38, 69] width 9 height 0
type input "Fertilizing"
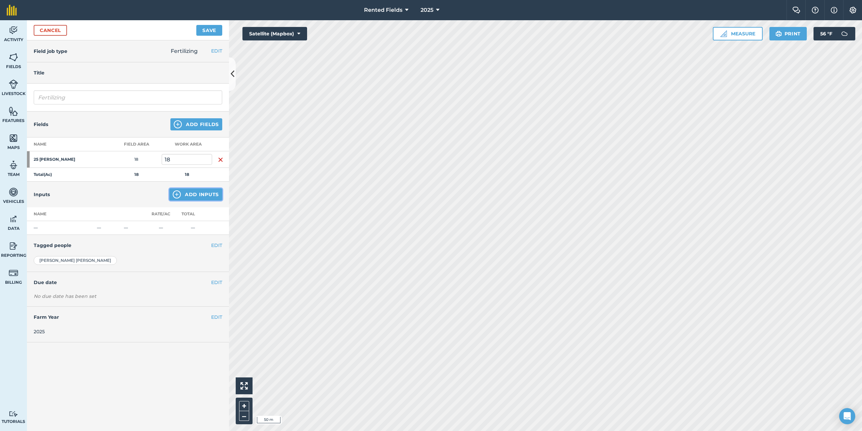
click at [202, 196] on button "Add Inputs" at bounding box center [195, 194] width 53 height 12
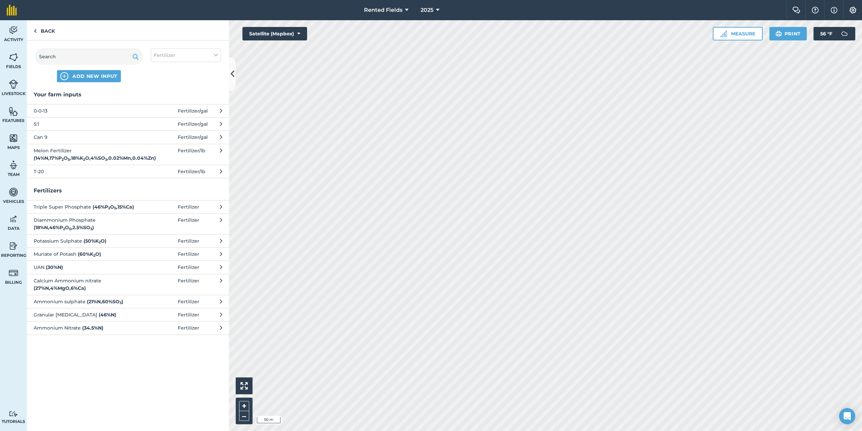
click at [53, 124] on span "5:1" at bounding box center [89, 123] width 110 height 7
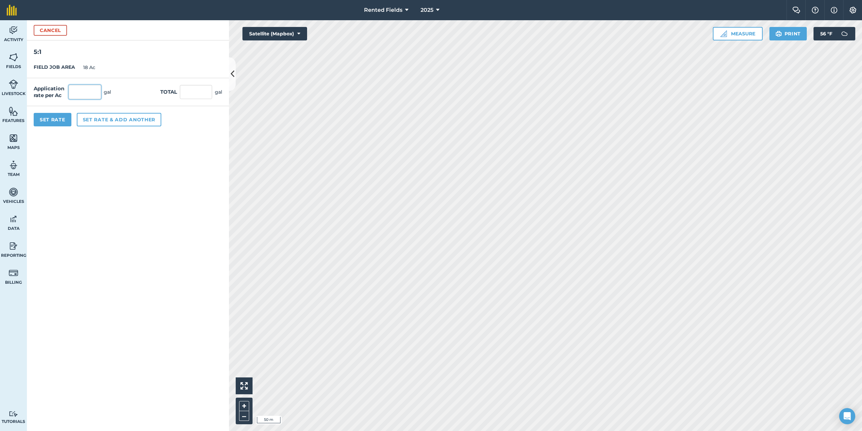
click at [83, 92] on input "text" at bounding box center [85, 92] width 32 height 14
type input "1.7"
type input "30.6"
click at [58, 115] on button "Set Rate" at bounding box center [53, 119] width 38 height 13
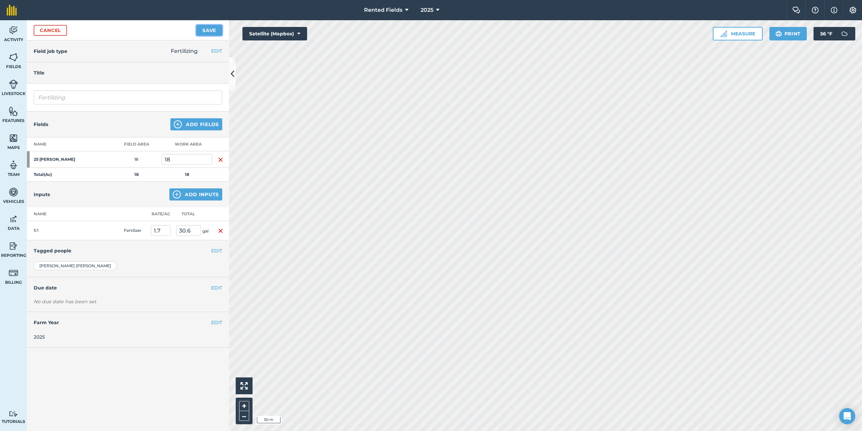
click at [211, 28] on button "Save" at bounding box center [209, 30] width 26 height 11
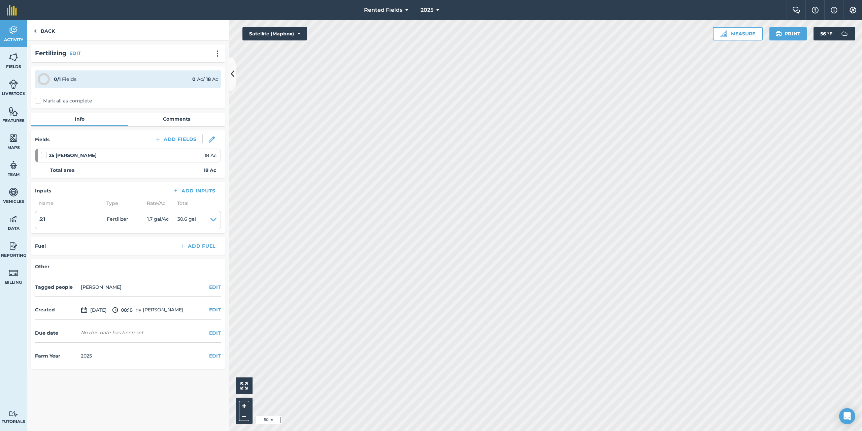
click at [38, 100] on label "Mark all as complete" at bounding box center [63, 100] width 57 height 7
click at [38, 100] on input "Mark all as complete" at bounding box center [37, 99] width 4 height 4
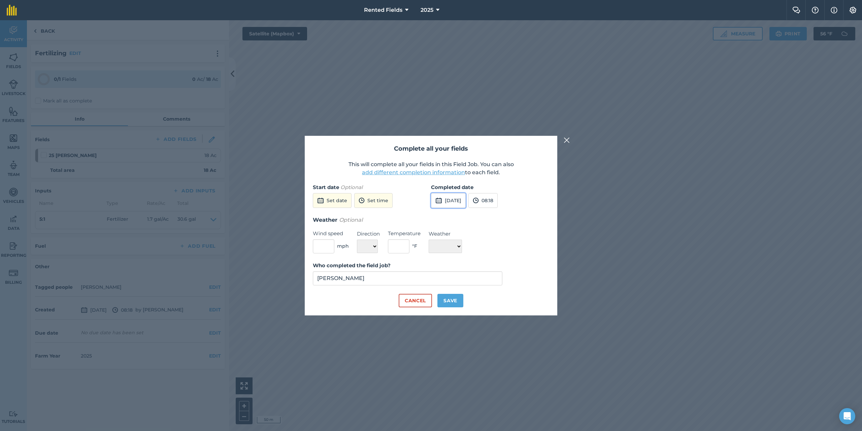
click at [446, 199] on button "[DATE]" at bounding box center [448, 200] width 35 height 15
click at [452, 217] on button "‹" at bounding box center [453, 215] width 15 height 15
click at [452, 215] on button "‹" at bounding box center [453, 215] width 15 height 15
click at [472, 281] on abbr "27" at bounding box center [471, 280] width 4 height 4
click at [498, 198] on button "08:18" at bounding box center [483, 200] width 29 height 15
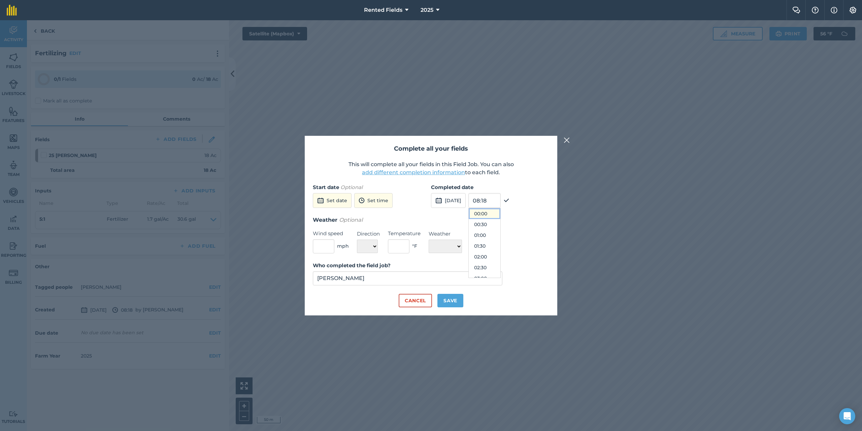
click at [501, 214] on button "00:00" at bounding box center [485, 213] width 32 height 11
click at [449, 297] on button "Save" at bounding box center [451, 300] width 26 height 13
checkbox input "true"
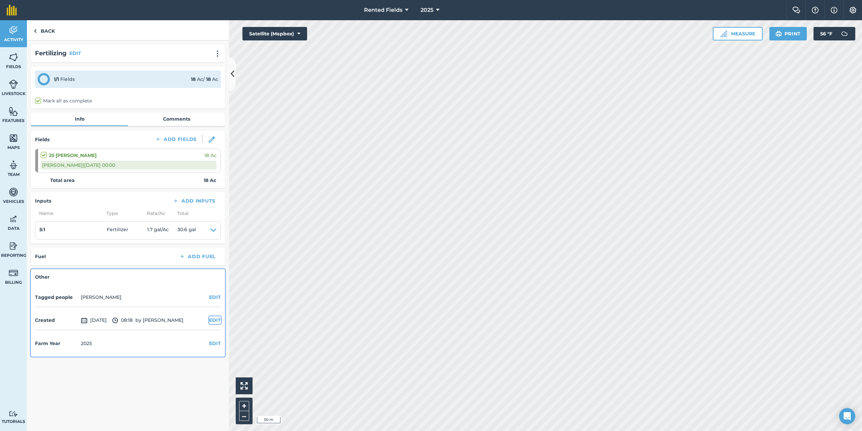
click at [215, 321] on button "EDIT" at bounding box center [215, 319] width 12 height 7
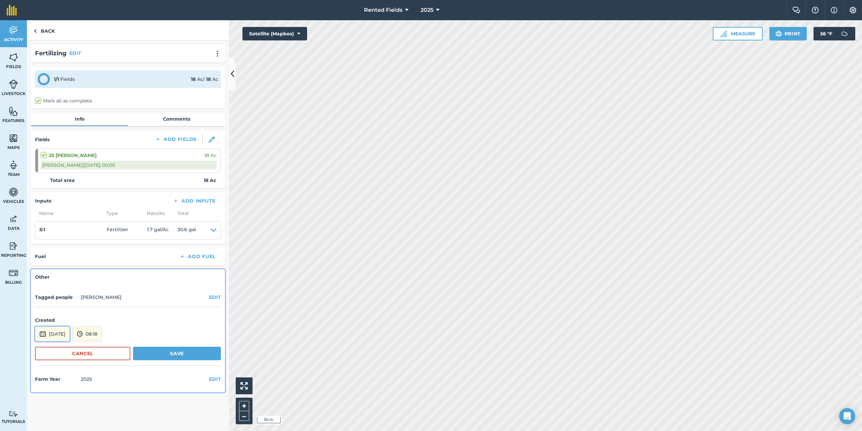
click at [64, 335] on button "[DATE]" at bounding box center [52, 333] width 35 height 15
click at [58, 244] on button "‹" at bounding box center [57, 243] width 15 height 15
click at [76, 309] on abbr "27" at bounding box center [75, 307] width 4 height 4
click at [102, 335] on button "08:18" at bounding box center [86, 333] width 29 height 15
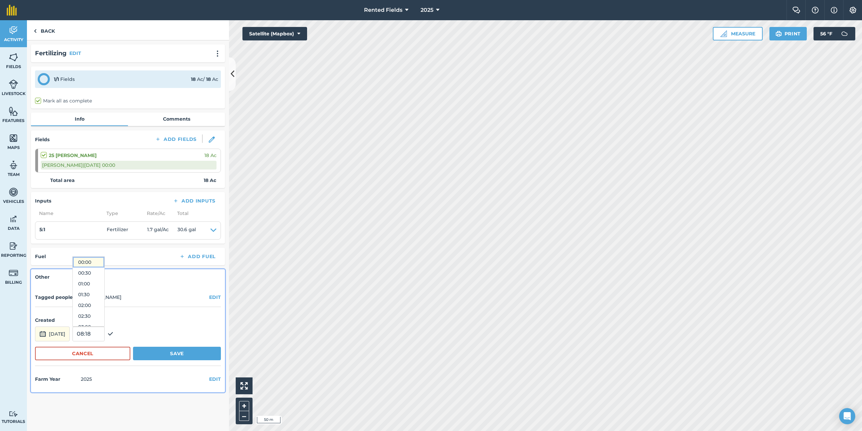
click at [104, 260] on button "00:00" at bounding box center [89, 262] width 32 height 11
click at [186, 354] on button "Save" at bounding box center [177, 353] width 88 height 13
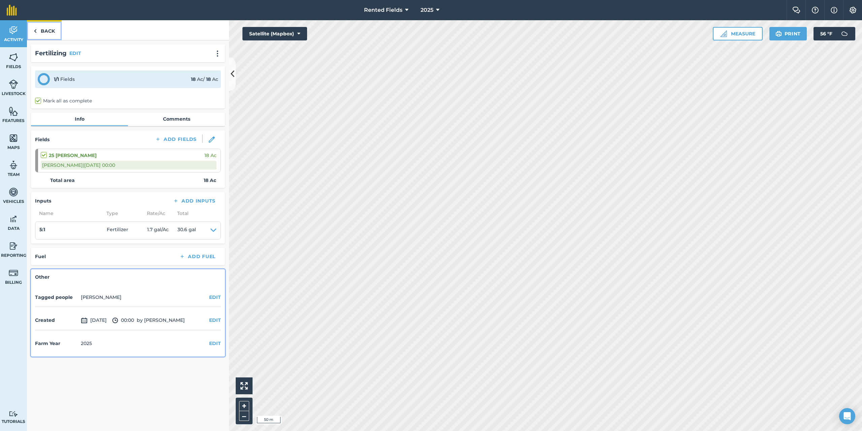
click at [39, 32] on link "Back" at bounding box center [44, 30] width 35 height 20
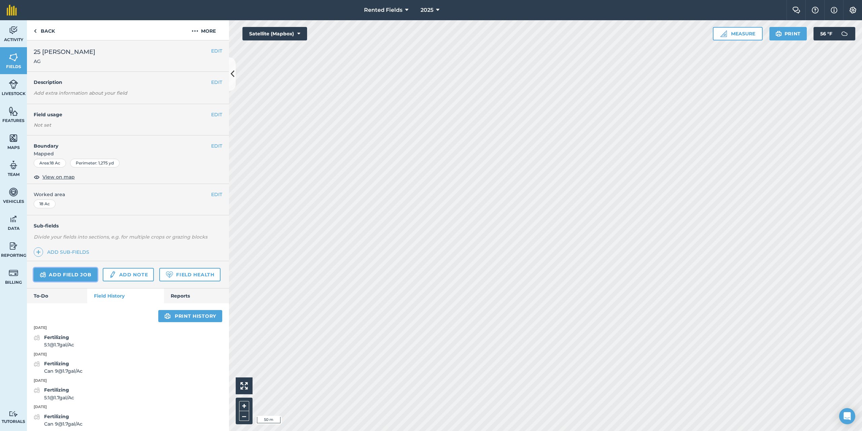
click at [75, 275] on link "Add field job" at bounding box center [66, 274] width 64 height 13
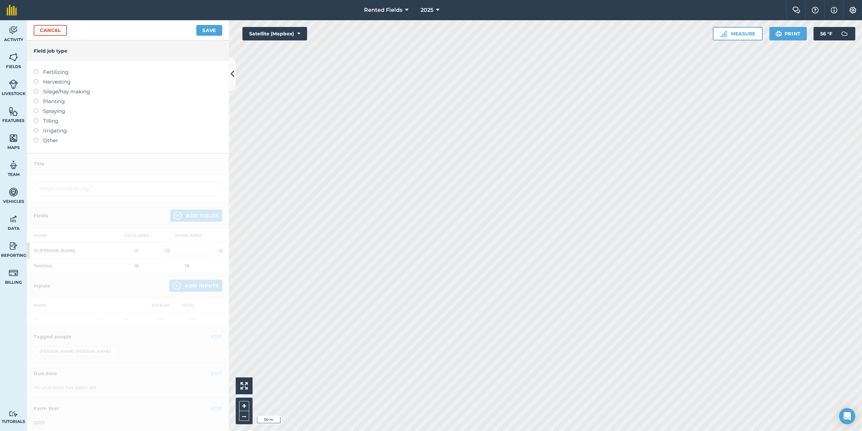
click at [36, 69] on div at bounding box center [38, 68] width 9 height 1
click at [36, 69] on label at bounding box center [38, 69] width 9 height 0
type input "Fertilizing"
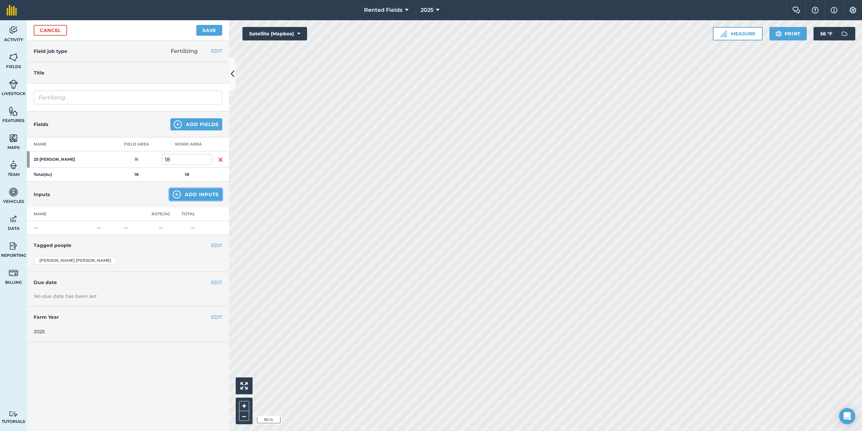
click at [218, 194] on button "Add Inputs" at bounding box center [195, 194] width 53 height 12
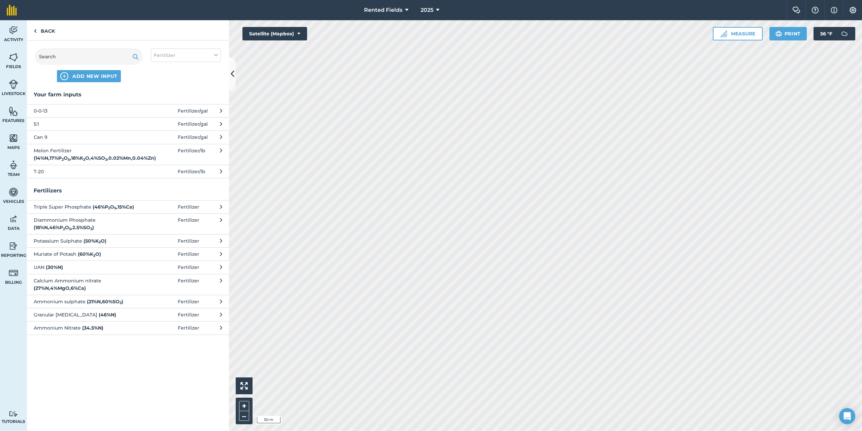
click at [39, 124] on span "5:1" at bounding box center [89, 123] width 110 height 7
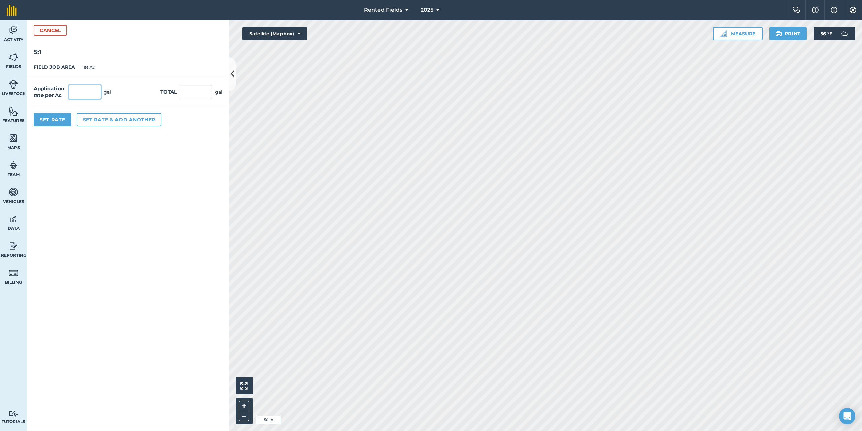
click at [81, 92] on input "text" at bounding box center [85, 92] width 32 height 14
type input "1.7"
type input "30.6"
click at [56, 119] on button "Set Rate" at bounding box center [53, 119] width 38 height 13
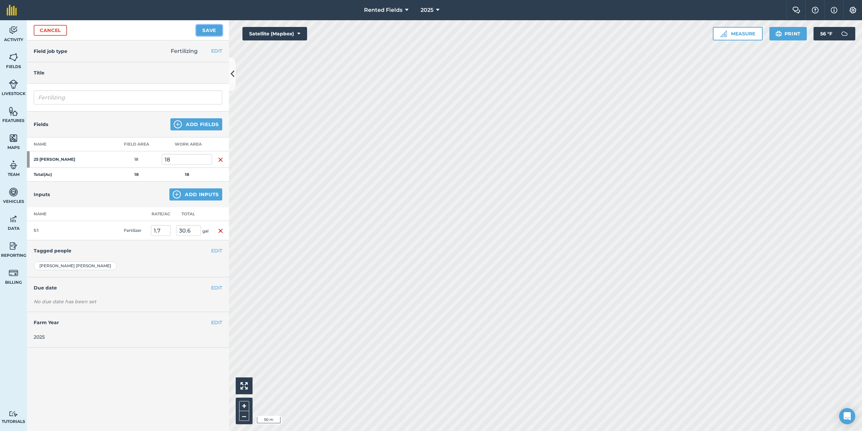
click at [212, 29] on button "Save" at bounding box center [209, 30] width 26 height 11
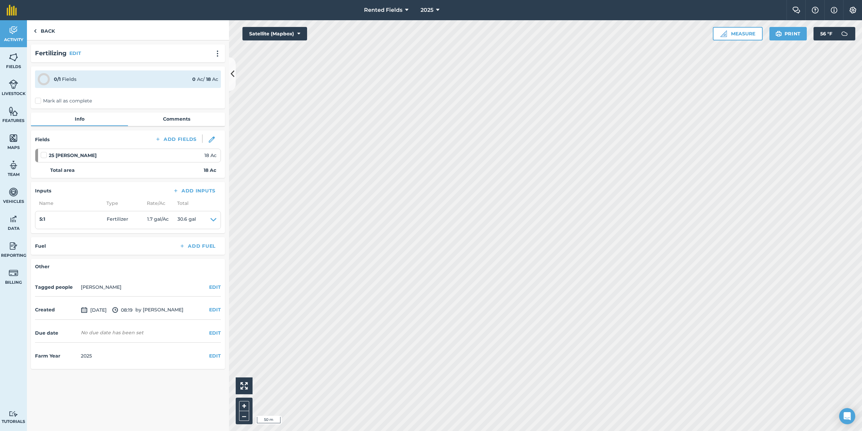
click at [38, 101] on label "Mark all as complete" at bounding box center [63, 100] width 57 height 7
click at [38, 101] on input "Mark all as complete" at bounding box center [37, 99] width 4 height 4
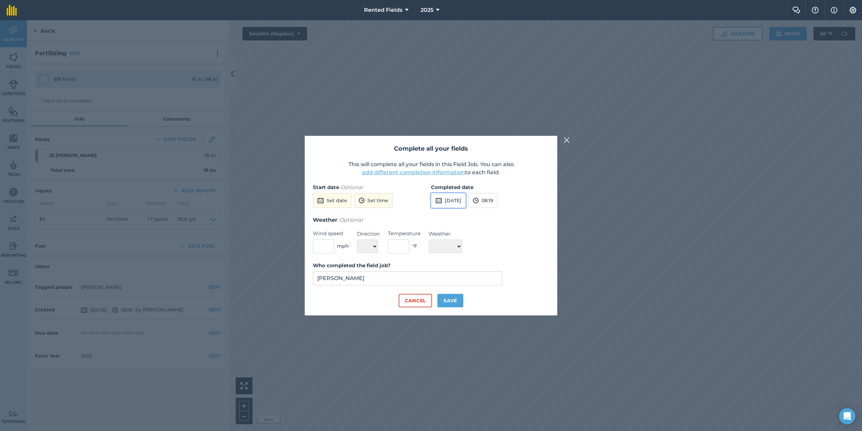
click at [450, 197] on button "[DATE]" at bounding box center [448, 200] width 35 height 15
click at [452, 213] on button "‹" at bounding box center [453, 215] width 15 height 15
click at [472, 234] on button "3" at bounding box center [471, 237] width 16 height 11
click at [479, 204] on img at bounding box center [476, 200] width 6 height 8
click at [493, 215] on button "00:00" at bounding box center [485, 213] width 32 height 11
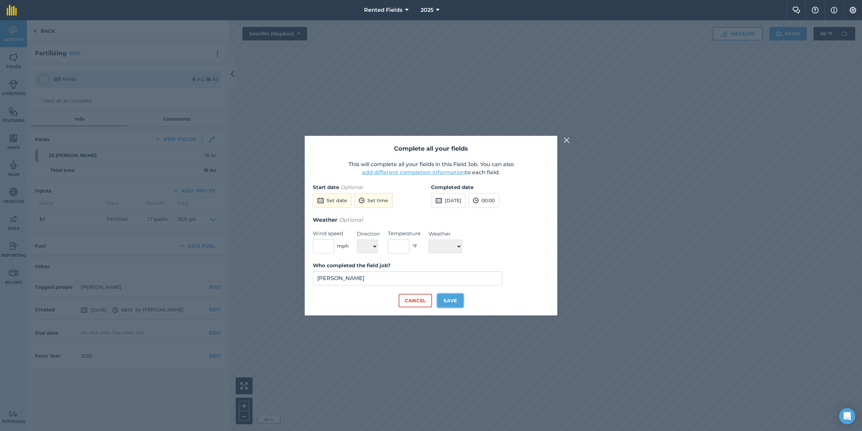
click at [452, 304] on button "Save" at bounding box center [451, 300] width 26 height 13
checkbox input "true"
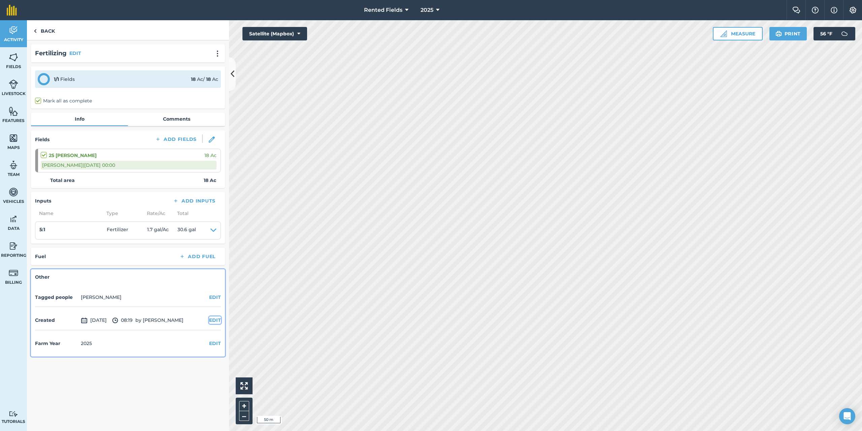
click at [214, 318] on button "EDIT" at bounding box center [215, 319] width 12 height 7
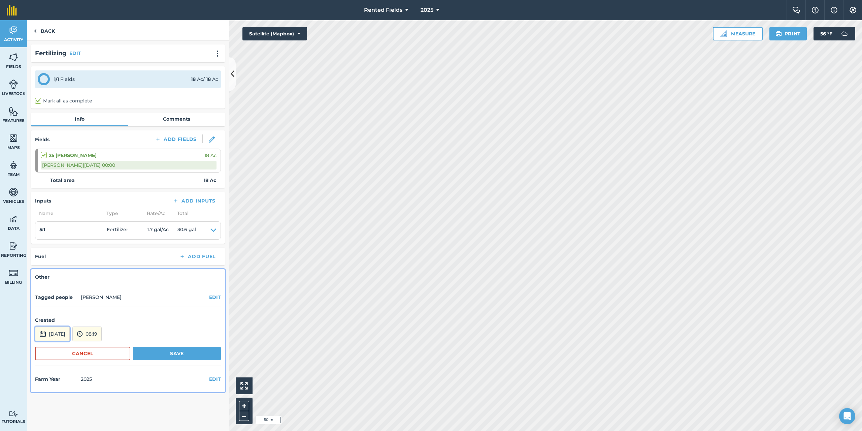
click at [68, 334] on button "[DATE]" at bounding box center [52, 333] width 35 height 15
click at [59, 243] on button "‹" at bounding box center [57, 243] width 15 height 15
click at [74, 264] on abbr "3" at bounding box center [75, 264] width 2 height 4
click at [102, 336] on button "08:19" at bounding box center [86, 333] width 29 height 15
click at [98, 262] on button "00:00" at bounding box center [89, 262] width 32 height 11
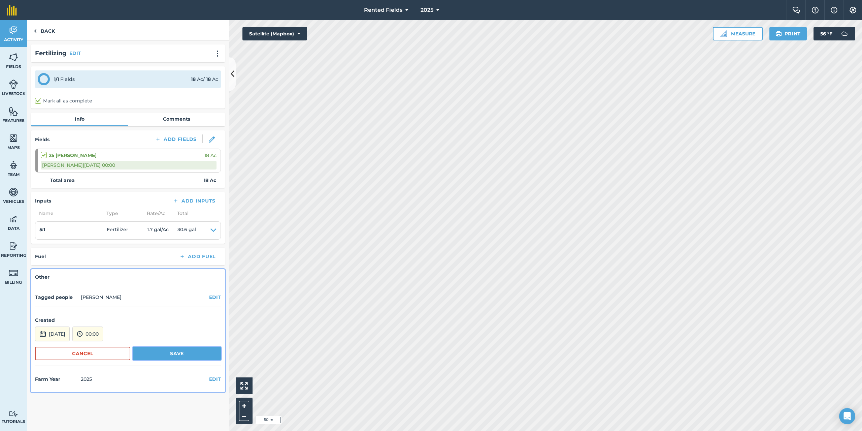
click at [167, 352] on button "Save" at bounding box center [177, 353] width 88 height 13
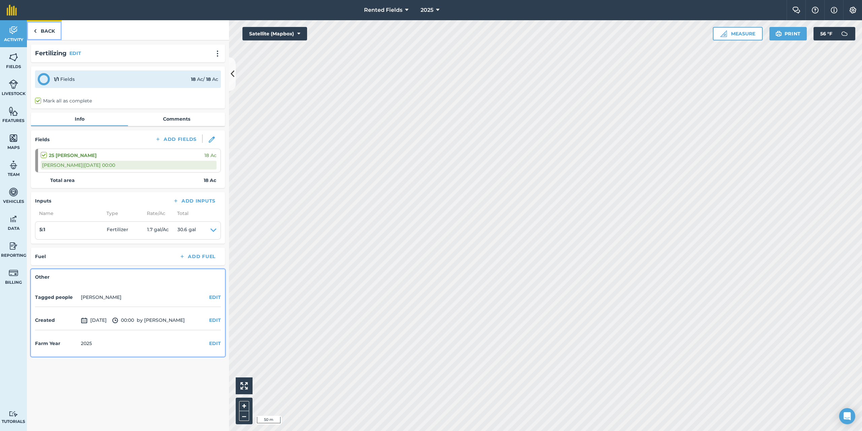
click at [40, 33] on link "Back" at bounding box center [44, 30] width 35 height 20
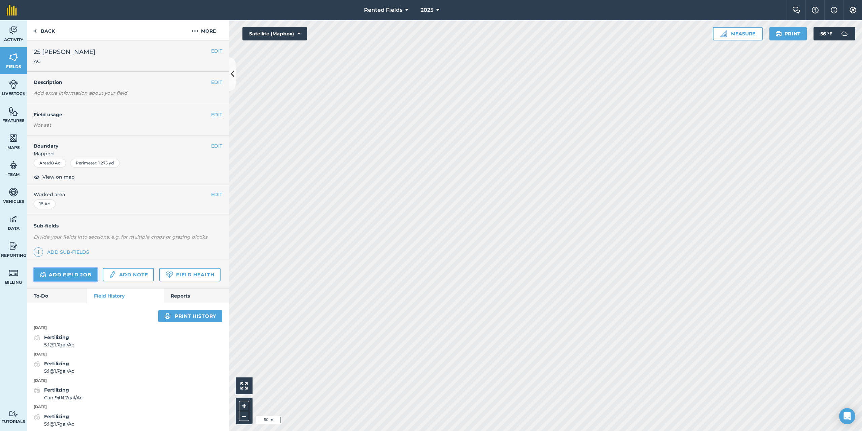
click at [72, 270] on link "Add field job" at bounding box center [66, 274] width 64 height 13
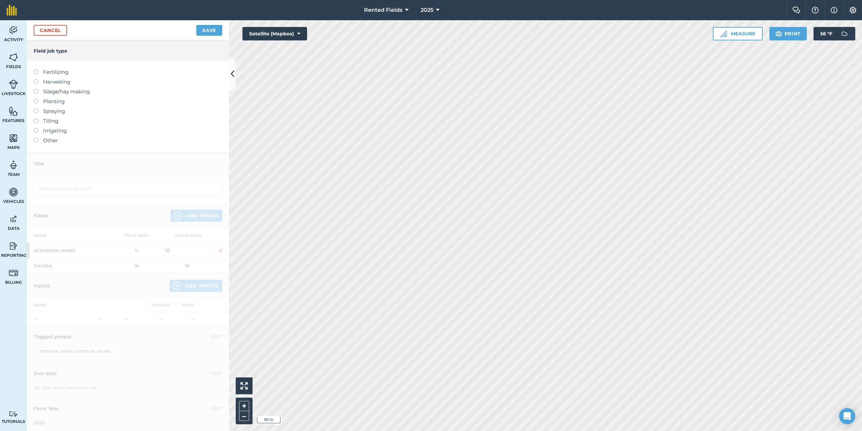
click at [37, 69] on div at bounding box center [38, 68] width 9 height 1
click at [36, 69] on div at bounding box center [38, 68] width 9 height 1
click at [37, 69] on label at bounding box center [38, 69] width 9 height 0
type input "Fertilizing"
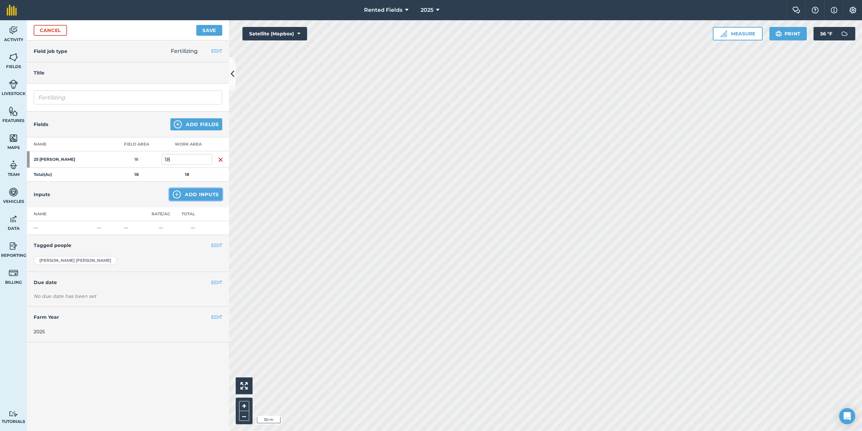
click at [204, 195] on button "Add Inputs" at bounding box center [195, 194] width 53 height 12
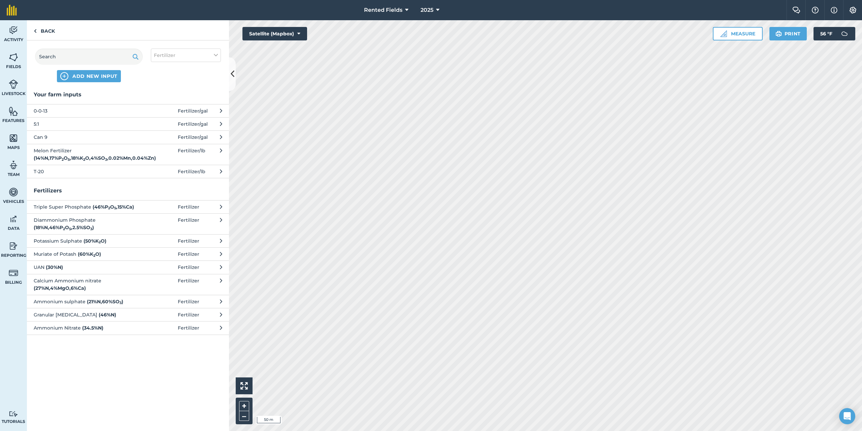
click at [39, 110] on span "0-0-13" at bounding box center [89, 110] width 110 height 7
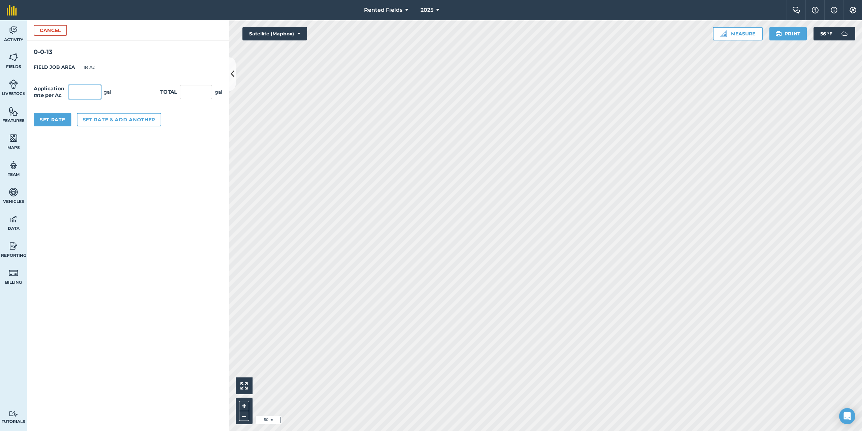
click at [88, 91] on input "text" at bounding box center [85, 92] width 32 height 14
type input "2.2"
type input "39.6"
click at [55, 124] on button "Set Rate" at bounding box center [53, 119] width 38 height 13
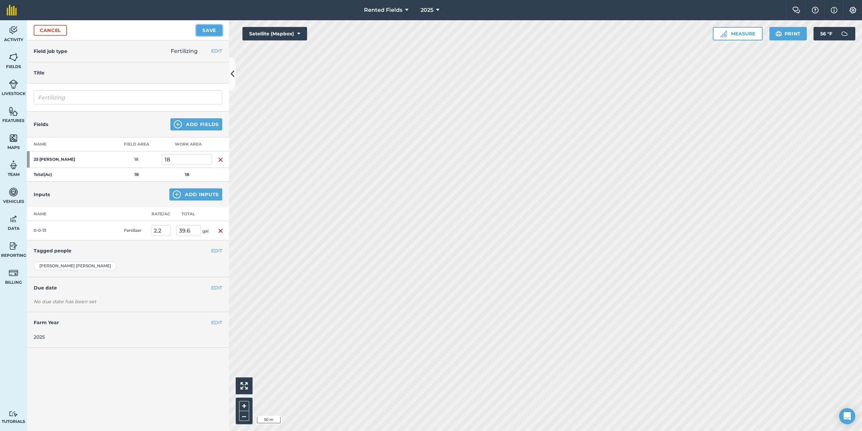
click at [206, 32] on button "Save" at bounding box center [209, 30] width 26 height 11
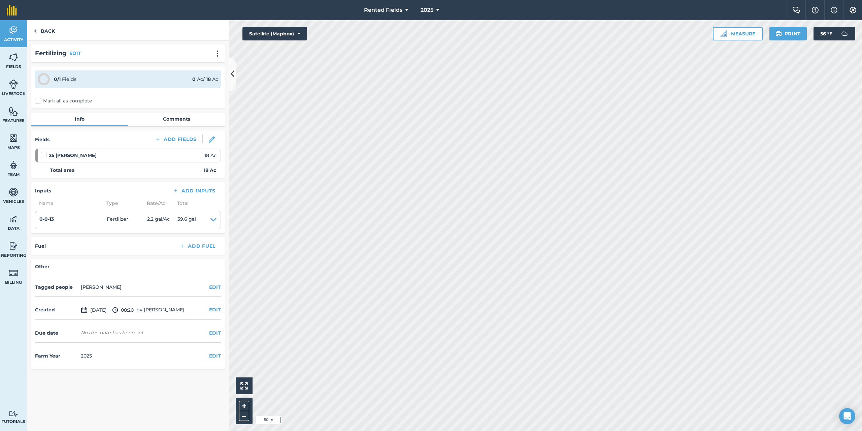
click at [37, 102] on label "Mark all as complete" at bounding box center [63, 100] width 57 height 7
click at [37, 102] on input "Mark all as complete" at bounding box center [37, 99] width 4 height 4
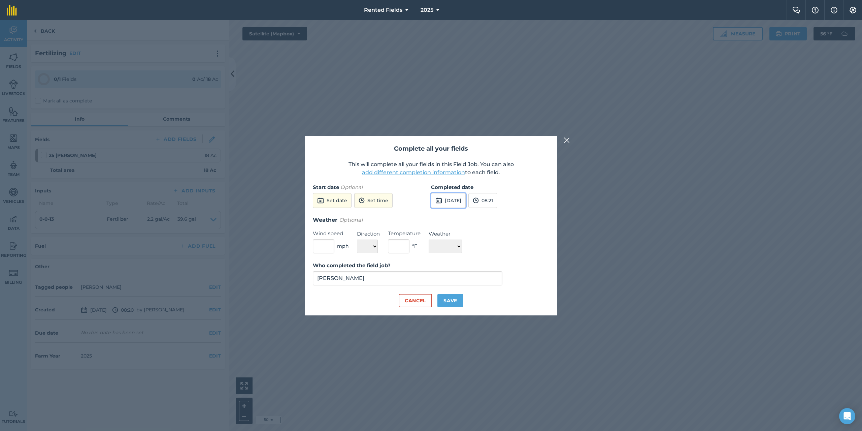
click at [466, 204] on button "[DATE]" at bounding box center [448, 200] width 35 height 15
click at [455, 216] on button "‹" at bounding box center [453, 215] width 15 height 15
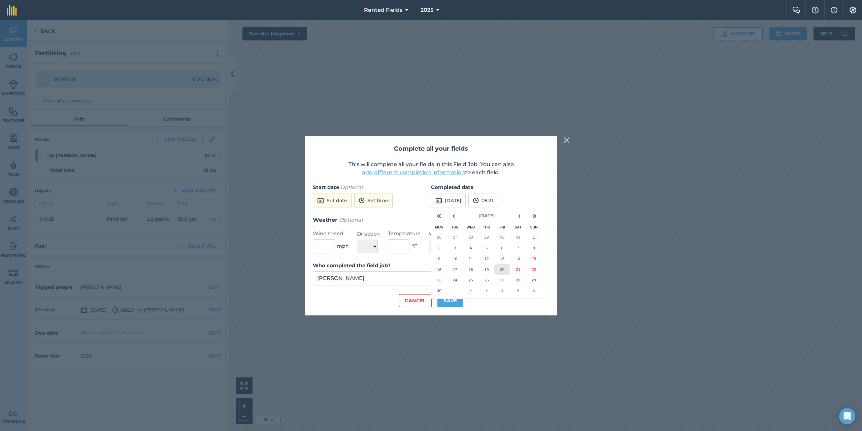
click at [504, 271] on button "20" at bounding box center [502, 269] width 16 height 11
click at [497, 198] on button "08:21" at bounding box center [483, 200] width 29 height 15
click at [500, 215] on button "00:00" at bounding box center [485, 213] width 32 height 11
click at [453, 299] on button "Save" at bounding box center [451, 300] width 26 height 13
checkbox input "true"
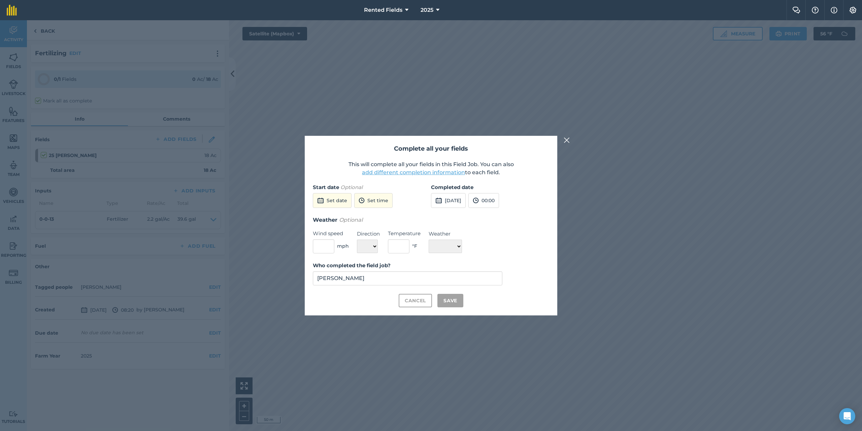
checkbox input "true"
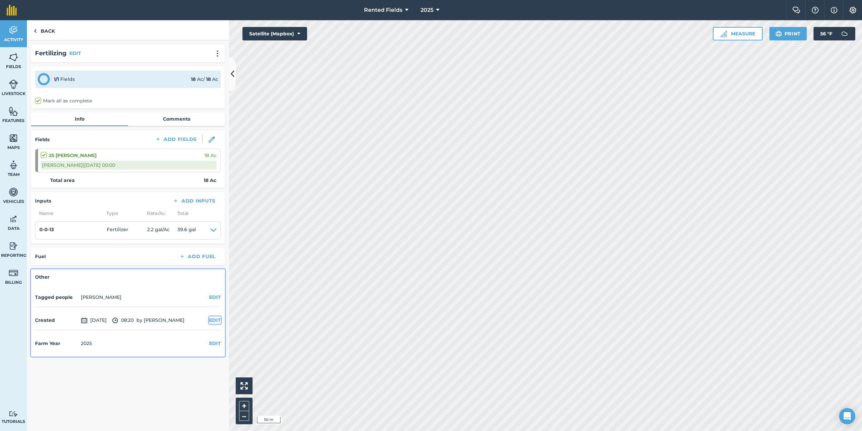
click at [218, 318] on button "EDIT" at bounding box center [215, 319] width 12 height 7
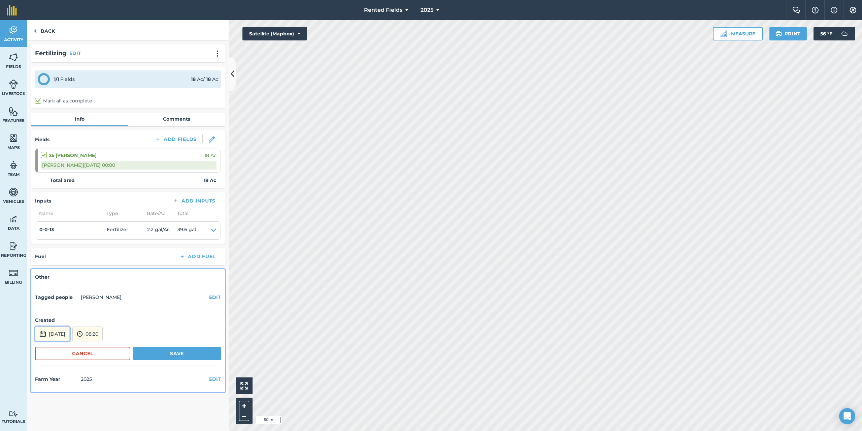
click at [67, 332] on button "[DATE]" at bounding box center [52, 333] width 35 height 15
click at [58, 242] on button "‹" at bounding box center [57, 243] width 15 height 15
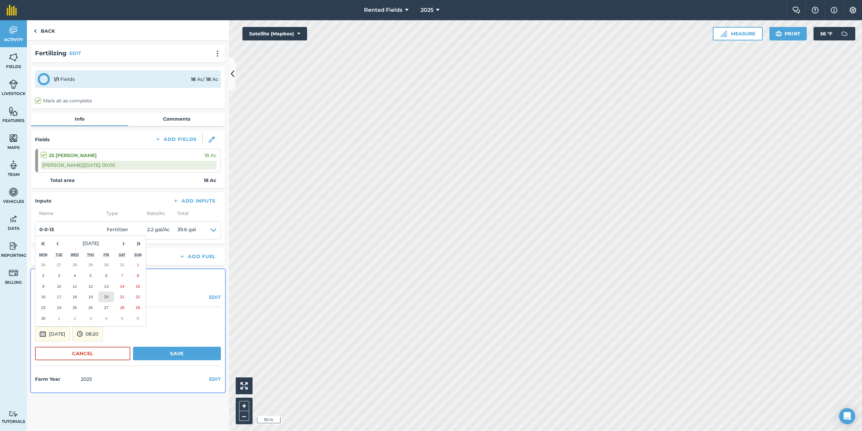
click at [102, 295] on button "20" at bounding box center [106, 296] width 16 height 11
click at [103, 337] on button "08:20" at bounding box center [87, 333] width 30 height 15
click at [102, 259] on button "00:00" at bounding box center [89, 262] width 32 height 11
click at [178, 352] on button "Save" at bounding box center [177, 353] width 88 height 13
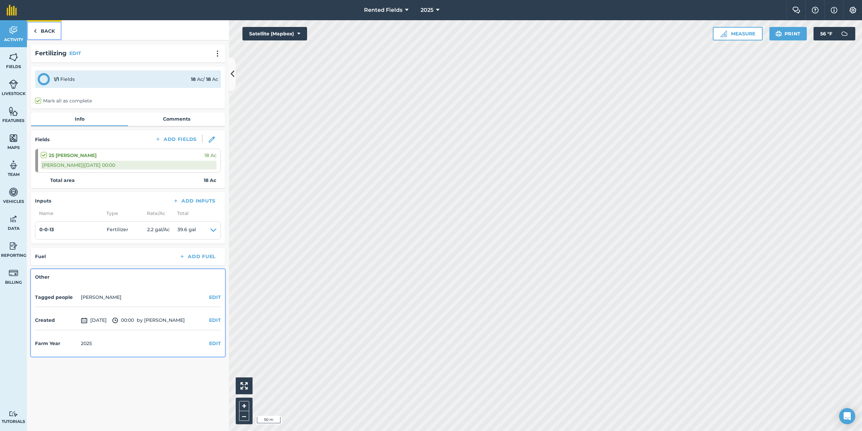
click at [36, 30] on img at bounding box center [35, 31] width 3 height 8
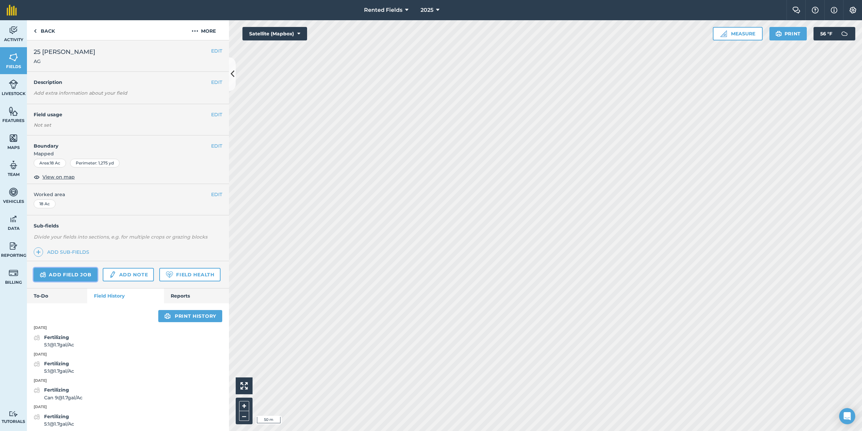
click at [74, 272] on link "Add field job" at bounding box center [66, 274] width 64 height 13
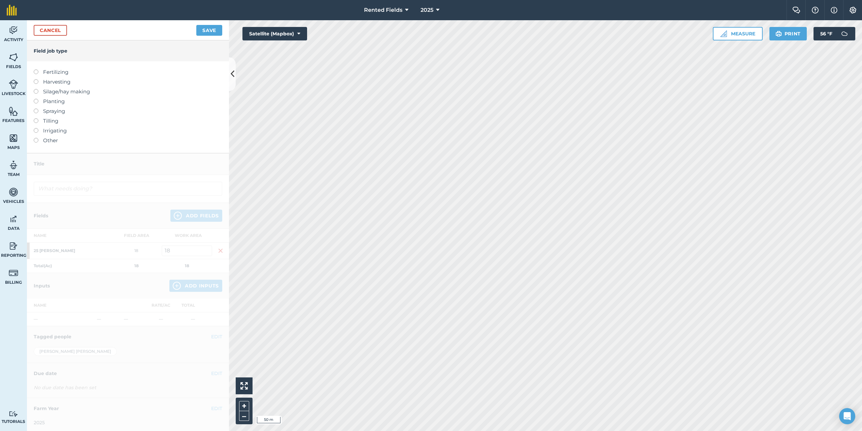
click at [36, 69] on label at bounding box center [38, 69] width 9 height 0
type input "Fertilizing"
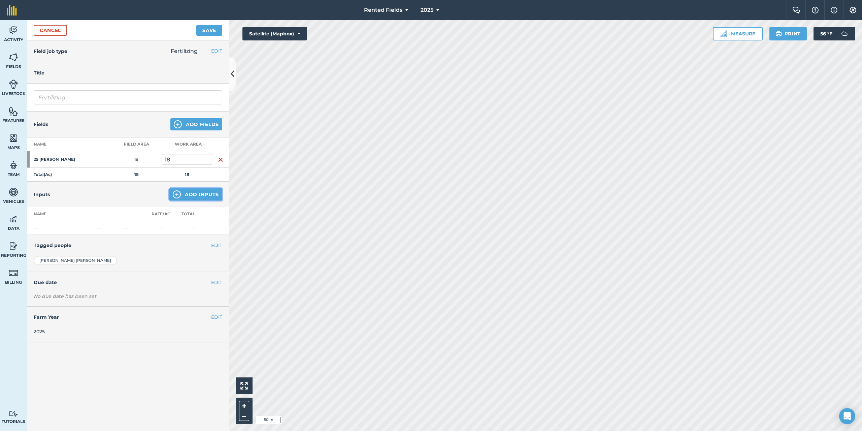
click at [195, 196] on button "Add Inputs" at bounding box center [195, 194] width 53 height 12
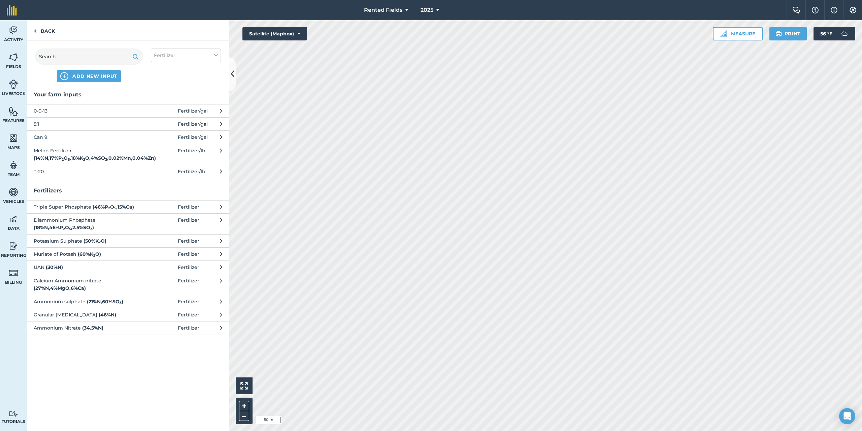
click at [41, 111] on span "0-0-13" at bounding box center [89, 110] width 110 height 7
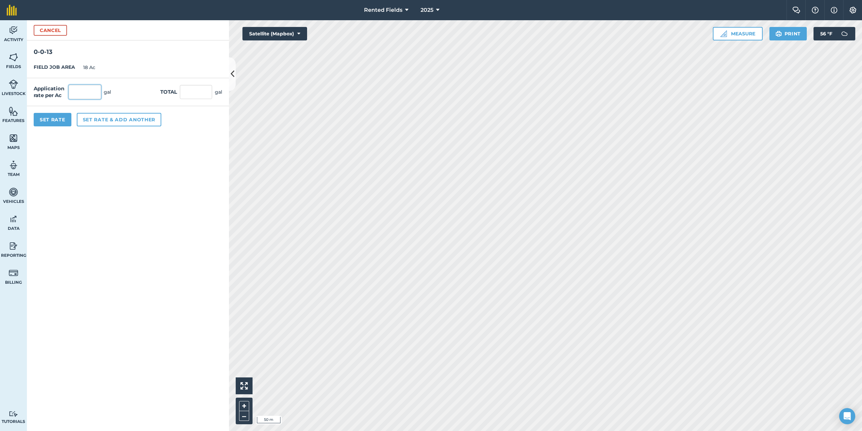
click at [71, 93] on input "text" at bounding box center [85, 92] width 32 height 14
type input "2.2"
type input "39.6"
click at [51, 121] on button "Set Rate" at bounding box center [53, 119] width 38 height 13
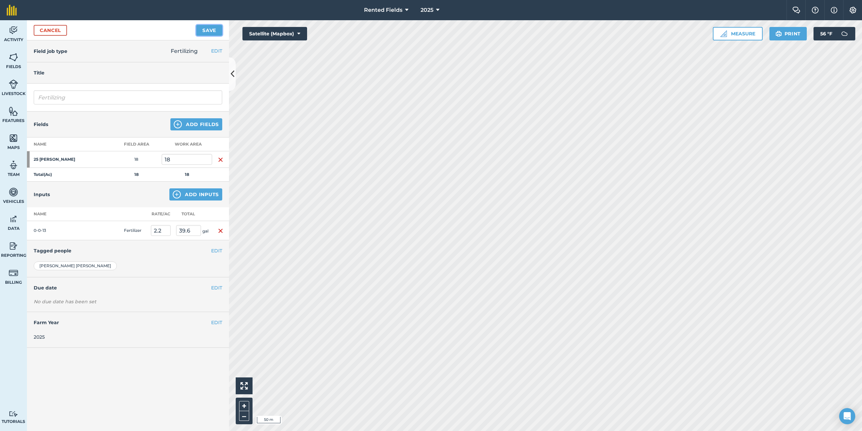
click at [206, 27] on button "Save" at bounding box center [209, 30] width 26 height 11
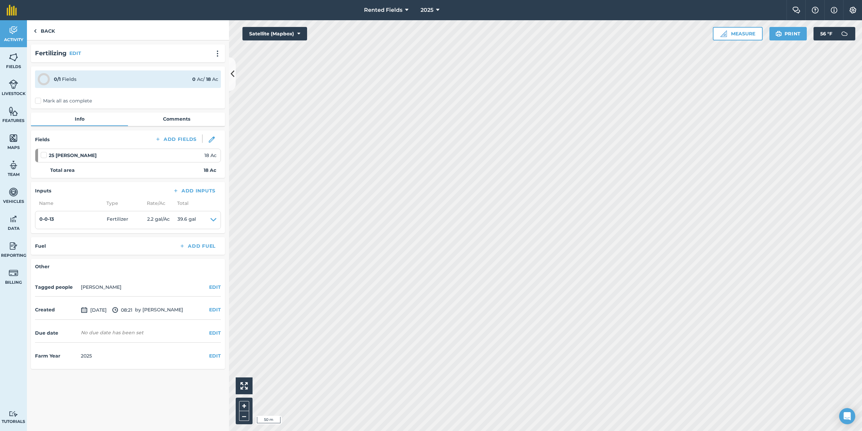
click at [38, 101] on label "Mark all as complete" at bounding box center [63, 100] width 57 height 7
click at [38, 101] on input "Mark all as complete" at bounding box center [37, 99] width 4 height 4
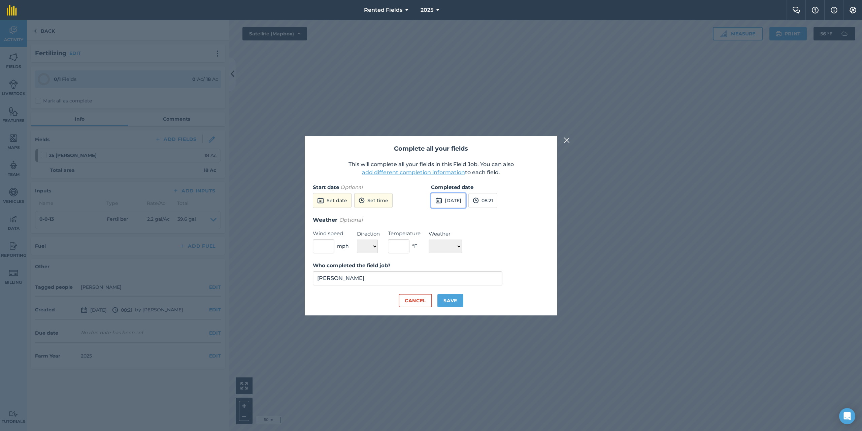
click at [461, 201] on button "[DATE]" at bounding box center [448, 200] width 35 height 15
click at [454, 216] on button "‹" at bounding box center [453, 215] width 15 height 15
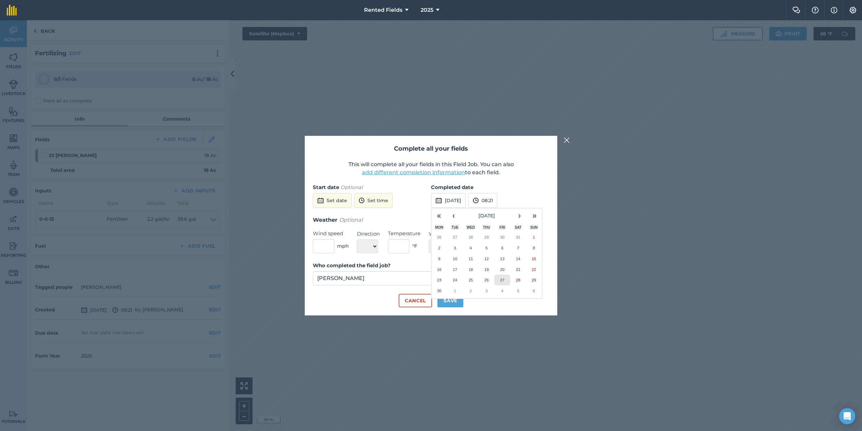
click at [504, 280] on abbr "27" at bounding box center [502, 280] width 4 height 4
click at [497, 204] on button "08:21" at bounding box center [483, 200] width 29 height 15
click at [494, 215] on button "00:00" at bounding box center [485, 213] width 32 height 11
click at [448, 302] on button "Save" at bounding box center [451, 300] width 26 height 13
checkbox input "true"
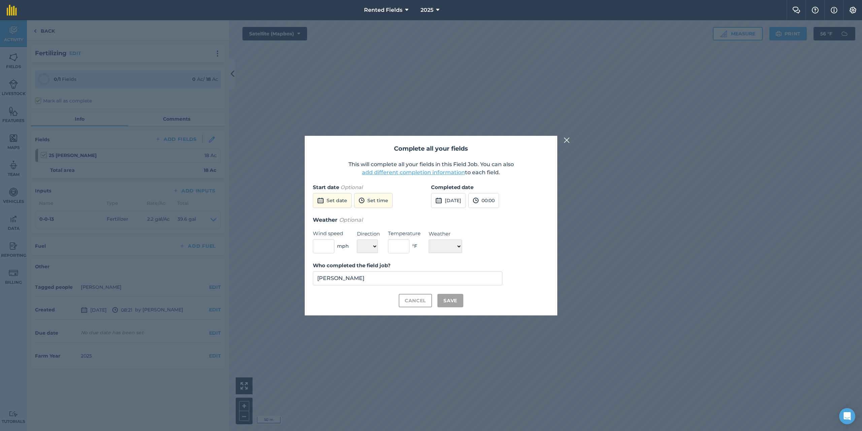
checkbox input "true"
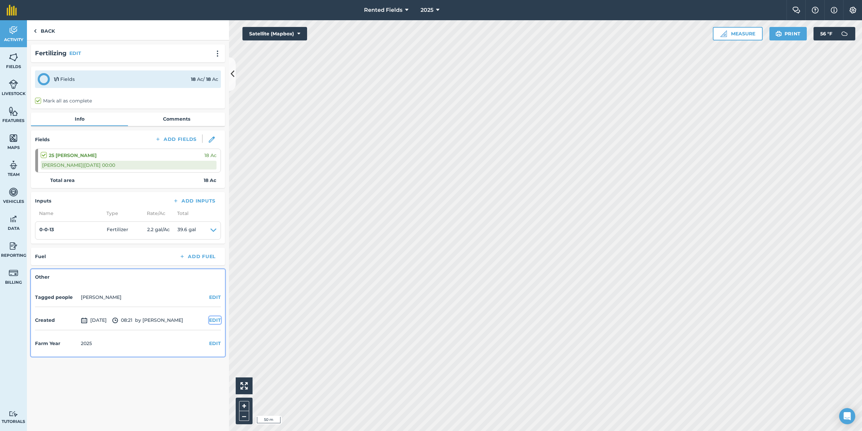
click at [213, 323] on button "EDIT" at bounding box center [215, 319] width 12 height 7
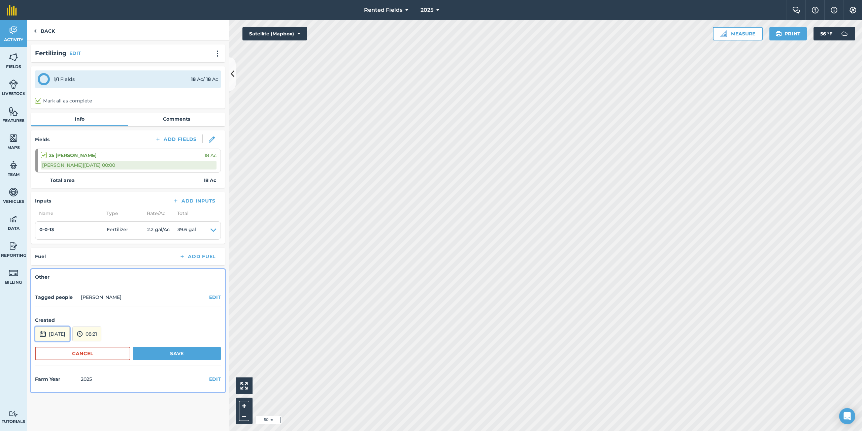
drag, startPoint x: 60, startPoint y: 332, endPoint x: 62, endPoint y: 328, distance: 4.7
click at [59, 331] on button "[DATE]" at bounding box center [52, 333] width 35 height 15
click at [58, 244] on button "‹" at bounding box center [57, 243] width 15 height 15
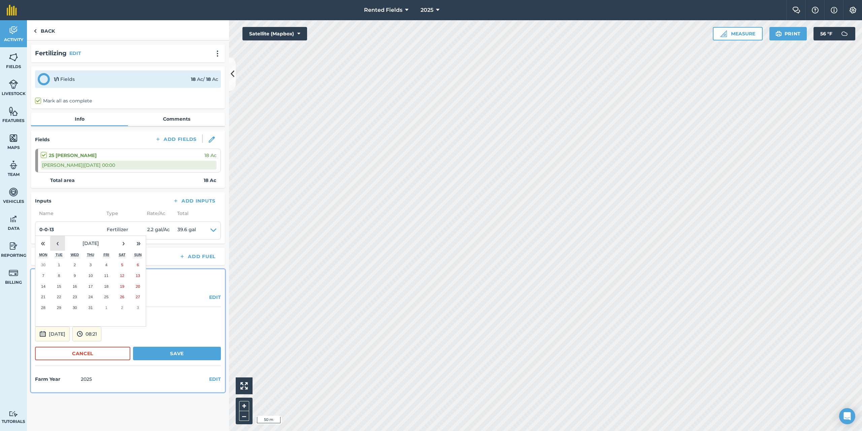
click at [58, 244] on button "‹" at bounding box center [57, 243] width 15 height 15
click at [105, 309] on abbr "27" at bounding box center [106, 307] width 4 height 4
click at [101, 331] on button "08:21" at bounding box center [86, 333] width 29 height 15
click at [98, 258] on button "00:00" at bounding box center [89, 262] width 32 height 11
click at [171, 356] on button "Save" at bounding box center [177, 353] width 88 height 13
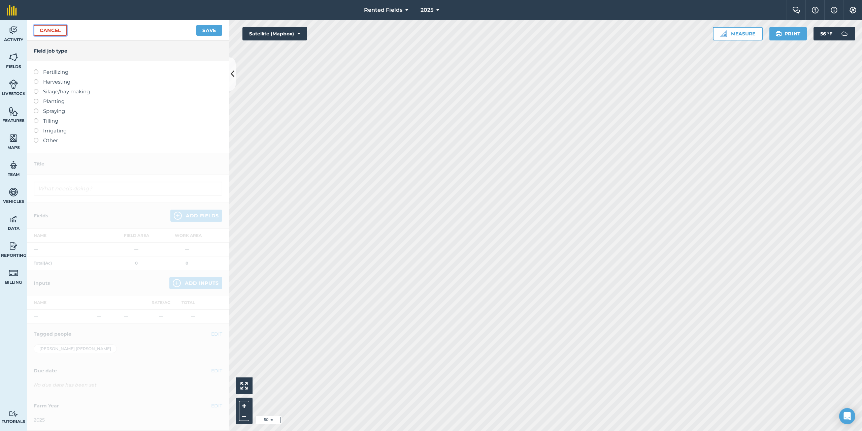
click at [66, 27] on link "Cancel" at bounding box center [50, 30] width 33 height 11
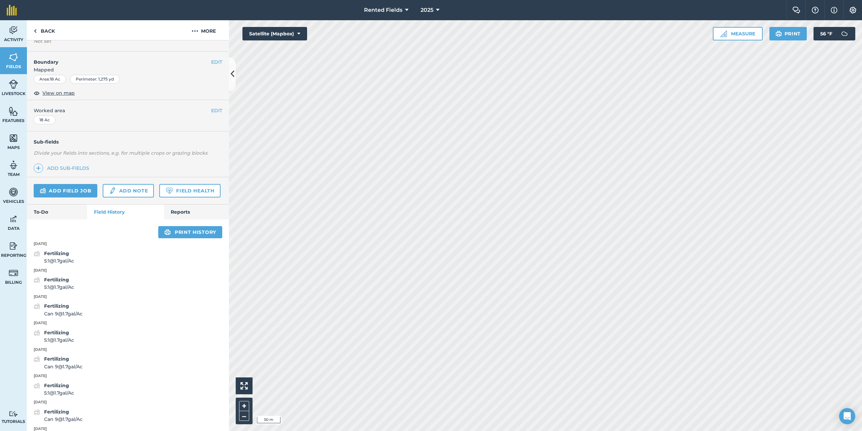
scroll to position [67, 0]
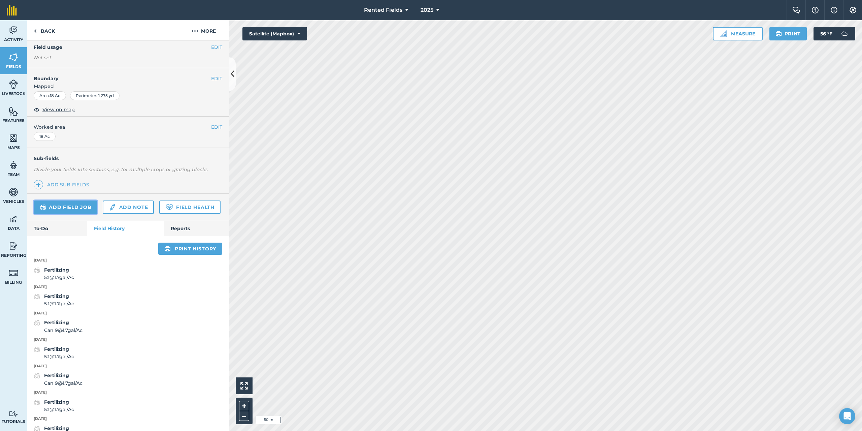
click at [85, 206] on link "Add field job" at bounding box center [66, 206] width 64 height 13
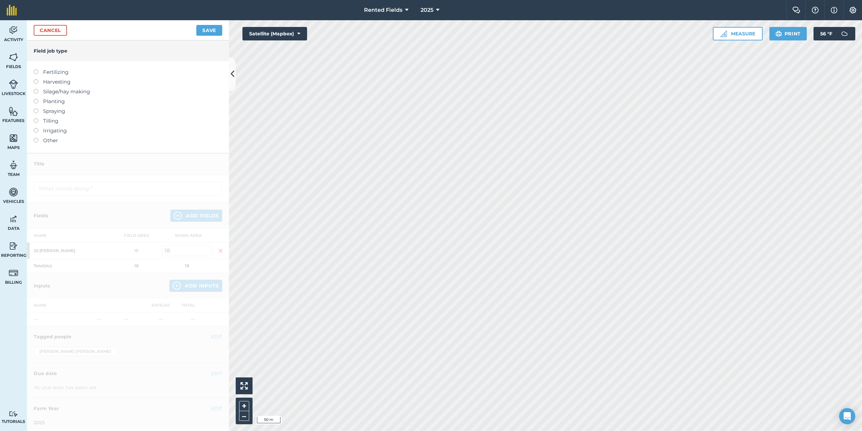
click at [35, 70] on li "Fertilizing" at bounding box center [128, 72] width 189 height 8
click at [36, 69] on label at bounding box center [38, 69] width 9 height 0
type input "Fertilizing"
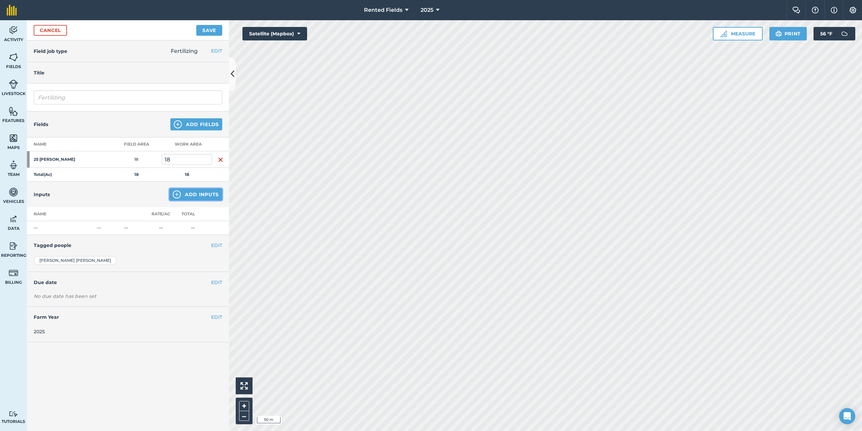
click at [193, 192] on button "Add Inputs" at bounding box center [195, 194] width 53 height 12
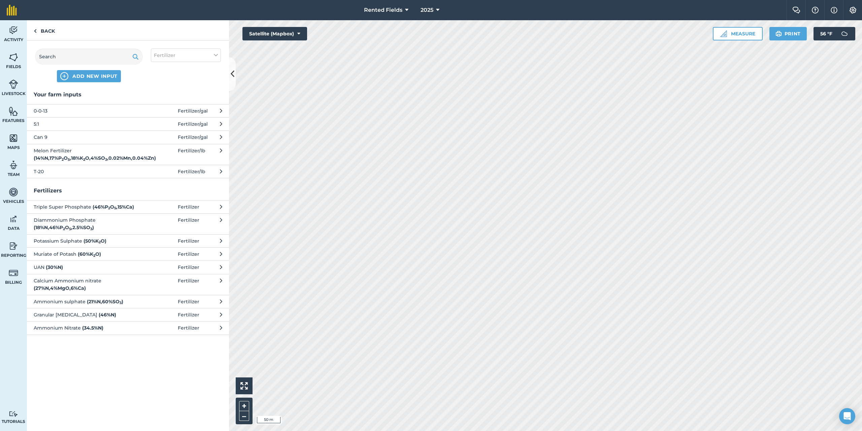
click at [41, 113] on span "0-0-13" at bounding box center [89, 110] width 110 height 7
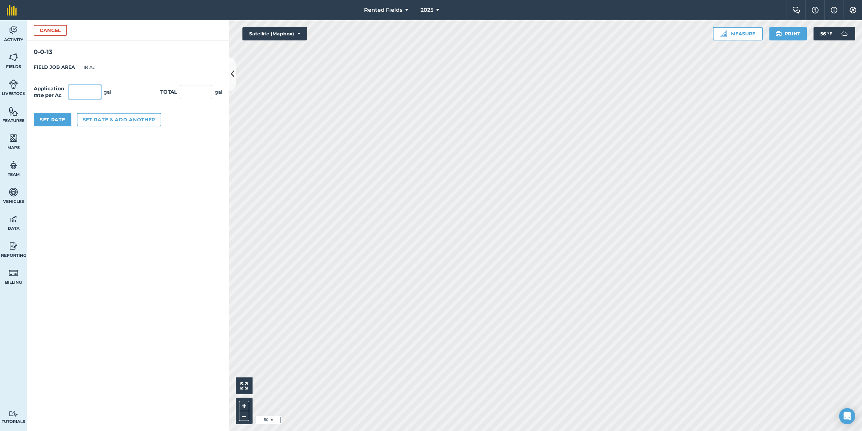
click at [91, 93] on input "text" at bounding box center [85, 92] width 32 height 14
type input "2.2"
type input "39.6"
click at [62, 125] on button "Set Rate" at bounding box center [53, 119] width 38 height 13
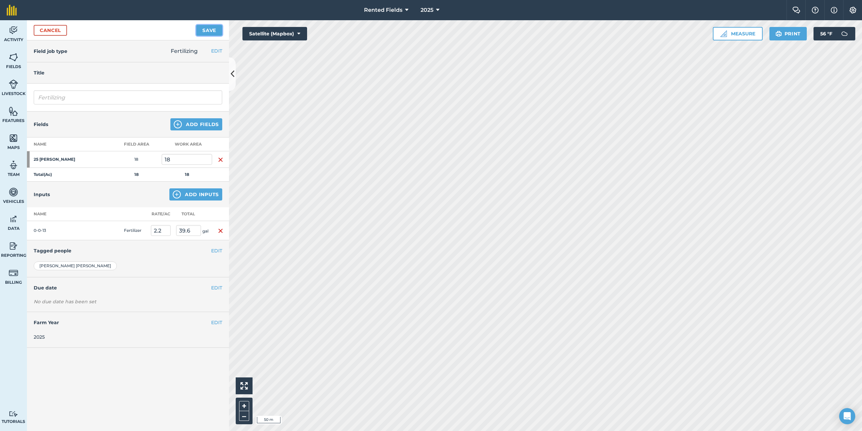
click at [203, 32] on button "Save" at bounding box center [209, 30] width 26 height 11
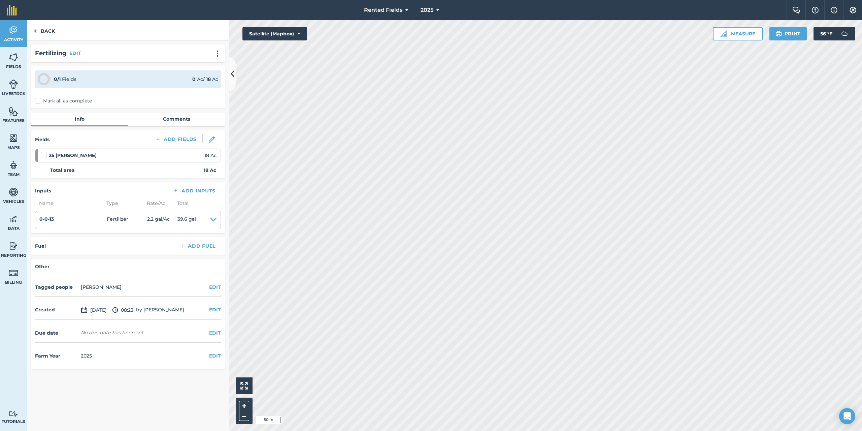
click at [39, 99] on label "Mark all as complete" at bounding box center [63, 100] width 57 height 7
click at [39, 99] on input "Mark all as complete" at bounding box center [37, 99] width 4 height 4
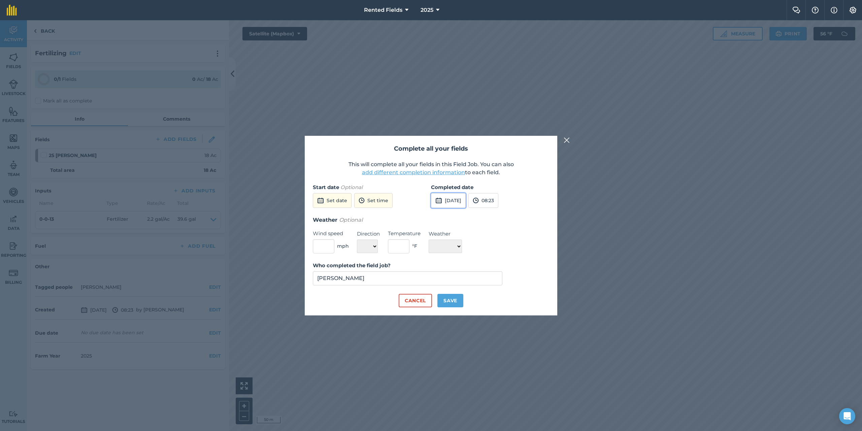
click at [446, 202] on button "[DATE]" at bounding box center [448, 200] width 35 height 15
click at [455, 214] on button "‹" at bounding box center [453, 215] width 15 height 15
click at [501, 236] on button "4" at bounding box center [502, 237] width 16 height 11
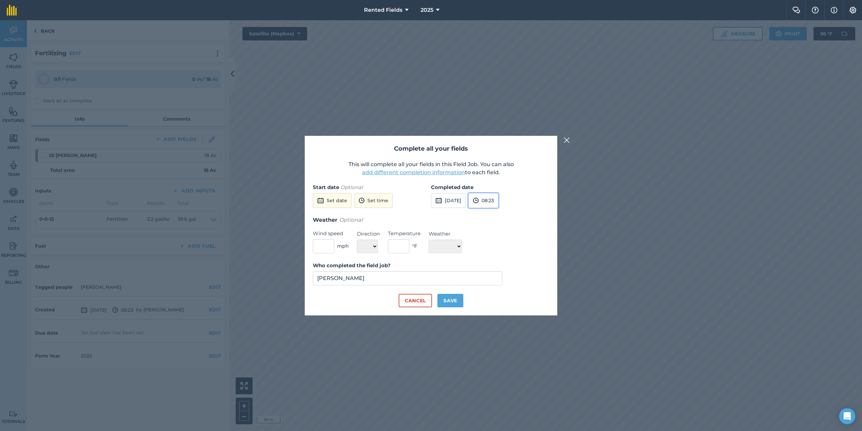
click at [479, 203] on img at bounding box center [476, 200] width 6 height 8
click at [495, 213] on button "00:00" at bounding box center [485, 213] width 32 height 11
click at [452, 302] on button "Save" at bounding box center [451, 300] width 26 height 13
checkbox input "true"
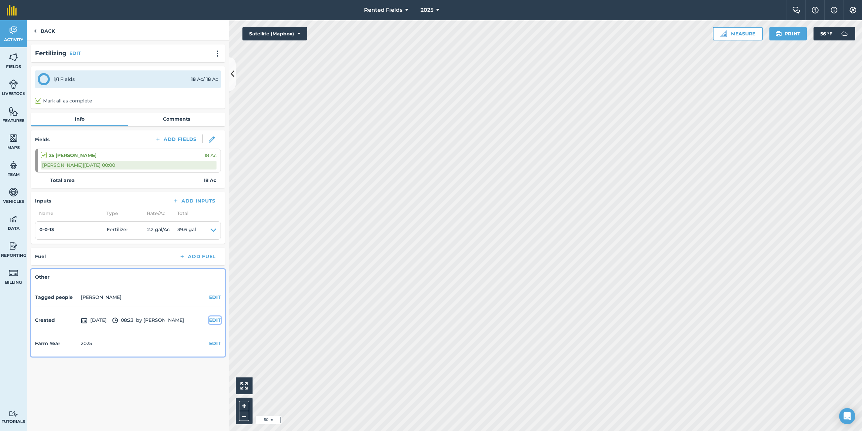
click at [216, 318] on button "EDIT" at bounding box center [215, 319] width 12 height 7
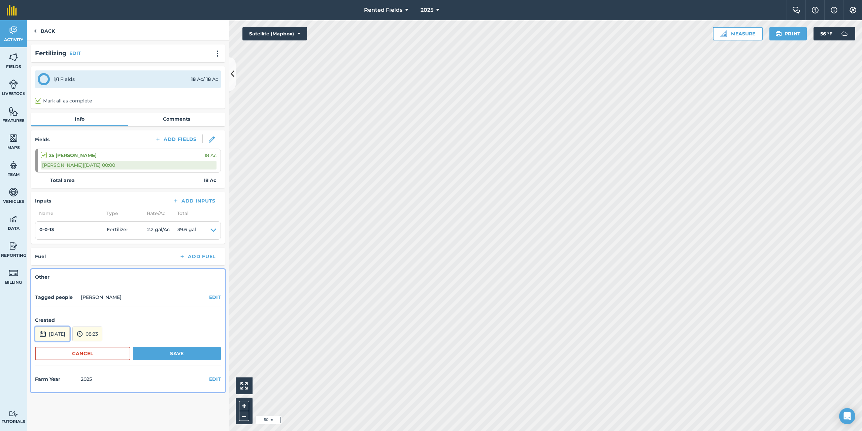
click at [54, 336] on button "[DATE]" at bounding box center [52, 333] width 35 height 15
click at [57, 242] on button "‹" at bounding box center [57, 243] width 15 height 15
click at [107, 264] on abbr "4" at bounding box center [106, 264] width 2 height 4
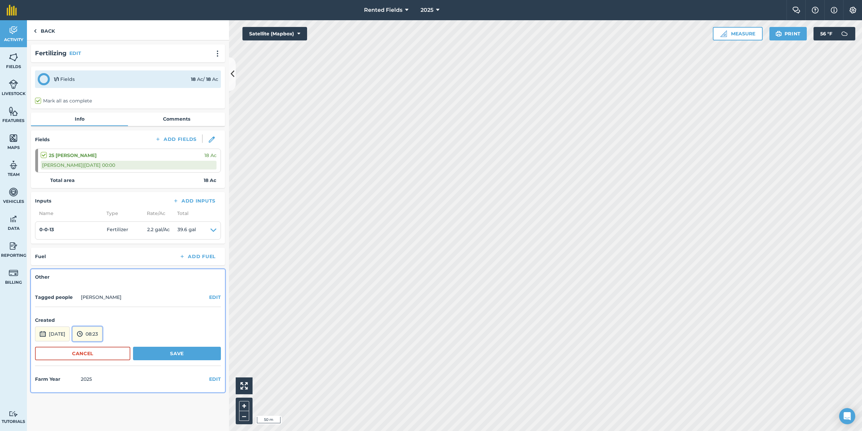
click at [102, 333] on button "08:23" at bounding box center [87, 333] width 30 height 15
click at [97, 262] on button "00:00" at bounding box center [89, 262] width 32 height 11
click at [175, 354] on button "Save" at bounding box center [177, 353] width 88 height 13
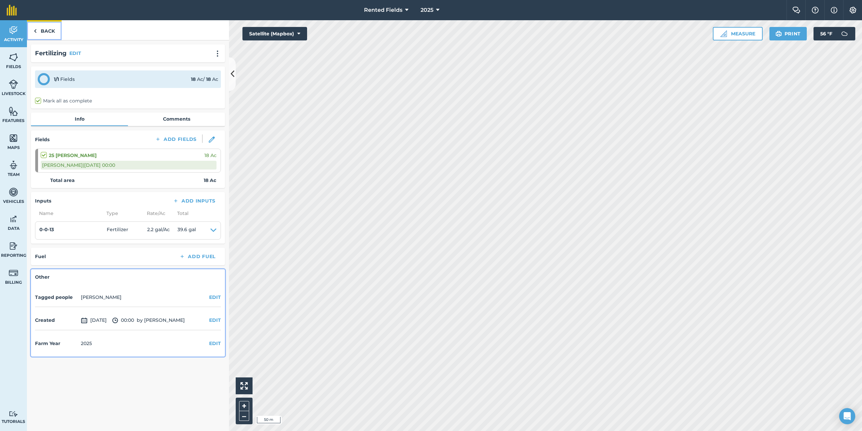
click at [35, 29] on img at bounding box center [35, 31] width 3 height 8
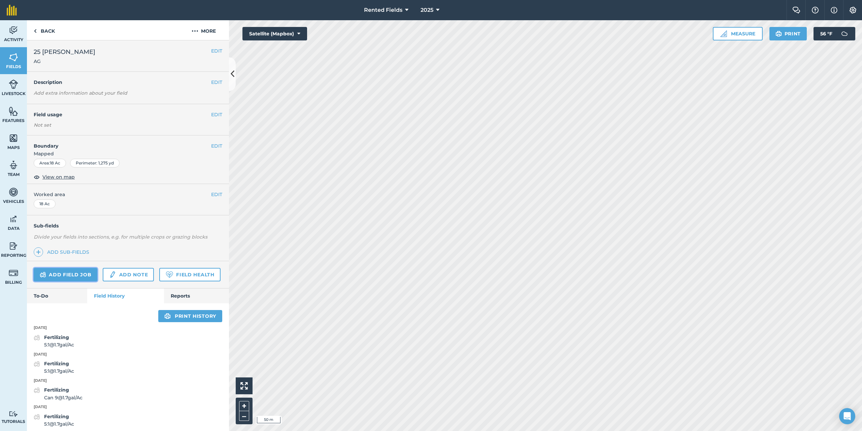
click at [83, 277] on link "Add field job" at bounding box center [66, 274] width 64 height 13
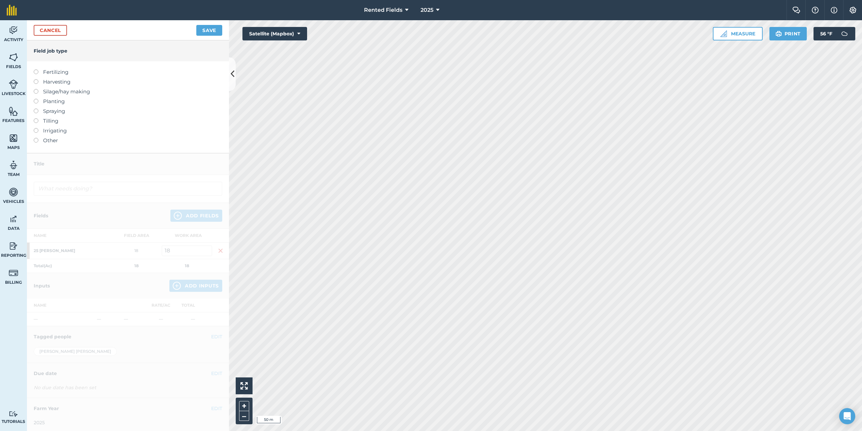
click at [35, 74] on label "Fertilizing" at bounding box center [128, 72] width 189 height 8
type input "Fertilizing"
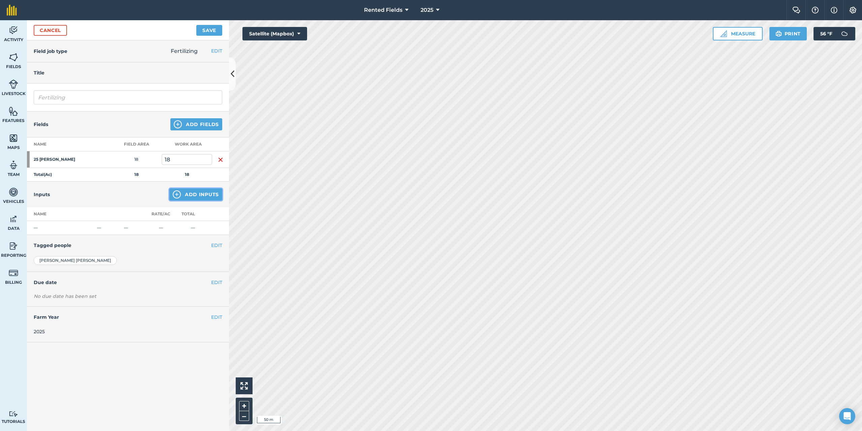
click at [207, 195] on button "Add Inputs" at bounding box center [195, 194] width 53 height 12
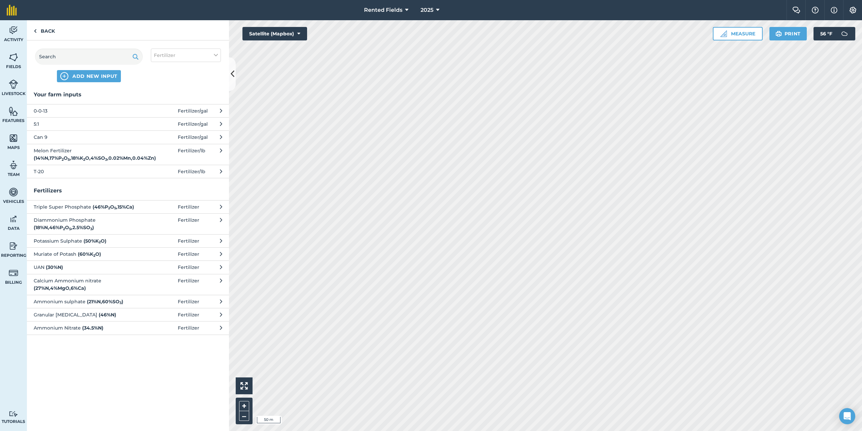
click at [67, 111] on span "0-0-13" at bounding box center [89, 110] width 110 height 7
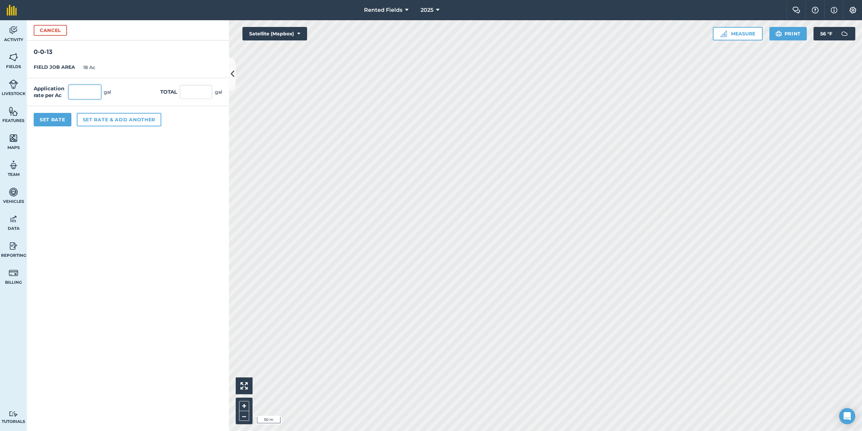
click at [78, 92] on input "text" at bounding box center [85, 92] width 32 height 14
type input "2.2"
type input "39.6"
click at [56, 118] on button "Set Rate" at bounding box center [53, 119] width 38 height 13
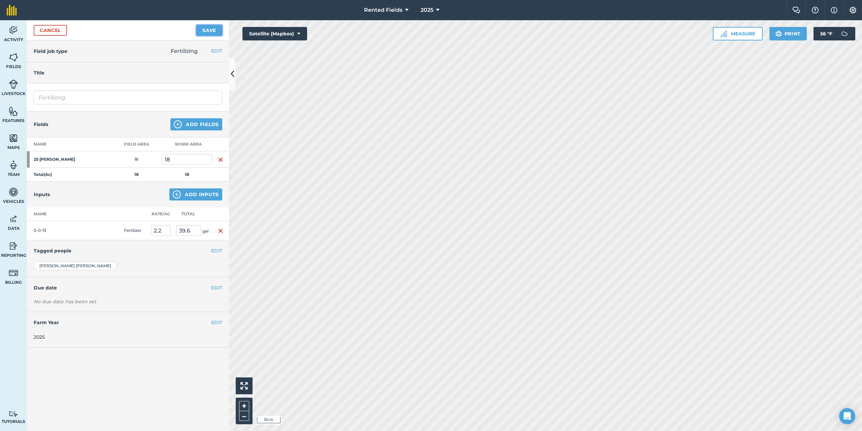
click at [203, 32] on button "Save" at bounding box center [209, 30] width 26 height 11
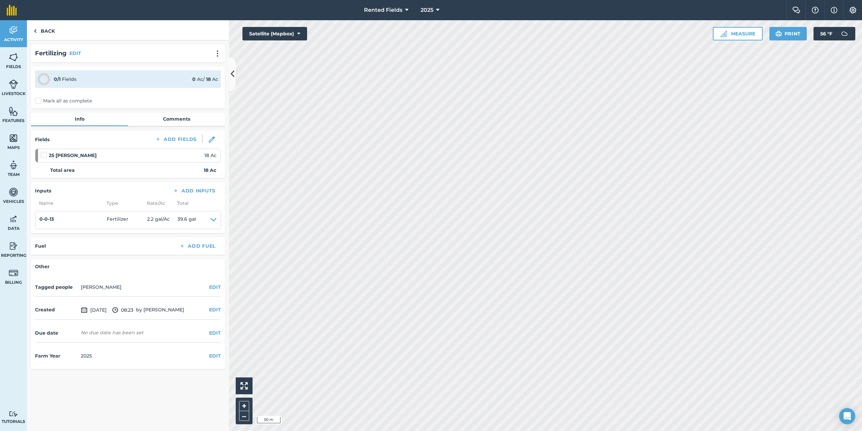
click at [37, 99] on label "Mark all as complete" at bounding box center [63, 100] width 57 height 7
click at [37, 99] on input "Mark all as complete" at bounding box center [37, 99] width 4 height 4
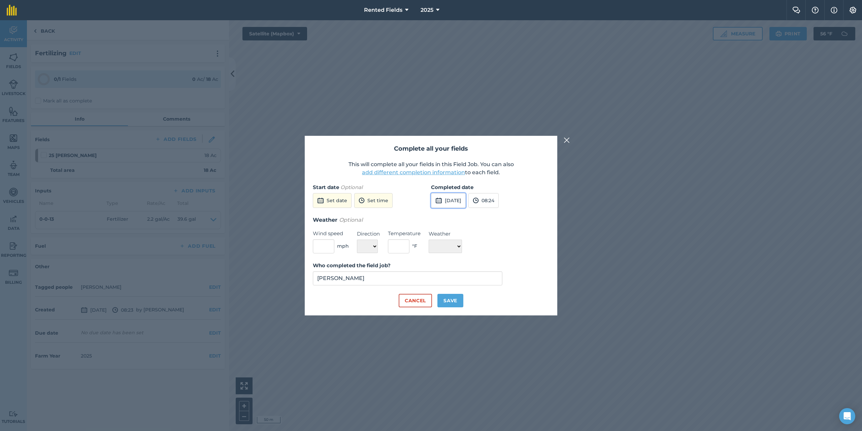
click at [463, 203] on button "[DATE]" at bounding box center [448, 200] width 35 height 15
click at [455, 216] on button "‹" at bounding box center [453, 215] width 15 height 15
click at [504, 269] on abbr "25" at bounding box center [502, 269] width 4 height 4
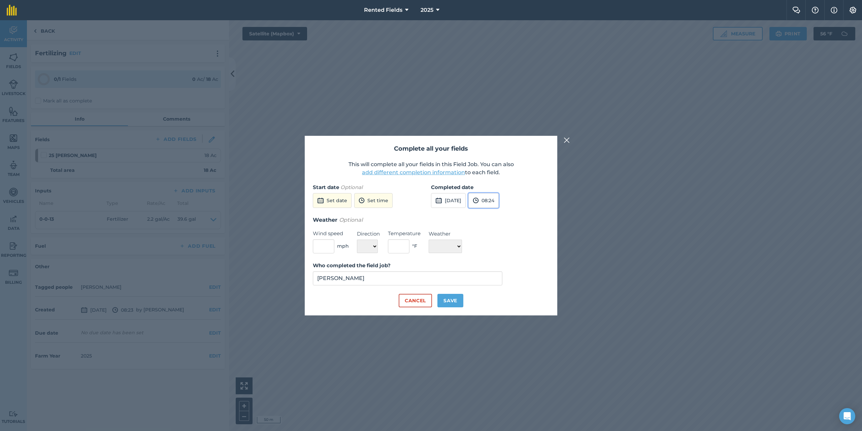
click at [479, 204] on img at bounding box center [476, 200] width 6 height 8
click at [496, 214] on button "00:00" at bounding box center [485, 213] width 32 height 11
click at [448, 301] on button "Save" at bounding box center [451, 300] width 26 height 13
checkbox input "true"
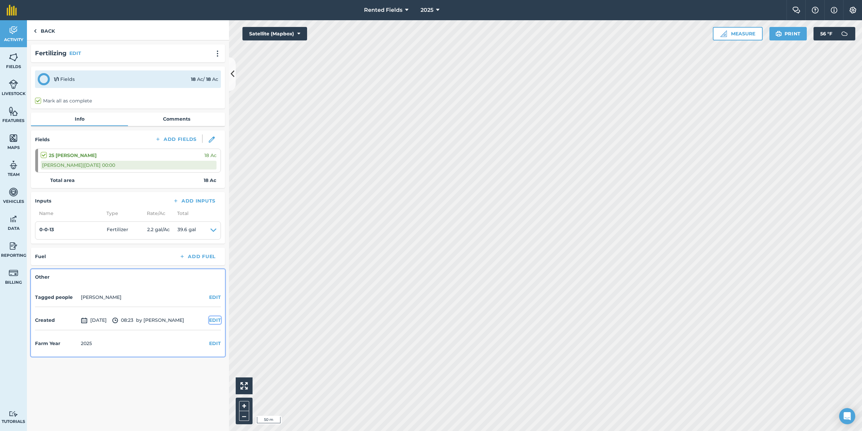
click at [215, 320] on button "EDIT" at bounding box center [215, 319] width 12 height 7
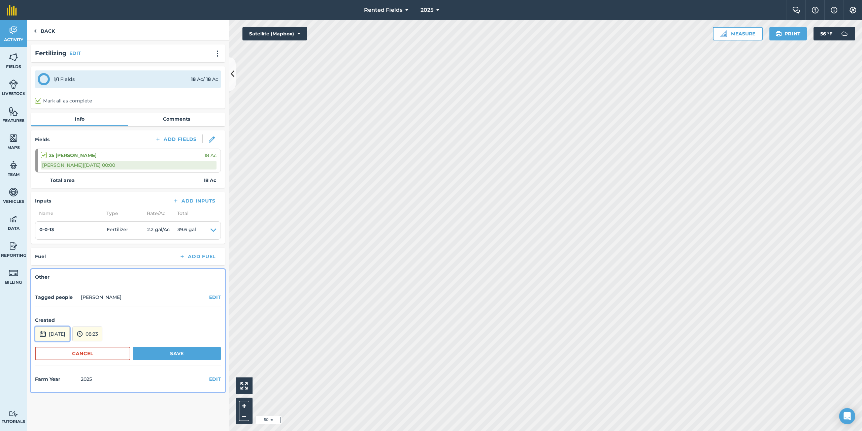
click at [64, 337] on button "[DATE]" at bounding box center [52, 333] width 35 height 15
click at [56, 244] on button "‹" at bounding box center [57, 243] width 15 height 15
click at [107, 297] on abbr "25" at bounding box center [106, 296] width 4 height 4
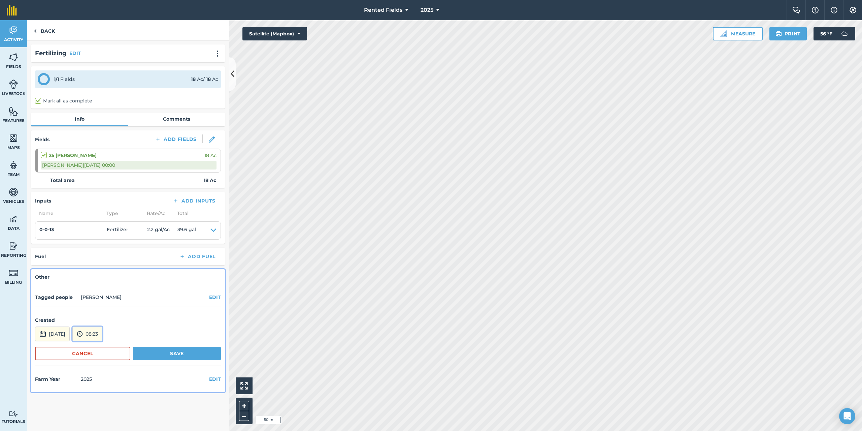
click at [102, 335] on button "08:23" at bounding box center [87, 333] width 30 height 15
click at [99, 263] on button "00:00" at bounding box center [89, 262] width 32 height 11
click at [166, 353] on button "Save" at bounding box center [177, 353] width 88 height 13
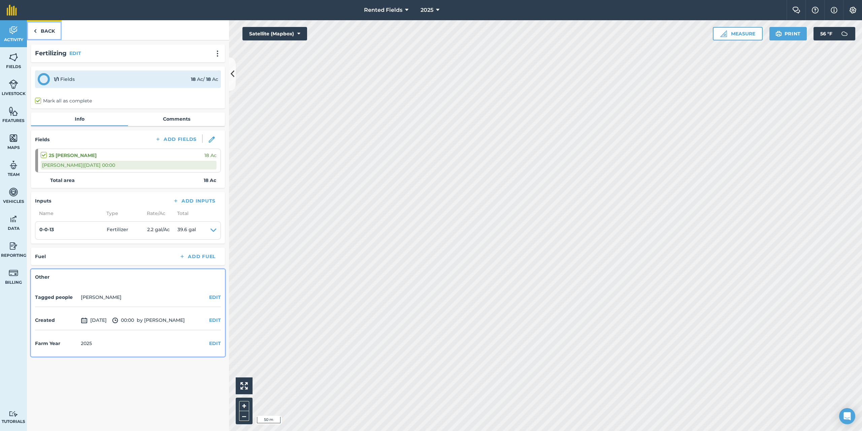
click at [35, 32] on img at bounding box center [35, 31] width 3 height 8
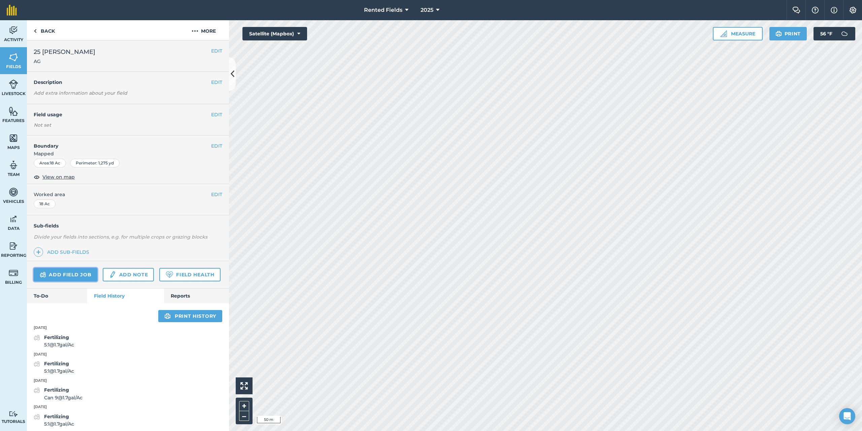
click at [81, 275] on link "Add field job" at bounding box center [66, 274] width 64 height 13
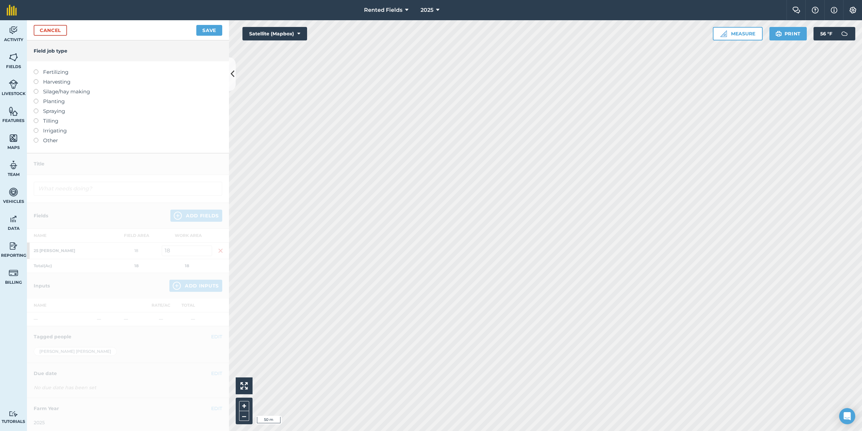
click at [35, 69] on label at bounding box center [38, 69] width 9 height 0
type input "Fertilizing"
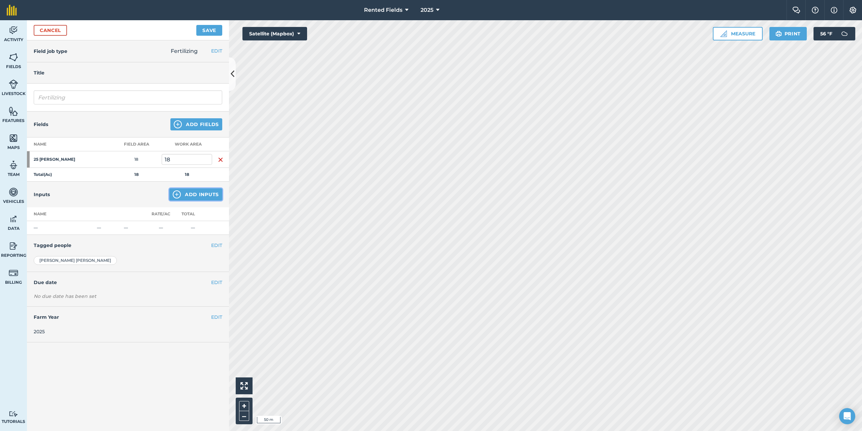
click at [204, 194] on button "Add Inputs" at bounding box center [195, 194] width 53 height 12
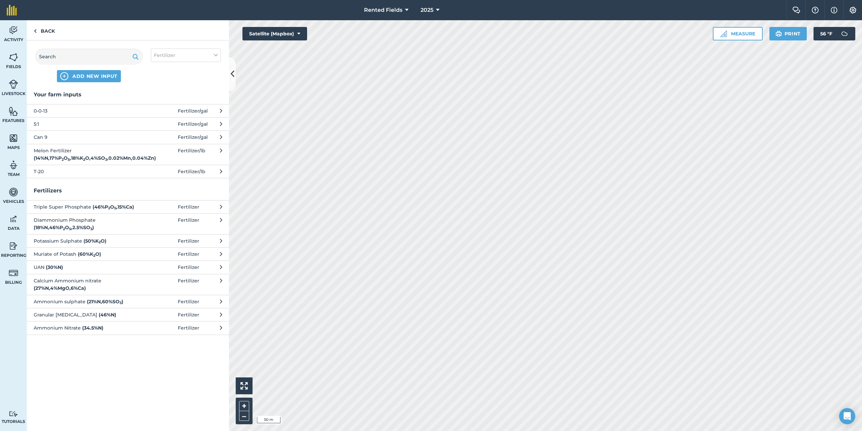
click at [39, 109] on span "0-0-13" at bounding box center [89, 110] width 110 height 7
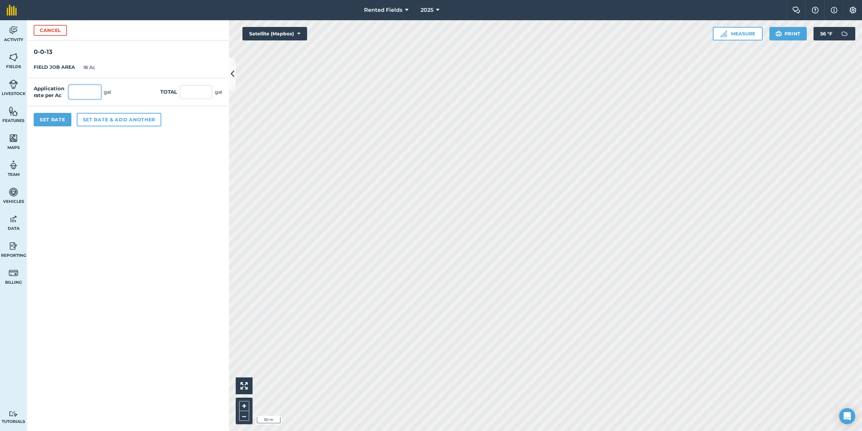
click at [94, 93] on input "text" at bounding box center [85, 92] width 32 height 14
type input "2.2"
type input "39.6"
click at [62, 118] on button "Set Rate" at bounding box center [53, 119] width 38 height 13
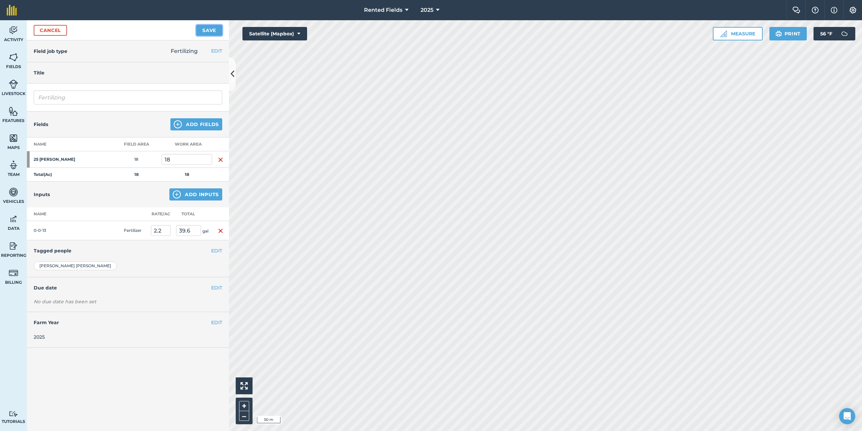
click at [207, 33] on button "Save" at bounding box center [209, 30] width 26 height 11
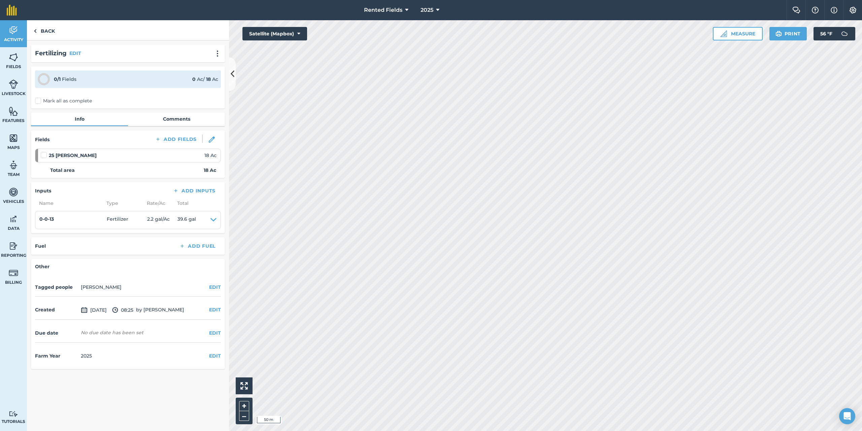
click at [38, 100] on label "Mark all as complete" at bounding box center [63, 100] width 57 height 7
click at [38, 100] on input "Mark all as complete" at bounding box center [37, 99] width 4 height 4
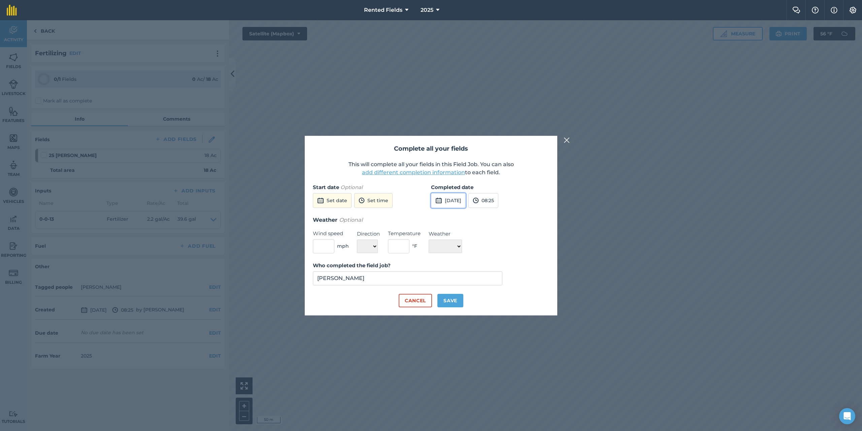
click at [454, 197] on button "[DATE]" at bounding box center [448, 200] width 35 height 15
click at [454, 215] on button "‹" at bounding box center [453, 215] width 15 height 15
click at [501, 236] on button "1" at bounding box center [502, 237] width 16 height 11
click at [498, 202] on button "08:25" at bounding box center [484, 200] width 30 height 15
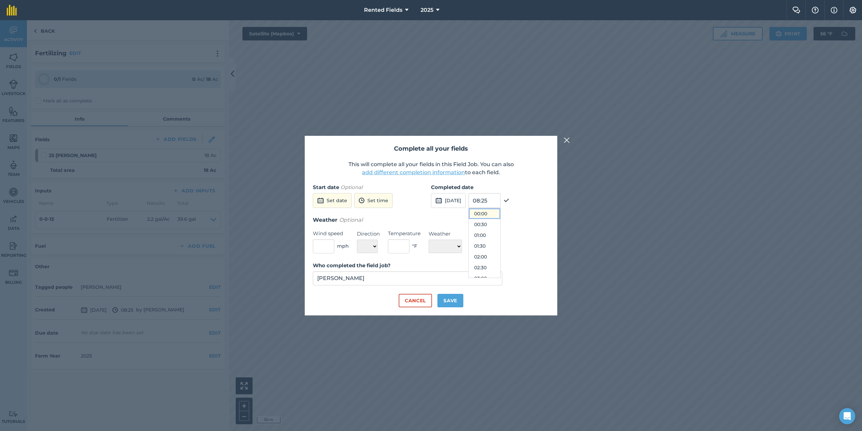
click at [498, 213] on button "00:00" at bounding box center [485, 213] width 32 height 11
click at [458, 298] on button "Save" at bounding box center [451, 300] width 26 height 13
checkbox input "true"
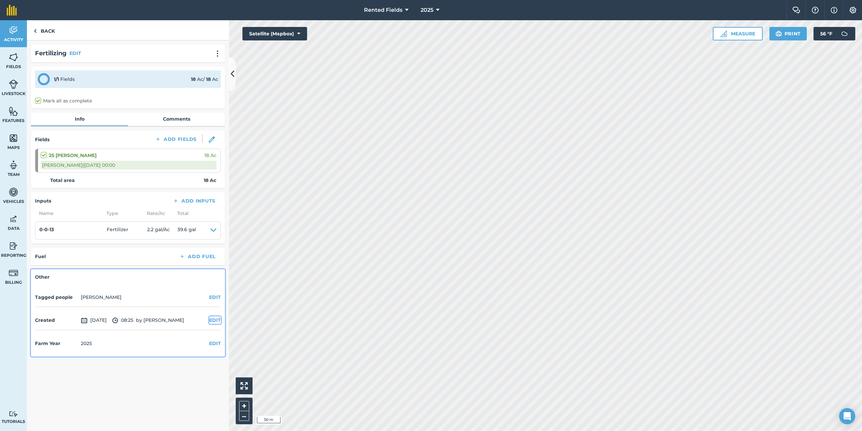
click at [212, 321] on button "EDIT" at bounding box center [215, 319] width 12 height 7
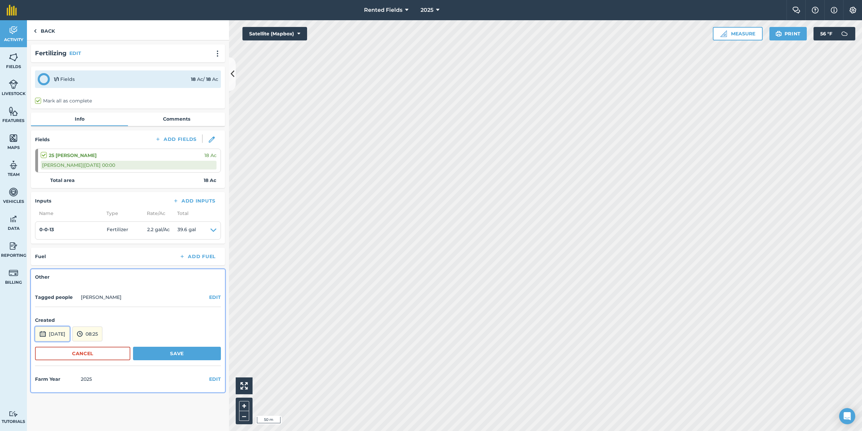
click at [70, 330] on button "[DATE]" at bounding box center [52, 333] width 35 height 15
click at [57, 243] on button "‹" at bounding box center [57, 243] width 15 height 15
click at [124, 243] on button "›" at bounding box center [123, 243] width 15 height 15
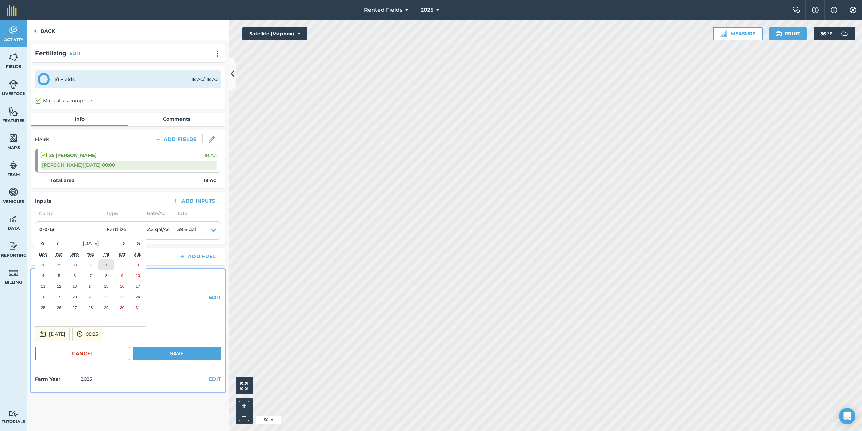
click at [104, 265] on button "1" at bounding box center [106, 264] width 16 height 11
click at [102, 337] on button "08:25" at bounding box center [87, 333] width 30 height 15
click at [98, 262] on button "00:00" at bounding box center [89, 262] width 32 height 11
click at [183, 353] on button "Save" at bounding box center [177, 353] width 88 height 13
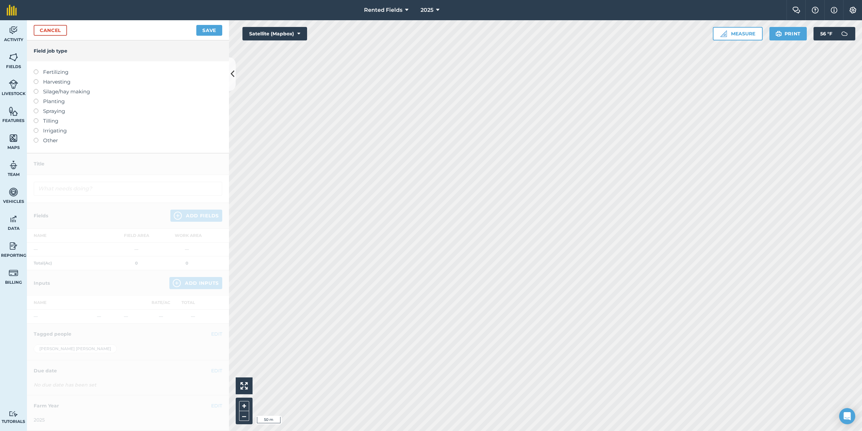
click at [36, 69] on label at bounding box center [38, 69] width 9 height 0
type input "Fertilizing"
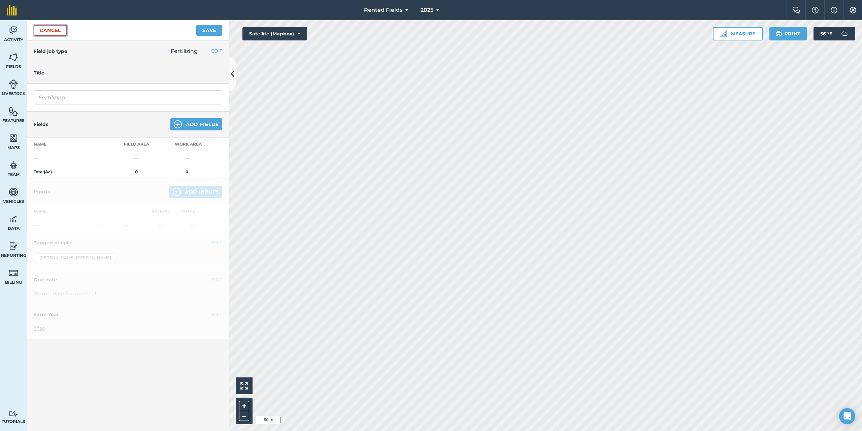
click at [56, 29] on link "Cancel" at bounding box center [50, 30] width 33 height 11
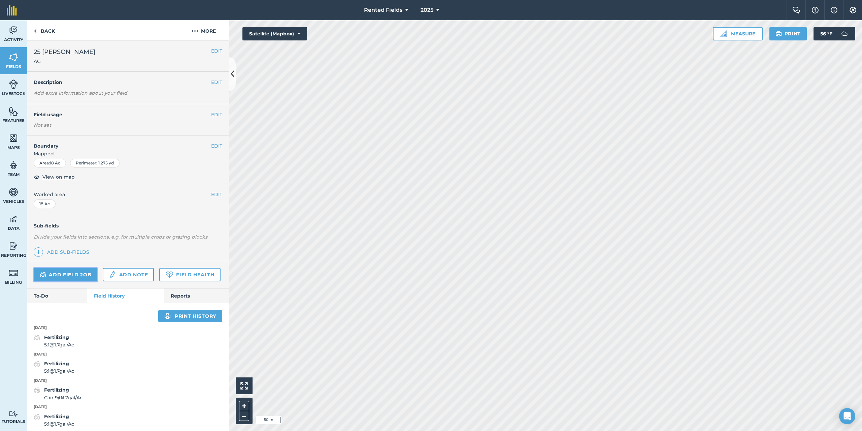
click at [66, 269] on link "Add field job" at bounding box center [66, 274] width 64 height 13
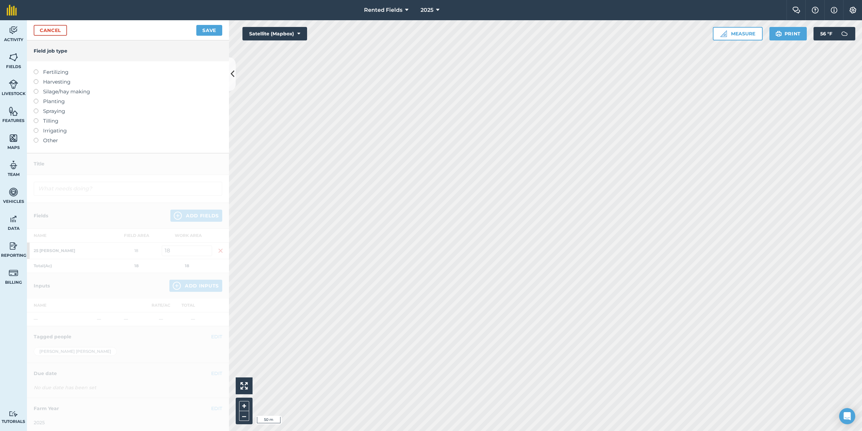
click at [35, 69] on label at bounding box center [38, 69] width 9 height 0
type input "Fertilizing"
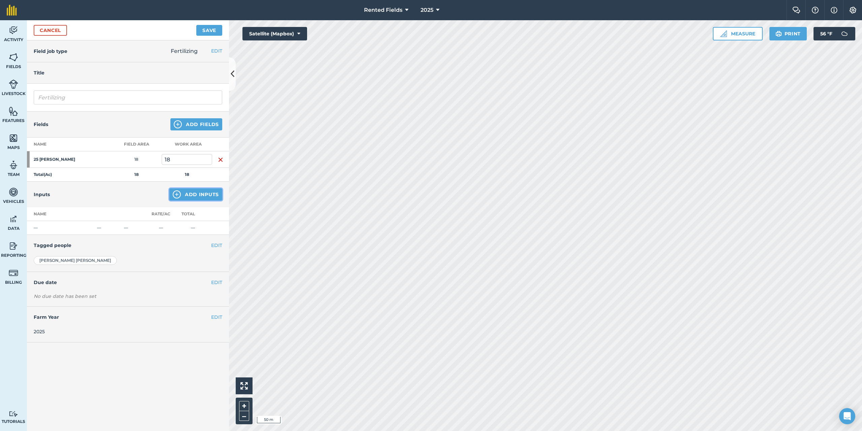
click at [211, 190] on button "Add Inputs" at bounding box center [195, 194] width 53 height 12
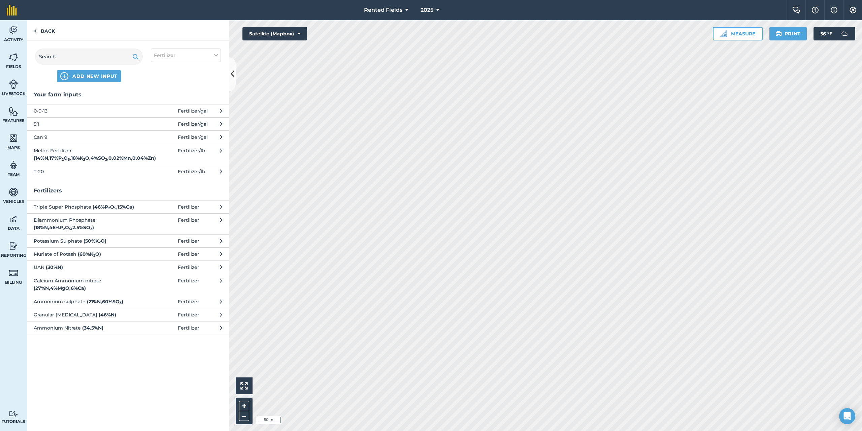
click at [45, 101] on div "Your farm inputs 0-0-13 Fertilizer / gal 5:1 Fertilizer / gal Can 9 Fertilizer …" at bounding box center [128, 134] width 202 height 88
click at [45, 108] on span "0-0-13" at bounding box center [89, 110] width 110 height 7
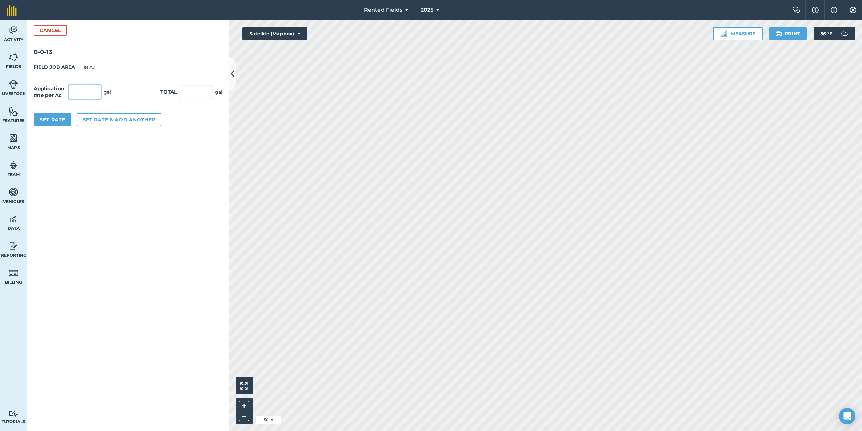
click at [81, 90] on input "text" at bounding box center [85, 92] width 32 height 14
type input "2.2"
type input "39.6"
click at [52, 120] on button "Set Rate" at bounding box center [53, 119] width 38 height 13
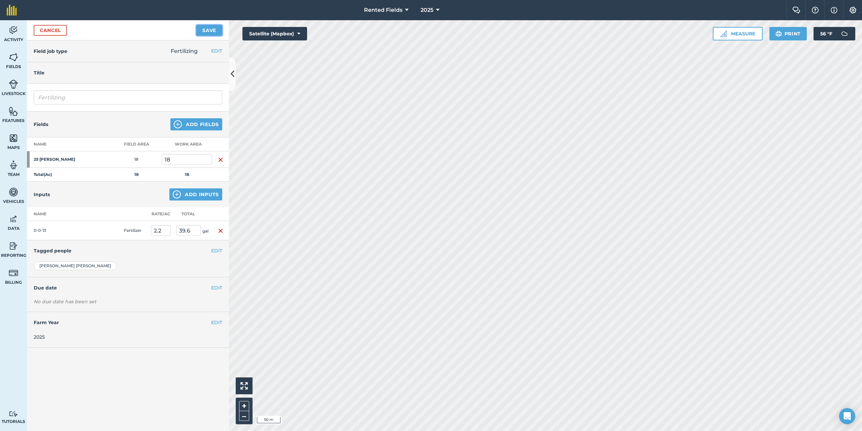
click at [204, 31] on button "Save" at bounding box center [209, 30] width 26 height 11
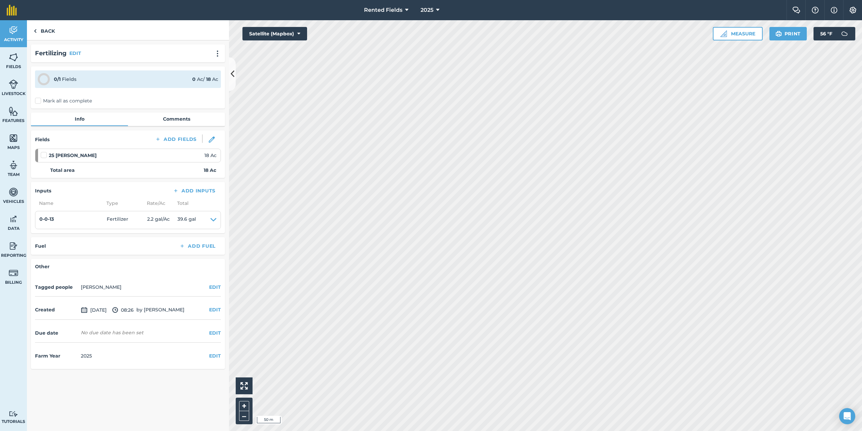
click at [37, 100] on label "Mark all as complete" at bounding box center [63, 100] width 57 height 7
click at [37, 100] on input "Mark all as complete" at bounding box center [37, 99] width 4 height 4
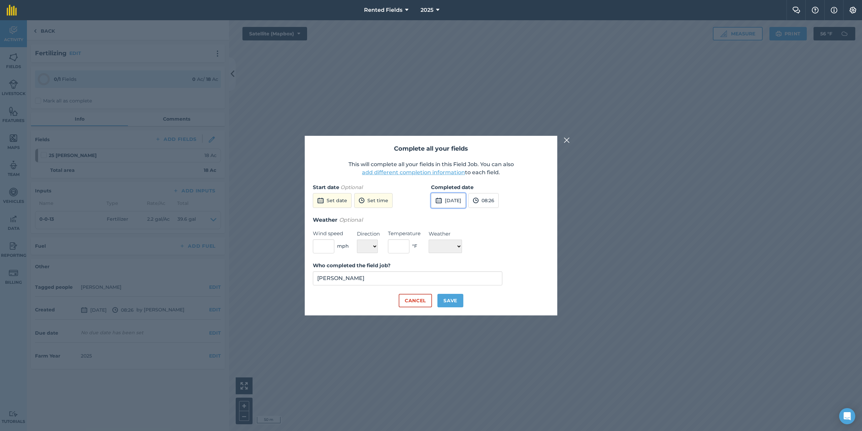
click at [451, 204] on button "[DATE]" at bounding box center [448, 200] width 35 height 15
click at [454, 218] on button "‹" at bounding box center [453, 215] width 15 height 15
click at [506, 268] on button "22" at bounding box center [502, 269] width 16 height 11
click at [499, 201] on button "08:26" at bounding box center [484, 200] width 30 height 15
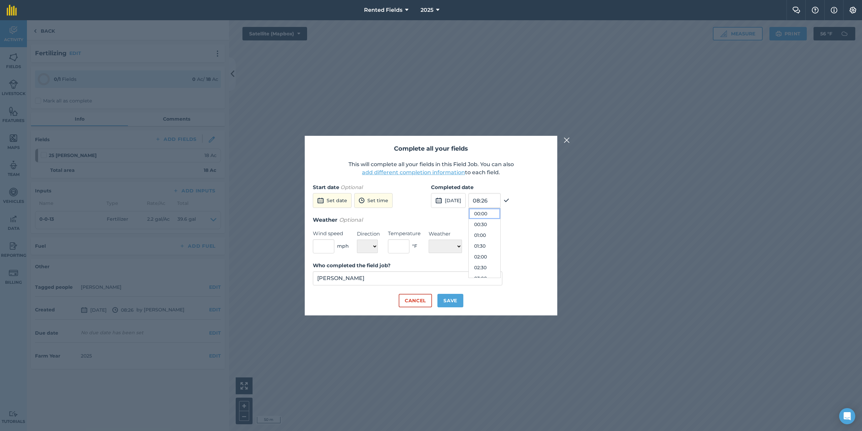
click at [501, 213] on button "00:00" at bounding box center [485, 213] width 32 height 11
click at [457, 304] on button "Save" at bounding box center [451, 300] width 26 height 13
checkbox input "true"
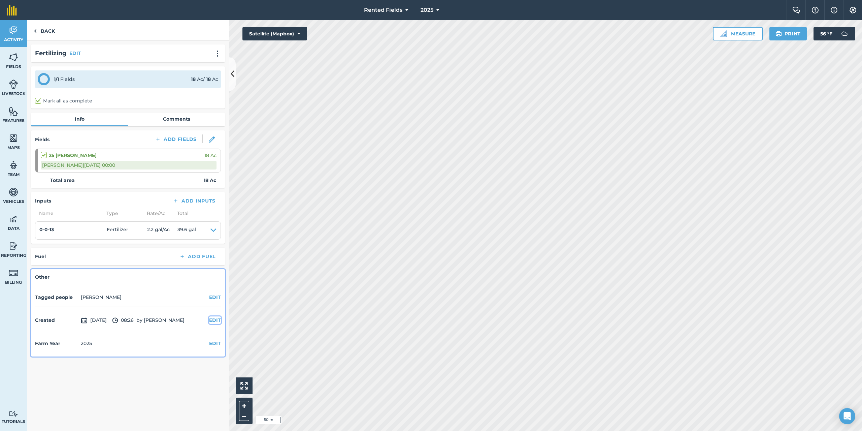
click at [212, 318] on button "EDIT" at bounding box center [215, 319] width 12 height 7
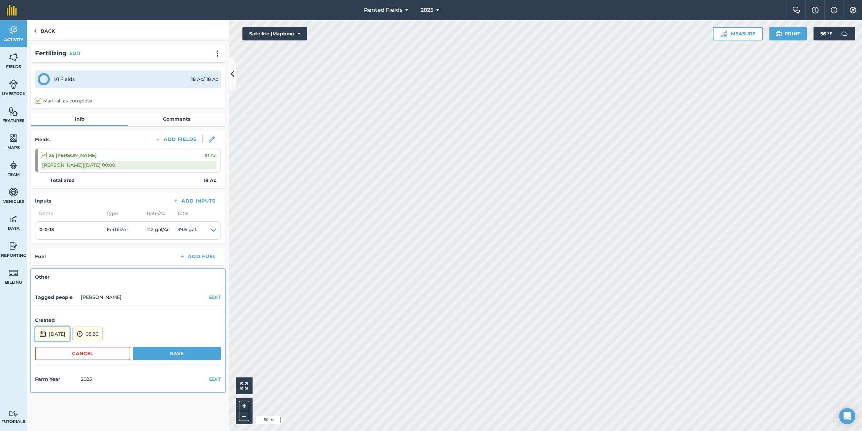
click at [68, 330] on button "[DATE]" at bounding box center [52, 333] width 35 height 15
click at [58, 245] on button "‹" at bounding box center [57, 243] width 15 height 15
click at [58, 244] on button "‹" at bounding box center [57, 243] width 15 height 15
click at [108, 299] on button "22" at bounding box center [106, 296] width 16 height 11
click at [103, 330] on button "08:26" at bounding box center [87, 333] width 30 height 15
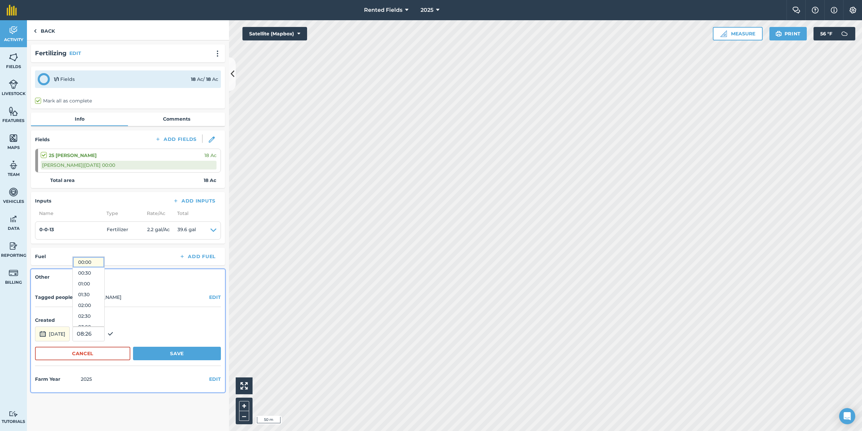
click at [104, 260] on button "00:00" at bounding box center [89, 262] width 32 height 11
click at [172, 351] on button "Save" at bounding box center [177, 353] width 88 height 13
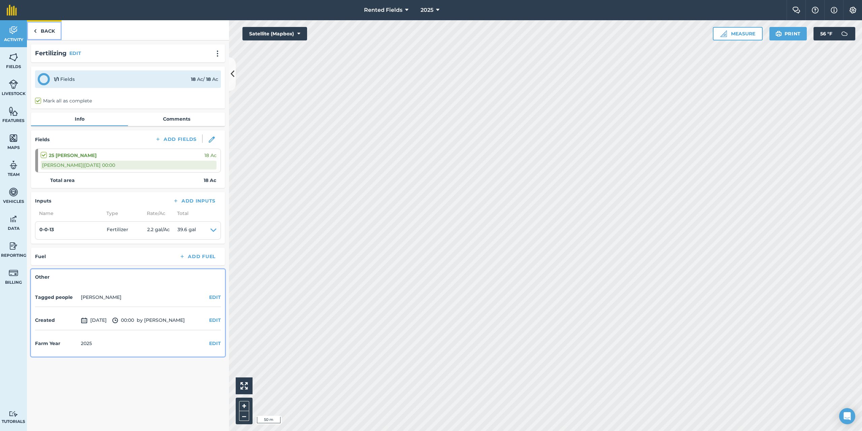
click at [34, 29] on img at bounding box center [35, 31] width 3 height 8
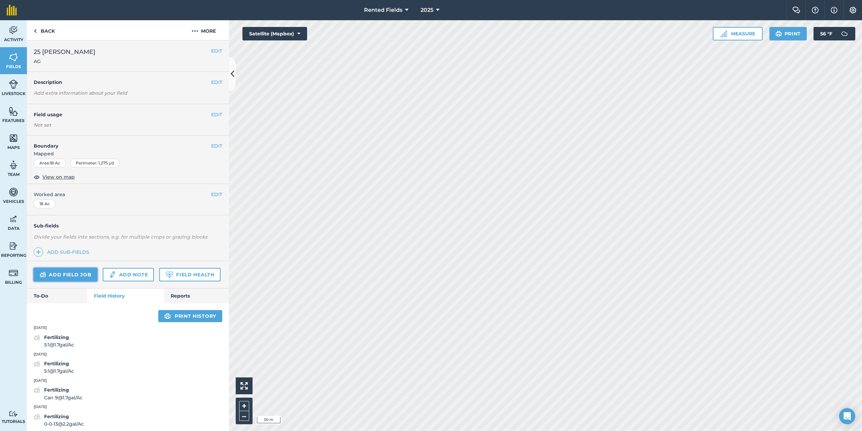
click at [76, 270] on link "Add field job" at bounding box center [66, 274] width 64 height 13
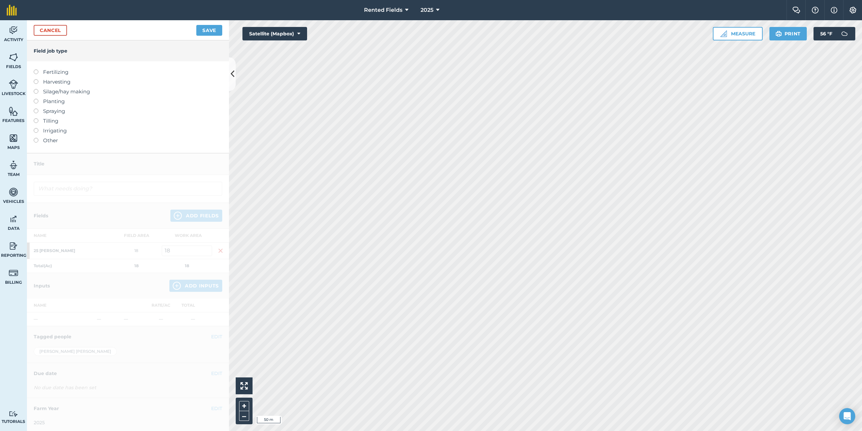
click at [36, 69] on label at bounding box center [38, 69] width 9 height 0
type input "Fertilizing"
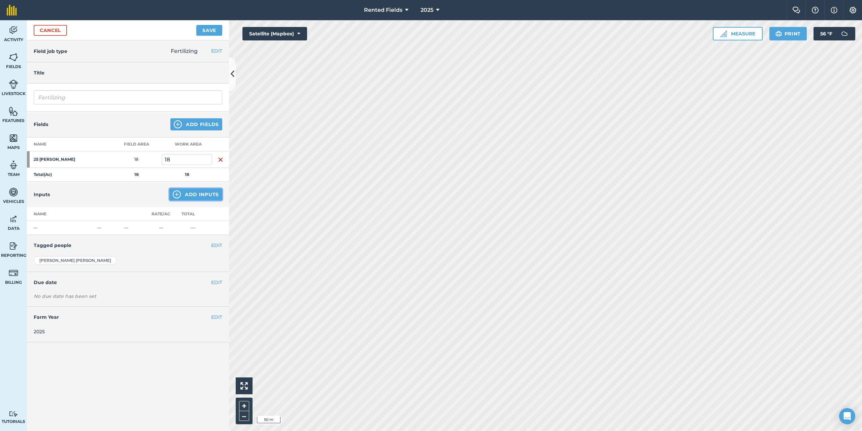
click at [184, 196] on button "Add Inputs" at bounding box center [195, 194] width 53 height 12
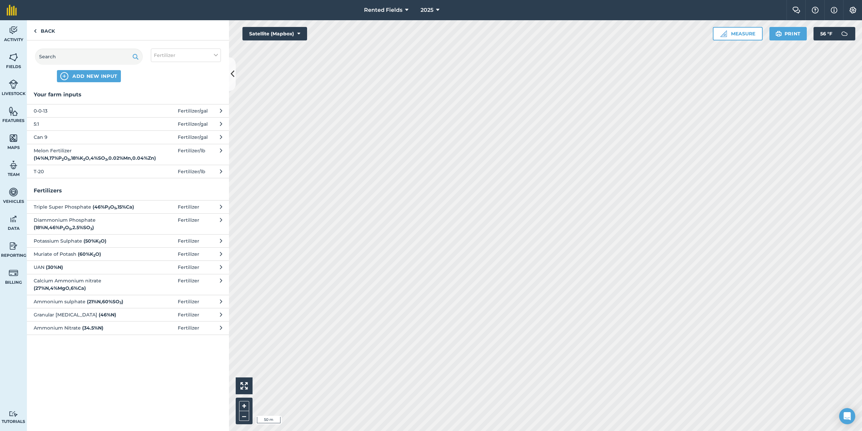
click at [42, 112] on span "0-0-13" at bounding box center [89, 110] width 110 height 7
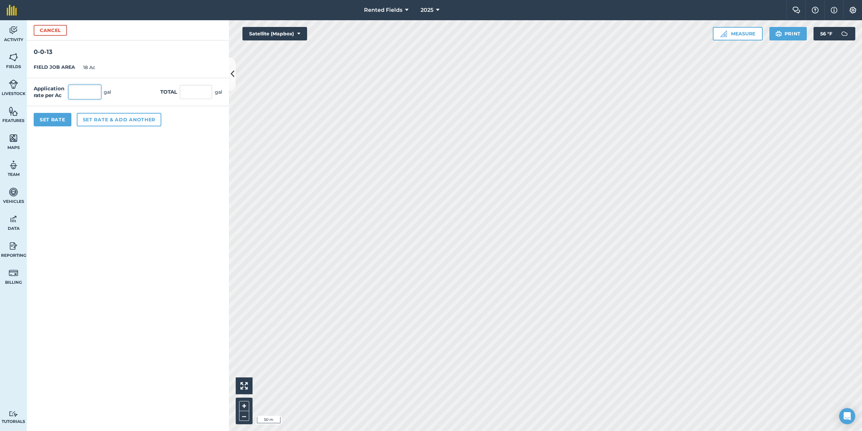
click at [80, 94] on input "text" at bounding box center [85, 92] width 32 height 14
type input "2.2"
type input "39.6"
click at [55, 115] on button "Set Rate" at bounding box center [53, 119] width 38 height 13
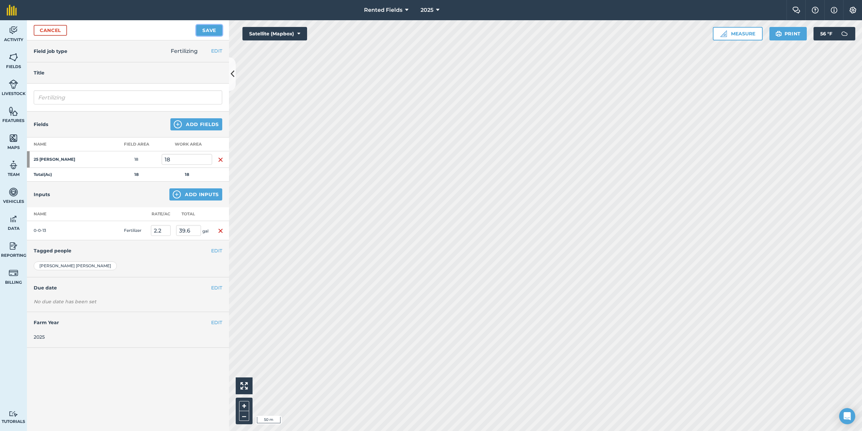
click at [215, 34] on button "Save" at bounding box center [209, 30] width 26 height 11
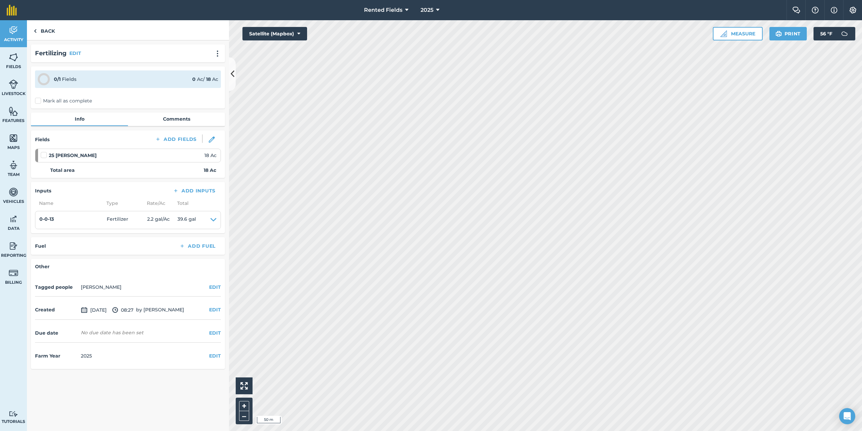
click at [38, 99] on label "Mark all as complete" at bounding box center [63, 100] width 57 height 7
click at [38, 99] on input "Mark all as complete" at bounding box center [37, 99] width 4 height 4
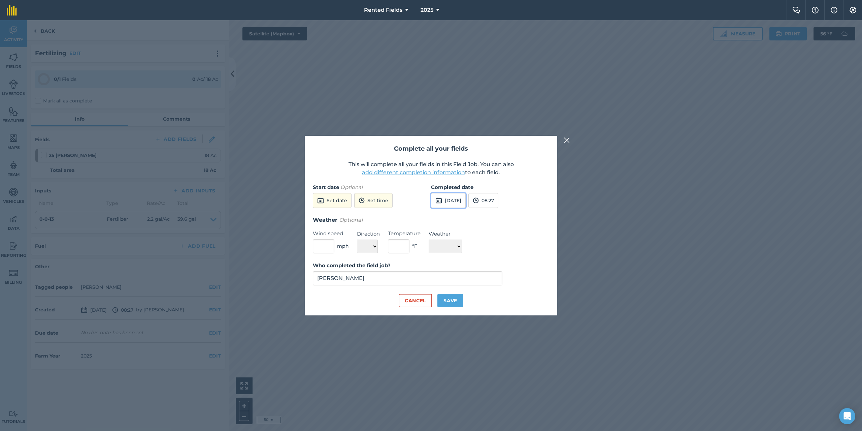
click at [458, 205] on button "[DATE]" at bounding box center [448, 200] width 35 height 15
click at [453, 217] on button "‹" at bounding box center [453, 215] width 15 height 15
click at [453, 216] on button "‹" at bounding box center [453, 215] width 15 height 15
click at [503, 279] on abbr "29" at bounding box center [502, 280] width 4 height 4
click at [498, 201] on button "08:27" at bounding box center [484, 200] width 30 height 15
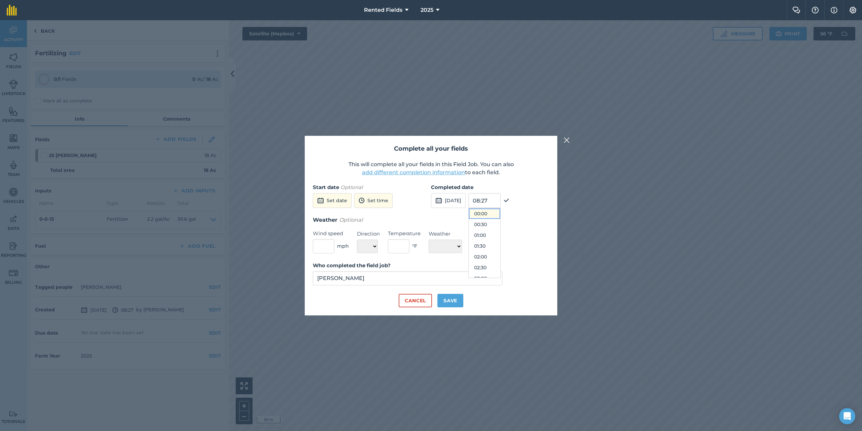
click at [500, 211] on button "00:00" at bounding box center [485, 213] width 32 height 11
click at [450, 305] on button "Save" at bounding box center [451, 300] width 26 height 13
checkbox input "true"
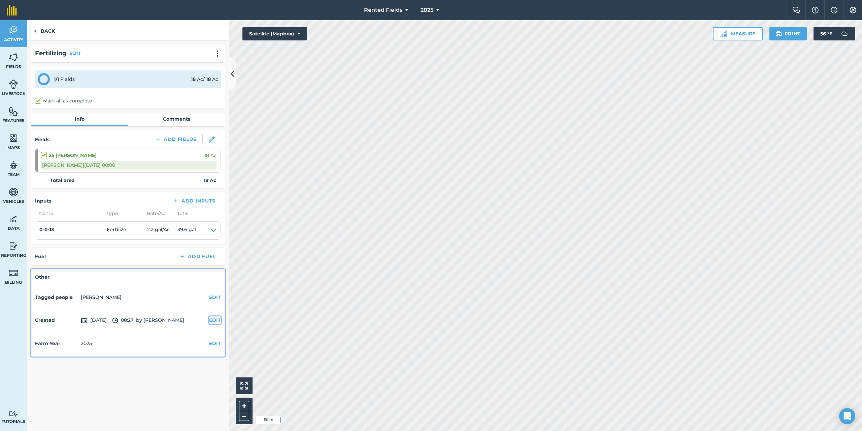
click at [219, 319] on button "EDIT" at bounding box center [215, 319] width 12 height 7
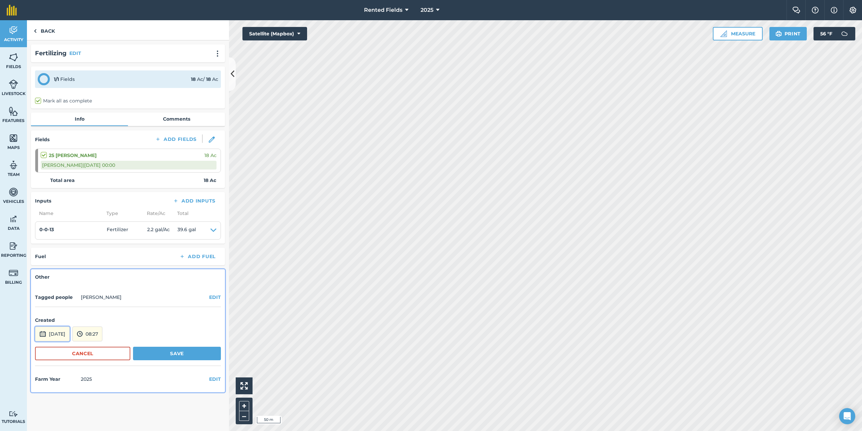
click at [58, 335] on button "[DATE]" at bounding box center [52, 333] width 35 height 15
click at [58, 244] on button "‹" at bounding box center [57, 243] width 15 height 15
click at [107, 306] on abbr "29" at bounding box center [106, 307] width 4 height 4
click at [102, 334] on button "08:27" at bounding box center [87, 333] width 30 height 15
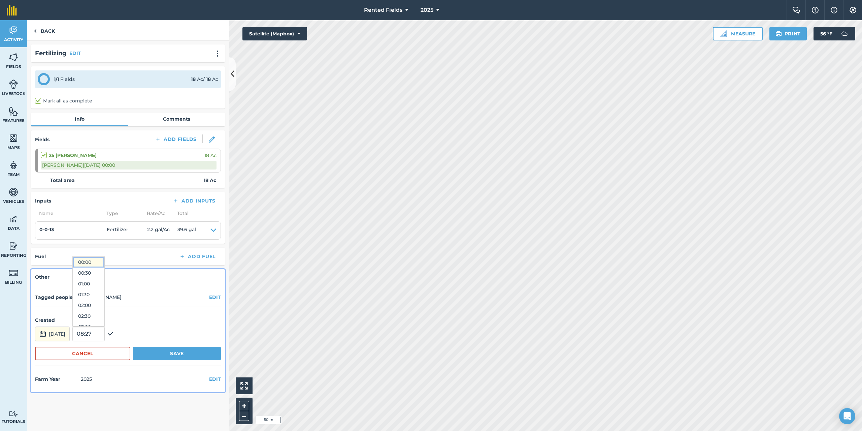
click at [104, 261] on button "00:00" at bounding box center [89, 262] width 32 height 11
click at [173, 356] on button "Save" at bounding box center [177, 353] width 88 height 13
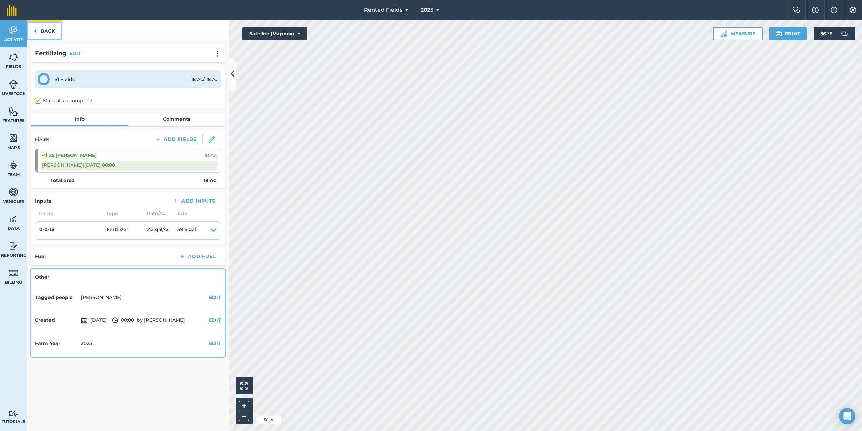
click at [34, 27] on img at bounding box center [35, 31] width 3 height 8
